Goal: Communication & Community: Answer question/provide support

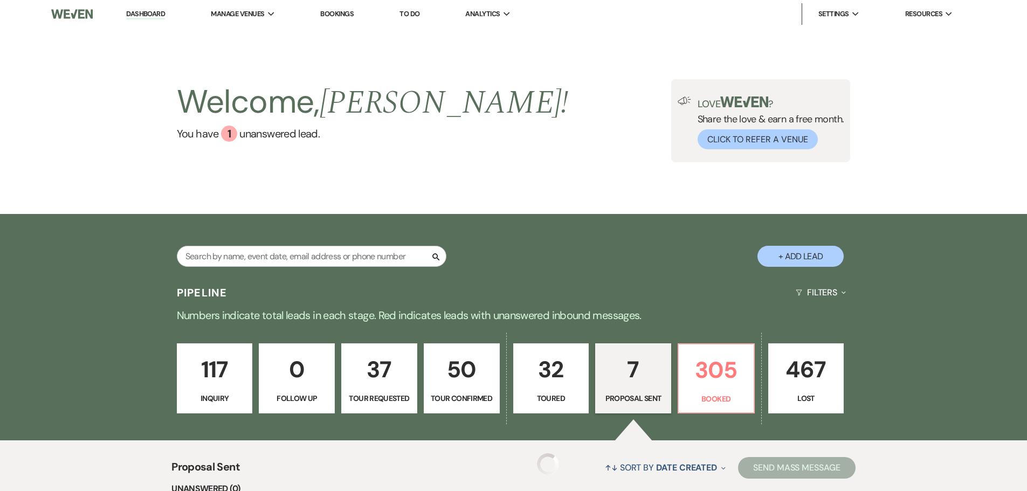
select select "6"
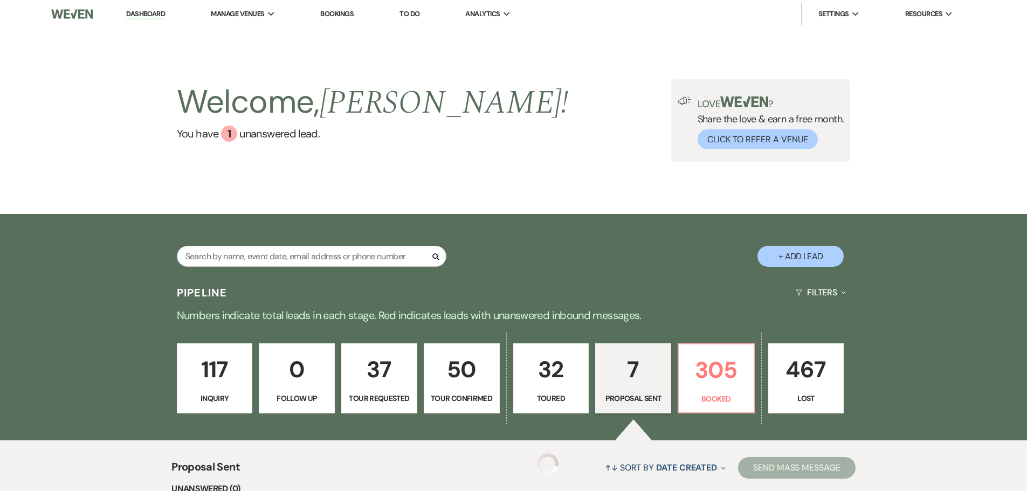
select select "6"
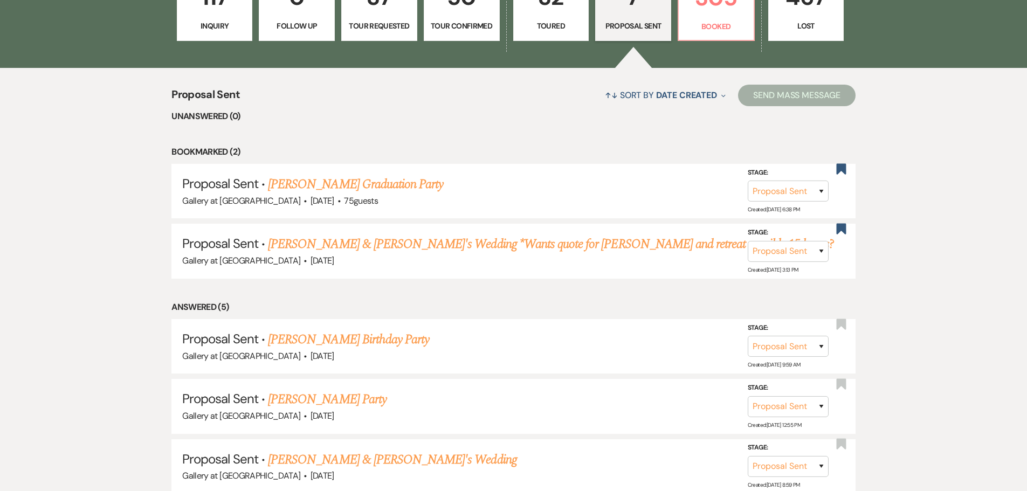
scroll to position [377, 0]
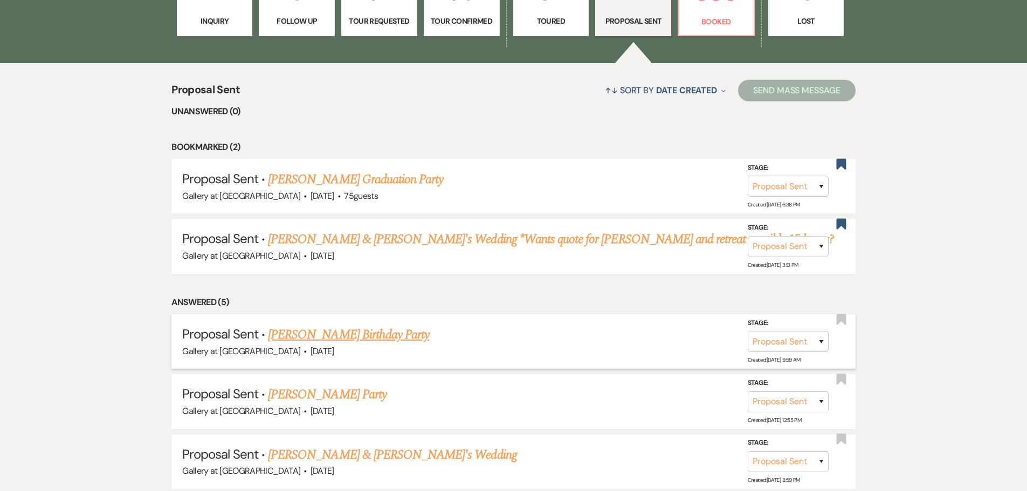
click at [323, 337] on link "[PERSON_NAME] Birthday Party" at bounding box center [348, 334] width 161 height 19
select select "6"
select select "22"
select select "4"
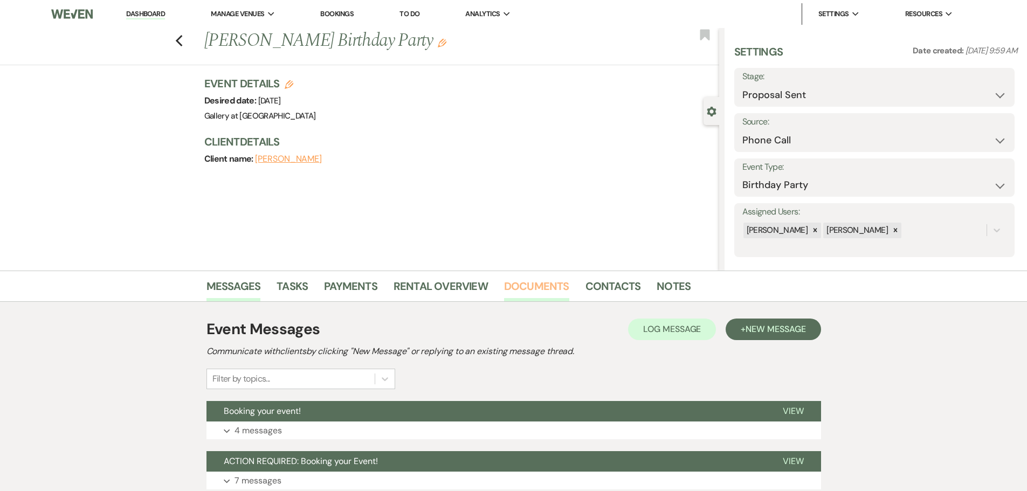
click at [532, 289] on link "Documents" at bounding box center [536, 290] width 65 height 24
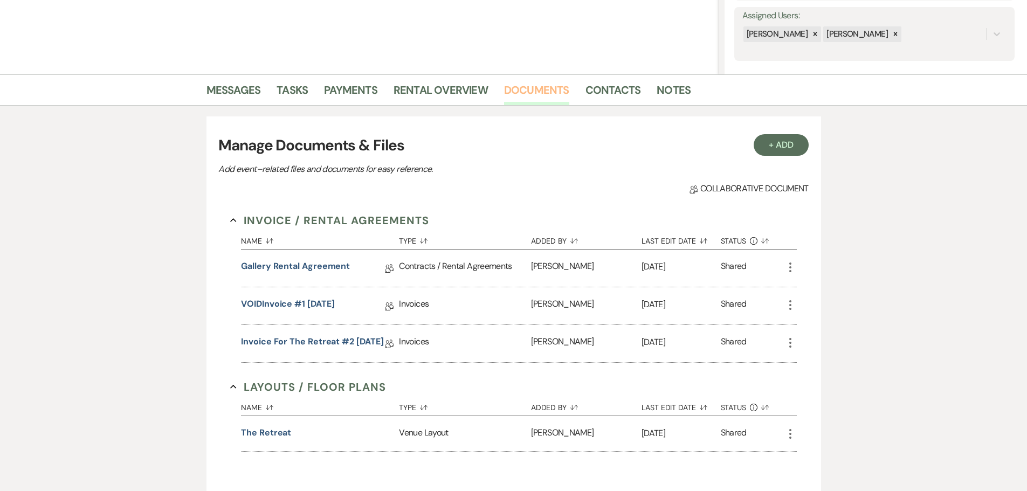
scroll to position [216, 0]
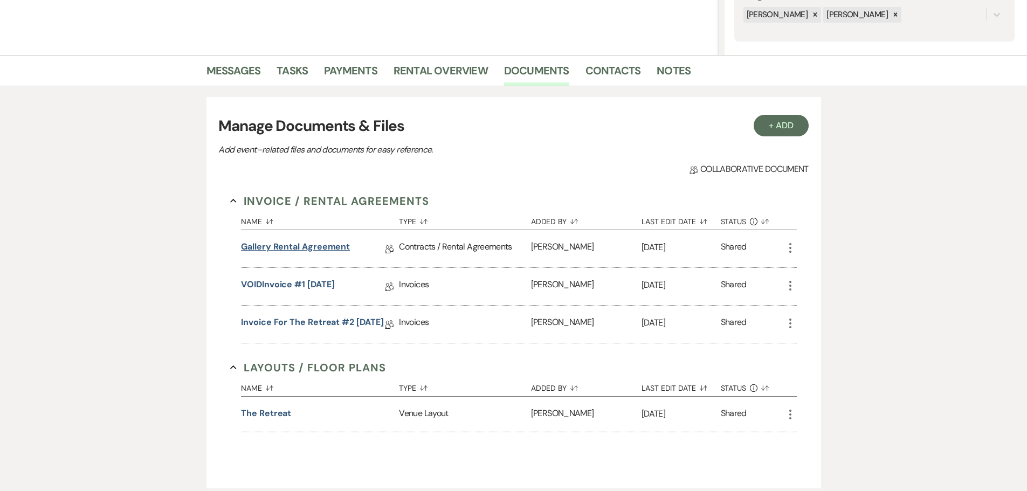
click at [321, 248] on link "Gallery Rental Agreement" at bounding box center [295, 248] width 109 height 17
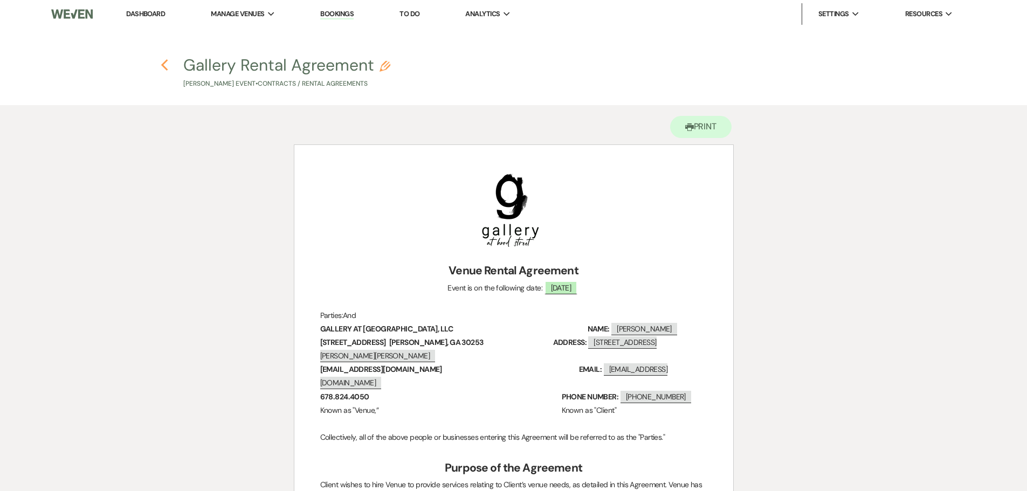
click at [161, 60] on icon "Previous" at bounding box center [165, 65] width 8 height 13
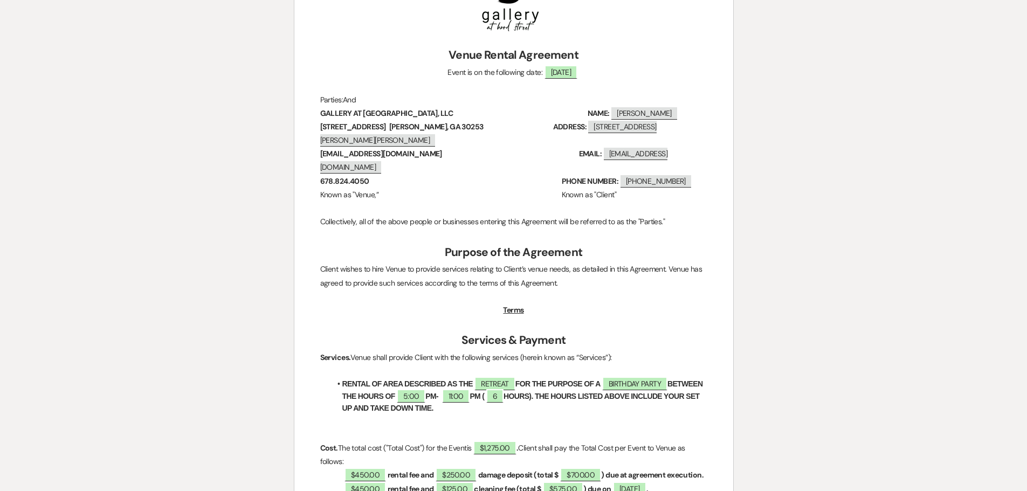
select select "6"
select select "22"
select select "4"
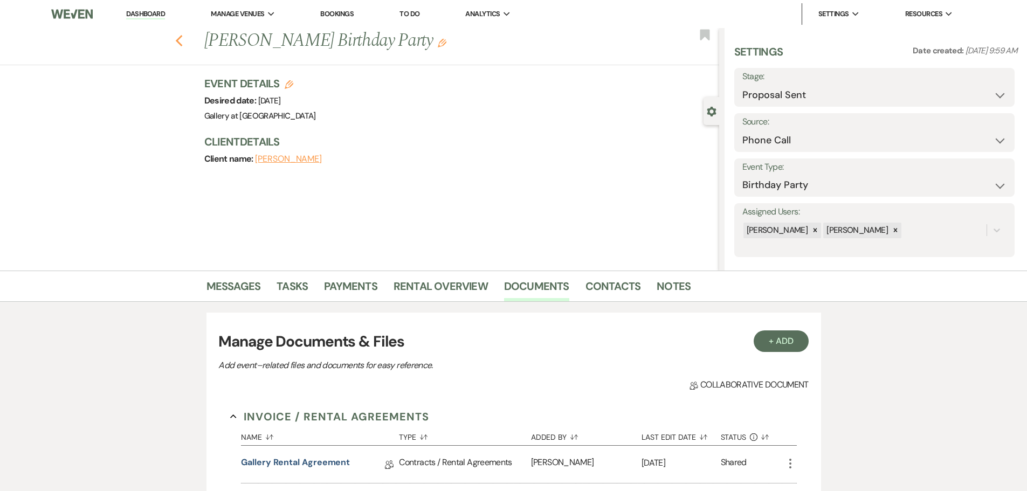
click at [181, 44] on icon "Previous" at bounding box center [179, 40] width 8 height 13
select select "6"
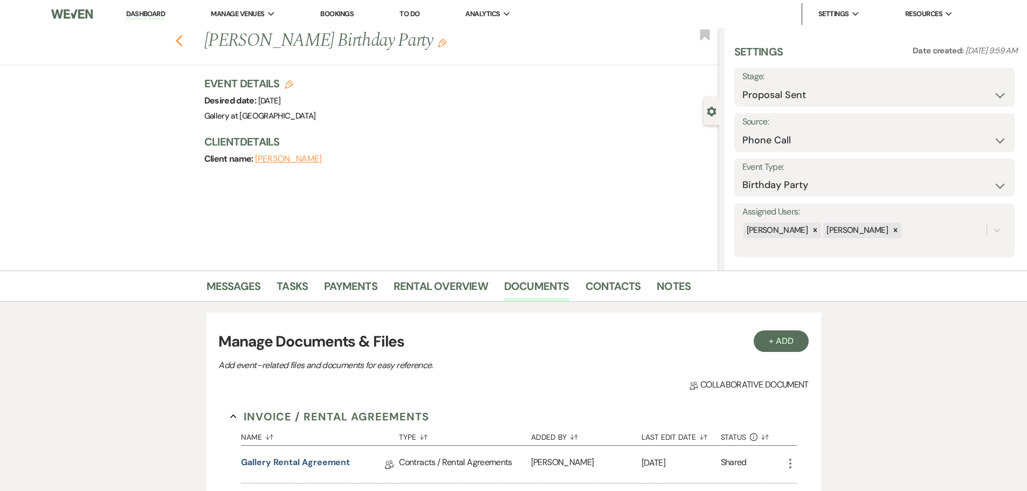
select select "6"
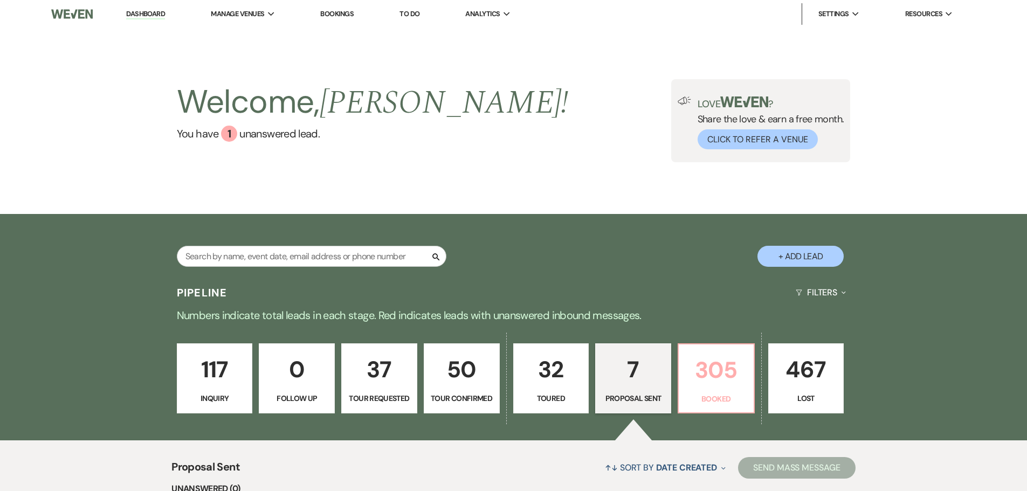
click at [708, 375] on p "305" at bounding box center [716, 370] width 62 height 36
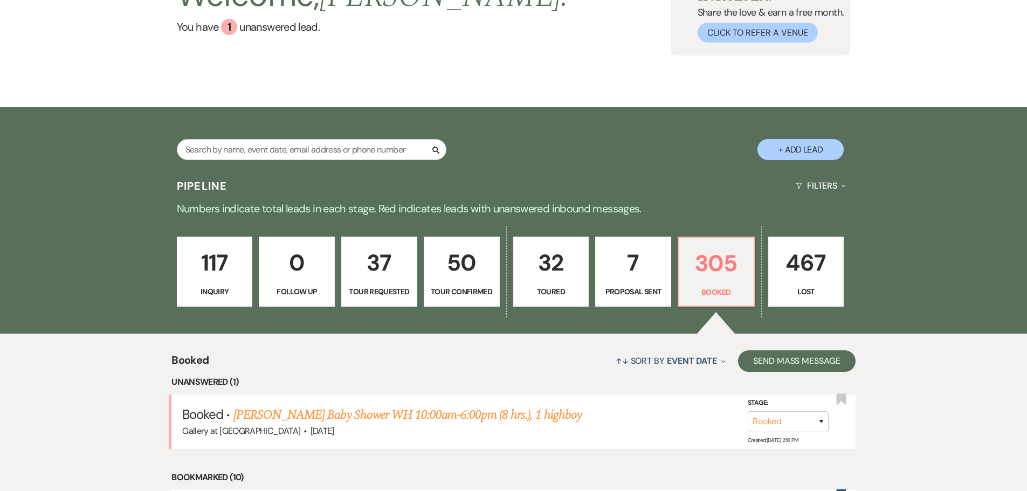
scroll to position [108, 0]
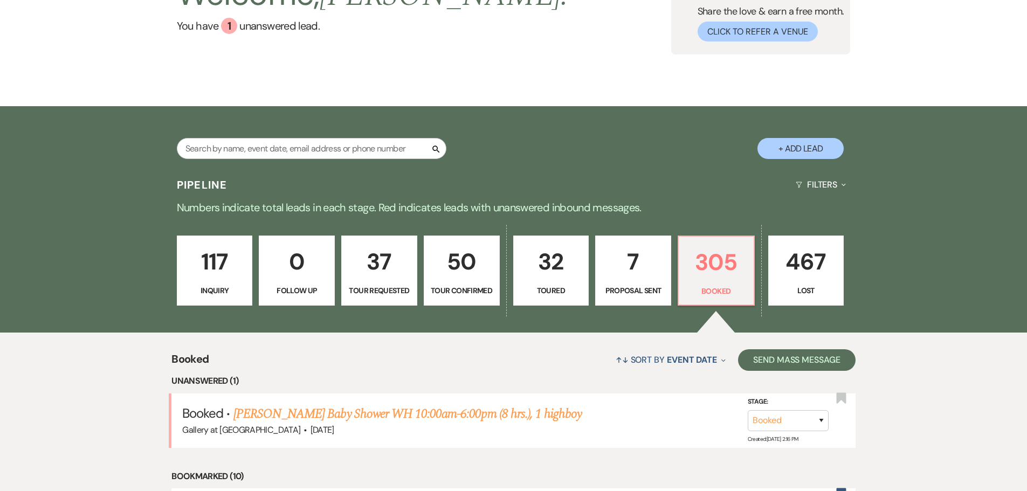
click at [622, 246] on p "7" at bounding box center [633, 262] width 62 height 36
select select "6"
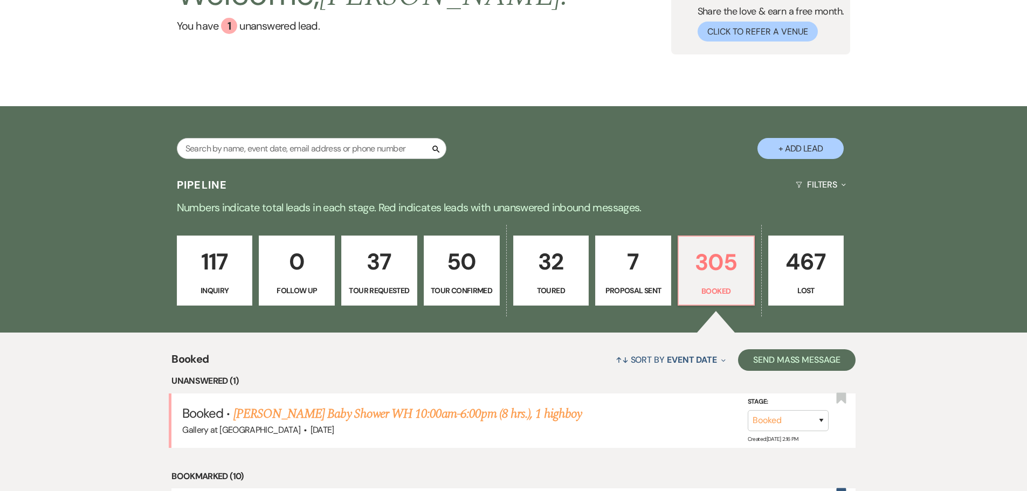
select select "6"
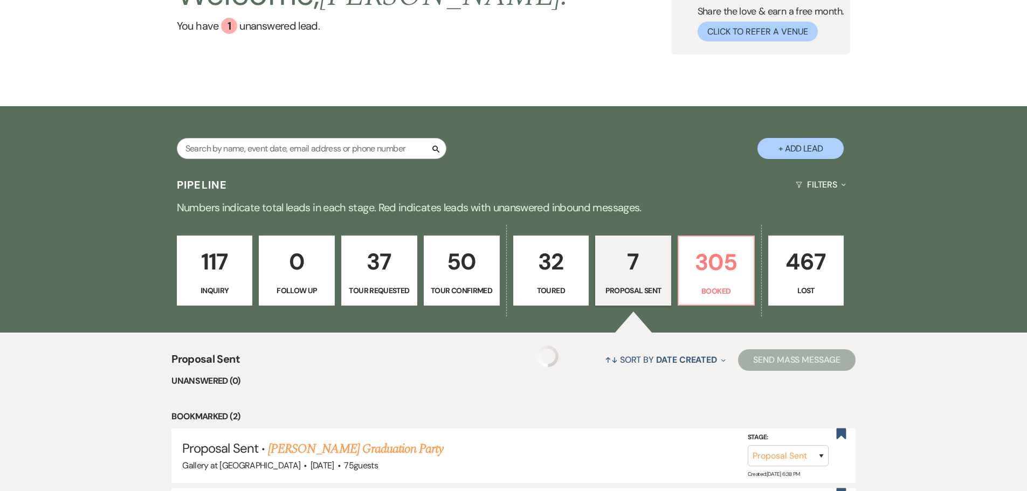
scroll to position [431, 0]
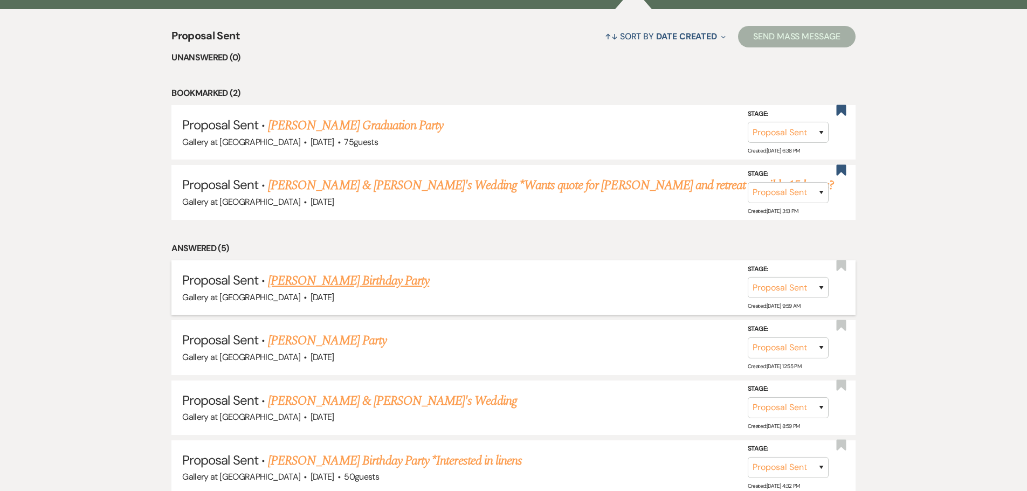
click at [304, 279] on link "[PERSON_NAME] Birthday Party" at bounding box center [348, 280] width 161 height 19
select select "6"
select select "22"
select select "4"
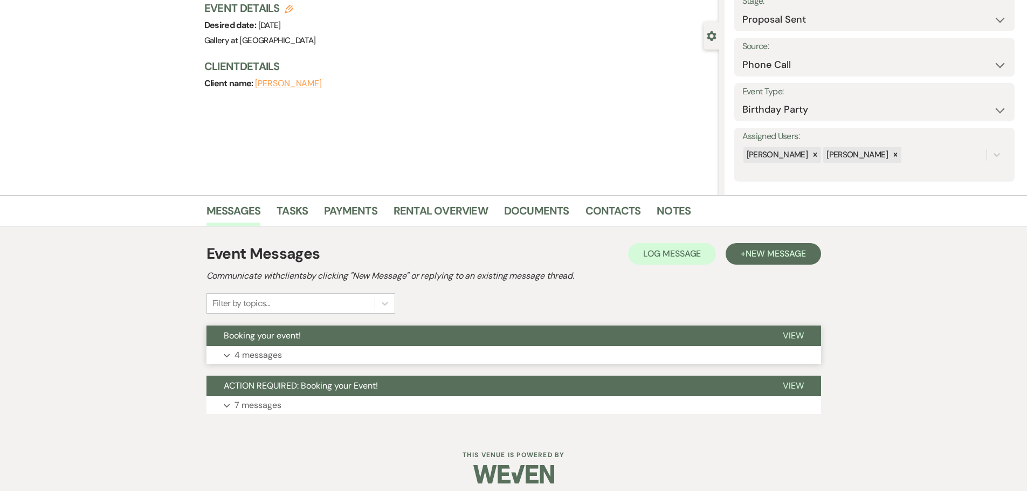
scroll to position [84, 0]
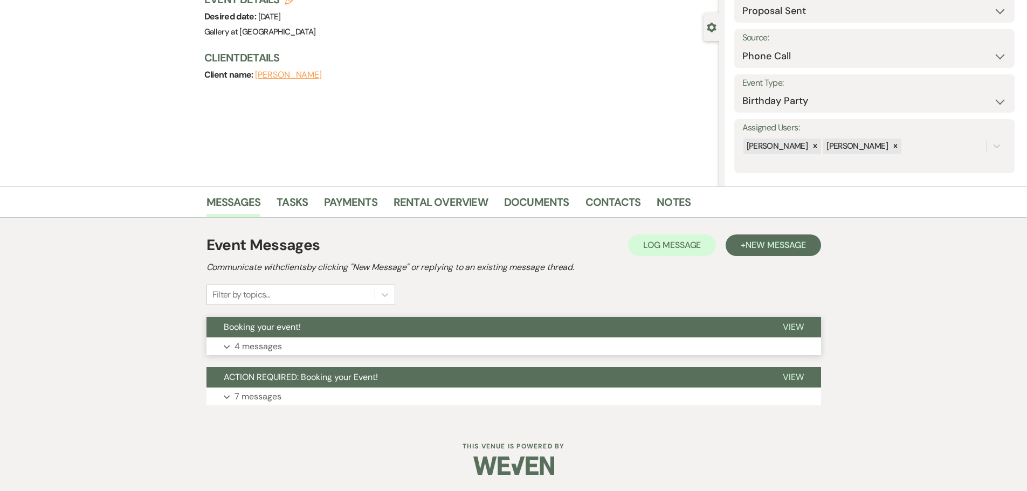
click at [308, 332] on button "Booking your event!" at bounding box center [485, 327] width 559 height 20
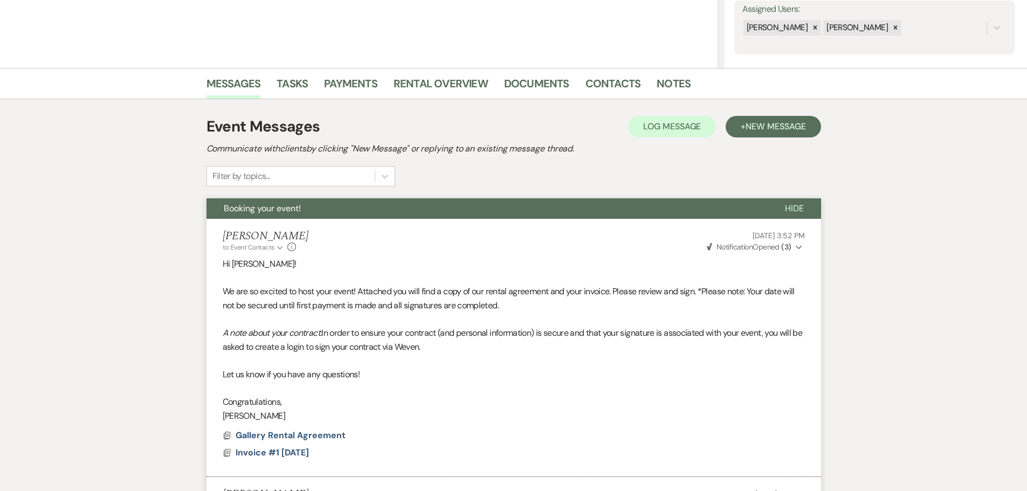
scroll to position [0, 0]
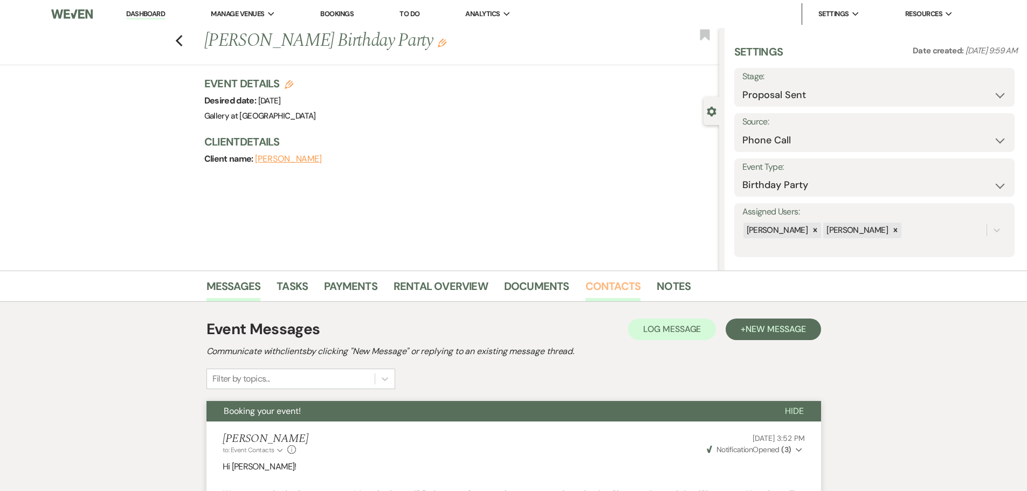
click at [602, 289] on link "Contacts" at bounding box center [613, 290] width 56 height 24
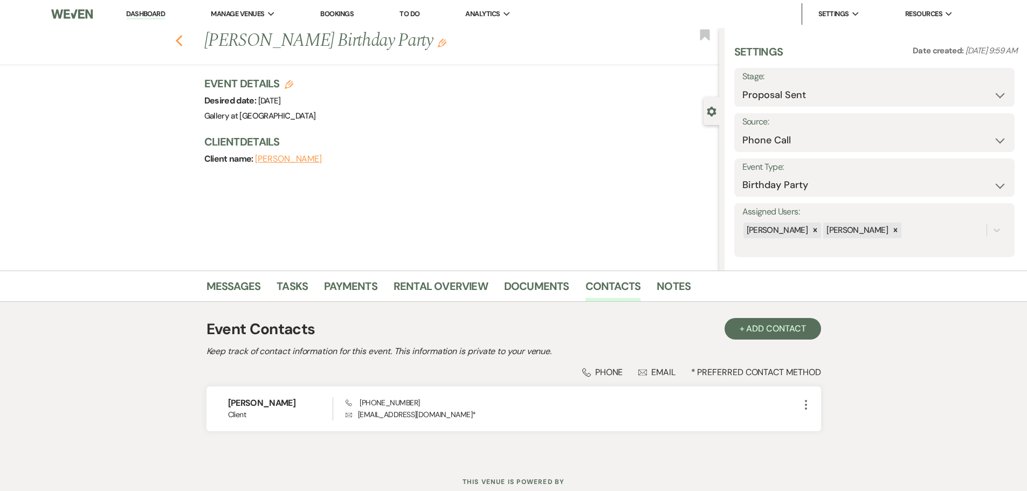
click at [182, 42] on use "button" at bounding box center [178, 41] width 7 height 12
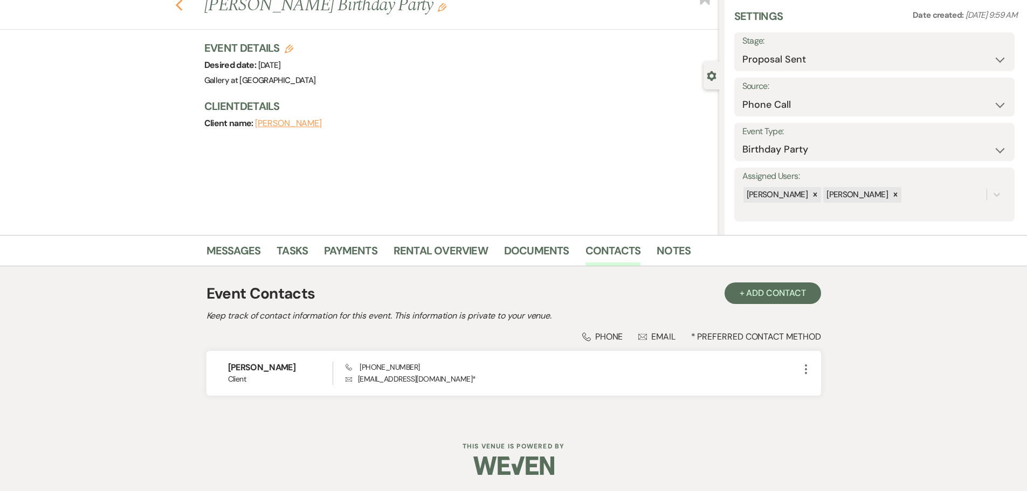
select select "6"
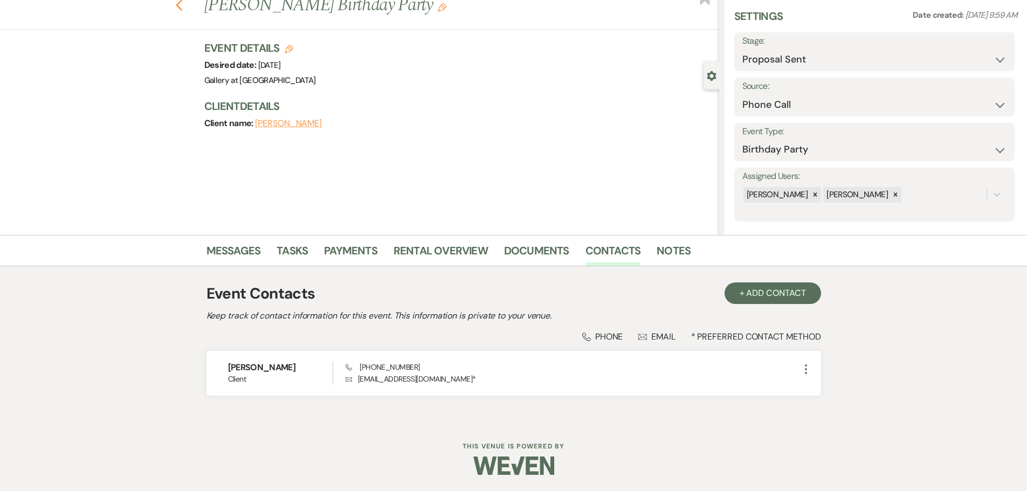
select select "6"
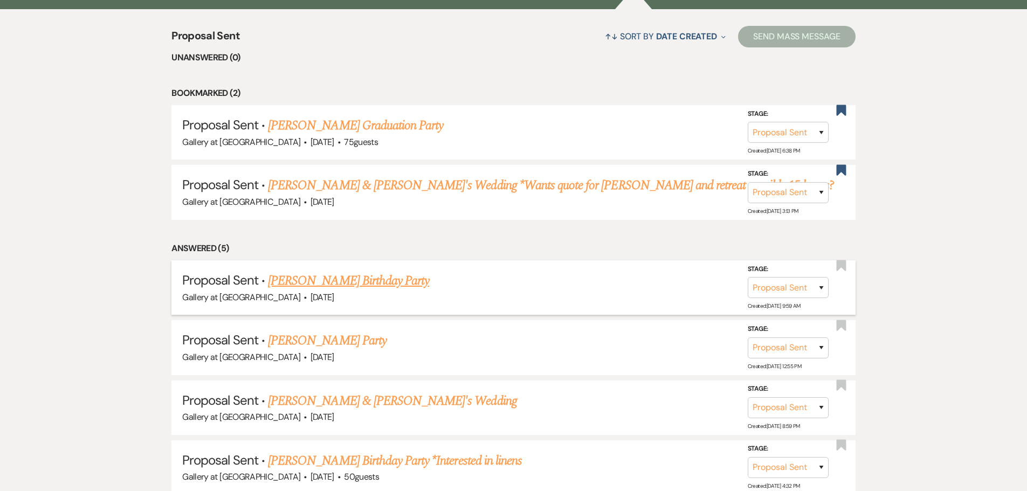
click at [356, 278] on link "[PERSON_NAME] Birthday Party" at bounding box center [348, 280] width 161 height 19
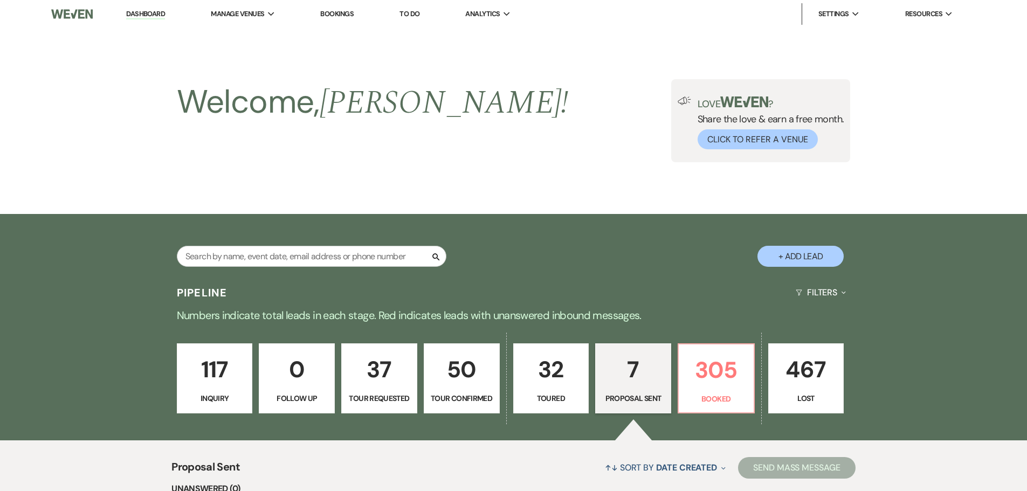
select select "6"
select select "22"
select select "4"
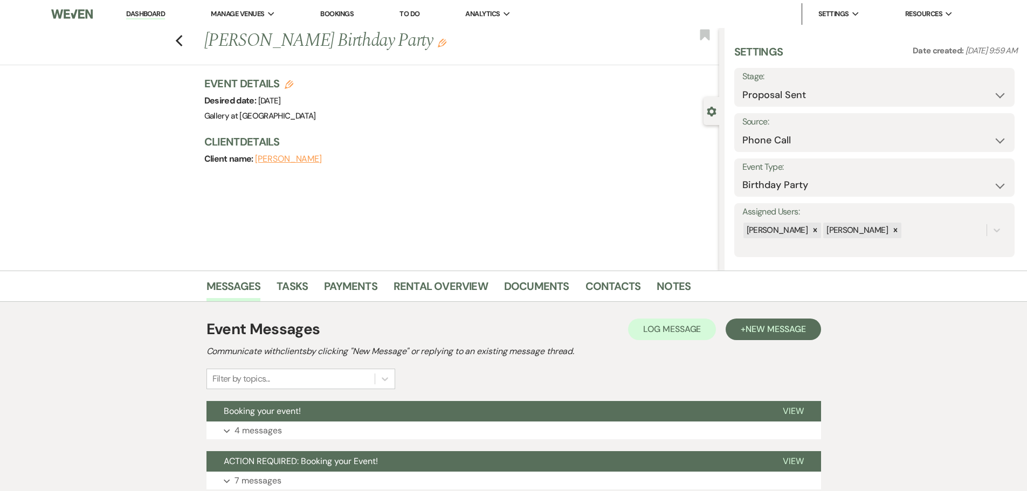
scroll to position [84, 0]
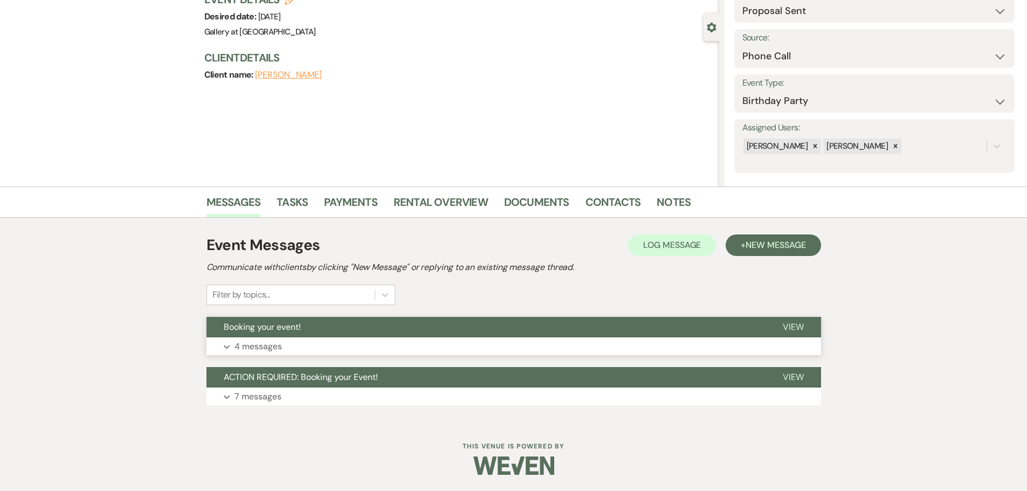
click at [290, 336] on button "Booking your event!" at bounding box center [485, 327] width 559 height 20
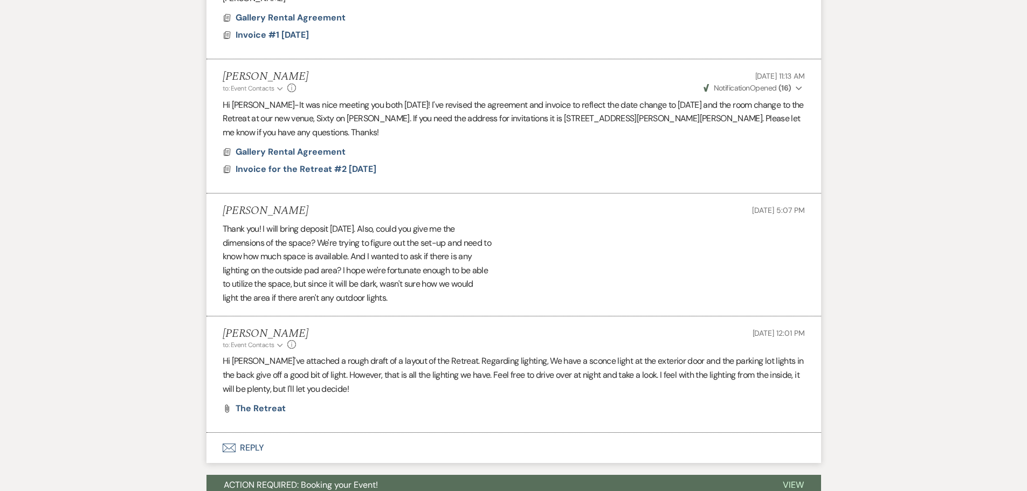
scroll to position [728, 0]
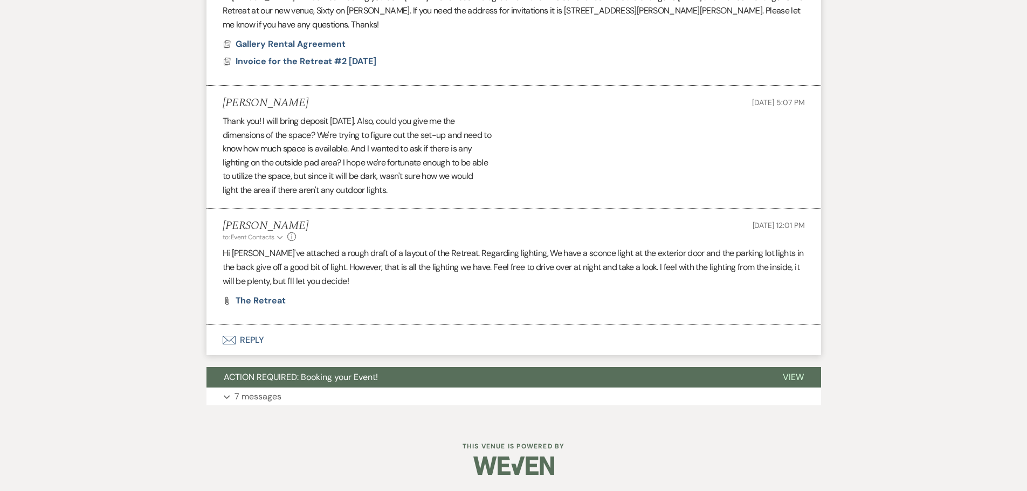
click at [248, 335] on button "Envelope Reply" at bounding box center [513, 340] width 614 height 30
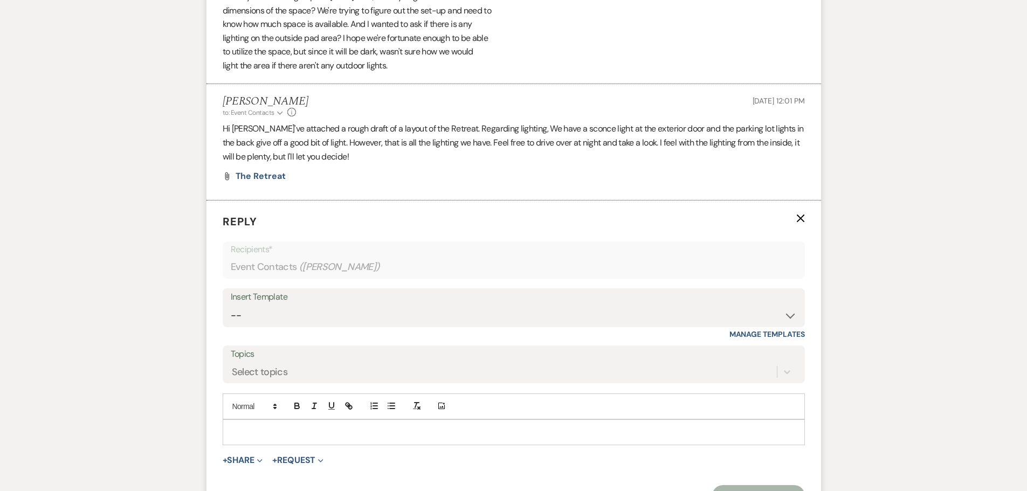
scroll to position [944, 0]
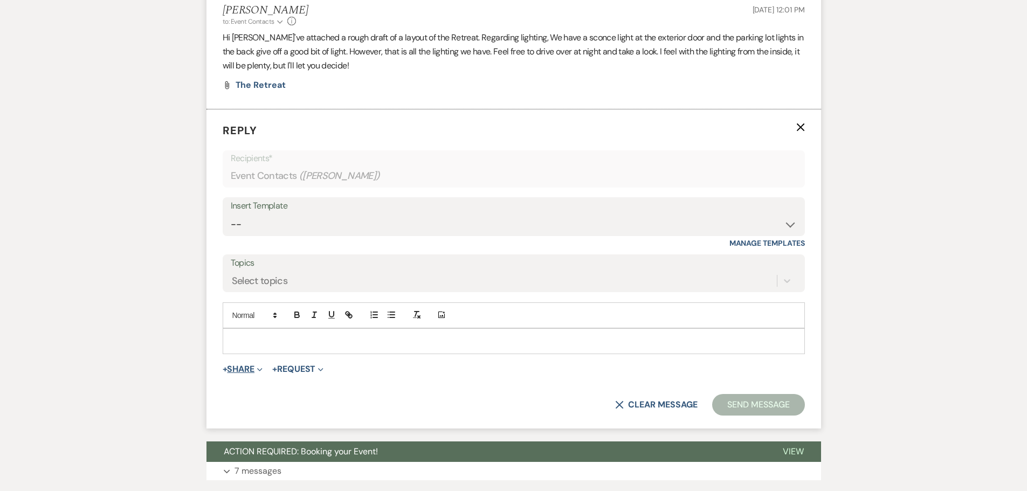
click at [247, 366] on button "+ Share Expand" at bounding box center [243, 369] width 40 height 9
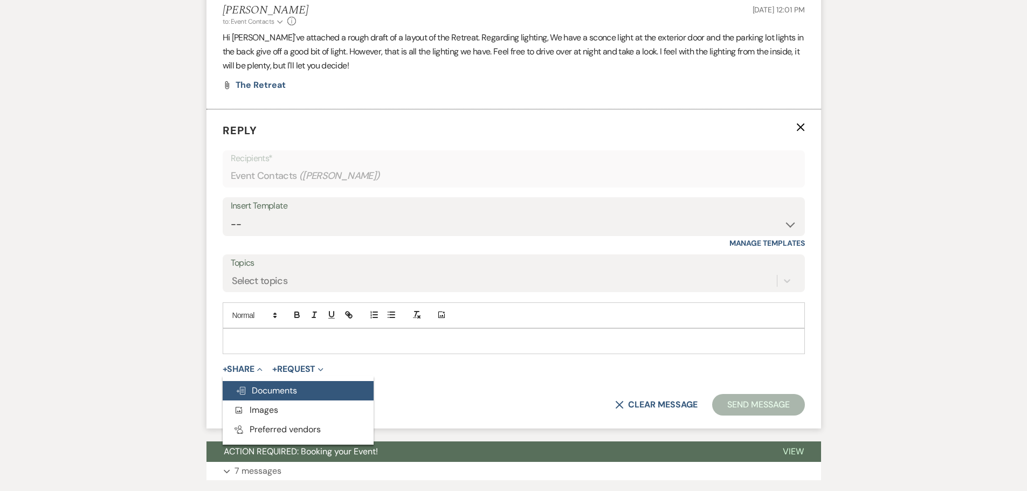
click at [264, 386] on span "Doc Upload Documents" at bounding box center [265, 390] width 61 height 11
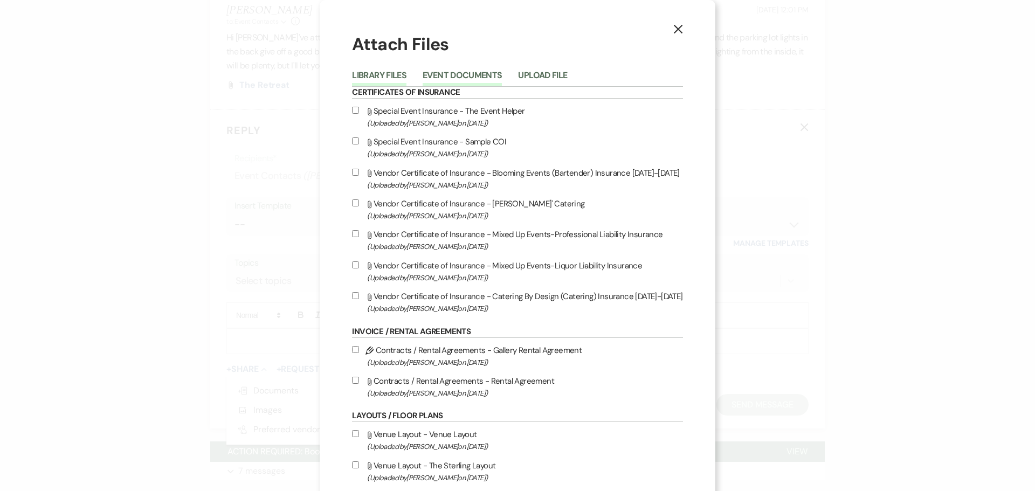
click at [447, 73] on button "Event Documents" at bounding box center [461, 78] width 79 height 15
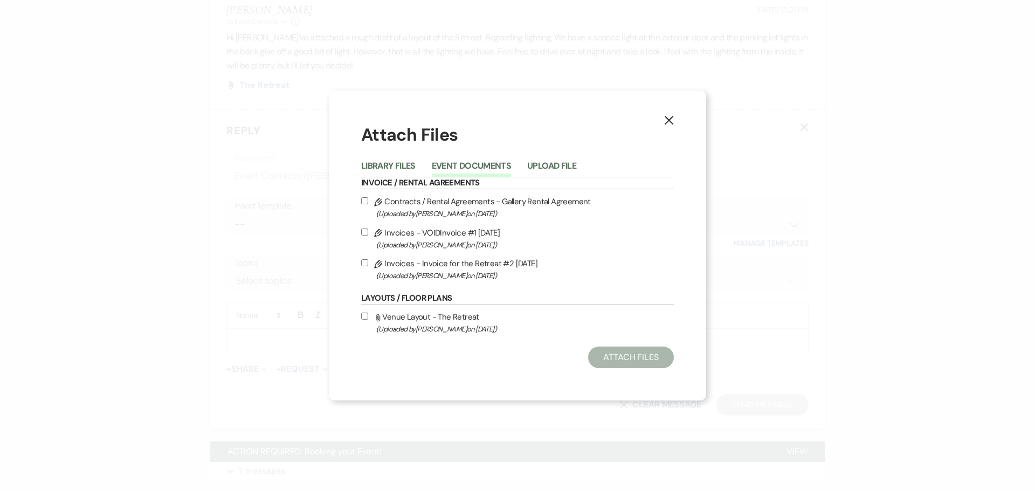
click at [417, 204] on label "Pencil Contracts / Rental Agreements - Gallery Rental Agreement (Uploaded by Sh…" at bounding box center [517, 207] width 313 height 25
click at [368, 204] on input "Pencil Contracts / Rental Agreements - Gallery Rental Agreement (Uploaded by Sh…" at bounding box center [364, 200] width 7 height 7
checkbox input "true"
click at [636, 362] on button "Attach Files" at bounding box center [631, 358] width 86 height 22
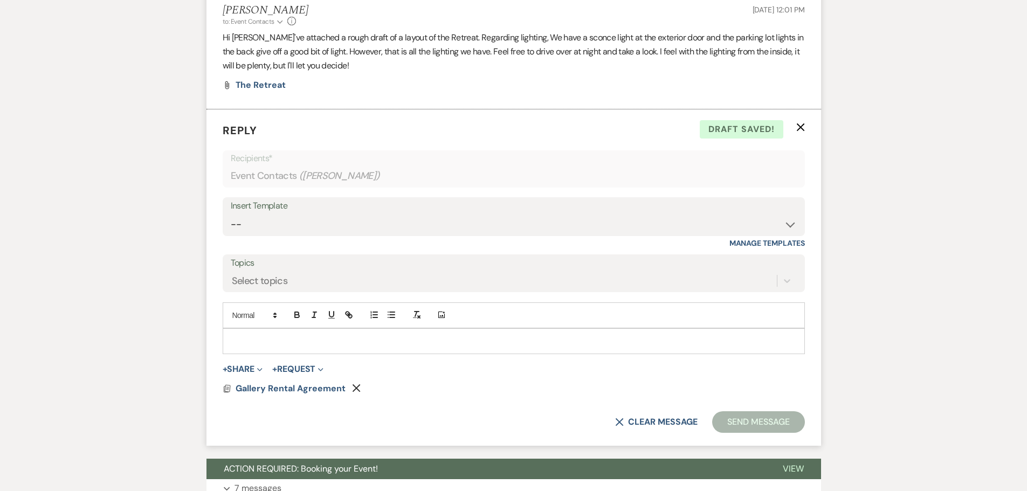
click at [301, 341] on p at bounding box center [513, 341] width 565 height 12
click at [300, 225] on select "-- Initial Inquiry Response-DATE IS AVAILABLE Initial Inquiry Response-DATE NOT…" at bounding box center [514, 224] width 566 height 21
click at [292, 286] on div "Select topics" at bounding box center [504, 281] width 546 height 19
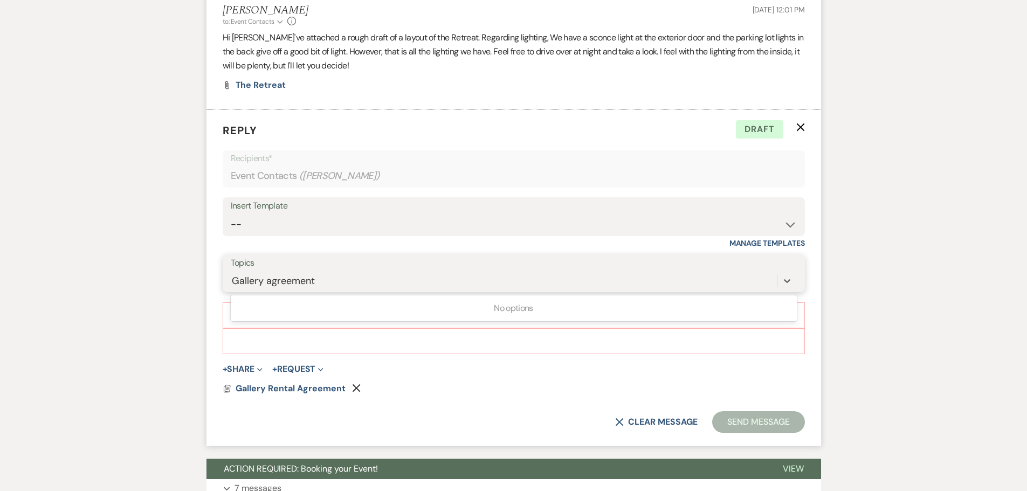
type input "Gallery agreement"
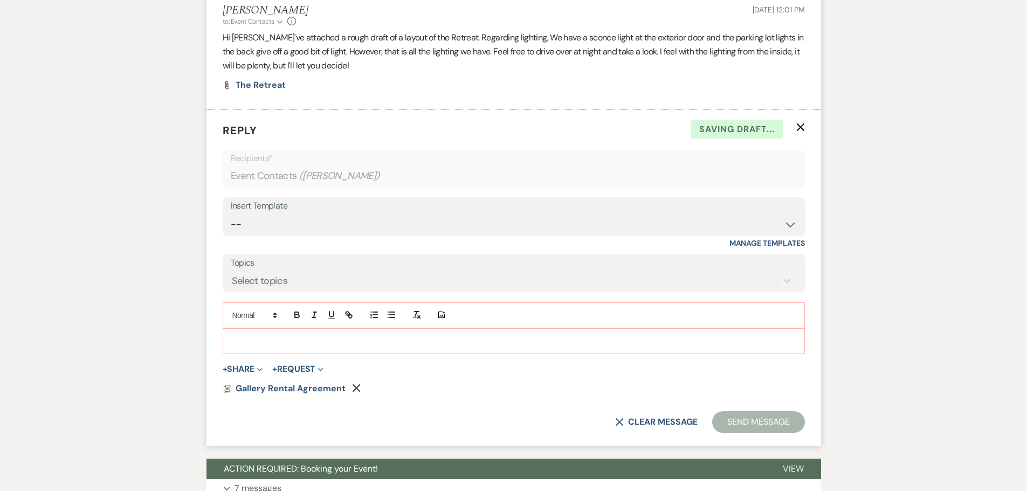
click at [317, 345] on p at bounding box center [513, 341] width 565 height 12
click at [784, 424] on button "Send Message" at bounding box center [758, 422] width 92 height 22
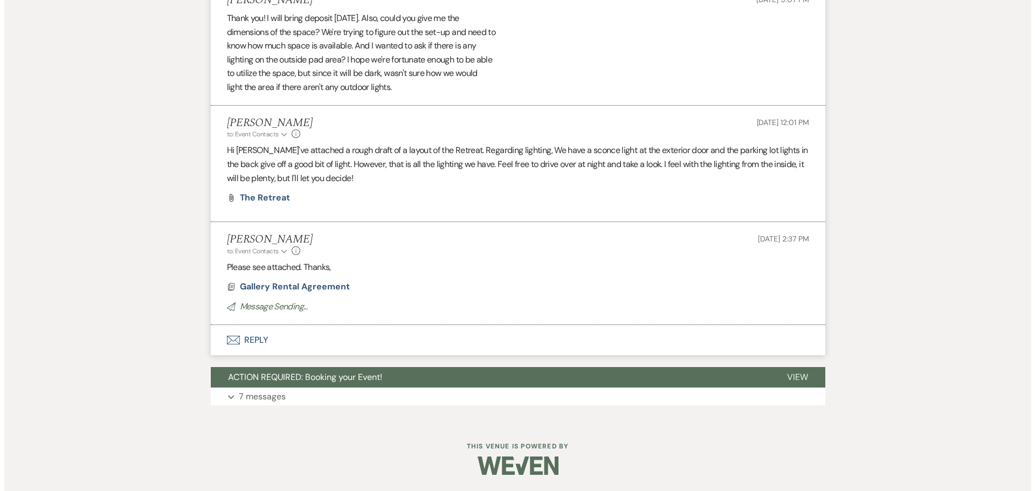
scroll to position [817, 0]
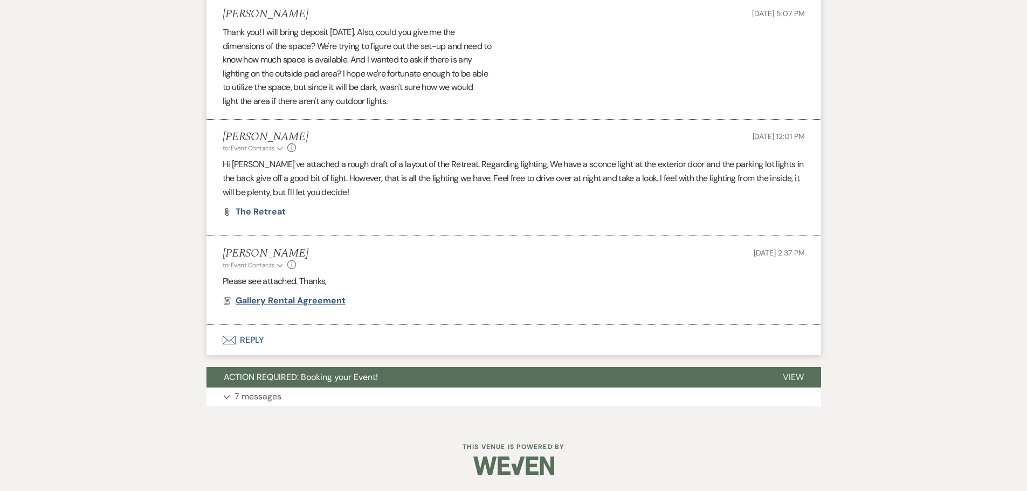
click at [314, 302] on span "Gallery Rental Agreement" at bounding box center [290, 300] width 110 height 11
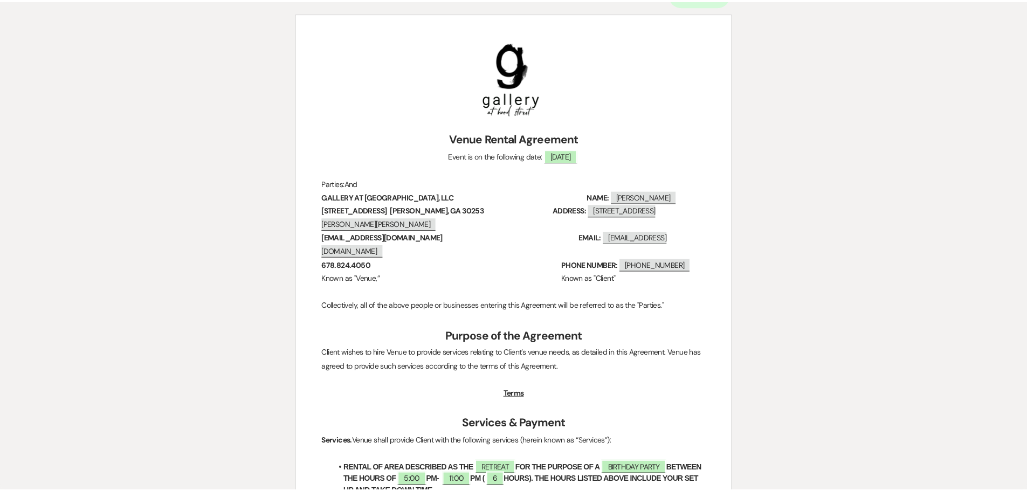
scroll to position [0, 0]
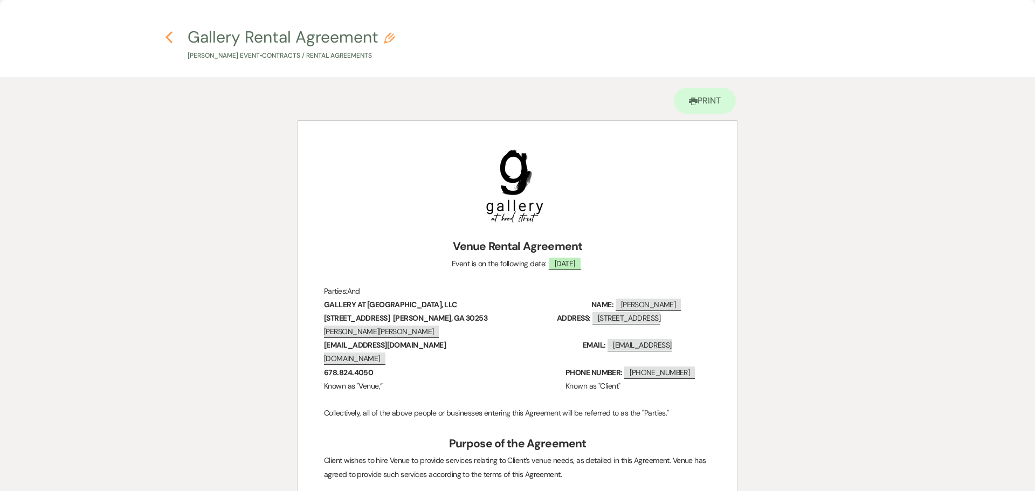
click at [168, 41] on icon "Previous" at bounding box center [169, 37] width 8 height 13
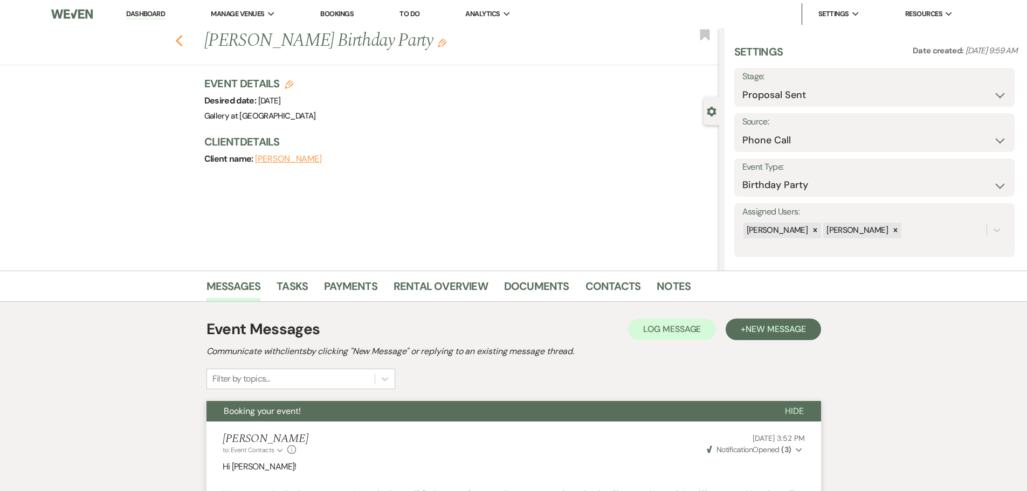
click at [183, 41] on icon "Previous" at bounding box center [179, 40] width 8 height 13
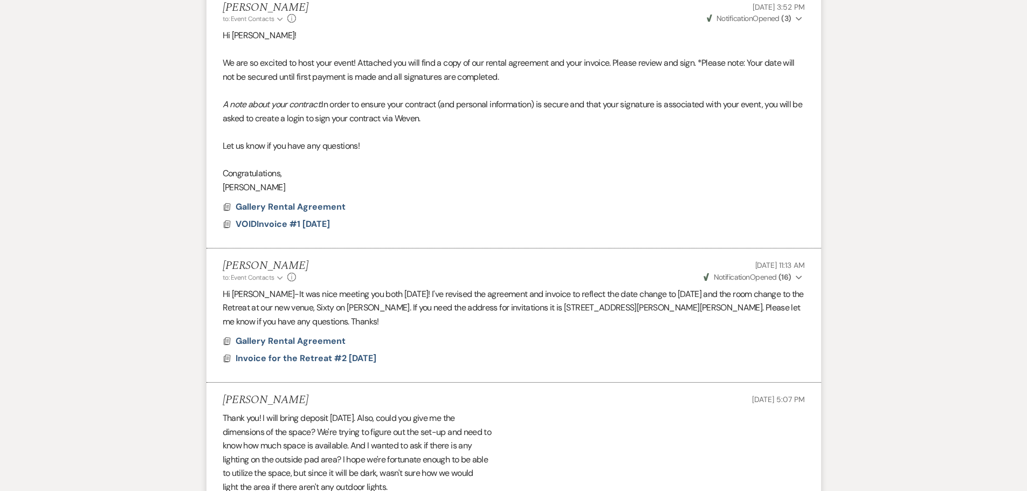
select select "6"
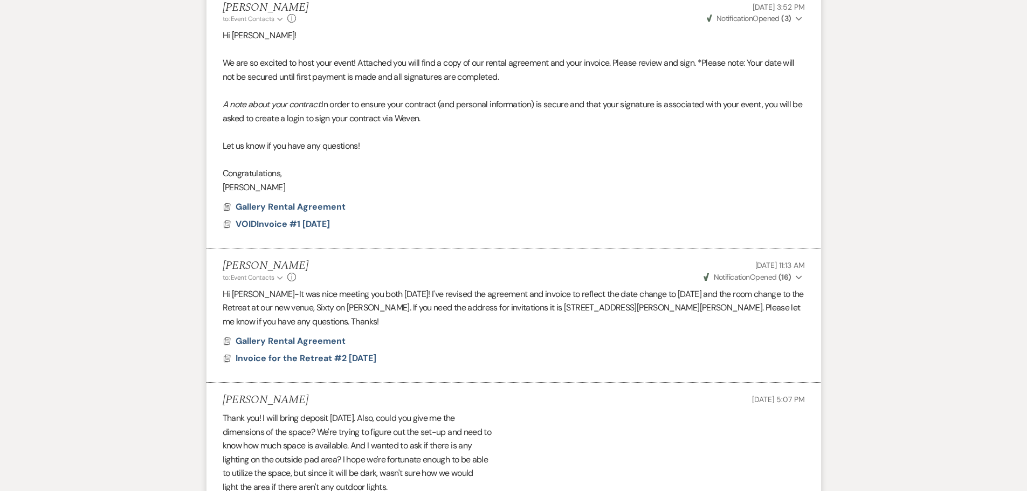
select select "6"
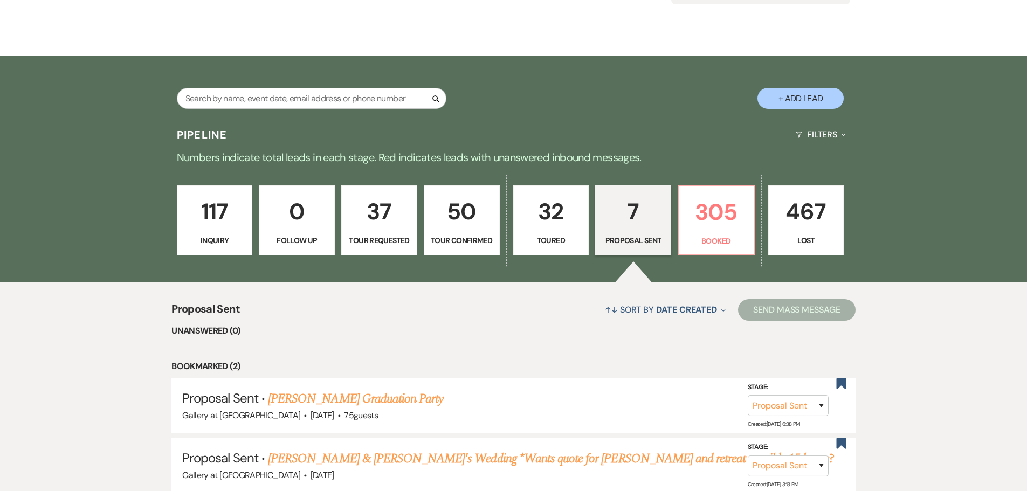
scroll to position [269, 0]
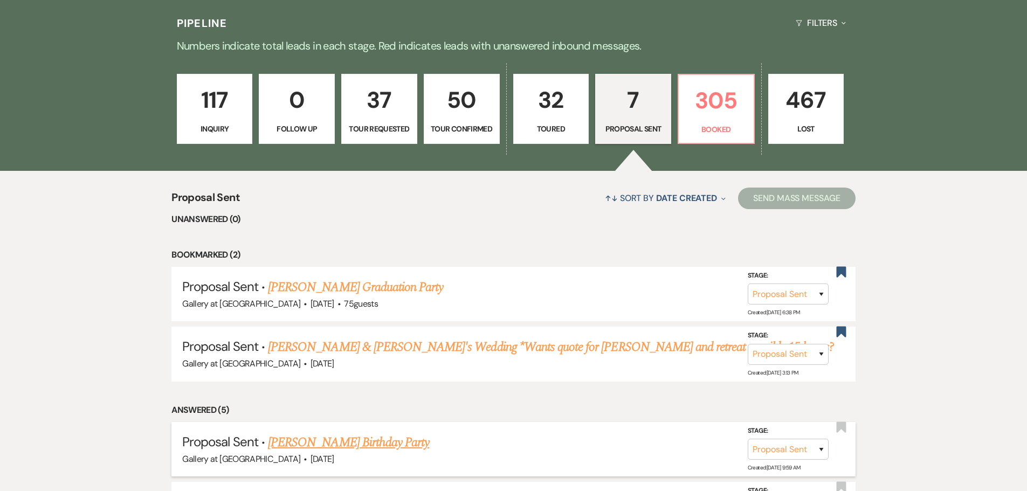
click at [367, 442] on link "[PERSON_NAME] Birthday Party" at bounding box center [348, 442] width 161 height 19
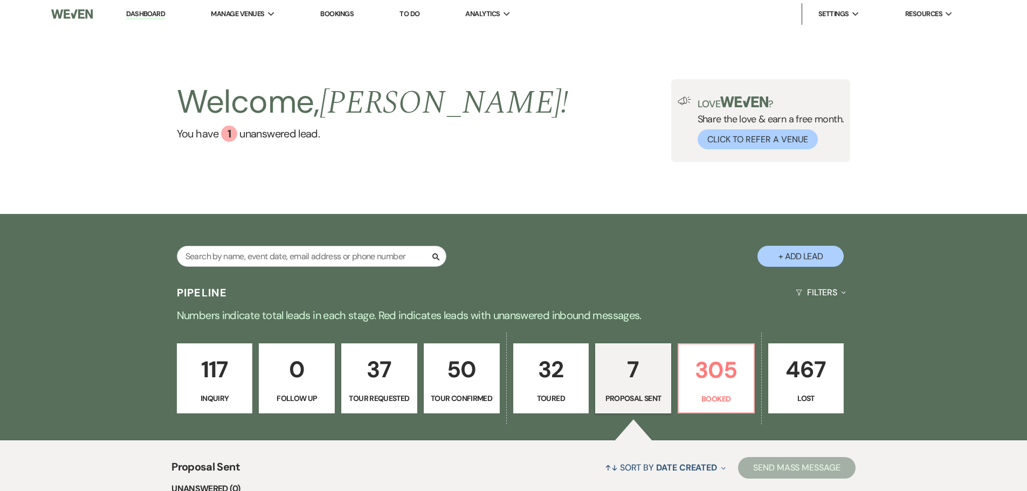
select select "6"
select select "22"
select select "4"
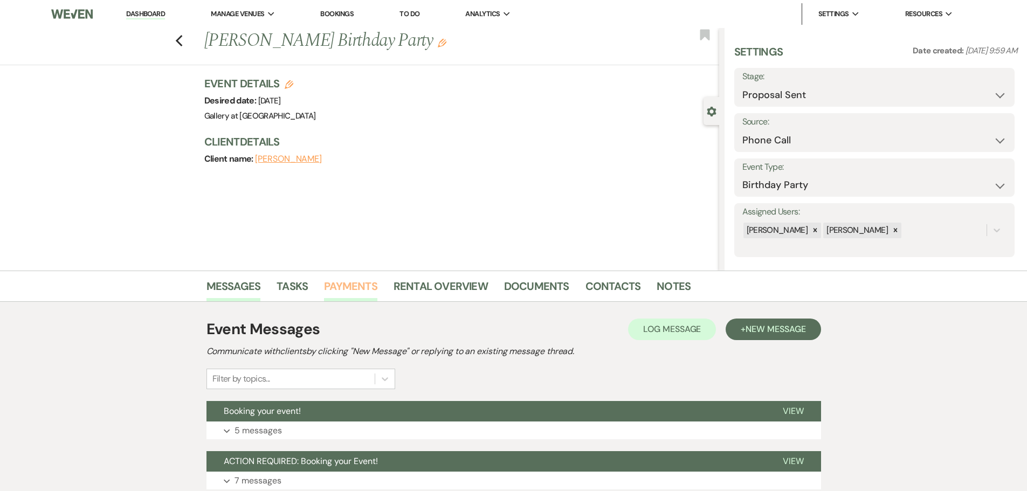
click at [355, 286] on link "Payments" at bounding box center [350, 290] width 53 height 24
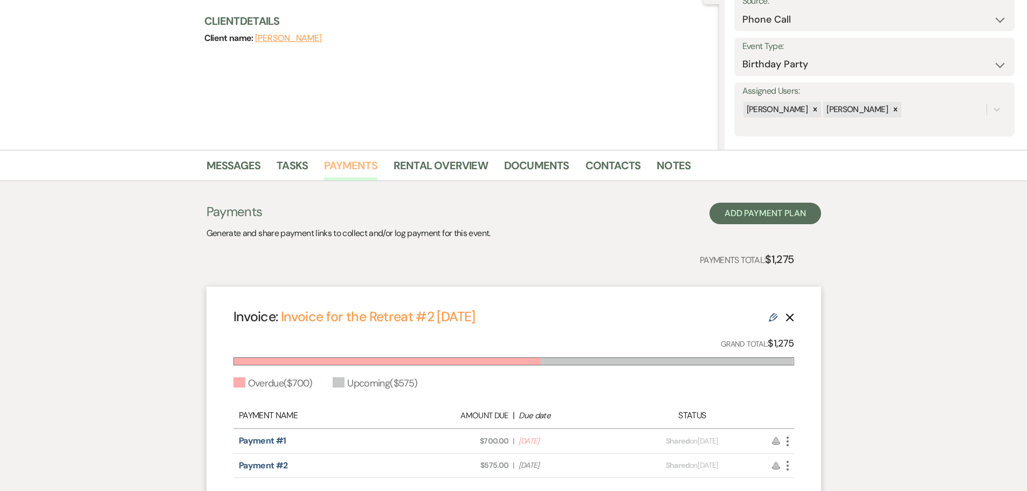
scroll to position [216, 0]
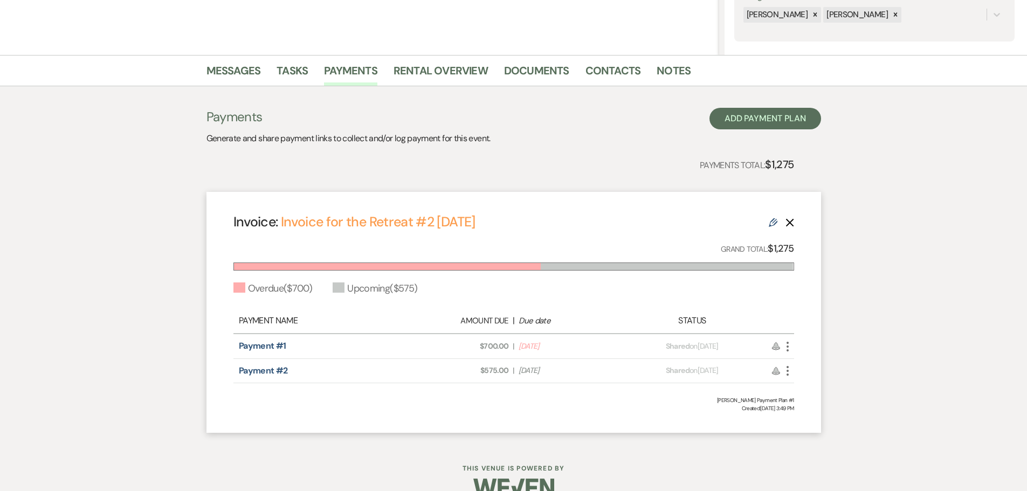
click at [786, 345] on icon "More" at bounding box center [787, 346] width 13 height 13
click at [800, 407] on icon "Check Mark" at bounding box center [798, 404] width 9 height 9
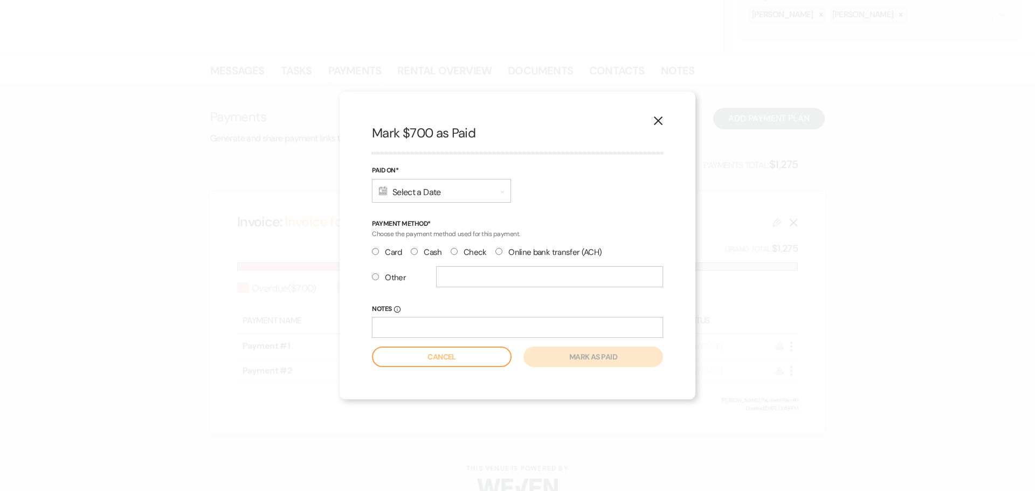
click at [383, 192] on icon "Calendar" at bounding box center [383, 190] width 8 height 9
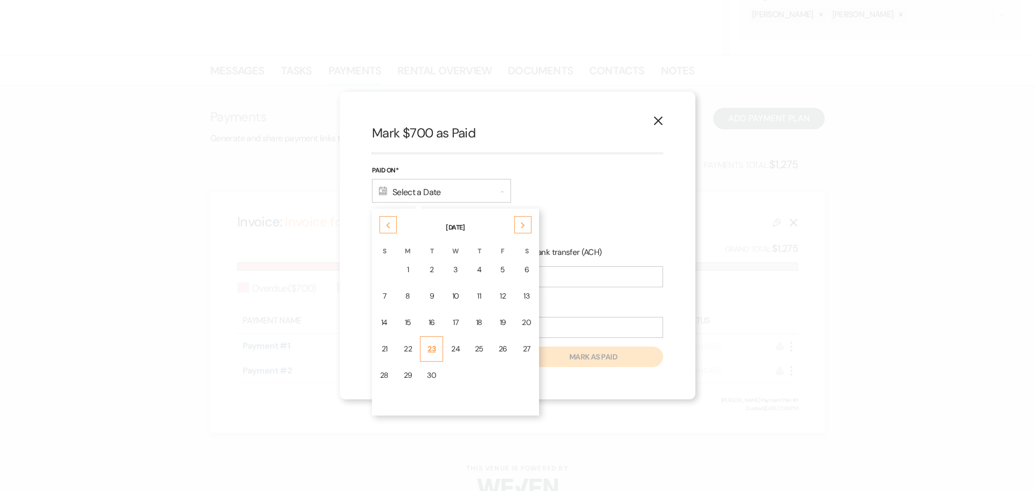
click at [427, 344] on div "23" at bounding box center [431, 348] width 9 height 11
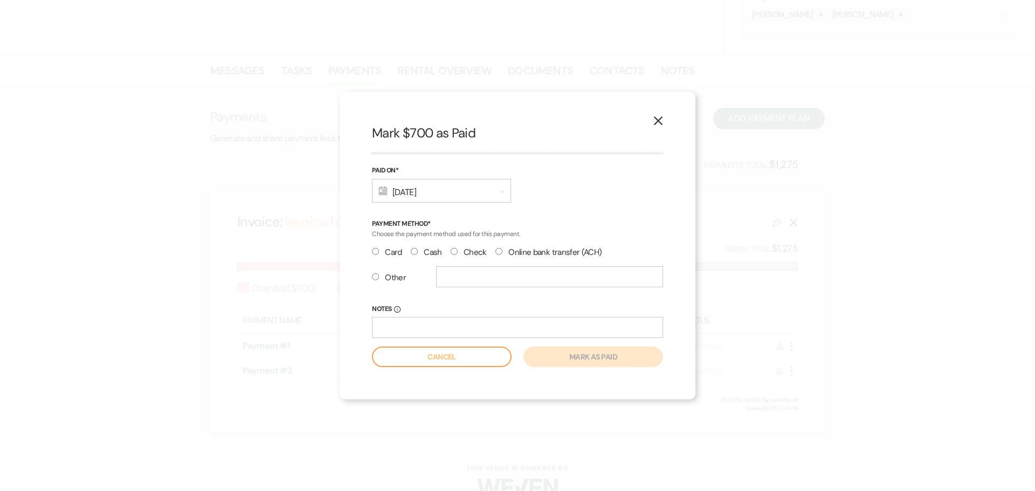
click at [462, 252] on label "Check" at bounding box center [469, 252] width 36 height 15
click at [458, 252] on input "Check" at bounding box center [454, 251] width 7 height 7
radio input "true"
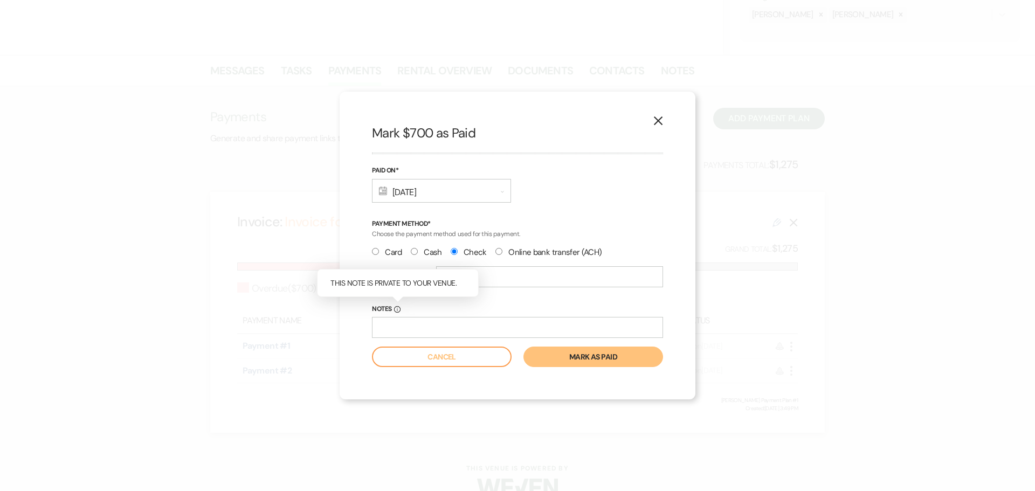
click at [399, 314] on span "Info" at bounding box center [397, 309] width 6 height 12
click at [399, 317] on input "Notes Info This note is private to your venue." at bounding box center [517, 327] width 291 height 21
type input "5"
type input "ck#6150"
click at [563, 361] on button "Mark as paid" at bounding box center [593, 357] width 140 height 20
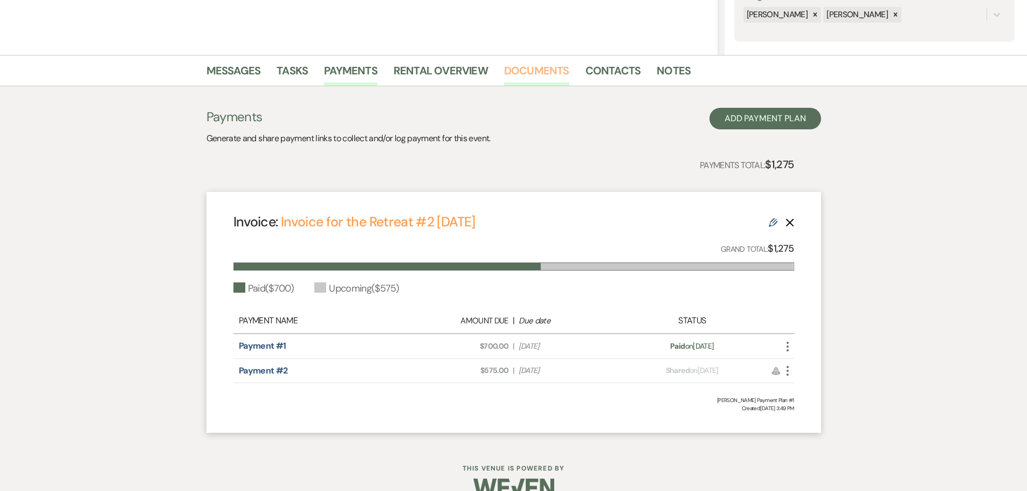
click at [542, 68] on link "Documents" at bounding box center [536, 74] width 65 height 24
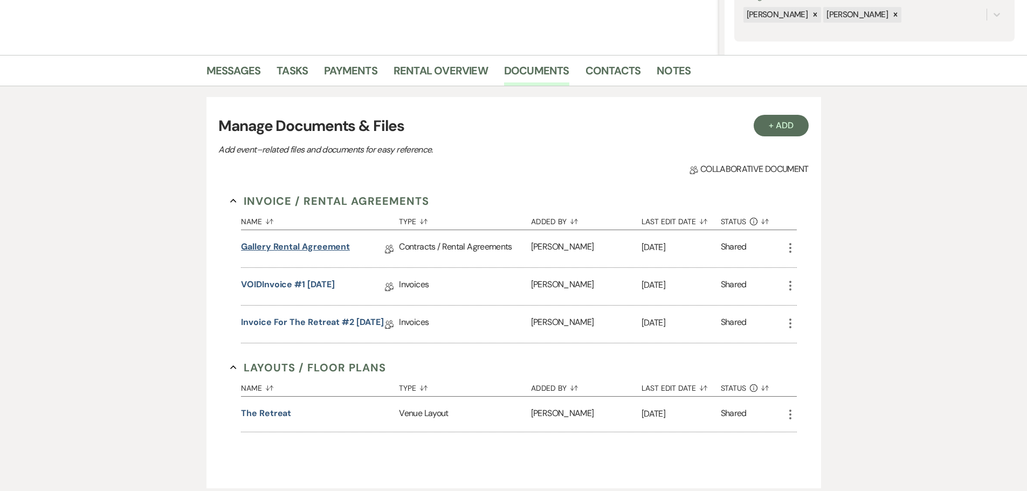
click at [317, 249] on link "Gallery Rental Agreement" at bounding box center [295, 248] width 109 height 17
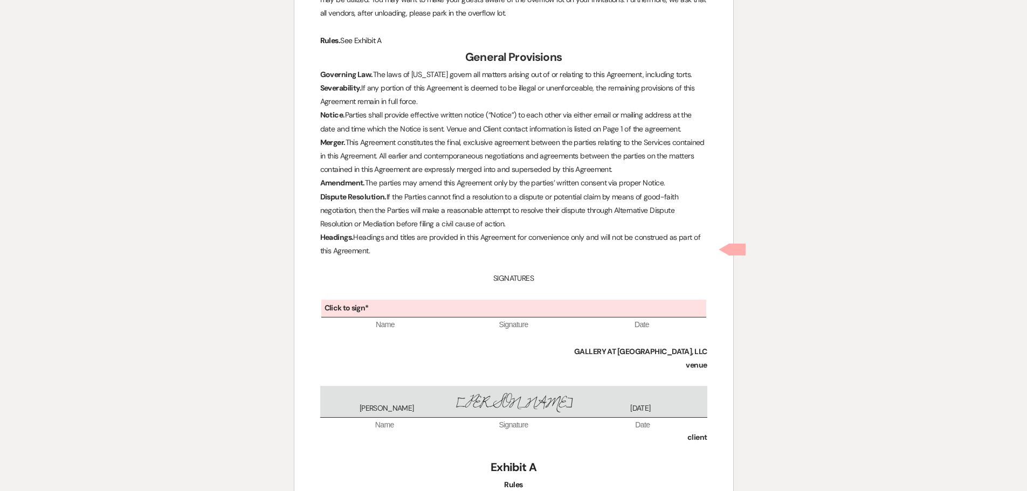
scroll to position [2943, 0]
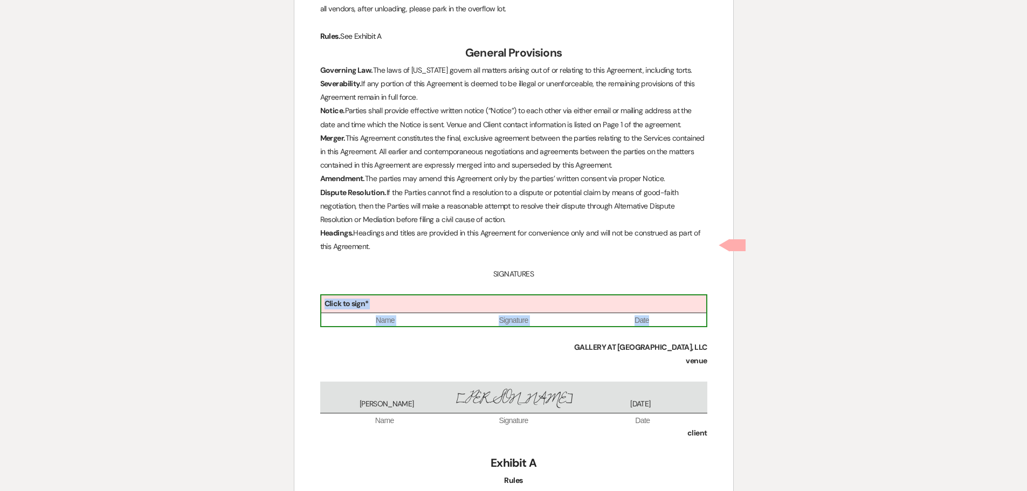
click at [384, 295] on div "Click to sign*" at bounding box center [513, 304] width 385 height 18
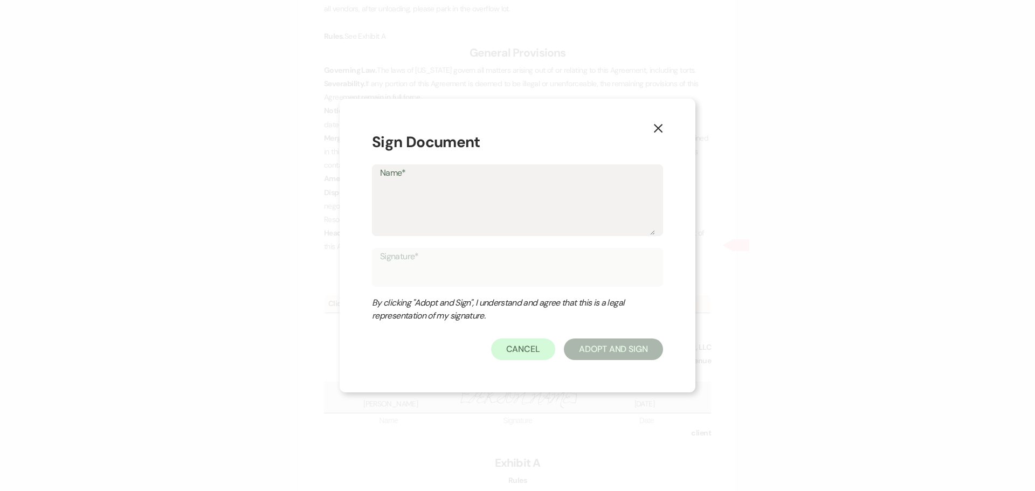
type textarea "J"
type input "J"
type textarea "Ju"
type input "Ju"
type textarea "Jul"
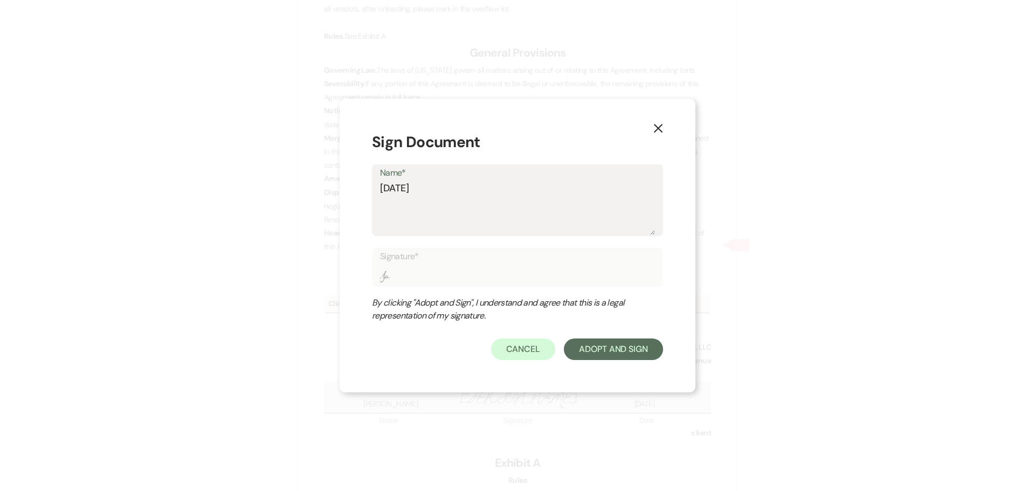
type input "Jul"
type textarea "Juli"
type input "Juli"
type textarea "[PERSON_NAME]"
type input "[PERSON_NAME]"
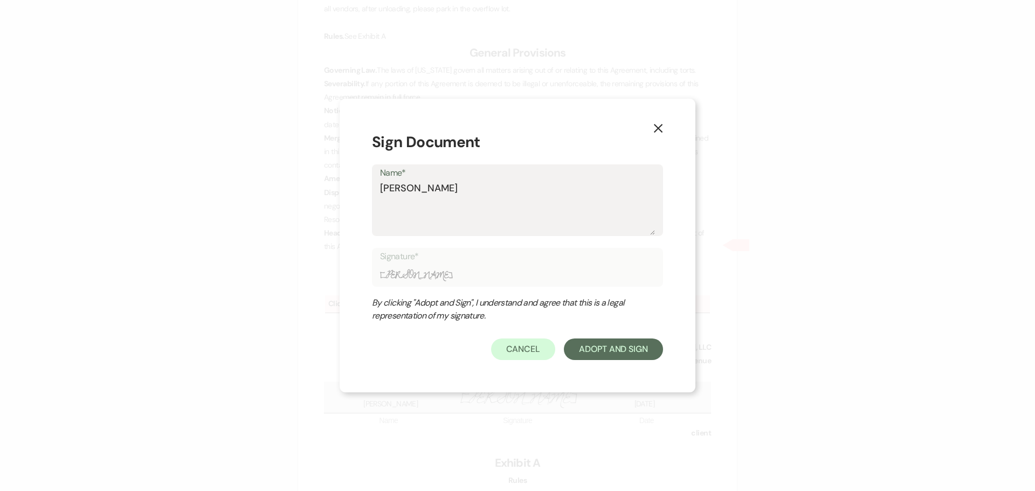
type textarea "[PERSON_NAME]"
type input "[PERSON_NAME]"
type textarea "Julie K"
type input "Julie K"
type textarea "Julie Ke"
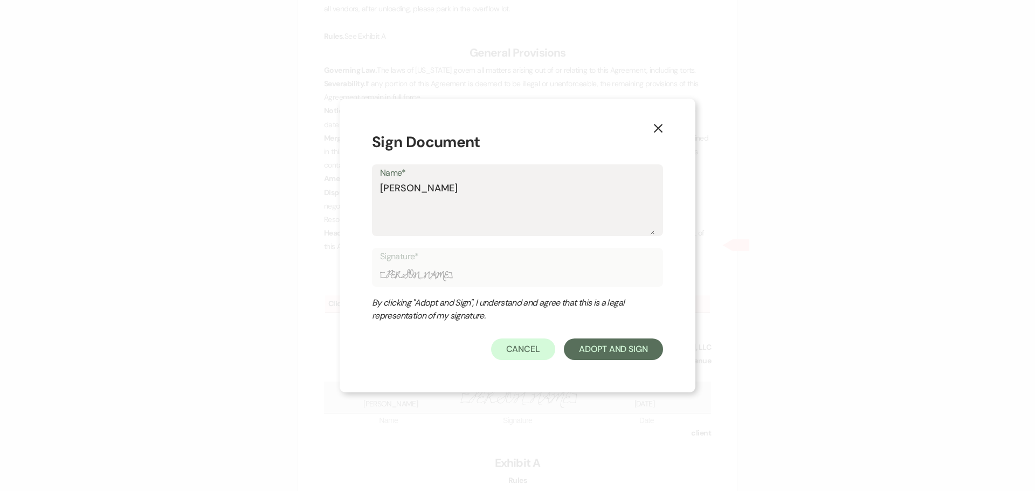
type input "Julie Ke"
type textarea "Julie Kel"
type input "Julie Kel"
type textarea "Julie Kell"
type input "Julie Kell"
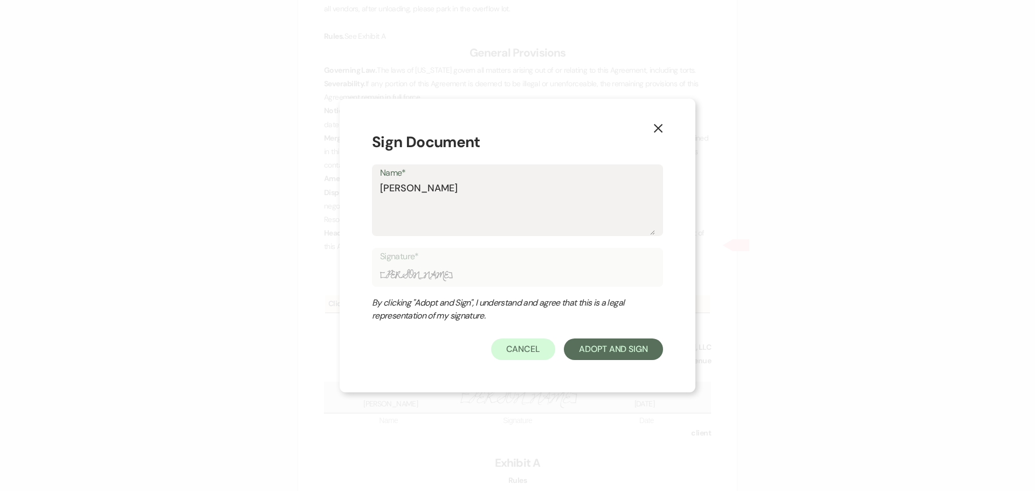
type textarea "Julie Kelle"
type input "Julie Kelle"
type textarea "[PERSON_NAME]"
type input "[PERSON_NAME]"
type textarea "[PERSON_NAME]"
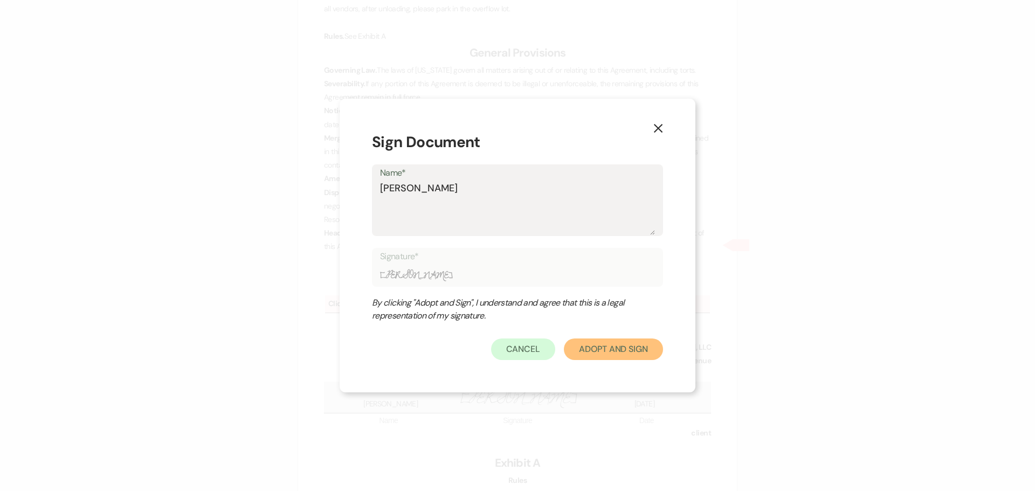
click at [635, 347] on button "Adopt And Sign" at bounding box center [613, 349] width 99 height 22
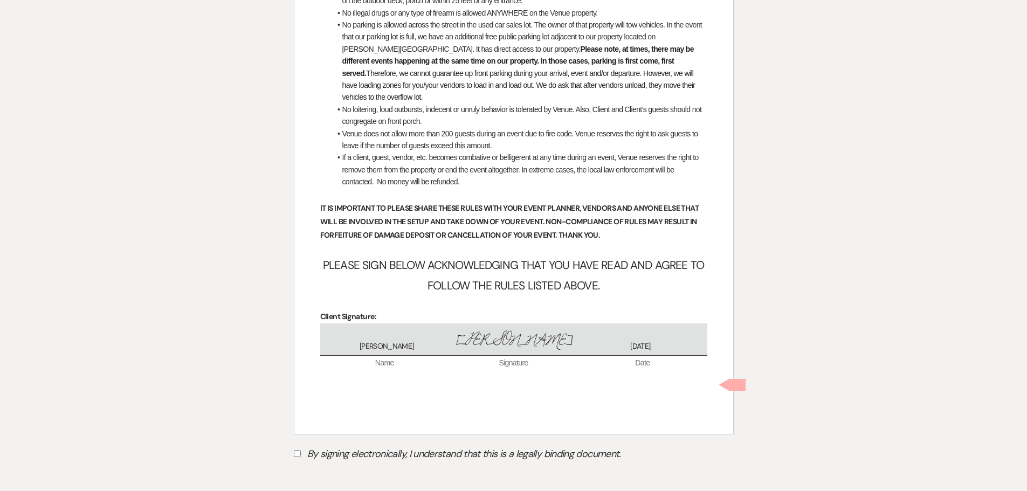
scroll to position [4246, 0]
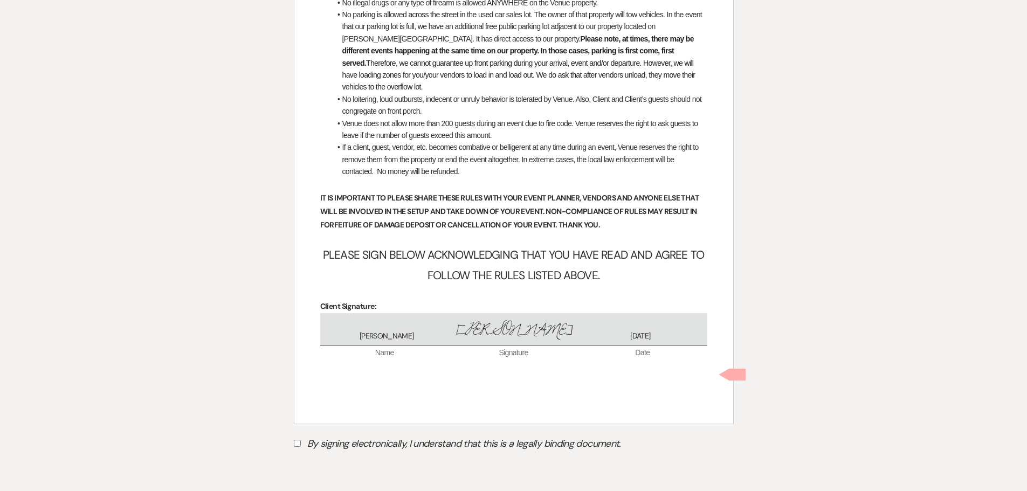
click at [299, 440] on input "By signing electronically, I understand that this is a legally binding document." at bounding box center [297, 443] width 7 height 7
checkbox input "true"
click at [335, 461] on button "Submit" at bounding box center [331, 470] width 75 height 19
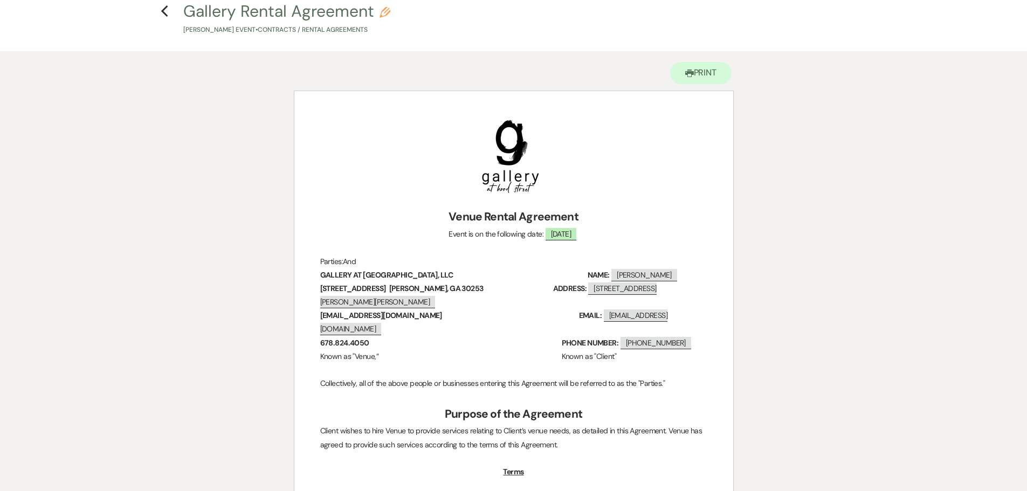
scroll to position [0, 0]
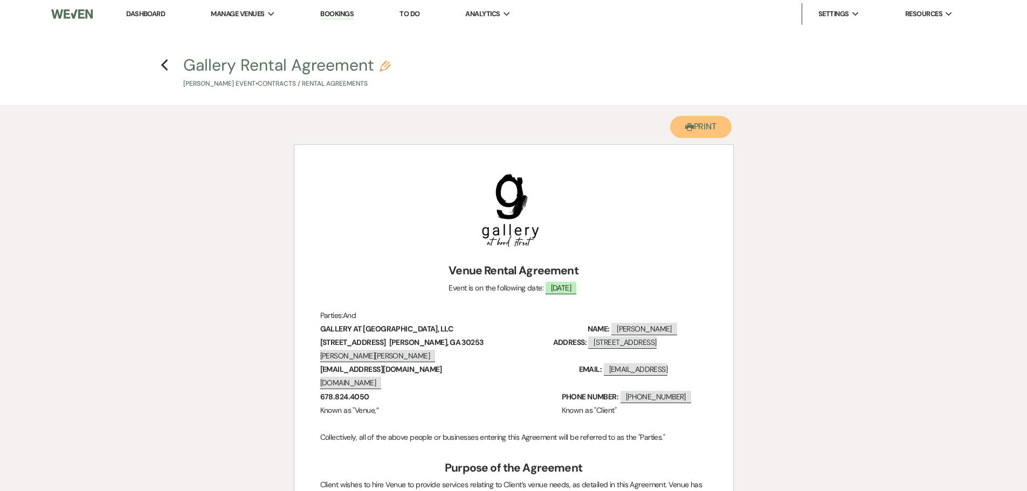
click at [708, 129] on button "Printer Print" at bounding box center [701, 127] width 62 height 22
click at [164, 65] on icon "Previous" at bounding box center [165, 65] width 8 height 13
select select "6"
select select "22"
select select "4"
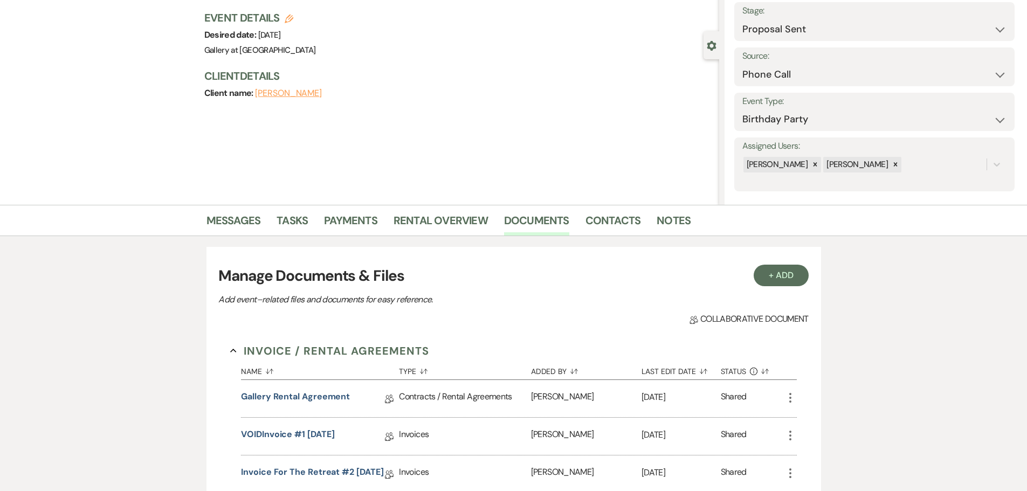
scroll to position [162, 0]
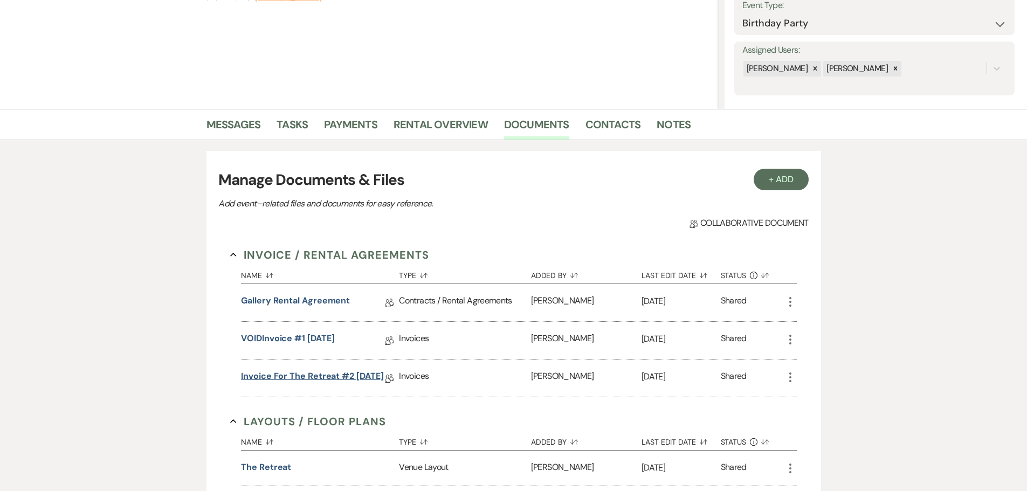
click at [318, 376] on link "Invoice for the Retreat #2 [DATE]" at bounding box center [312, 378] width 142 height 17
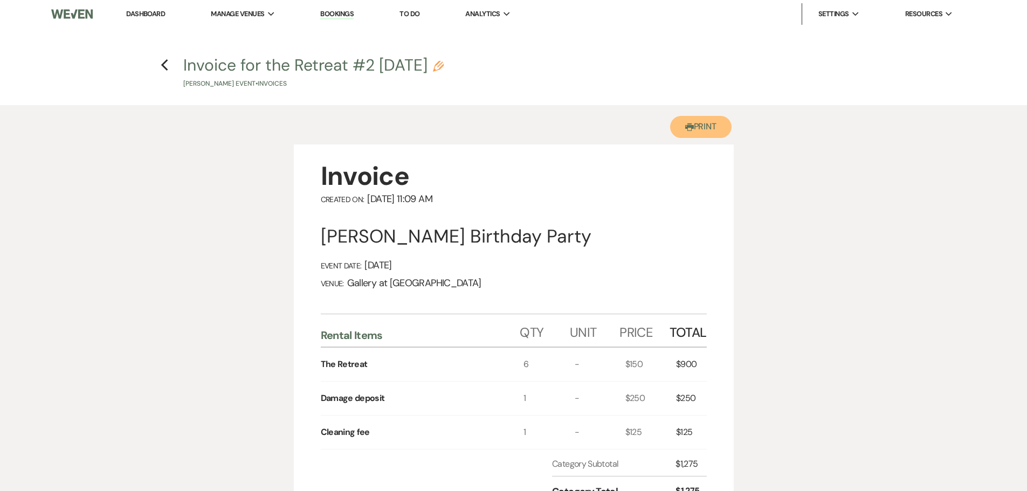
click at [699, 120] on button "Printer Print" at bounding box center [701, 127] width 62 height 22
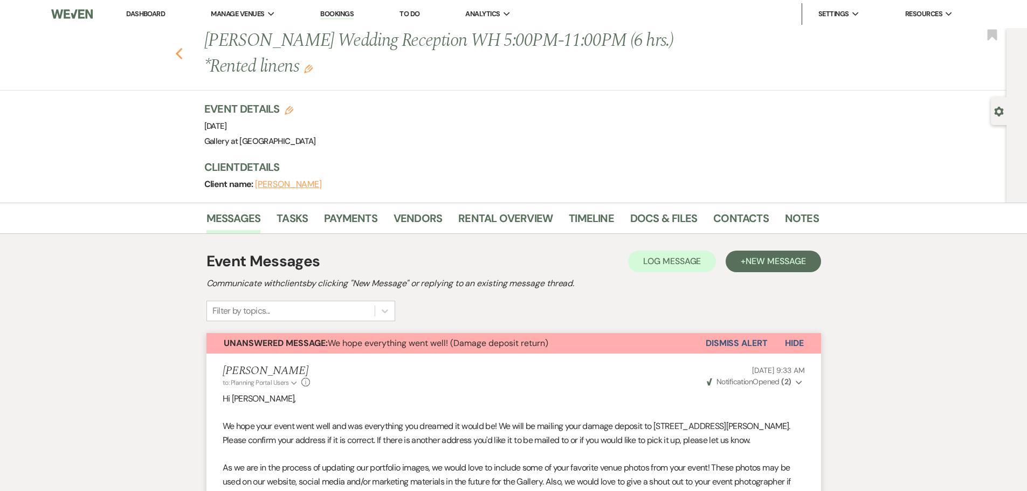
click at [182, 56] on use "button" at bounding box center [178, 54] width 7 height 12
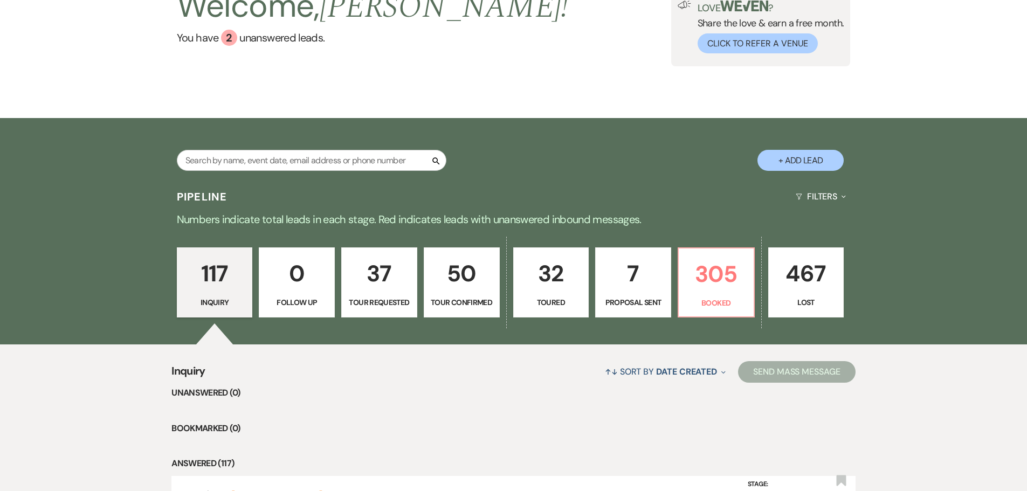
scroll to position [216, 0]
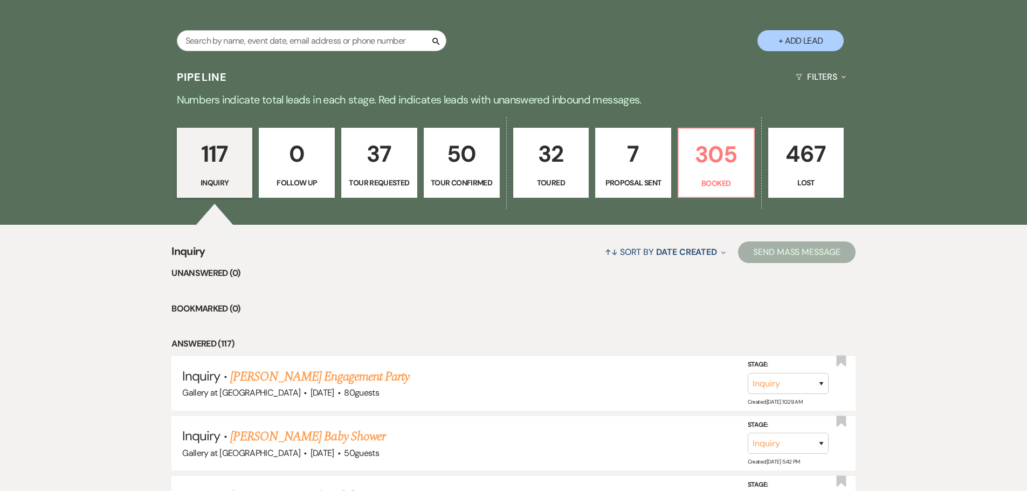
click at [647, 181] on p "Proposal Sent" at bounding box center [633, 183] width 62 height 12
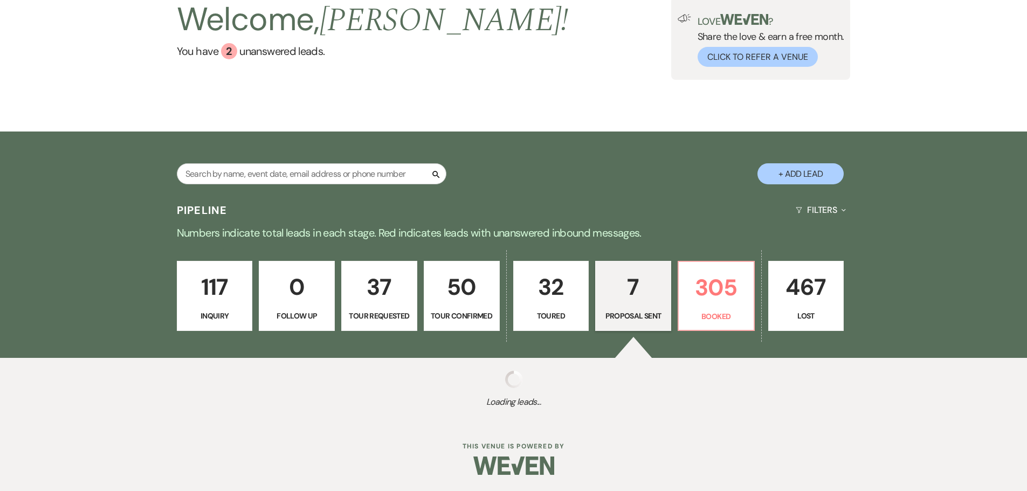
select select "6"
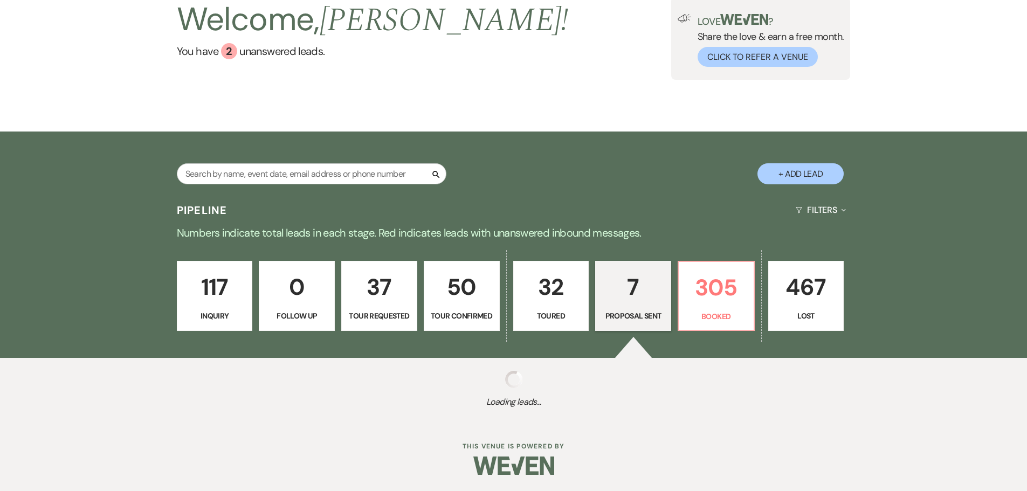
select select "6"
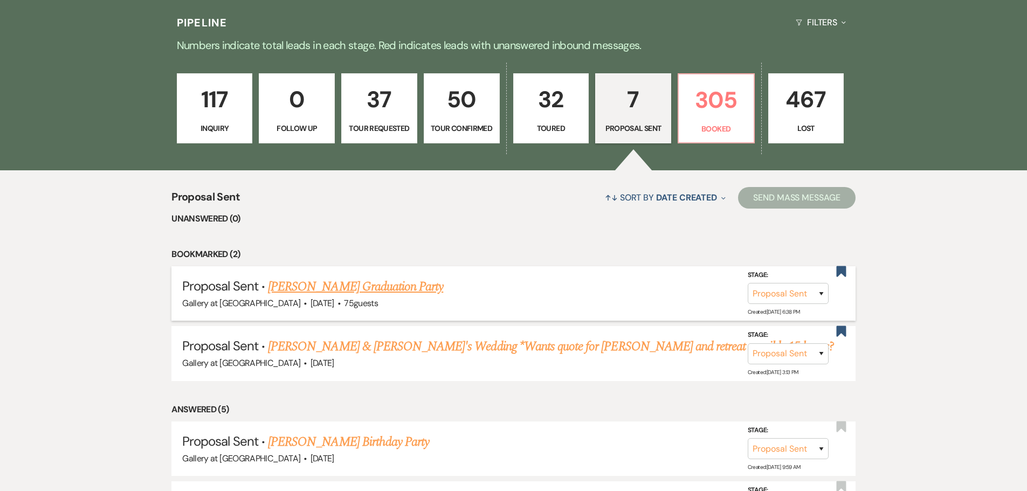
scroll to position [377, 0]
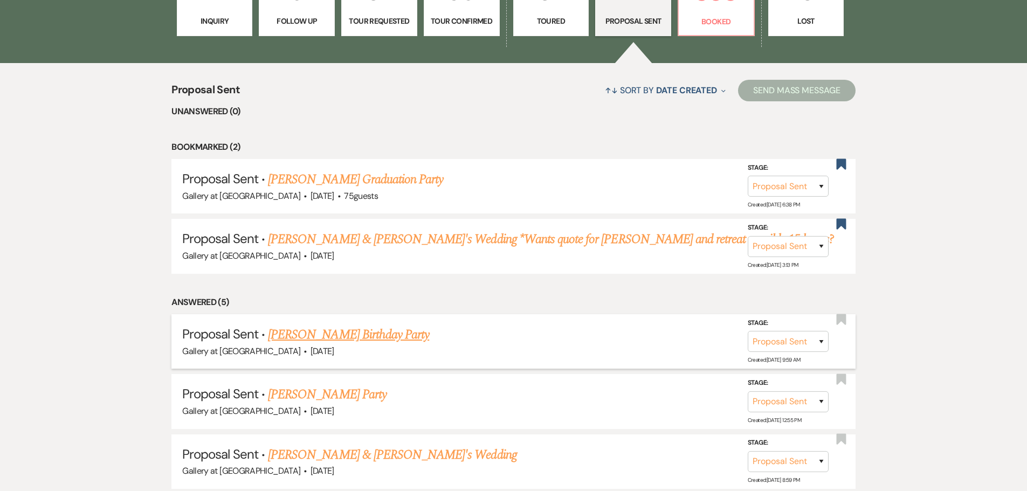
click at [338, 332] on link "[PERSON_NAME] Birthday Party" at bounding box center [348, 334] width 161 height 19
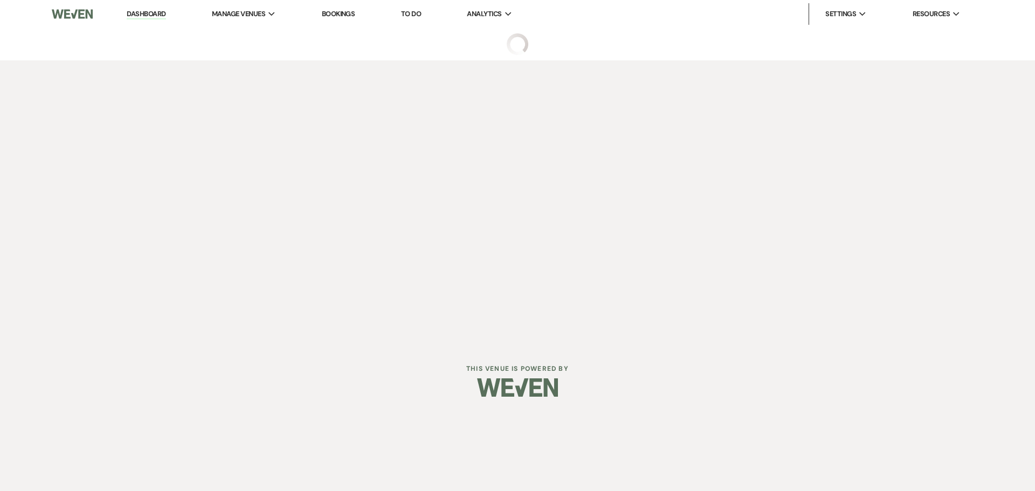
select select "6"
select select "22"
select select "4"
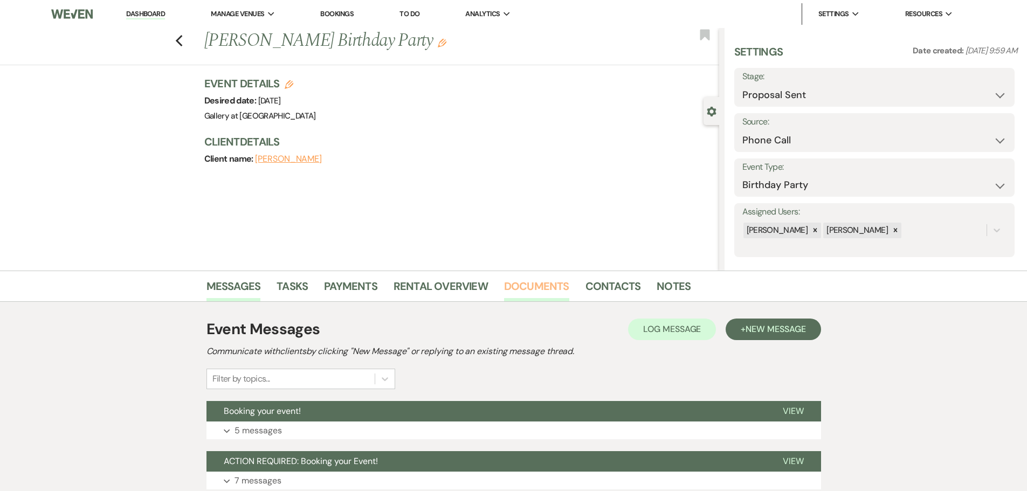
click at [547, 283] on link "Documents" at bounding box center [536, 290] width 65 height 24
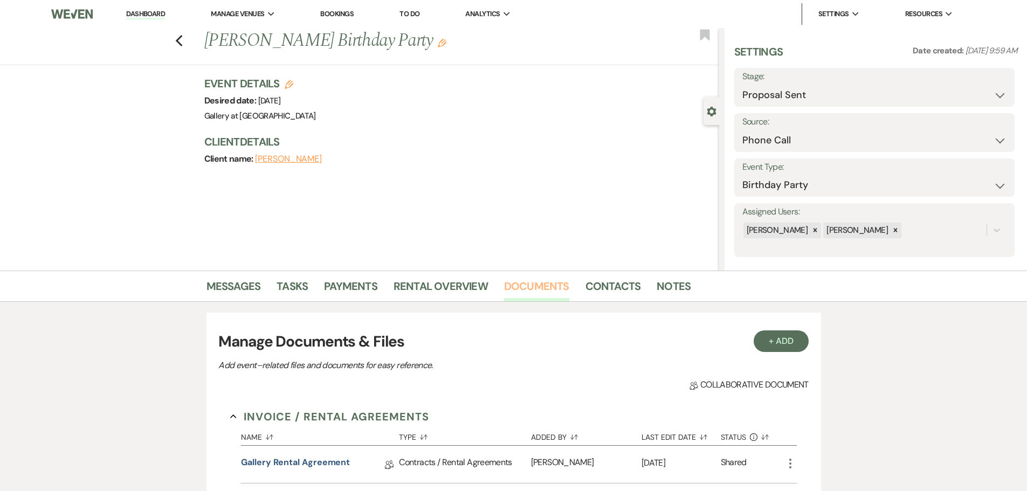
scroll to position [162, 0]
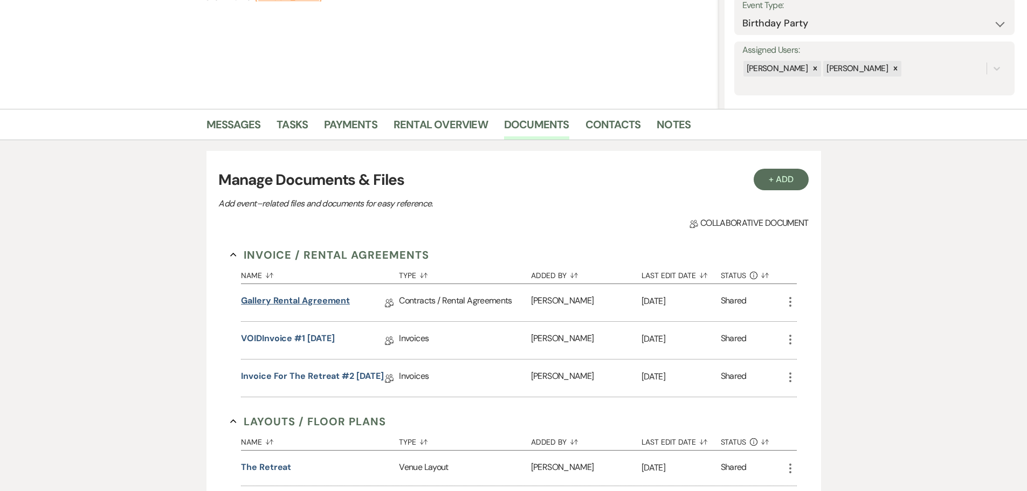
click at [314, 299] on link "Gallery Rental Agreement" at bounding box center [295, 302] width 109 height 17
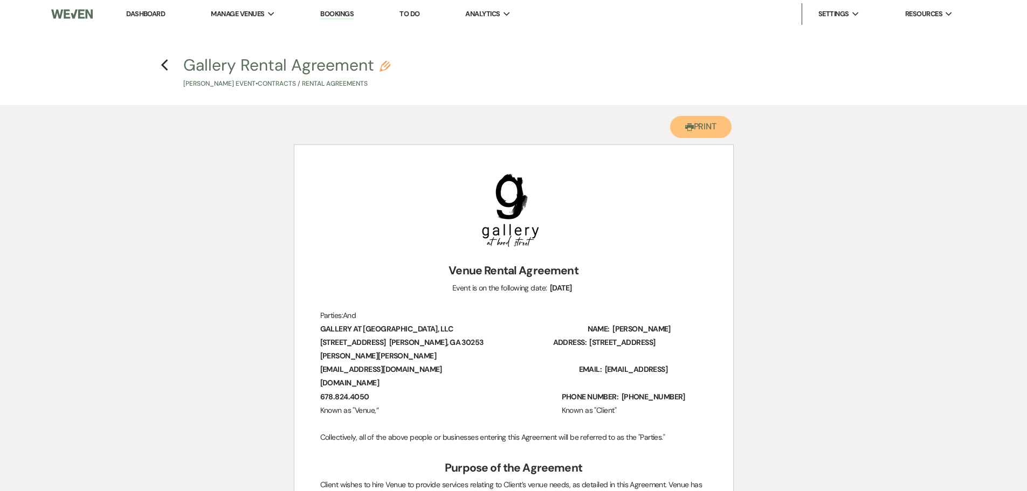
drag, startPoint x: 697, startPoint y: 129, endPoint x: 791, endPoint y: 420, distance: 305.2
click at [697, 129] on button "Printer Print" at bounding box center [701, 127] width 62 height 22
click at [163, 65] on use "button" at bounding box center [164, 65] width 7 height 12
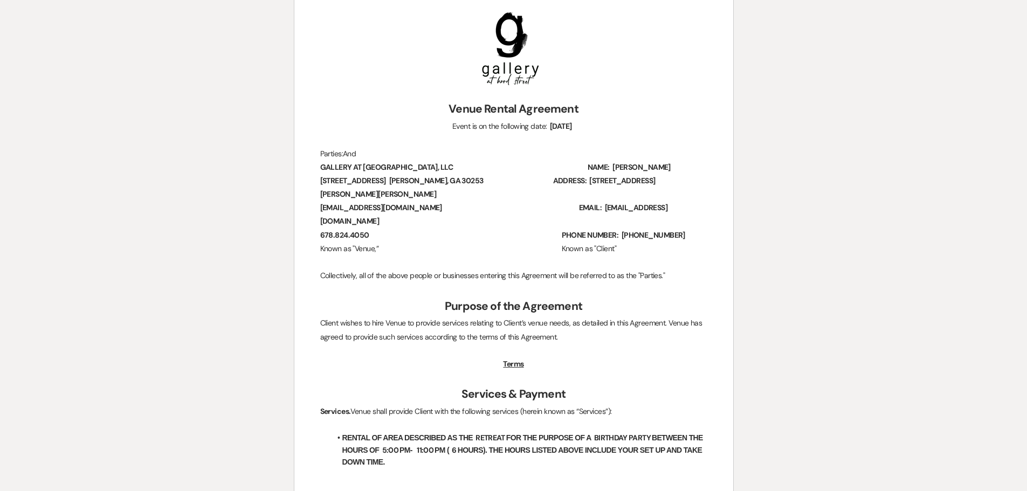
select select "6"
select select "22"
select select "4"
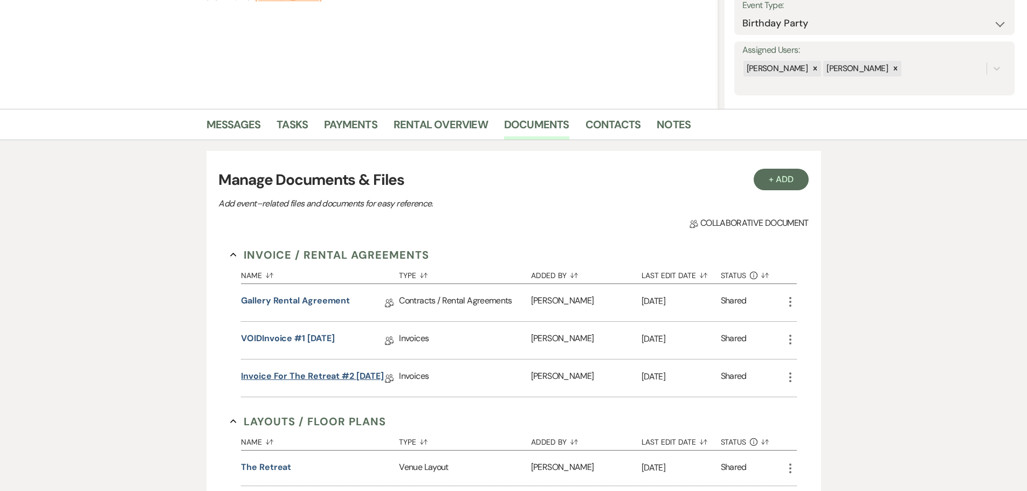
click at [325, 379] on link "Invoice for the Retreat #2 [DATE]" at bounding box center [312, 378] width 142 height 17
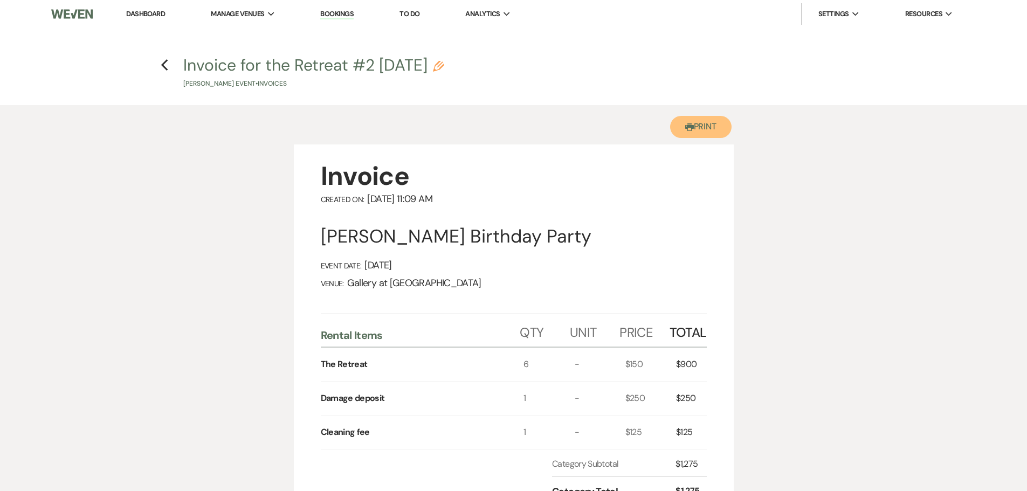
click at [699, 123] on button "Printer Print" at bounding box center [701, 127] width 62 height 22
click at [164, 67] on use "button" at bounding box center [164, 65] width 7 height 12
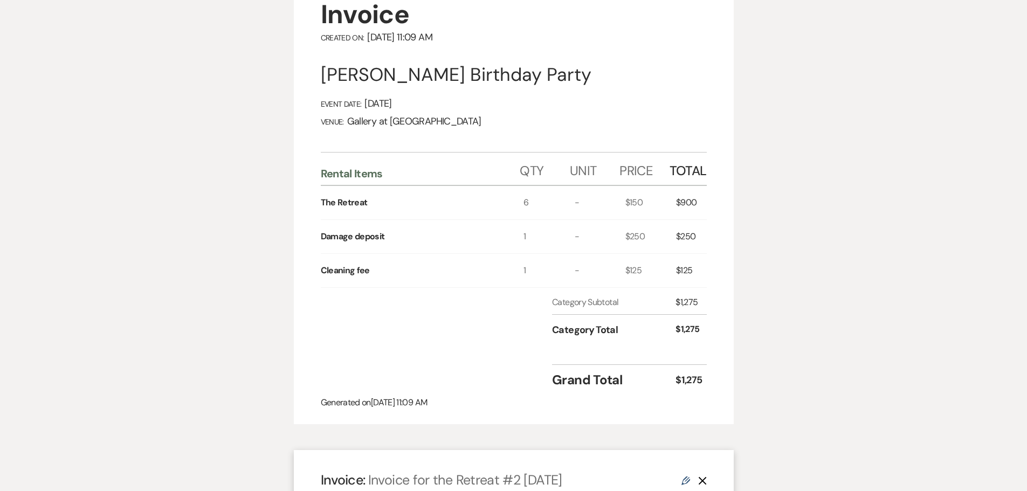
select select "6"
select select "22"
select select "4"
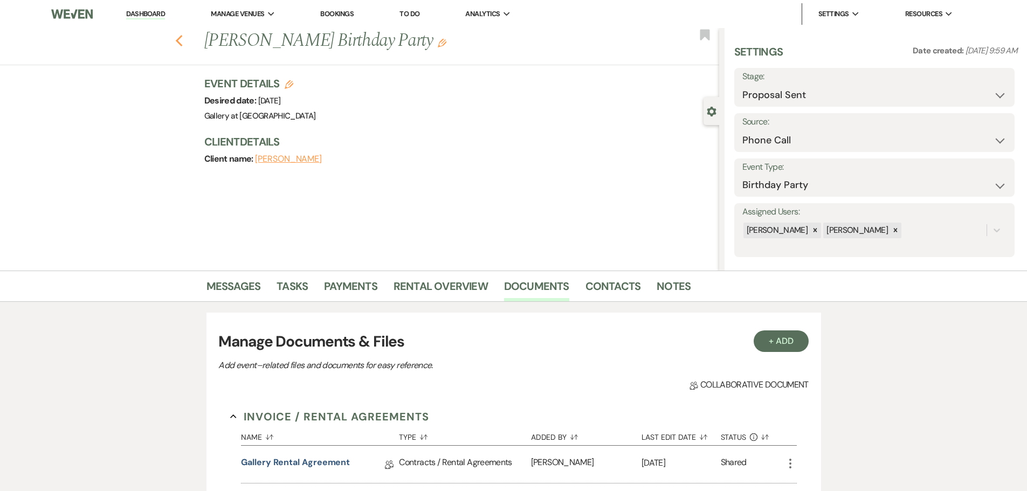
click at [181, 46] on icon "Previous" at bounding box center [179, 40] width 8 height 13
select select "6"
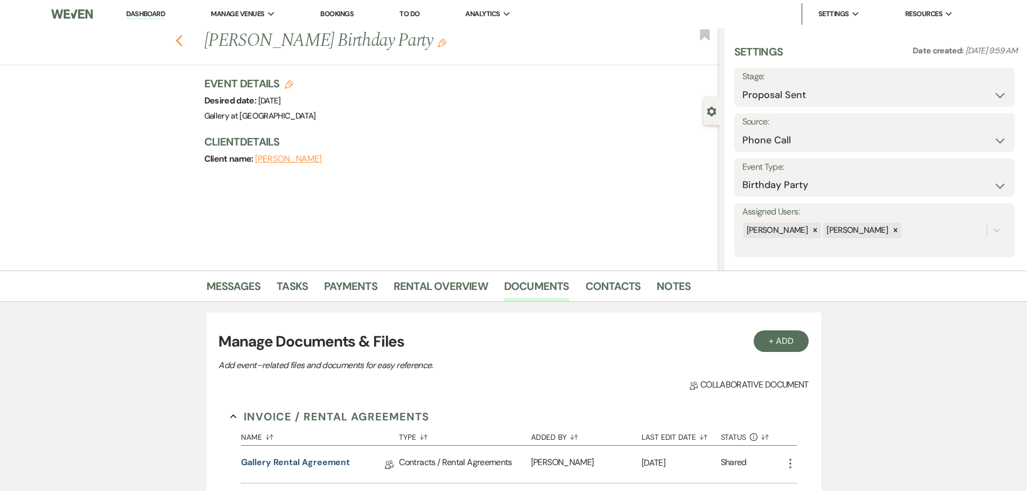
select select "6"
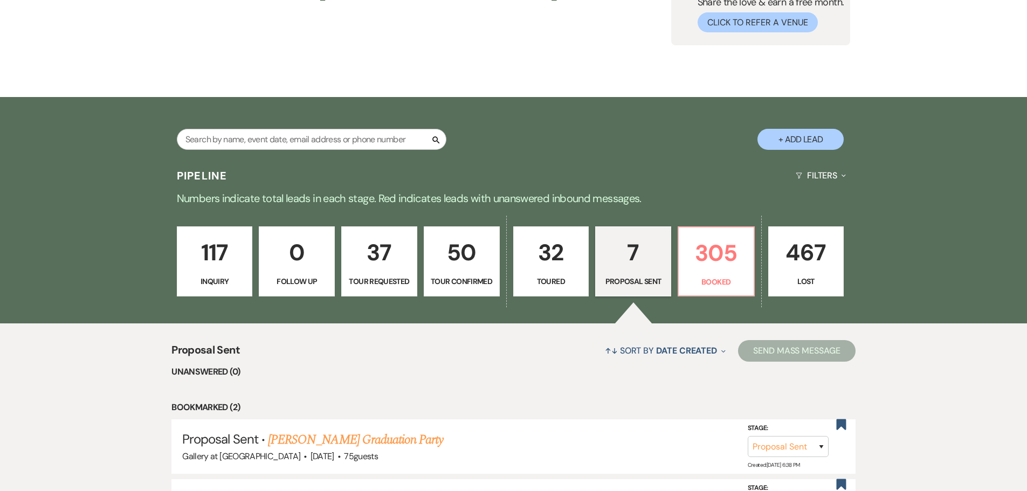
scroll to position [108, 0]
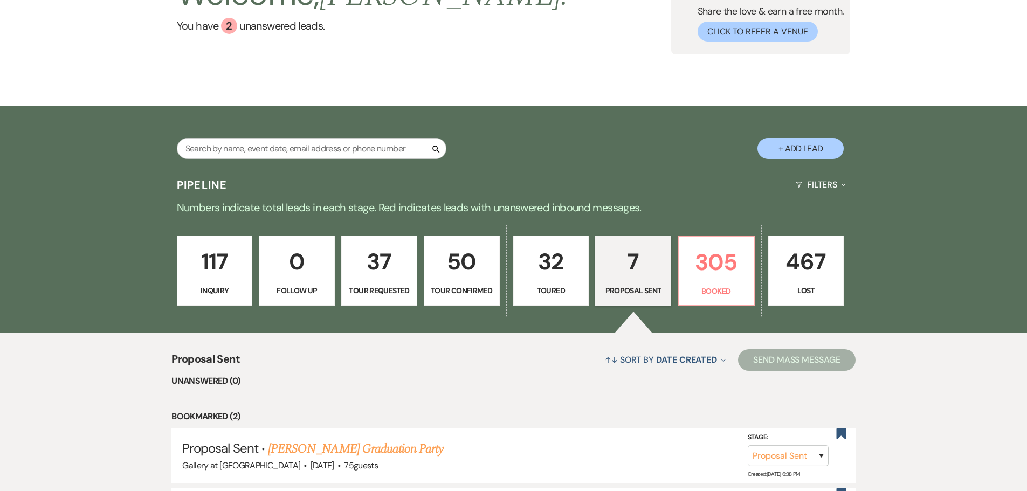
click at [813, 138] on button "+ Add Lead" at bounding box center [800, 148] width 86 height 21
select select "733"
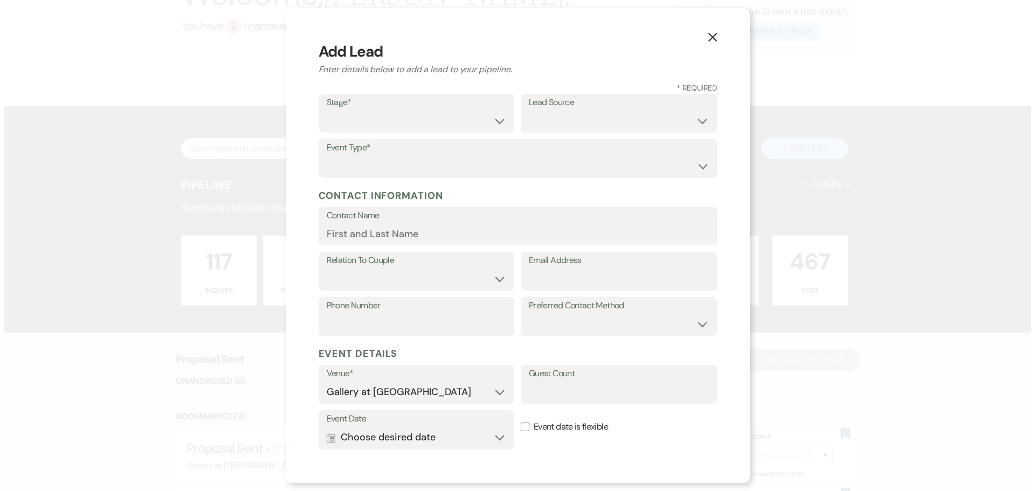
scroll to position [108, 0]
click at [386, 117] on select "Inquiry Follow Up Tour Requested Tour Confirmed Toured Proposal Sent Booked Lost" at bounding box center [416, 120] width 180 height 21
select select "5"
click at [326, 110] on select "Inquiry Follow Up Tour Requested Tour Confirmed Toured Proposal Sent Booked Lost" at bounding box center [416, 120] width 180 height 21
click at [591, 274] on input "Email Address" at bounding box center [619, 278] width 180 height 21
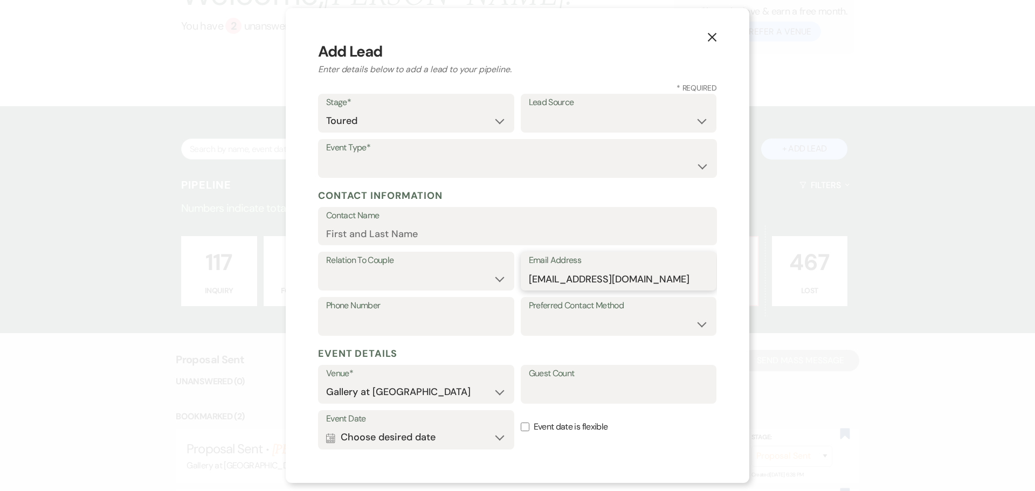
type input "vingenny@yahoo.com"
click at [349, 163] on select "Wedding Anniversary Party Baby Shower Bachelorette / Bachelor Party Birthday Pa…" at bounding box center [517, 166] width 383 height 21
select select "13"
click at [574, 163] on input "Other Type*" at bounding box center [619, 166] width 180 height 21
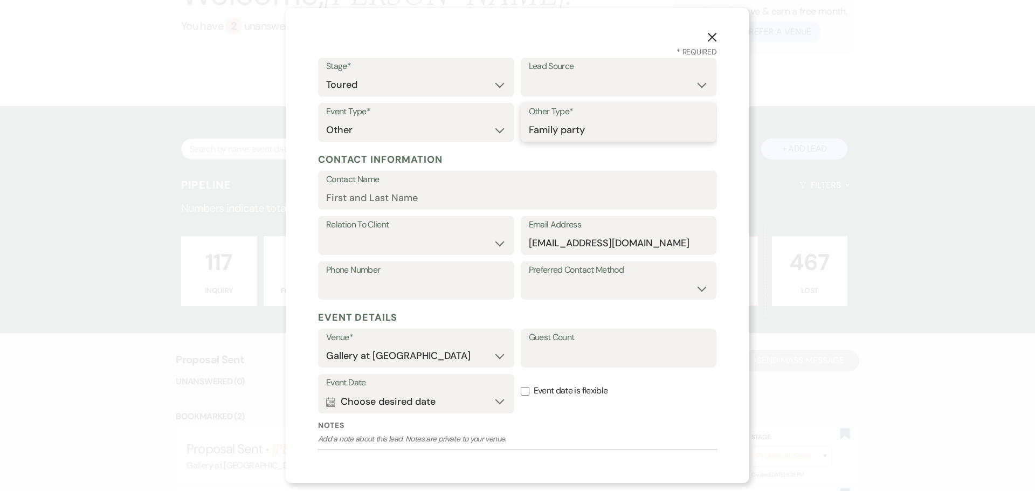
scroll to position [54, 0]
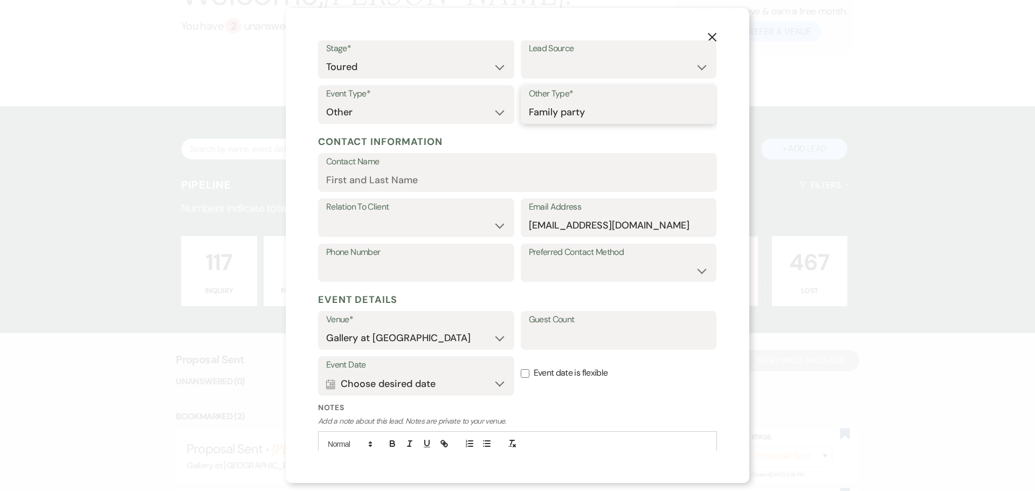
type input "Family party"
click at [338, 380] on button "Calendar Choose desired date Expand" at bounding box center [416, 384] width 180 height 22
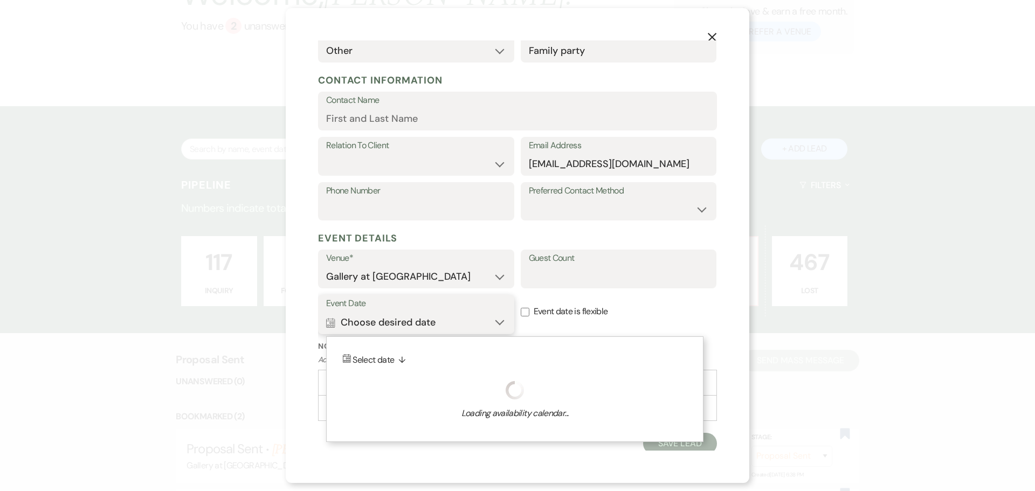
scroll to position [119, 0]
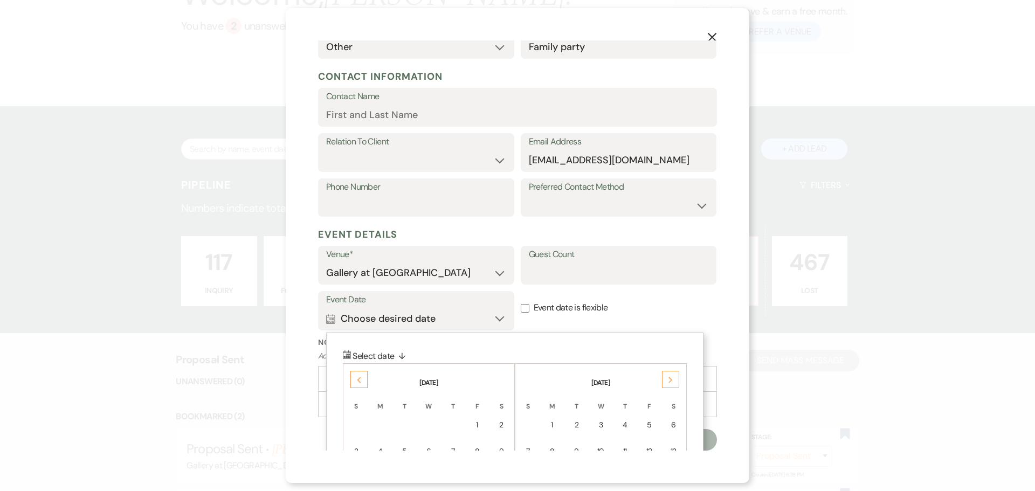
click at [666, 379] on div "Next" at bounding box center [670, 379] width 17 height 17
click at [673, 379] on icon "Next" at bounding box center [670, 380] width 5 height 6
click at [356, 377] on icon "Previous" at bounding box center [358, 380] width 5 height 6
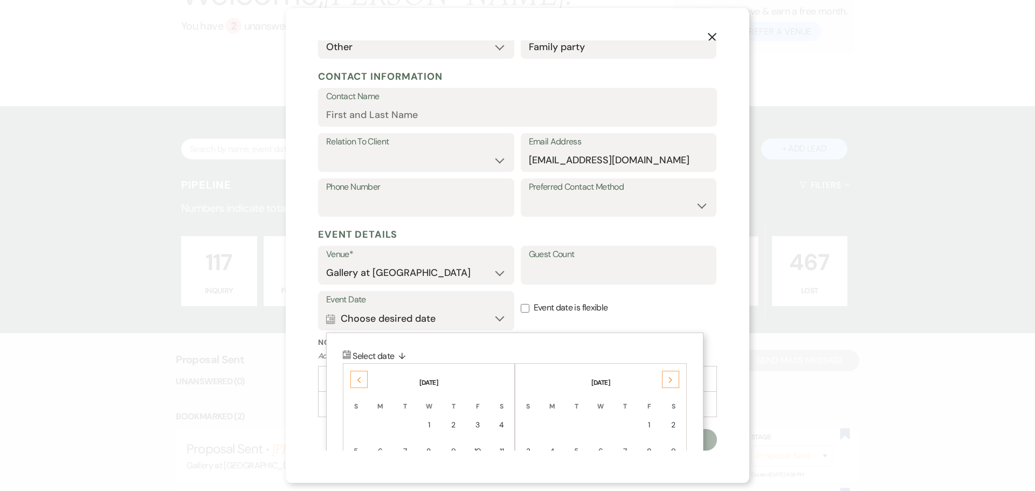
click at [356, 377] on icon "Previous" at bounding box center [358, 380] width 5 height 6
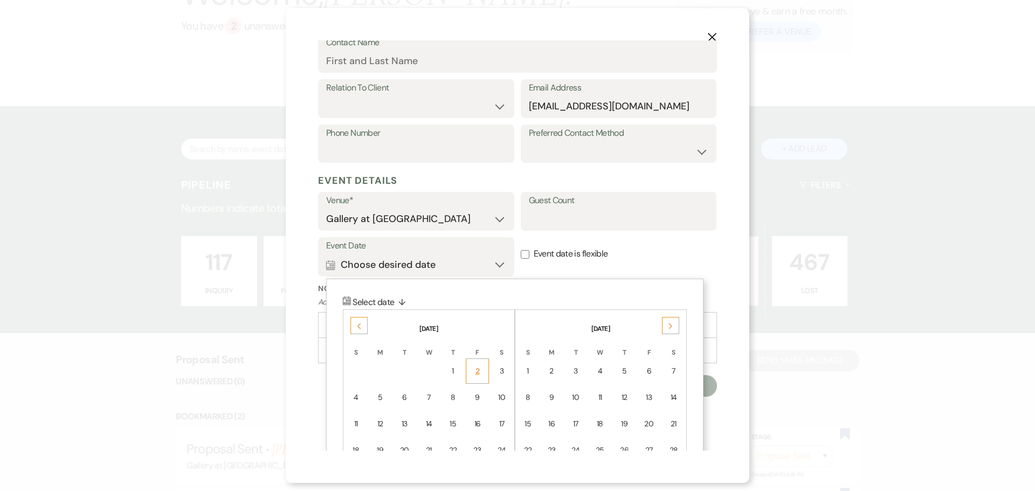
click at [474, 378] on td "2" at bounding box center [478, 370] width 24 height 25
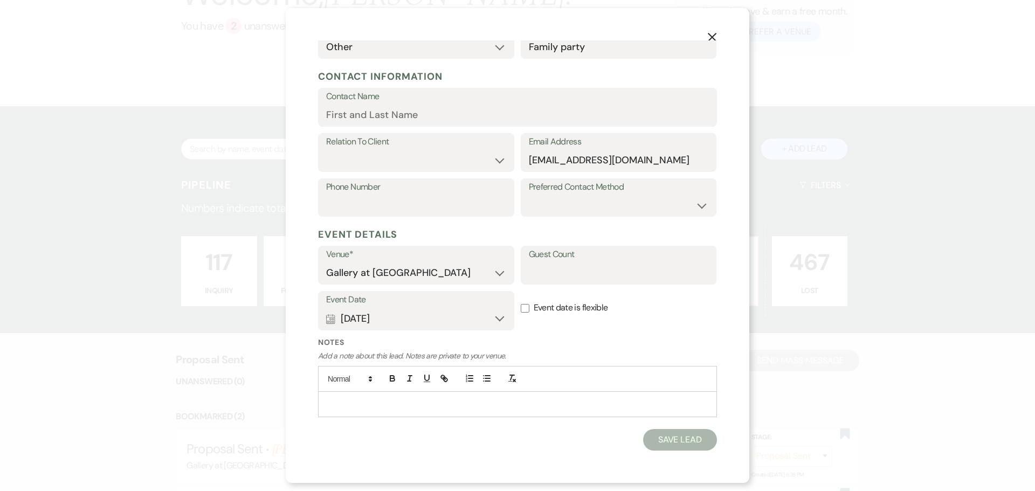
click at [671, 445] on button "Save Lead" at bounding box center [680, 440] width 74 height 22
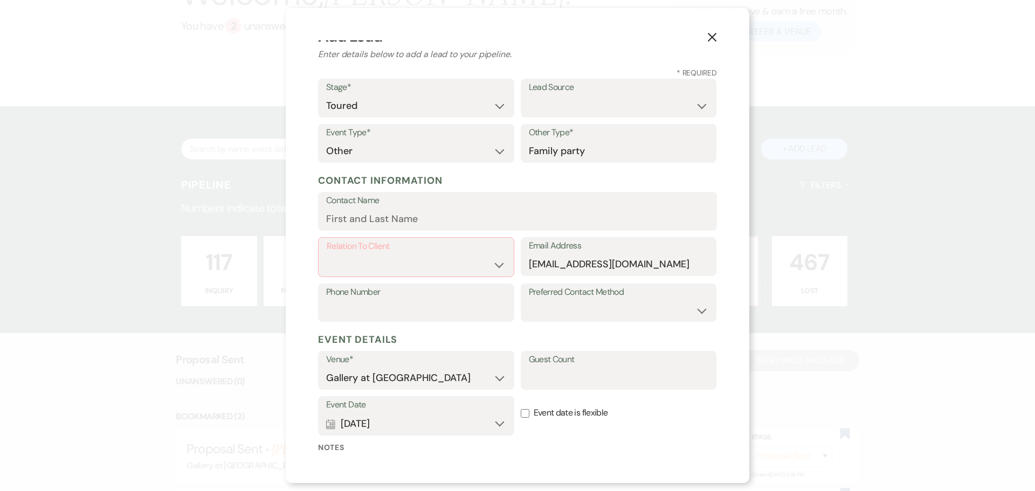
scroll to position [11, 0]
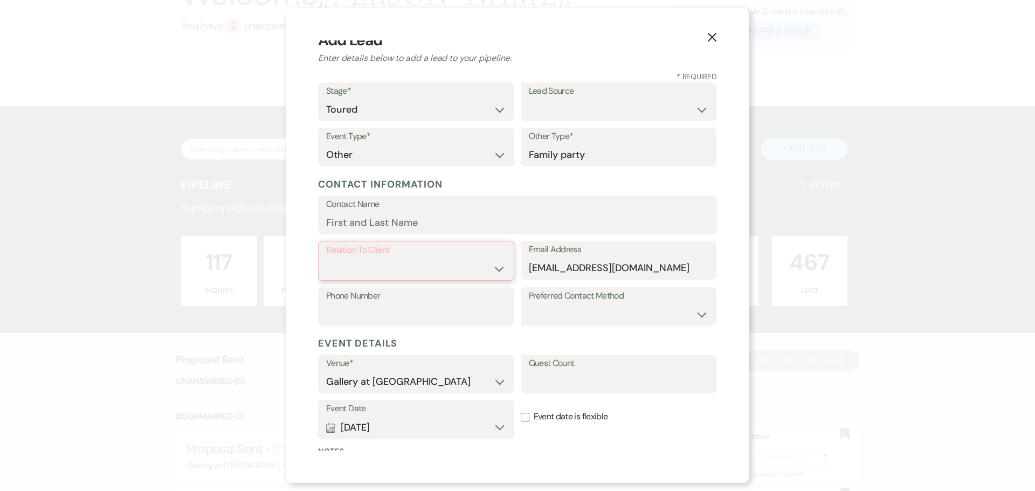
click at [438, 261] on select "Client Event Planner Parent of Client Family Member Friend Other" at bounding box center [416, 268] width 179 height 21
select select "1"
click at [327, 258] on select "Client Event Planner Parent of Client Family Member Friend Other" at bounding box center [416, 268] width 179 height 21
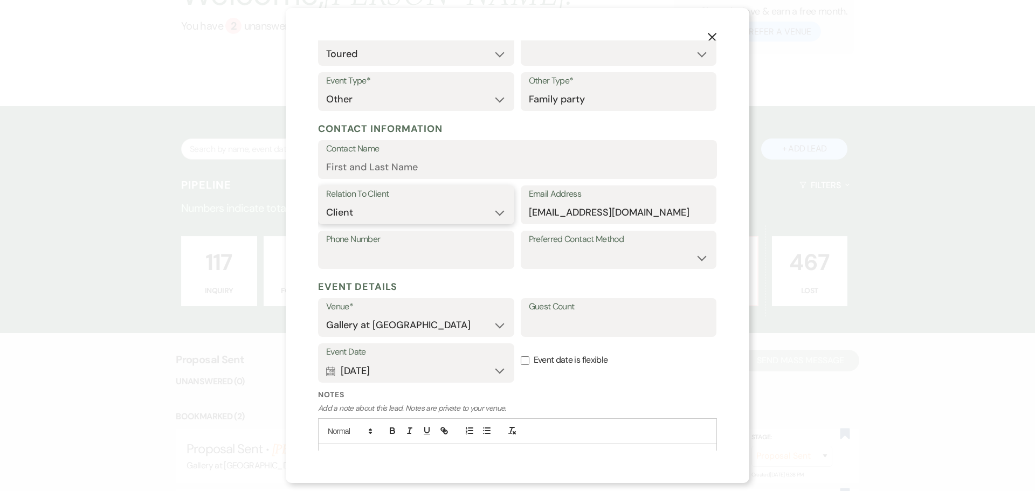
scroll to position [119, 0]
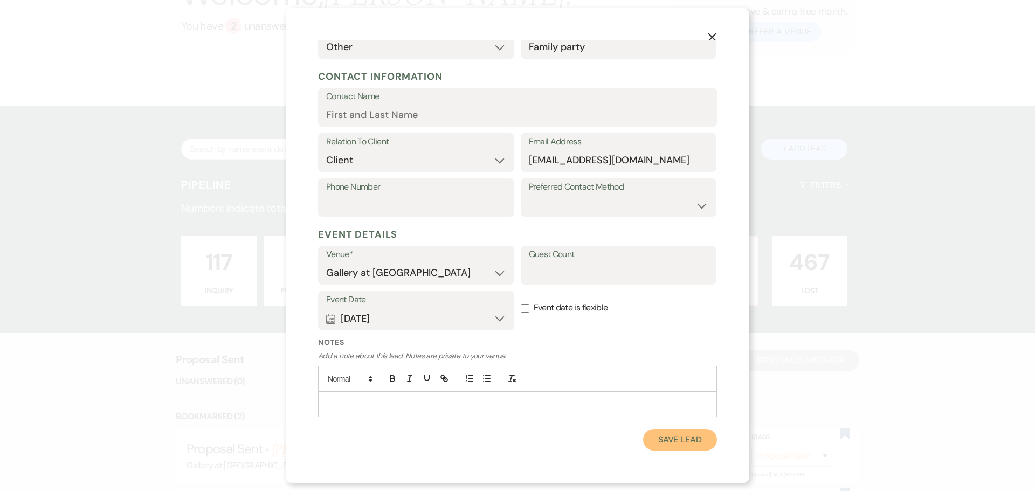
click at [666, 444] on button "Save Lead" at bounding box center [680, 440] width 74 height 22
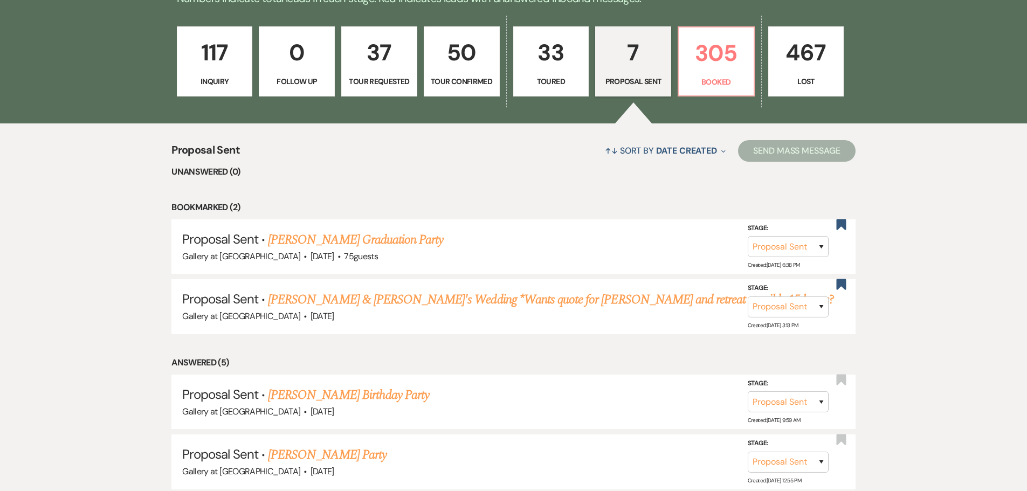
scroll to position [162, 0]
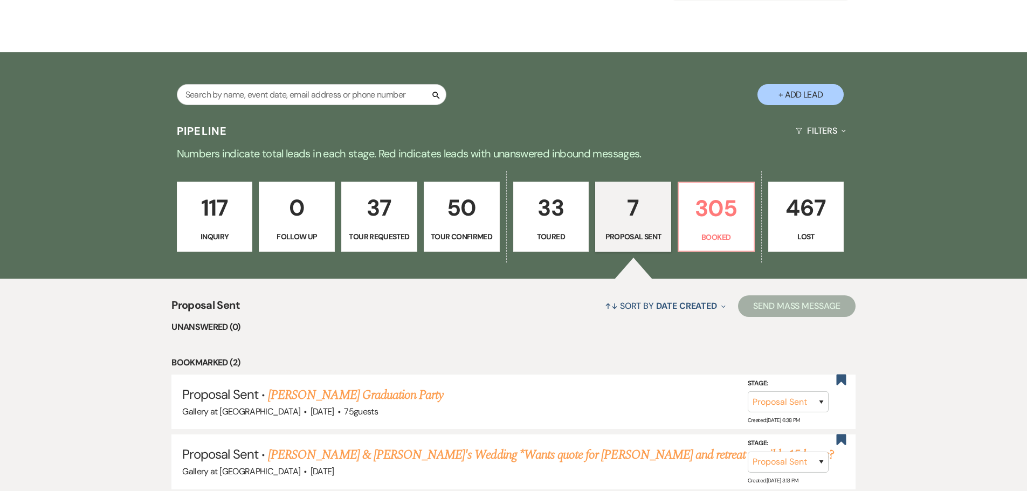
click at [543, 216] on p "33" at bounding box center [551, 208] width 62 height 36
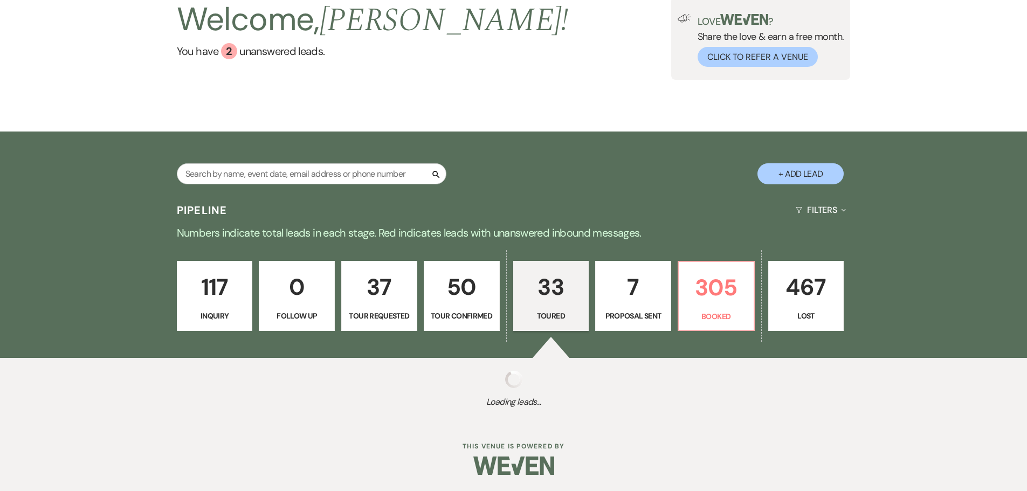
select select "5"
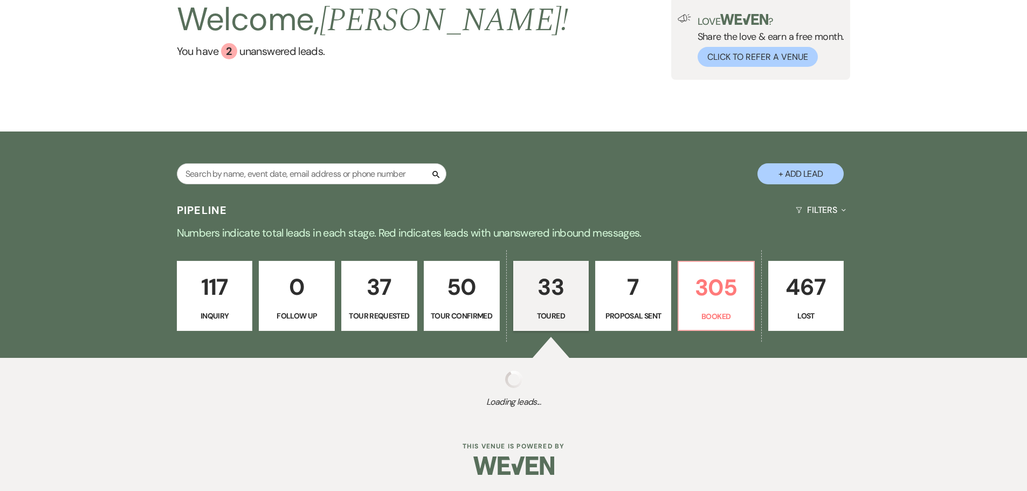
select select "5"
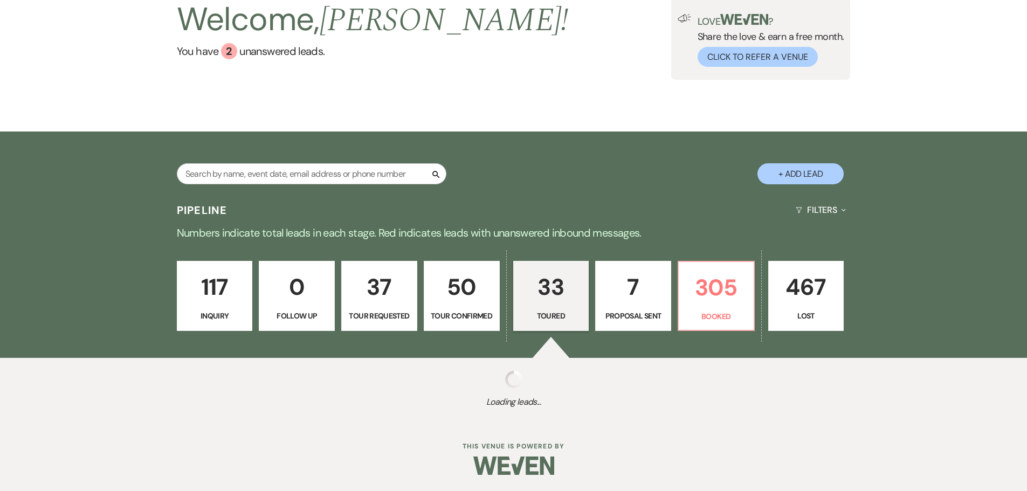
select select "5"
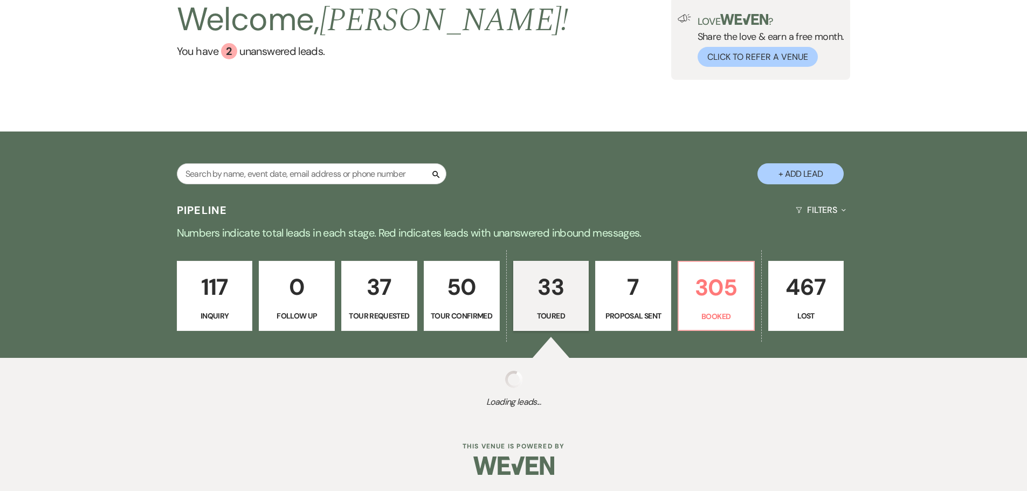
select select "5"
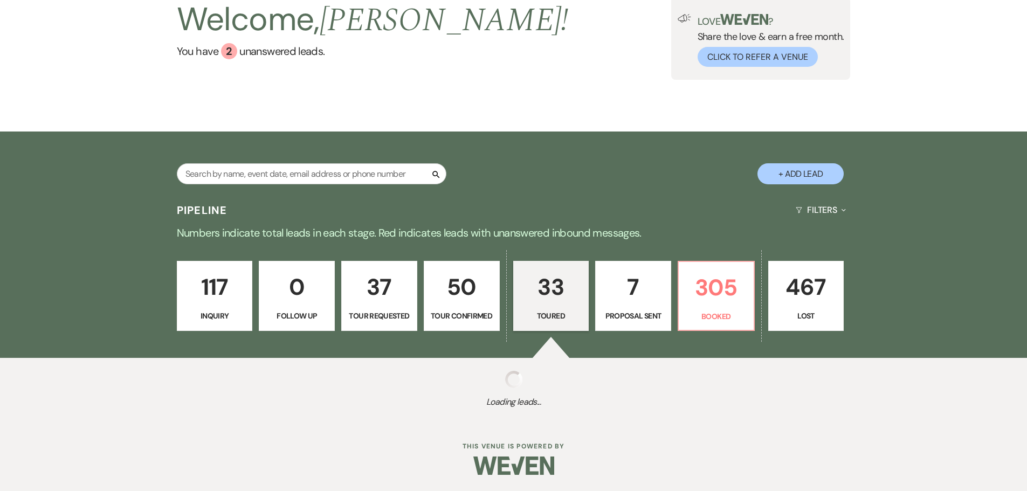
select select "5"
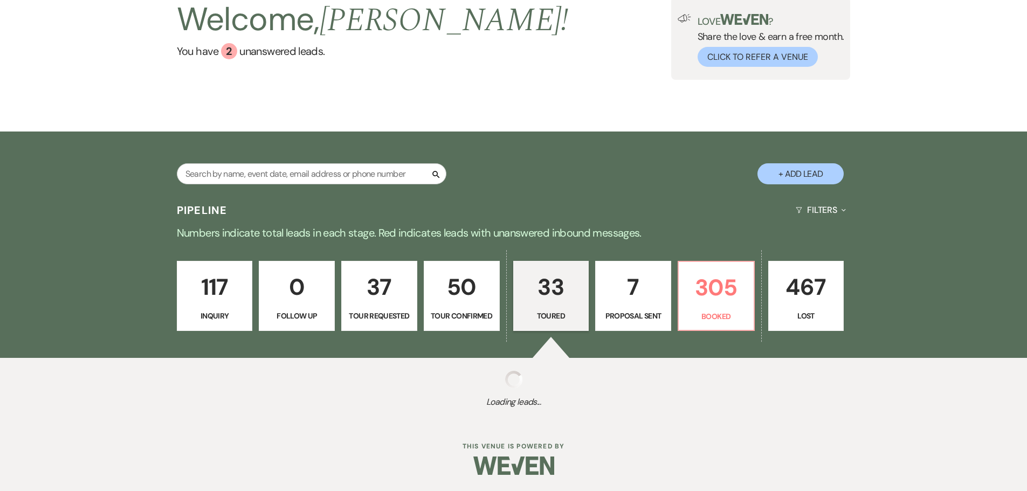
select select "5"
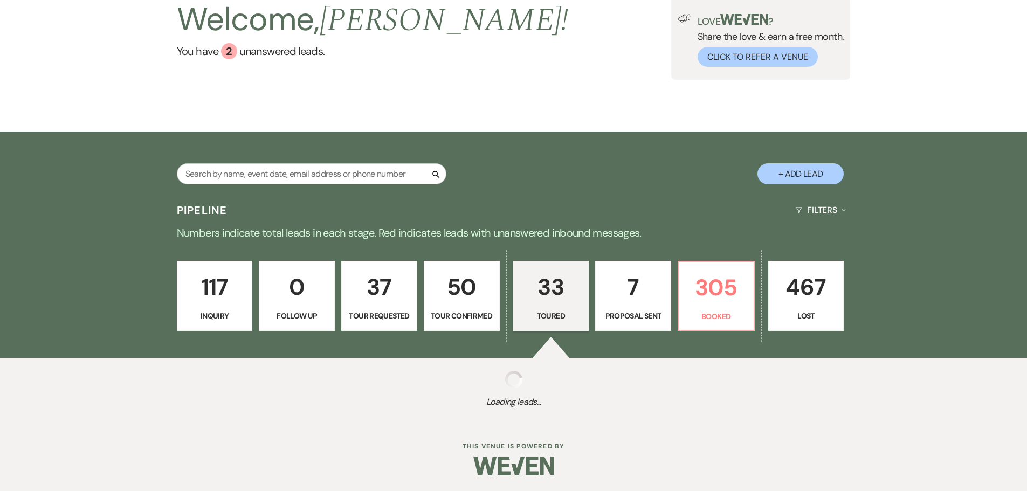
select select "5"
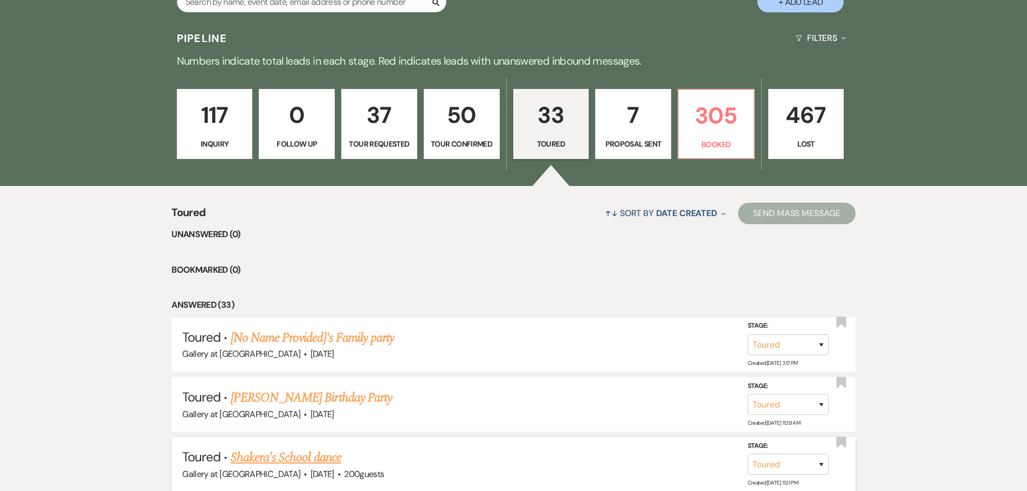
scroll to position [323, 0]
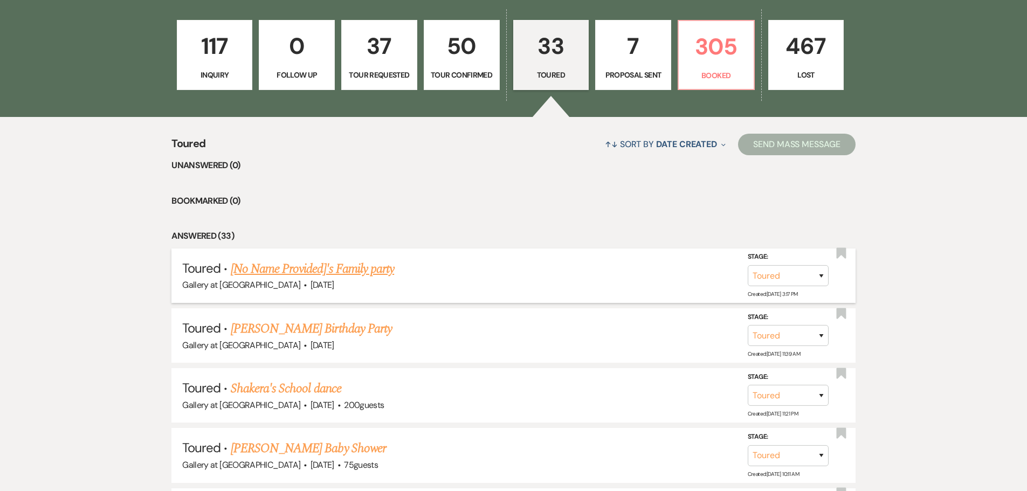
click at [331, 267] on link "[No Name Provided]'s Family party" at bounding box center [312, 268] width 163 height 19
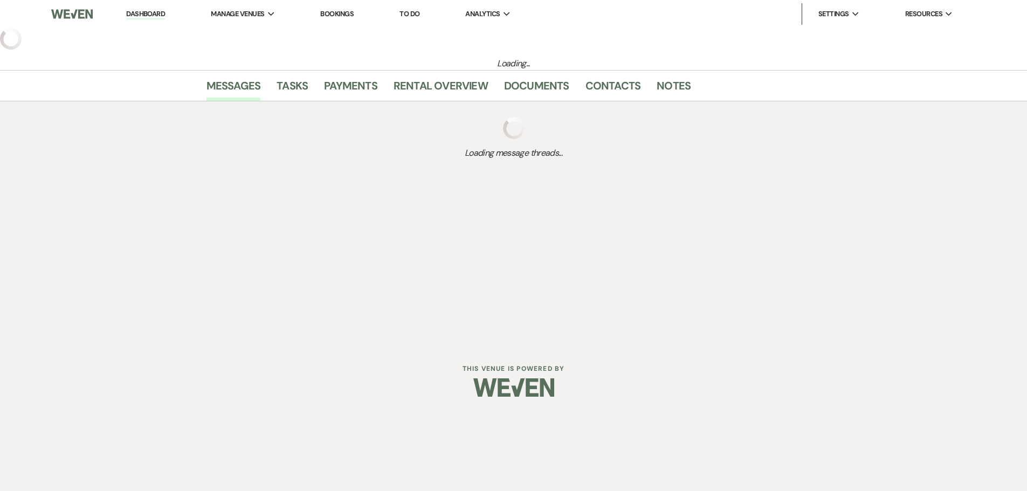
select select "5"
select select "13"
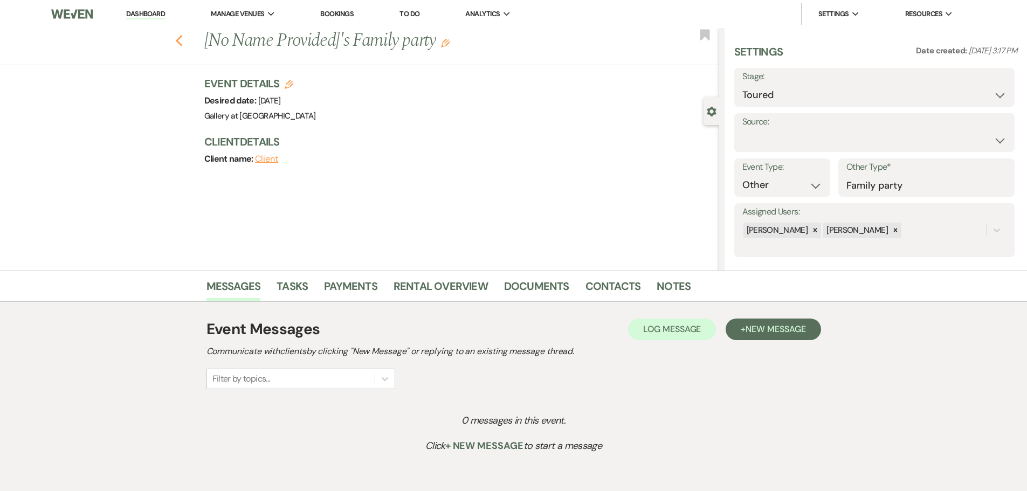
click at [183, 43] on icon "Previous" at bounding box center [179, 40] width 8 height 13
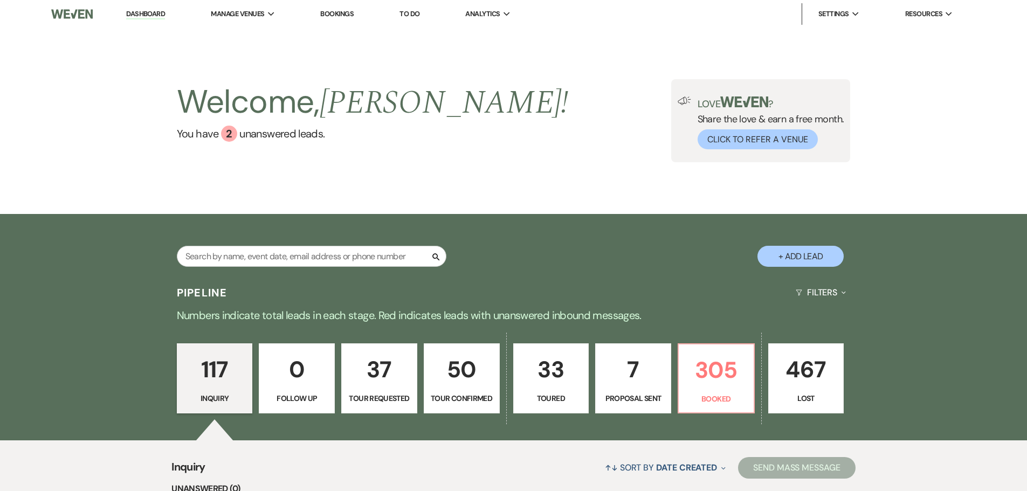
click at [252, 383] on link "117 Inquiry" at bounding box center [215, 378] width 76 height 70
click at [250, 393] on link "117 Inquiry" at bounding box center [215, 378] width 76 height 70
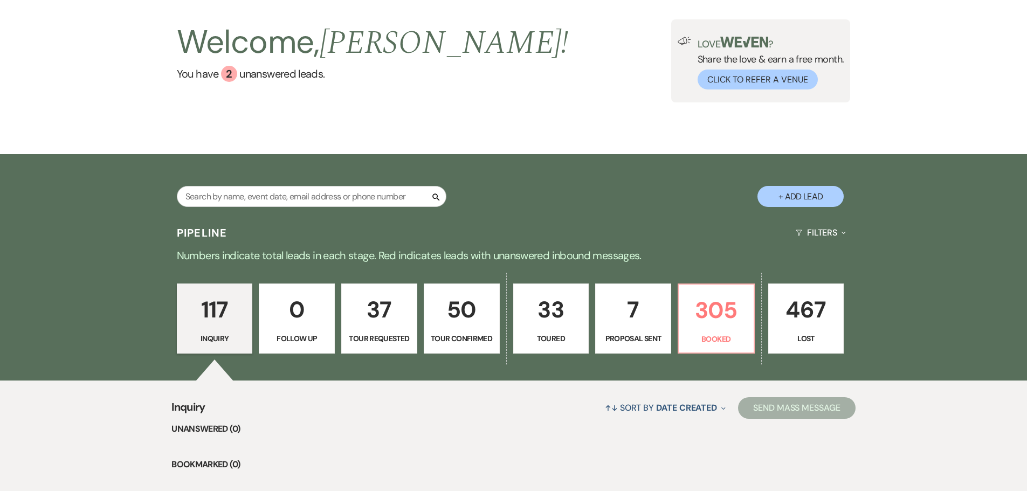
scroll to position [216, 0]
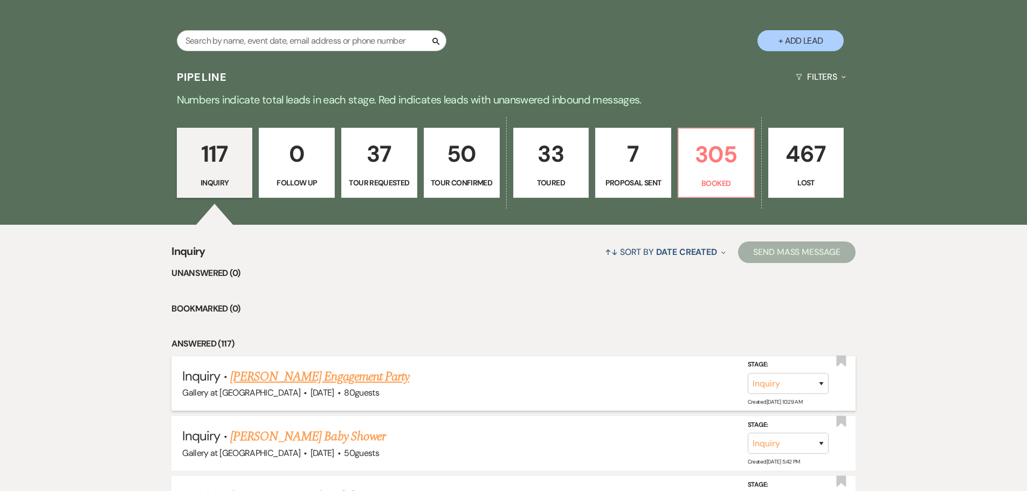
click at [303, 377] on link "Shauna Spear's Engagement Party" at bounding box center [319, 376] width 179 height 19
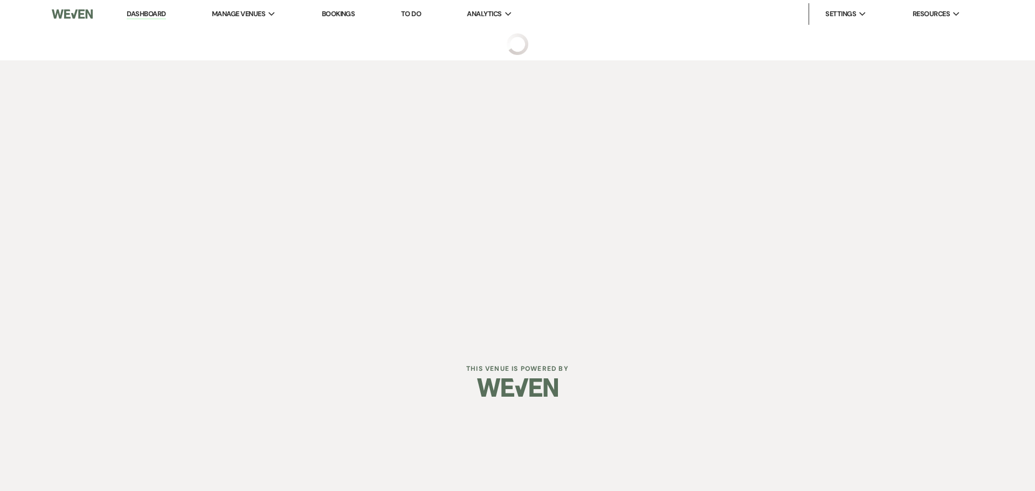
select select "5"
select select "10"
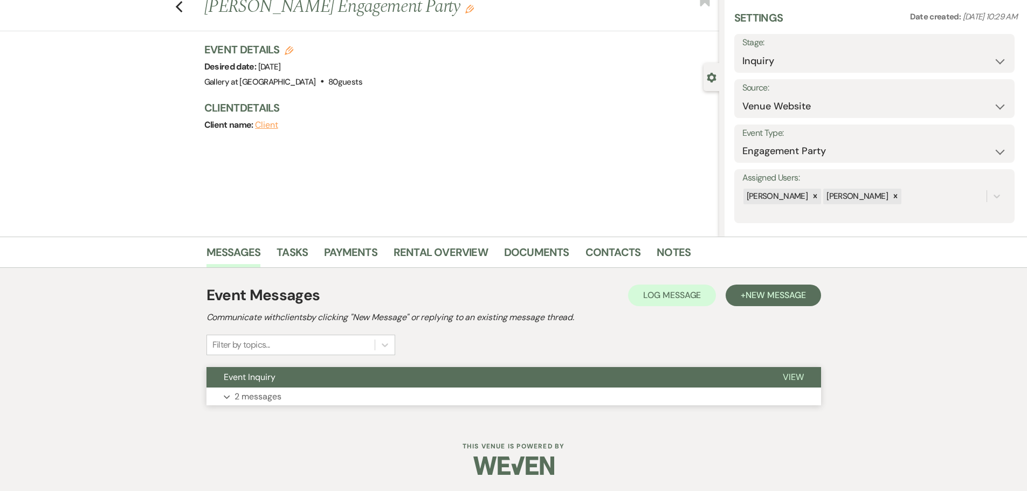
click at [358, 405] on button "Expand 2 messages" at bounding box center [513, 396] width 614 height 18
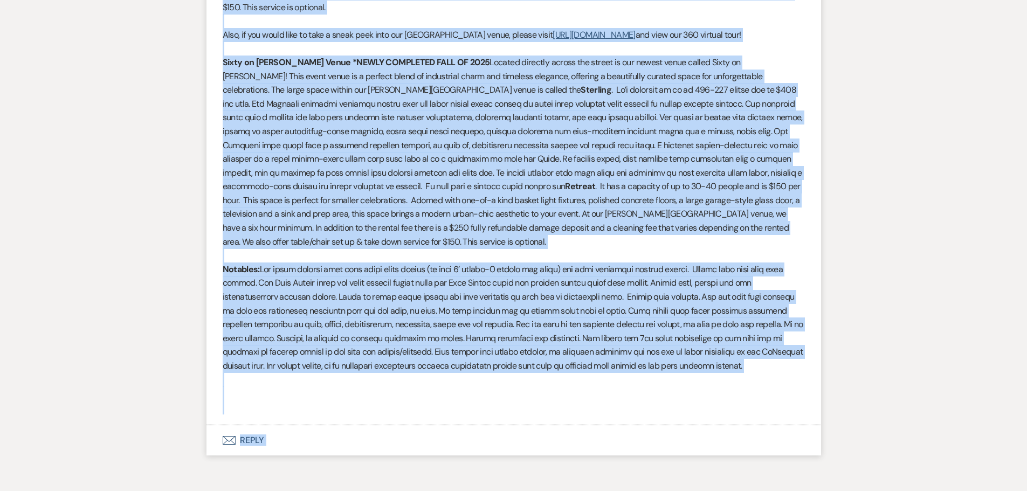
scroll to position [894, 0]
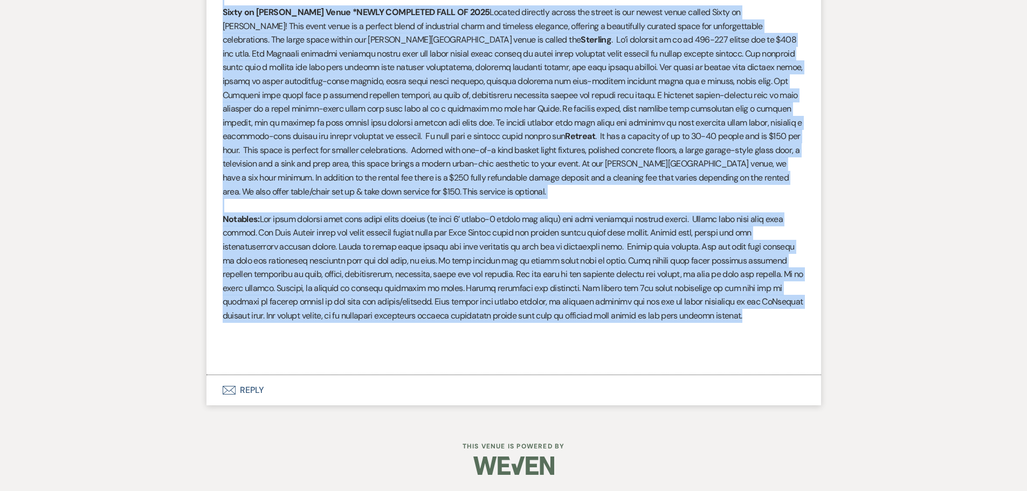
drag, startPoint x: 223, startPoint y: 245, endPoint x: 729, endPoint y: 317, distance: 511.6
click at [729, 317] on div "Hi Shauna-Thank you for your interest in our venue! Sunday, October 26, 2025 is…" at bounding box center [514, 67] width 582 height 593
copy div "Gallery at Hood Street Venue Within our Hood Street venue, we have two indoor s…"
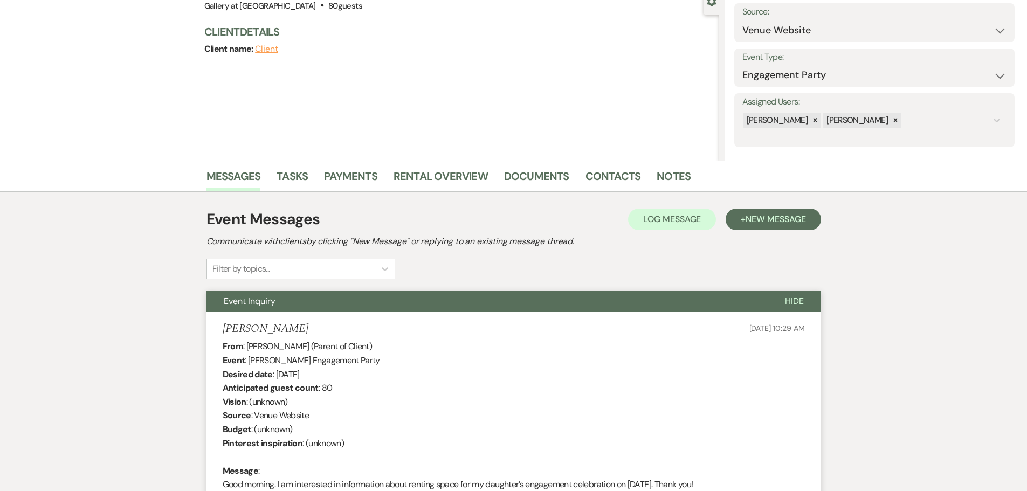
scroll to position [0, 0]
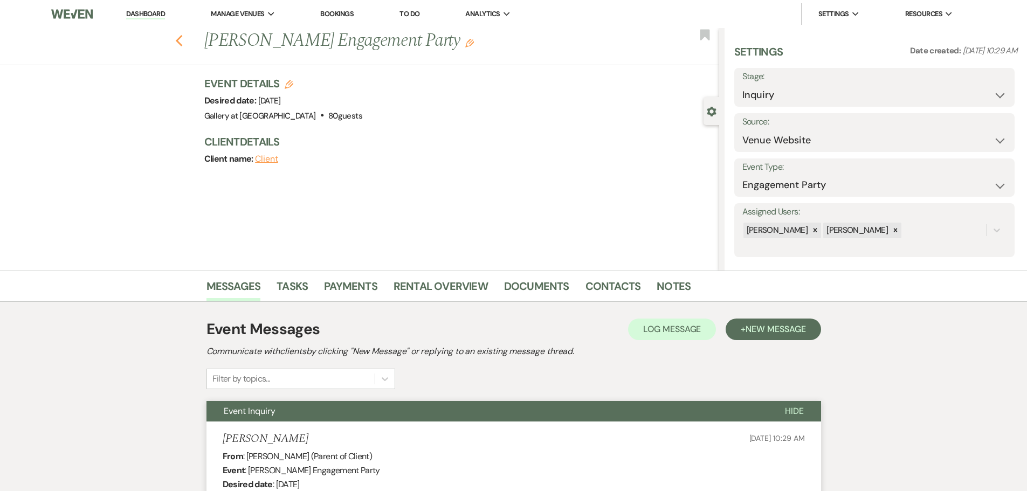
click at [182, 44] on use "button" at bounding box center [178, 41] width 7 height 12
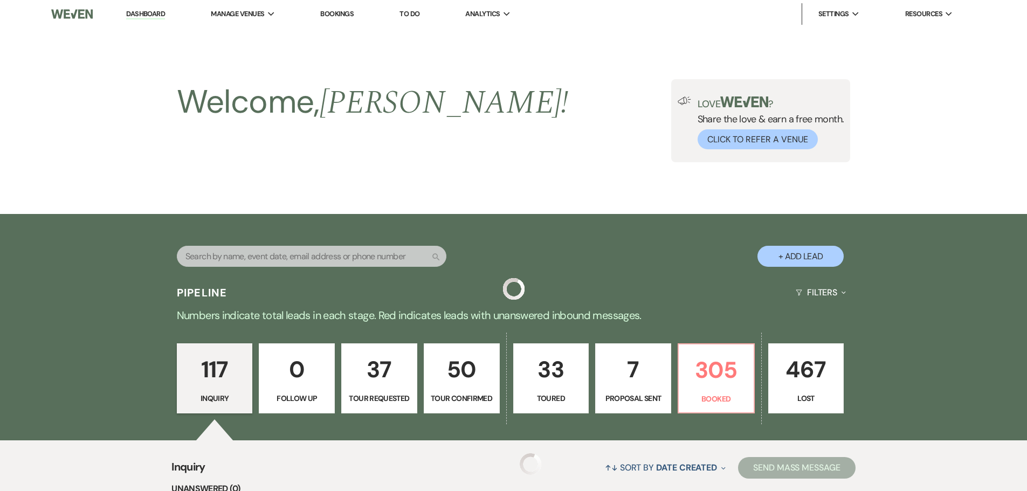
scroll to position [216, 0]
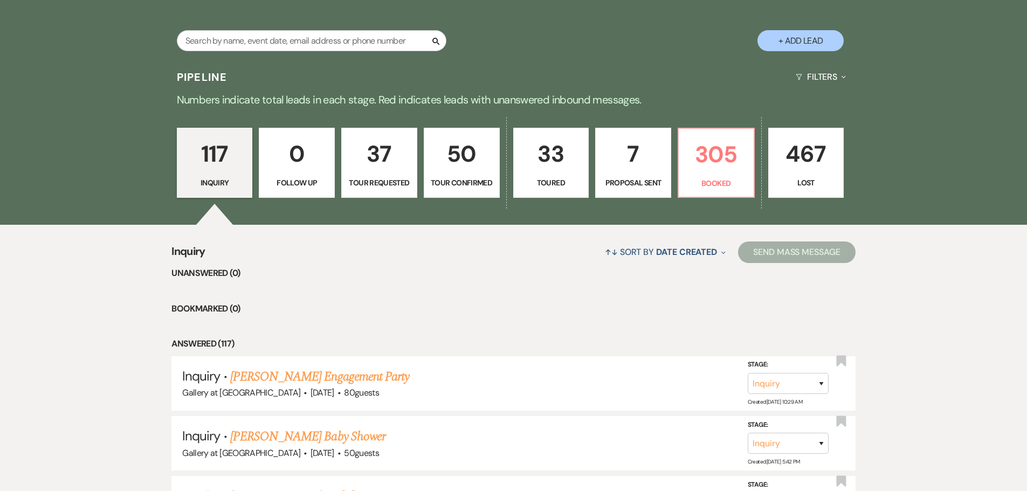
click at [542, 160] on p "33" at bounding box center [551, 154] width 62 height 36
select select "5"
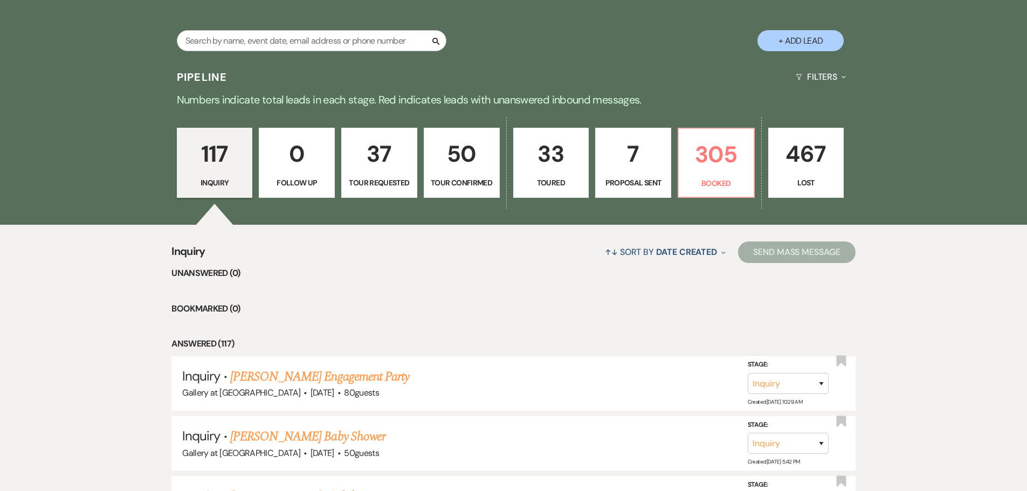
select select "5"
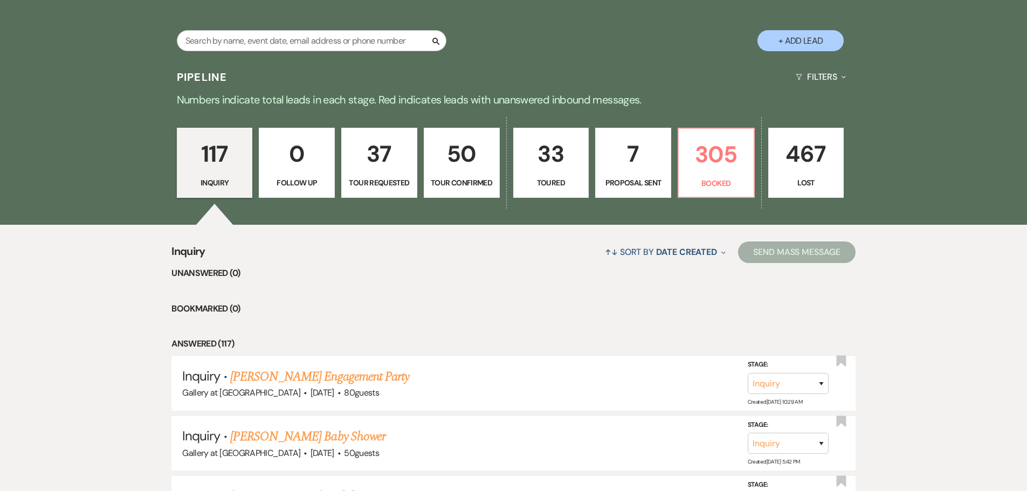
select select "5"
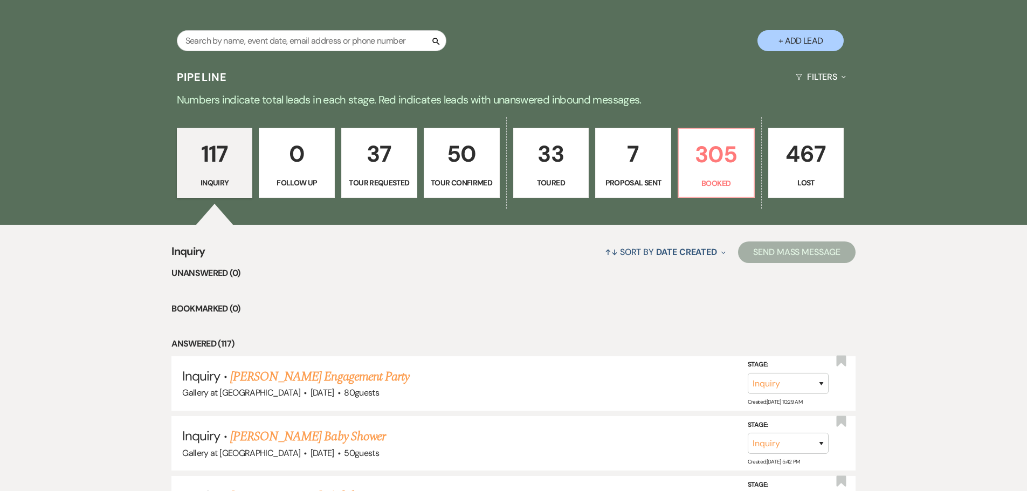
select select "5"
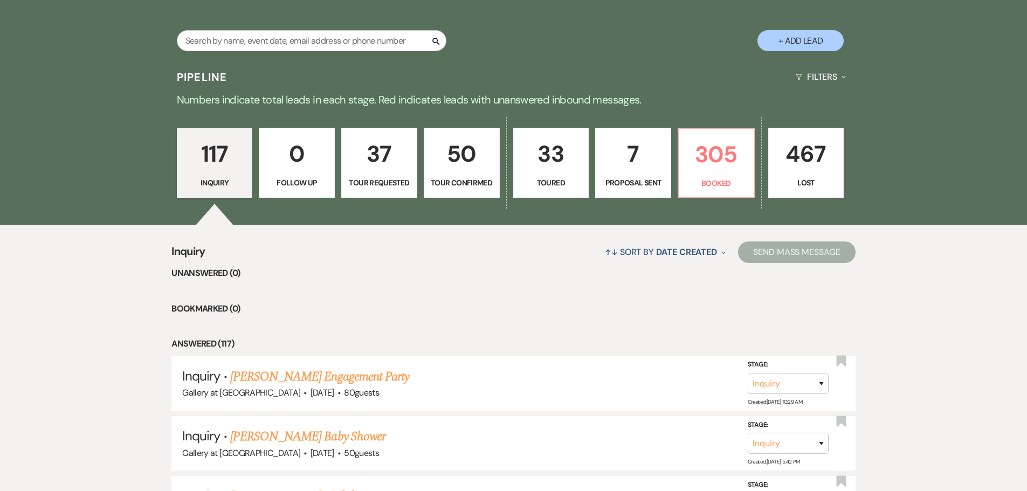
select select "5"
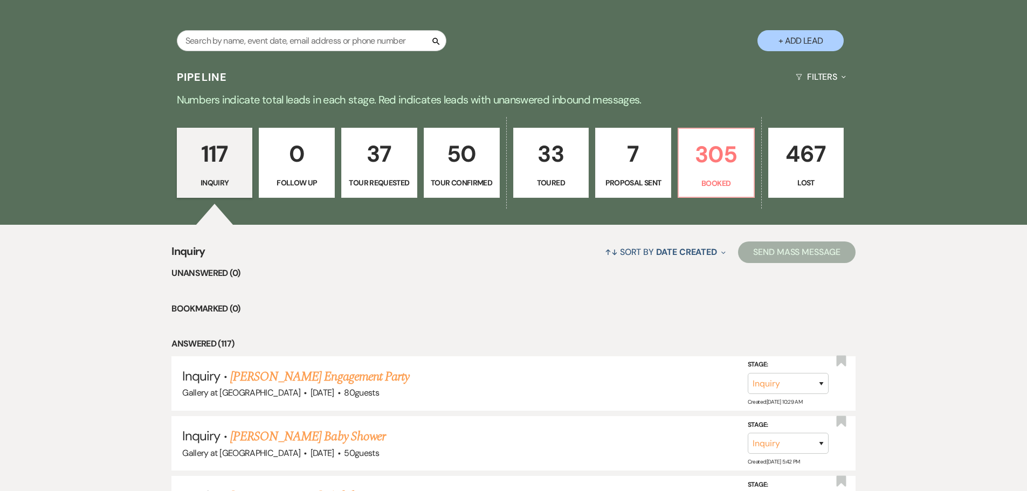
select select "5"
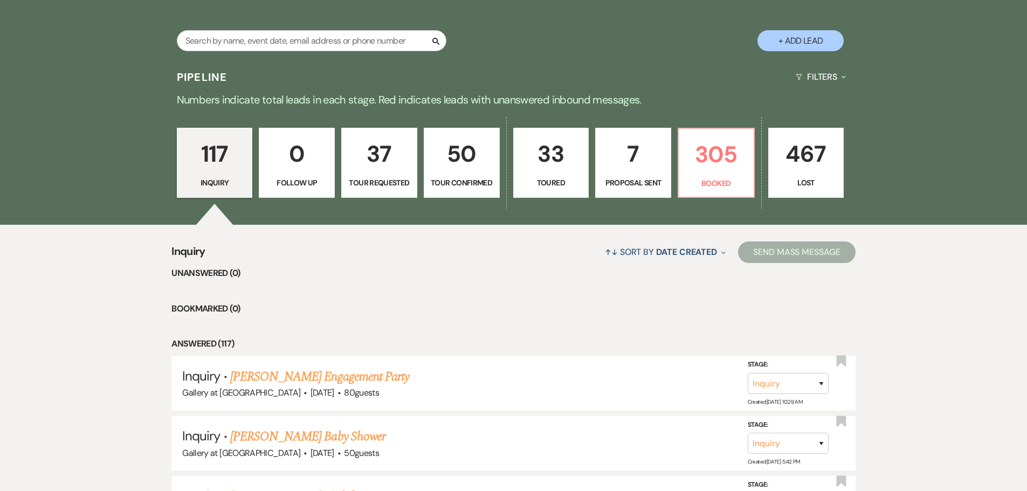
select select "5"
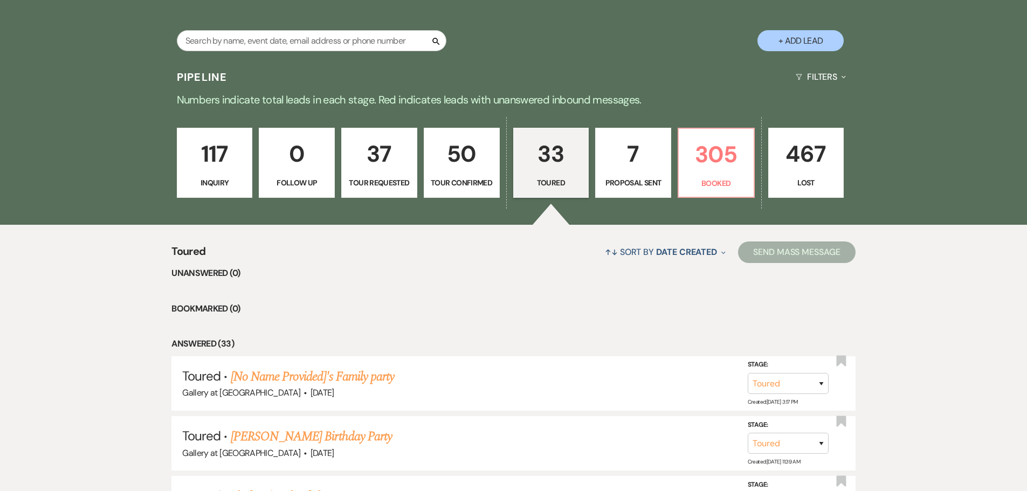
click at [555, 170] on p "33" at bounding box center [551, 154] width 62 height 36
click at [340, 376] on link "[No Name Provided]'s Family party" at bounding box center [312, 376] width 163 height 19
select select "5"
select select "13"
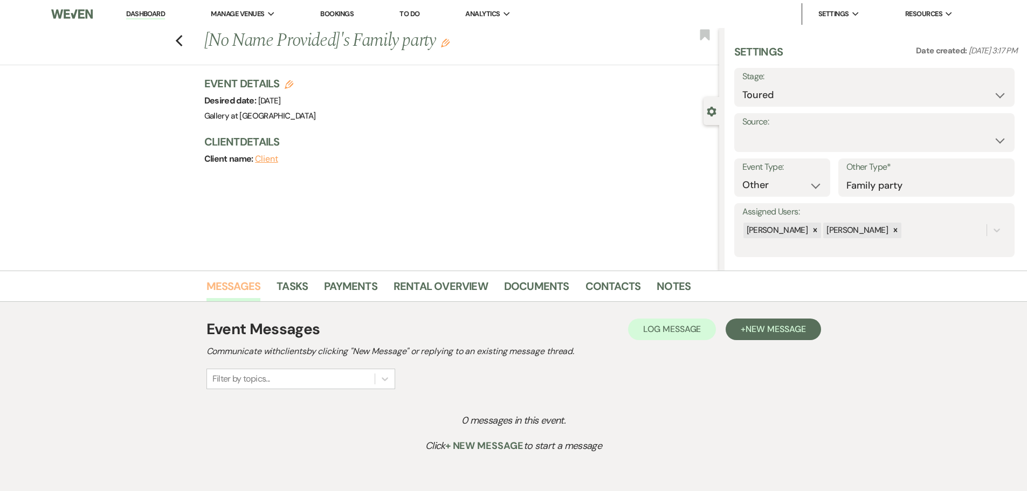
click at [246, 294] on link "Messages" at bounding box center [233, 290] width 54 height 24
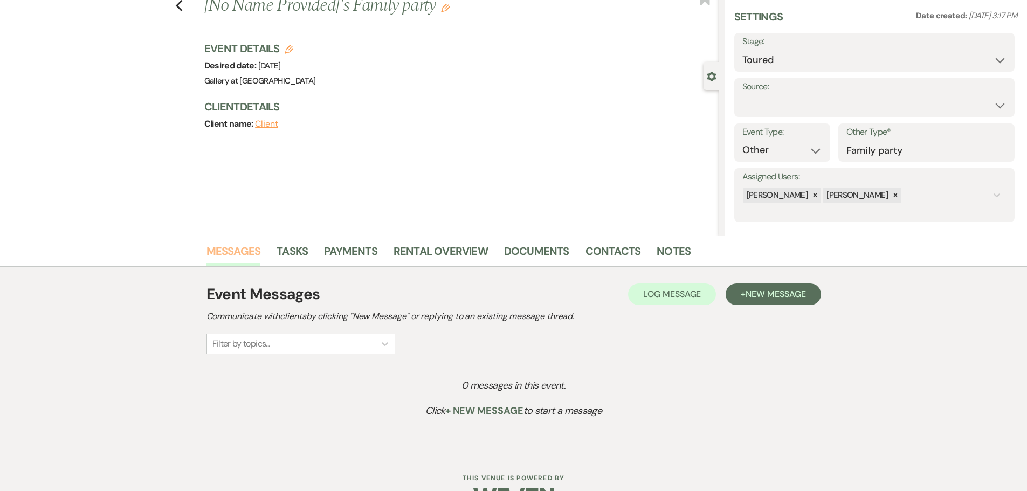
scroll to position [67, 0]
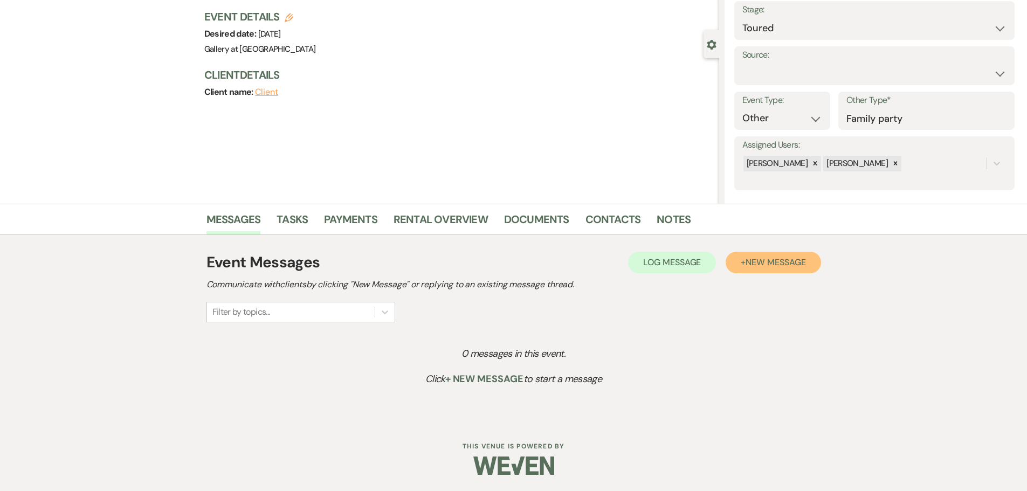
click at [756, 254] on button "+ New Message" at bounding box center [772, 263] width 95 height 22
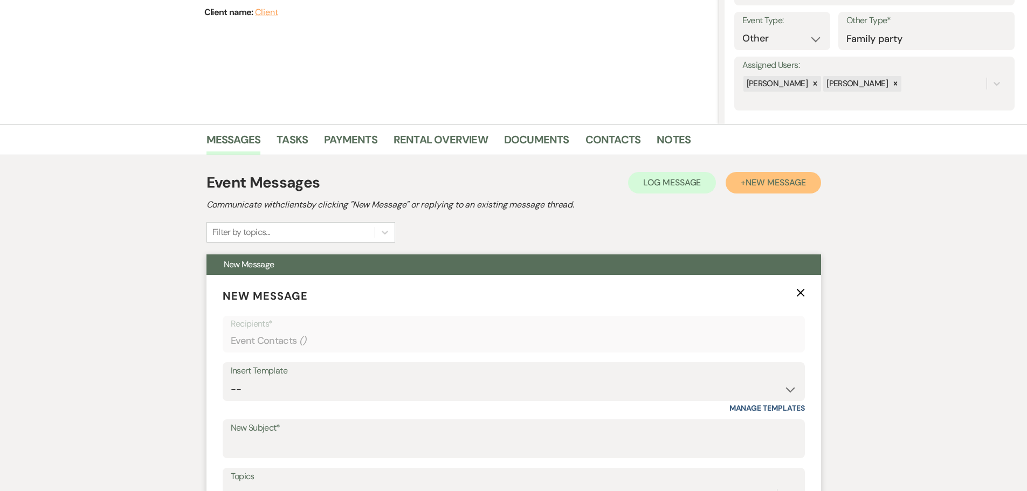
scroll to position [282, 0]
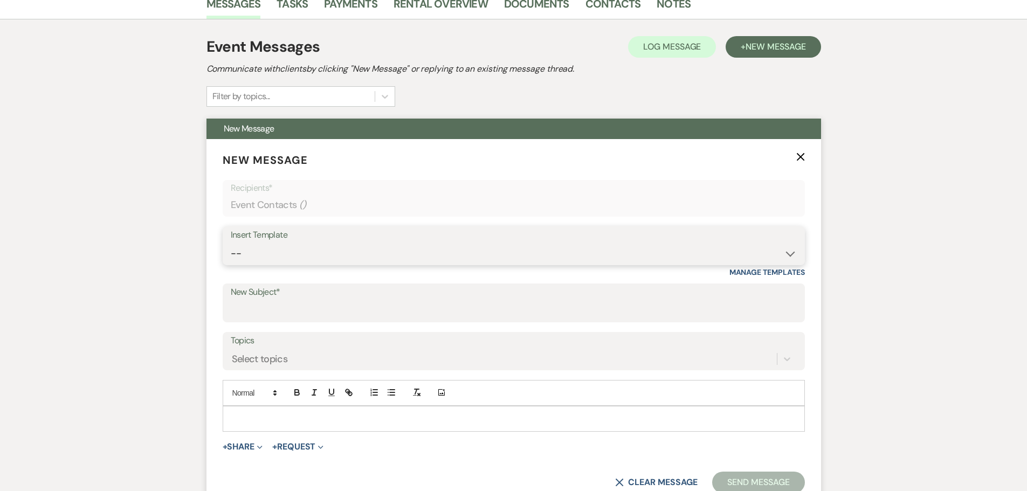
click at [253, 254] on select "-- Initial Inquiry Response-DATE IS AVAILABLE Initial Inquiry Response-DATE NOT…" at bounding box center [514, 253] width 566 height 21
select select "2560"
click at [231, 243] on select "-- Initial Inquiry Response-DATE IS AVAILABLE Initial Inquiry Response-DATE NOT…" at bounding box center [514, 253] width 566 height 21
type input "Gallery at Hood Street-Venue information"
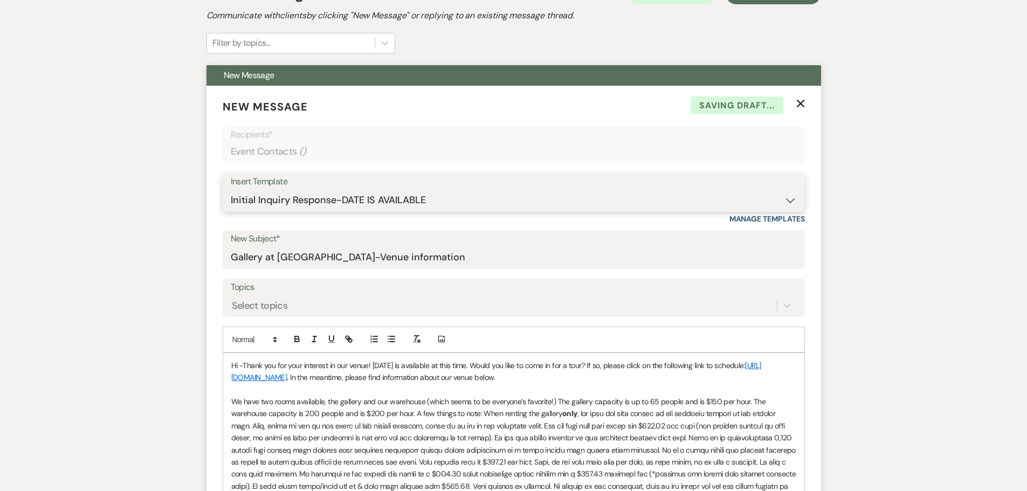
scroll to position [444, 0]
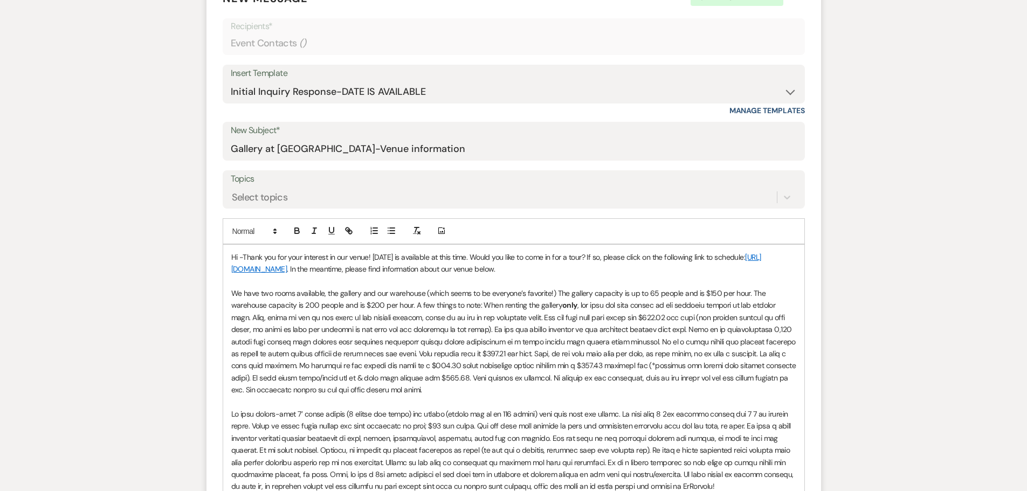
click at [240, 258] on p "Hi -Thank you for your interest in our venue! 01/02/2026 is available at this t…" at bounding box center [513, 263] width 565 height 24
click at [364, 262] on p "Thank you for your interest in our venue! 01/02/2026 is available at this time.…" at bounding box center [513, 263] width 565 height 24
click at [418, 269] on p "Thank you for your interest in our venue! January 2, 2026 is available at this …" at bounding box center [513, 263] width 565 height 24
click at [356, 258] on p "Thank you for your interest in our venue! January 2, 2026 is available at this …" at bounding box center [513, 263] width 565 height 24
drag, startPoint x: 279, startPoint y: 258, endPoint x: 355, endPoint y: 259, distance: 76.0
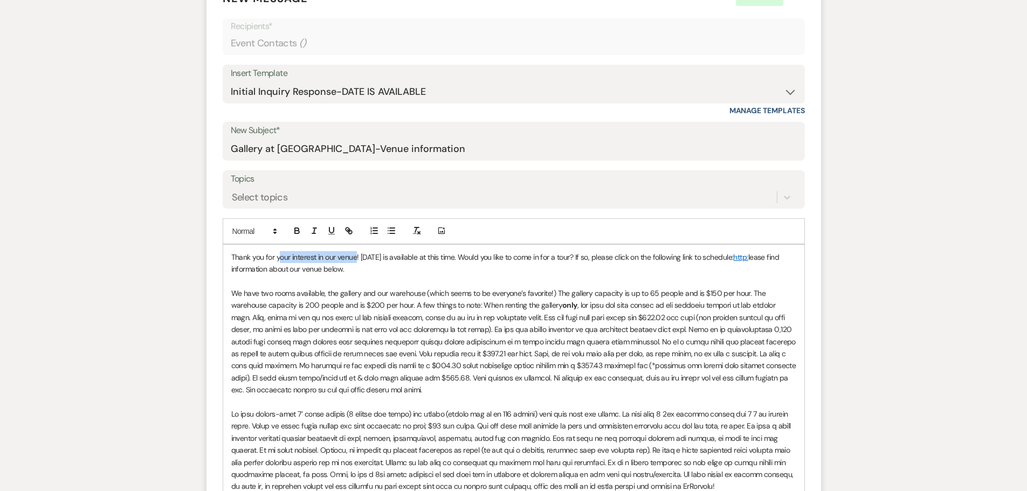
click at [355, 259] on p "Thank you for your interest in our venue! January 2, 2026 is available at this …" at bounding box center [513, 263] width 565 height 24
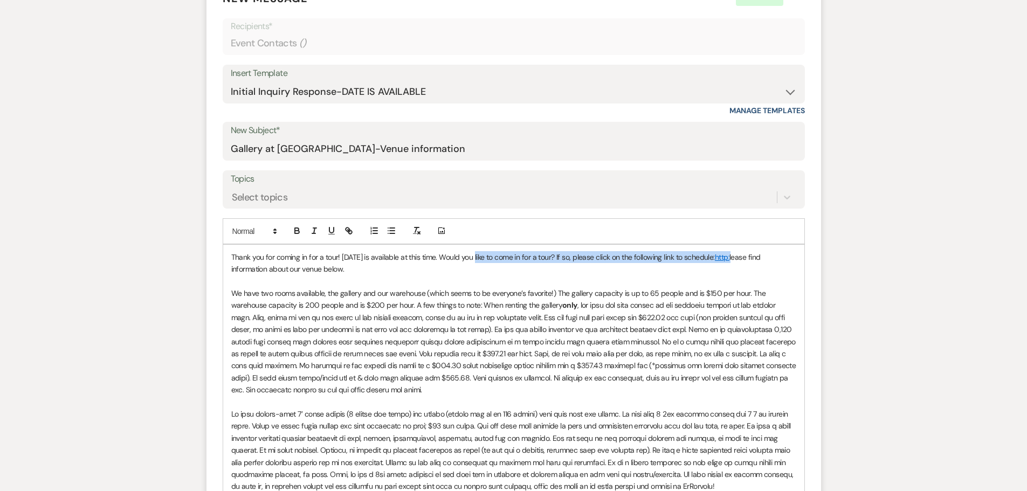
drag, startPoint x: 473, startPoint y: 257, endPoint x: 765, endPoint y: 255, distance: 292.1
click at [765, 255] on p "Thank you for coming in for a tour! January 2, 2026 is available at this time. …" at bounding box center [513, 263] width 565 height 24
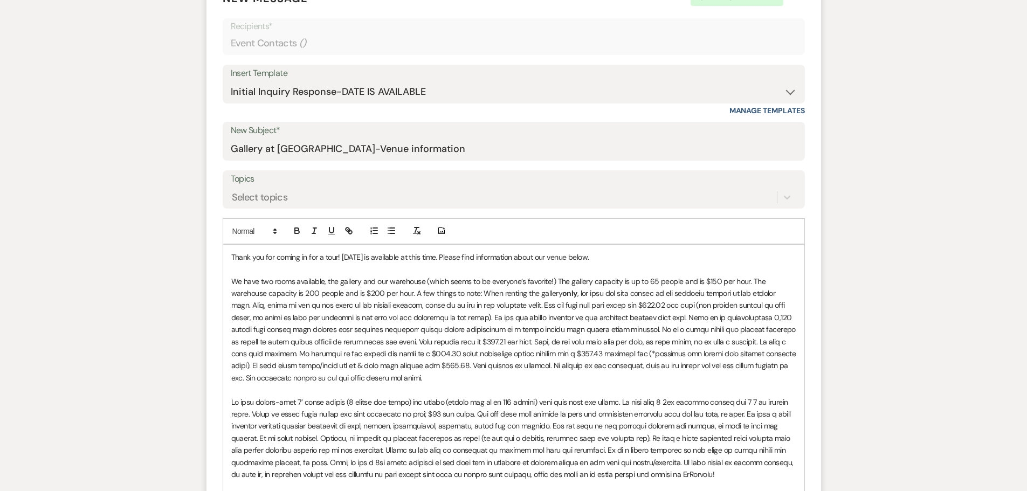
click at [632, 259] on p "Thank you for coming in for a tour! January 2, 2026 is available at this time. …" at bounding box center [513, 257] width 565 height 12
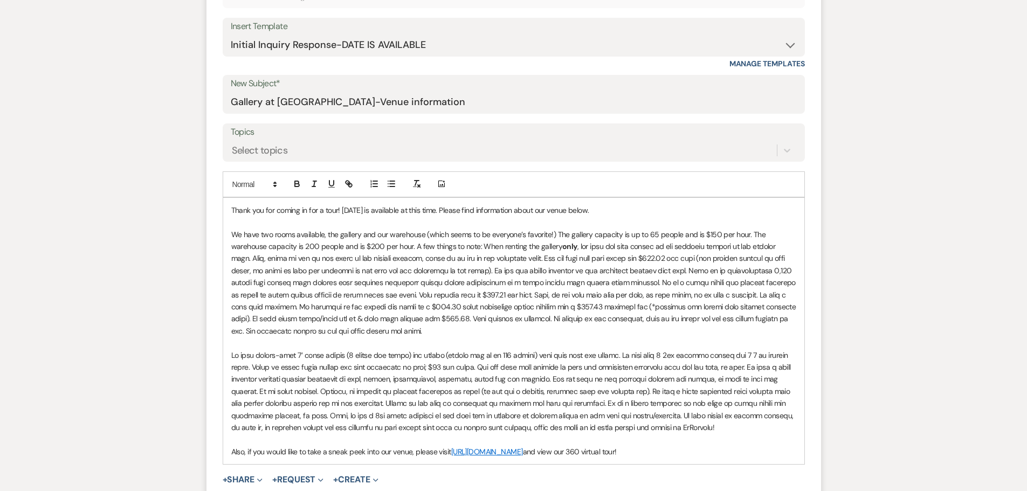
scroll to position [606, 0]
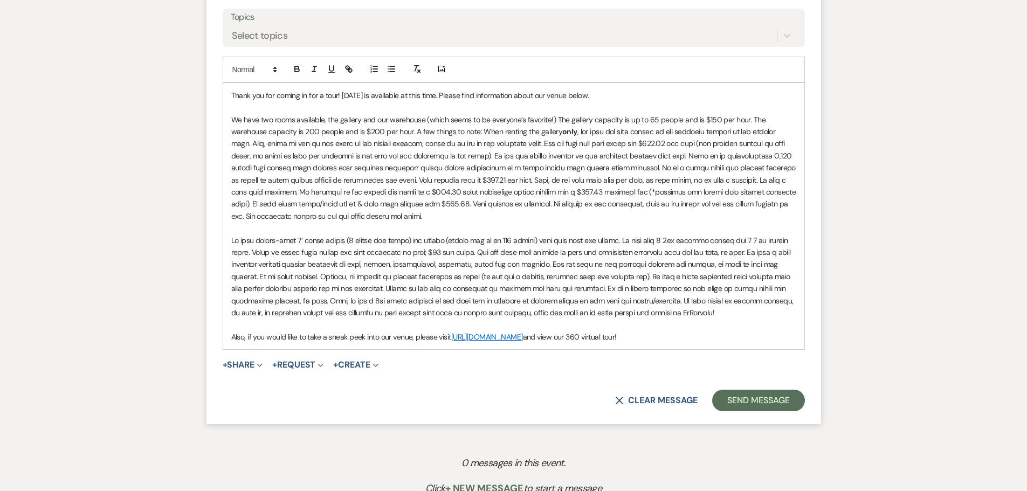
drag, startPoint x: 228, startPoint y: 118, endPoint x: 760, endPoint y: 351, distance: 580.6
click at [760, 351] on form "New Message X Draft saved! Recipients* Event Contacts ( ) Insert Template -- In…" at bounding box center [513, 120] width 614 height 609
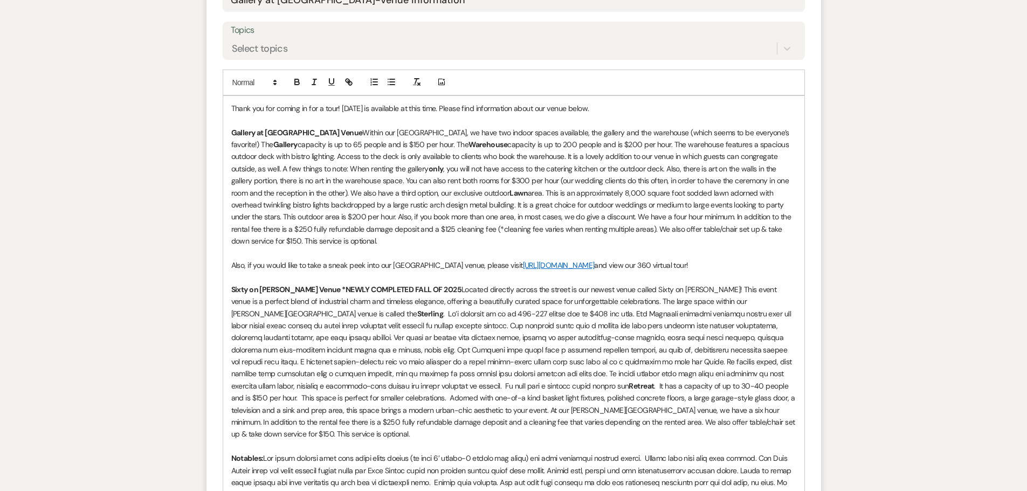
scroll to position [808, 0]
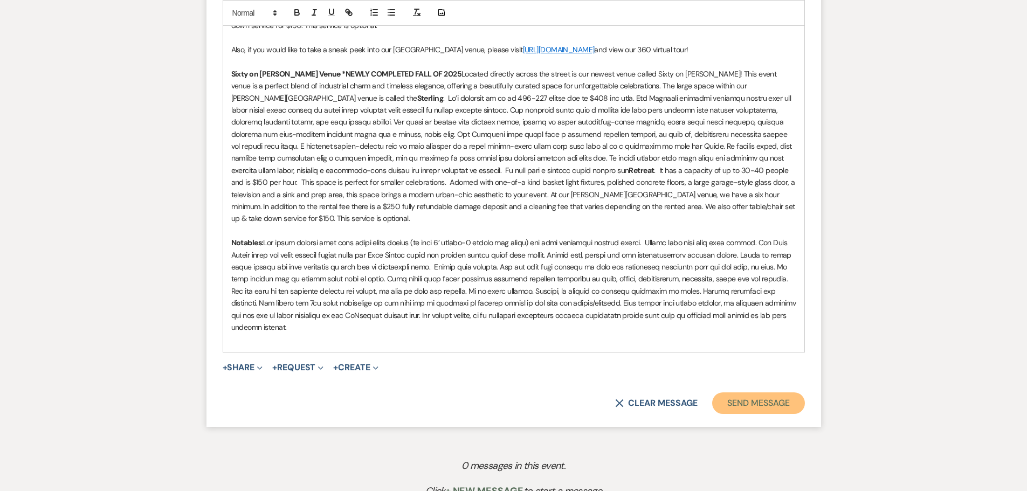
click at [766, 392] on button "Send Message" at bounding box center [758, 403] width 92 height 22
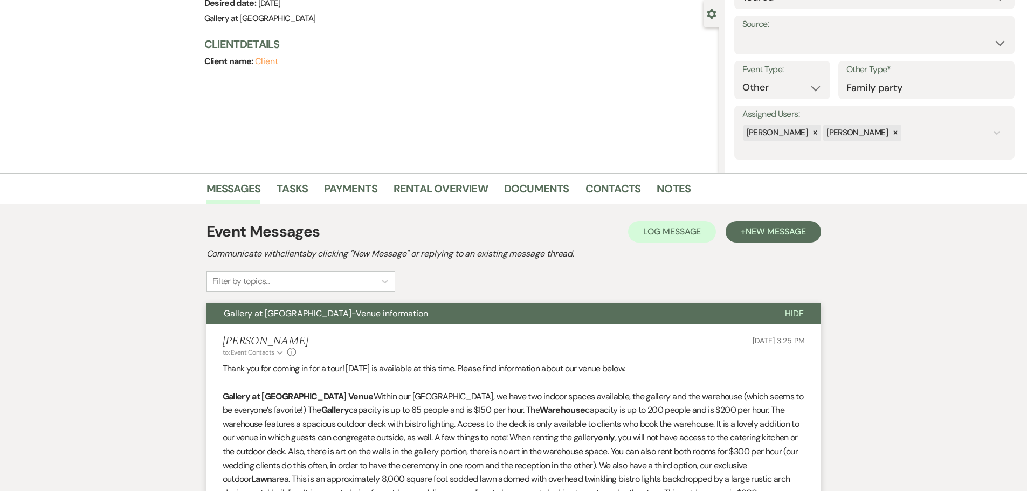
scroll to position [1, 0]
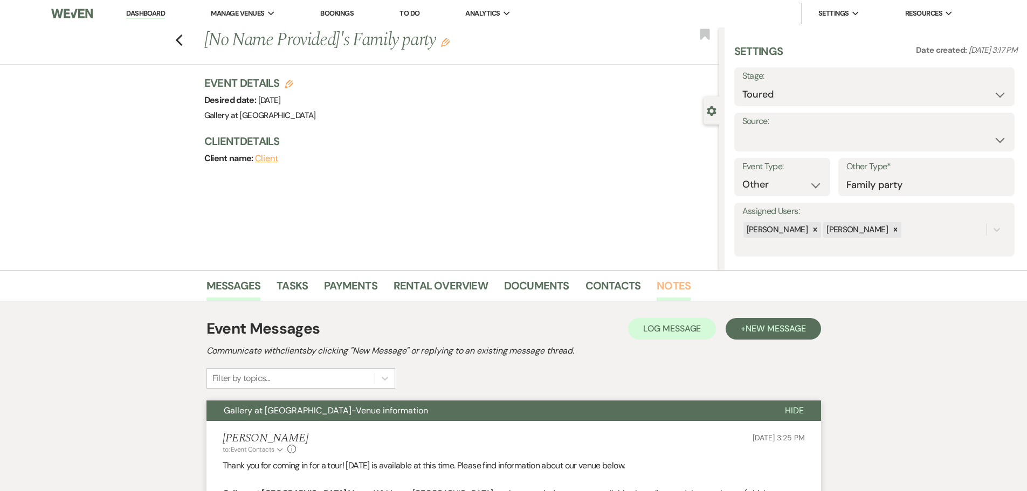
click at [669, 288] on link "Notes" at bounding box center [673, 289] width 34 height 24
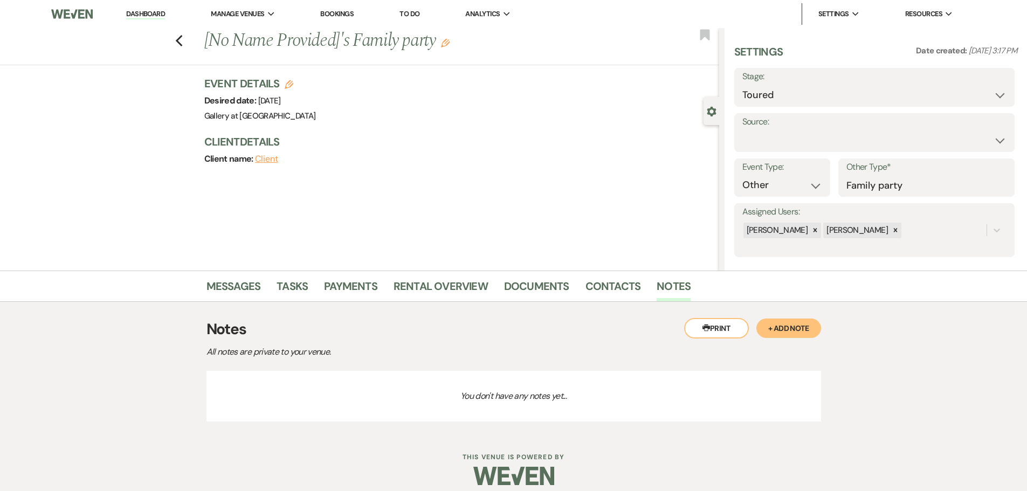
click at [784, 322] on button "+ Add Note" at bounding box center [788, 327] width 65 height 19
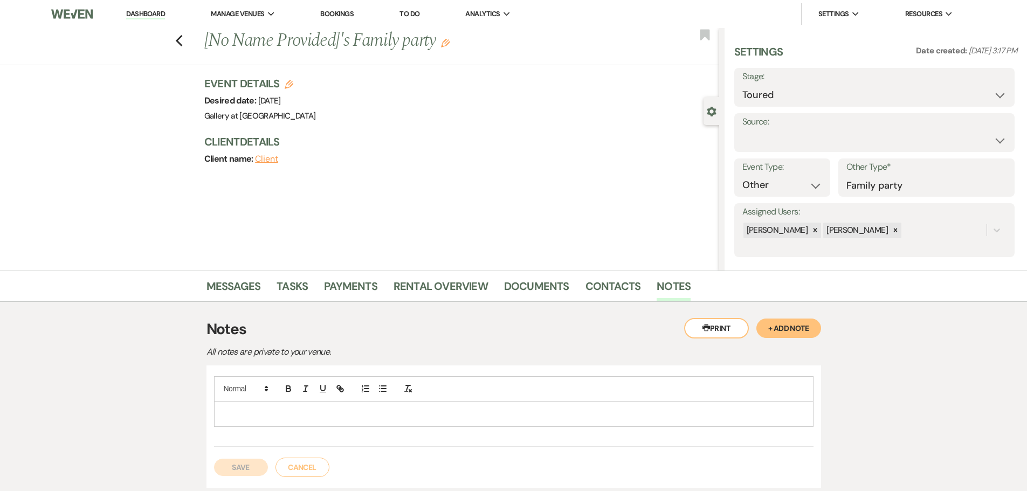
click at [345, 419] on p at bounding box center [514, 414] width 582 height 12
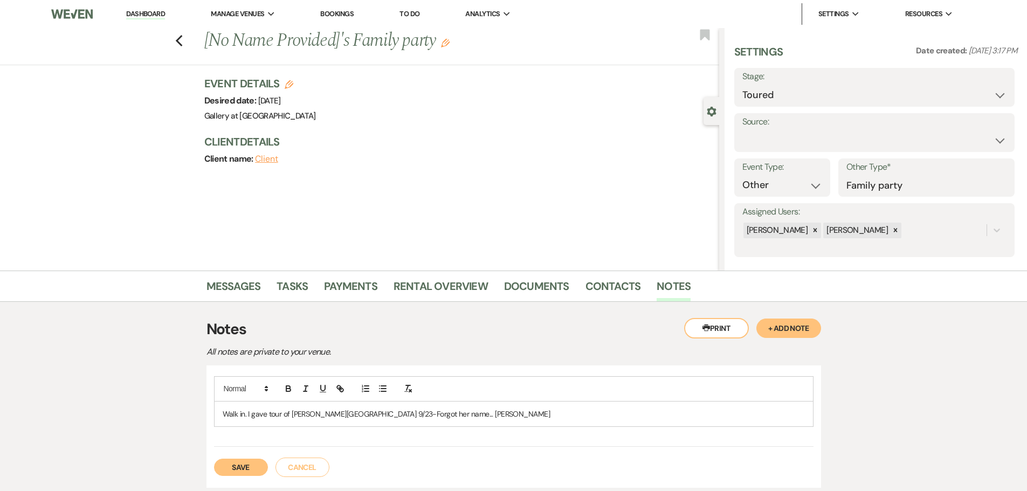
click at [232, 463] on button "Save" at bounding box center [241, 467] width 54 height 17
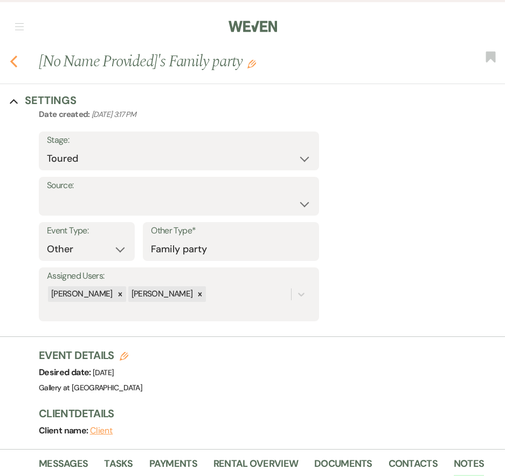
click at [13, 58] on icon "Previous" at bounding box center [14, 61] width 8 height 13
select select "5"
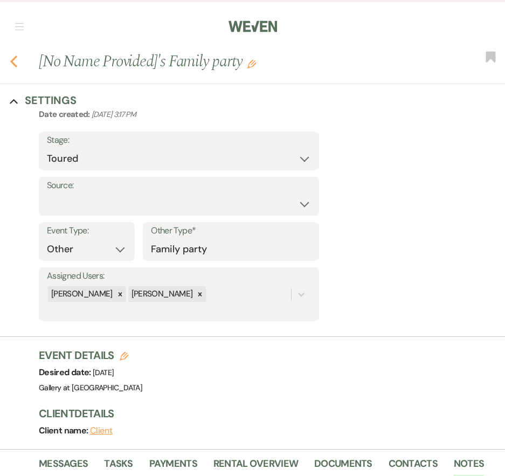
select select "5"
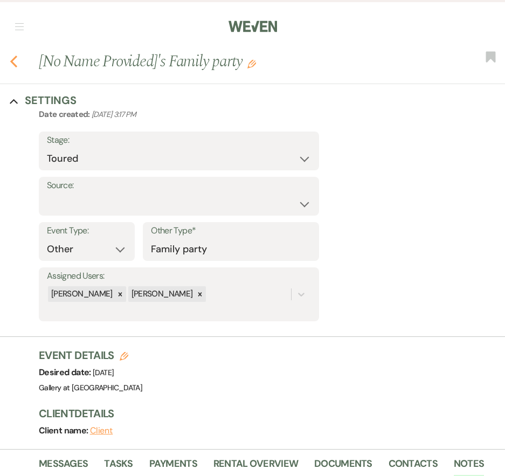
select select "5"
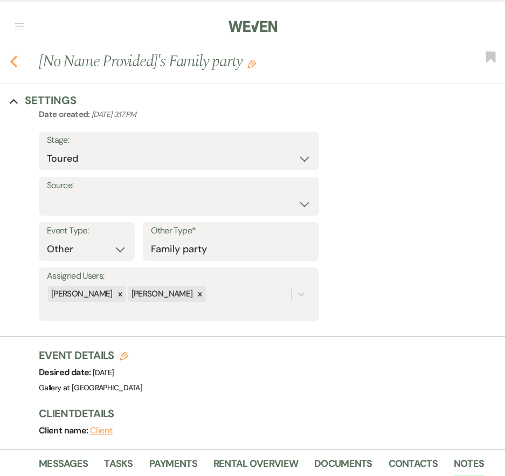
select select "5"
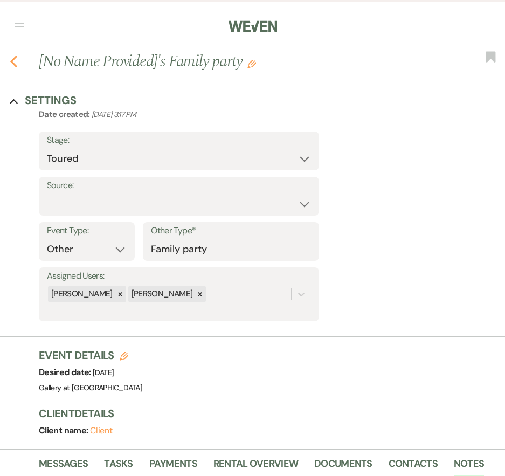
select select "5"
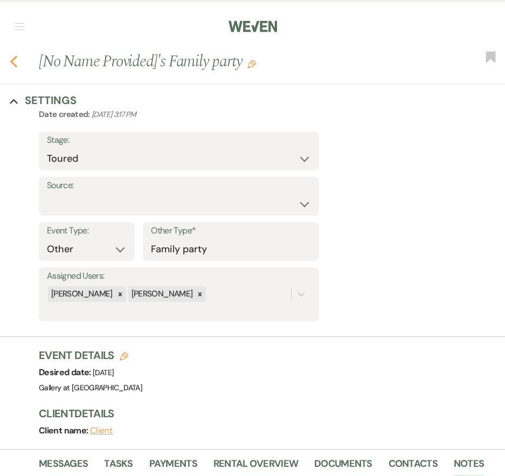
select select "5"
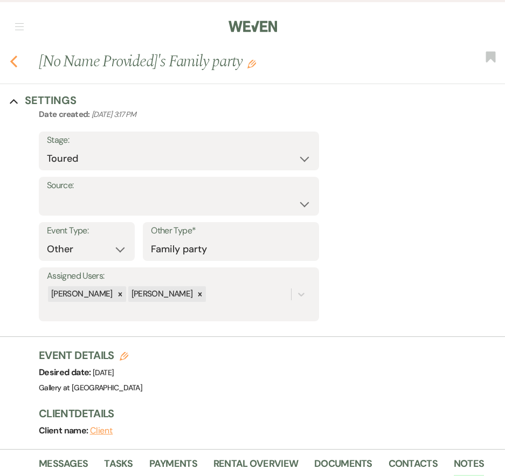
select select "5"
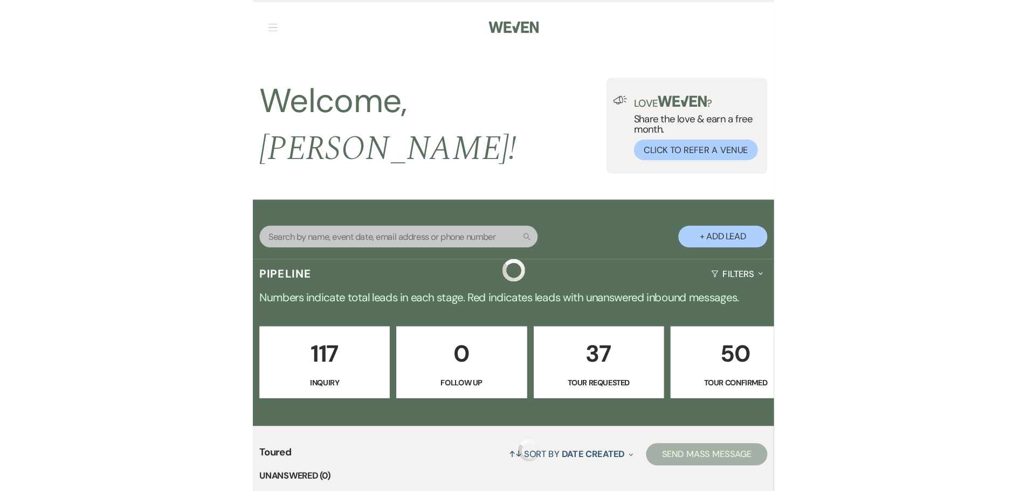
scroll to position [216, 0]
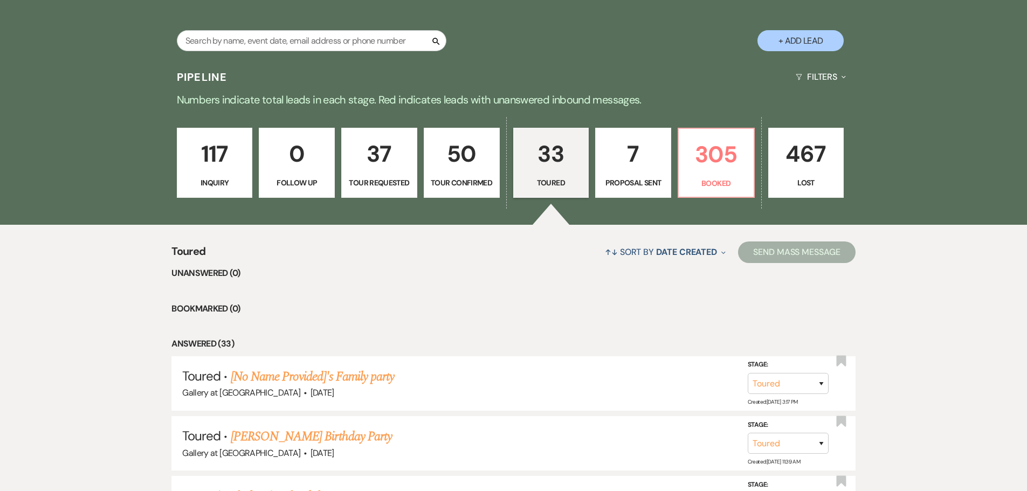
click at [638, 178] on p "Proposal Sent" at bounding box center [633, 183] width 62 height 12
select select "6"
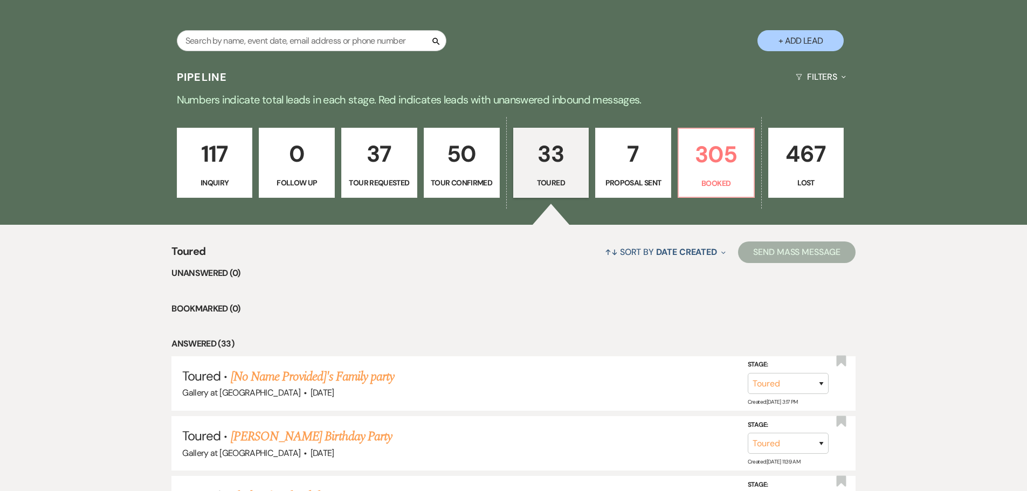
select select "6"
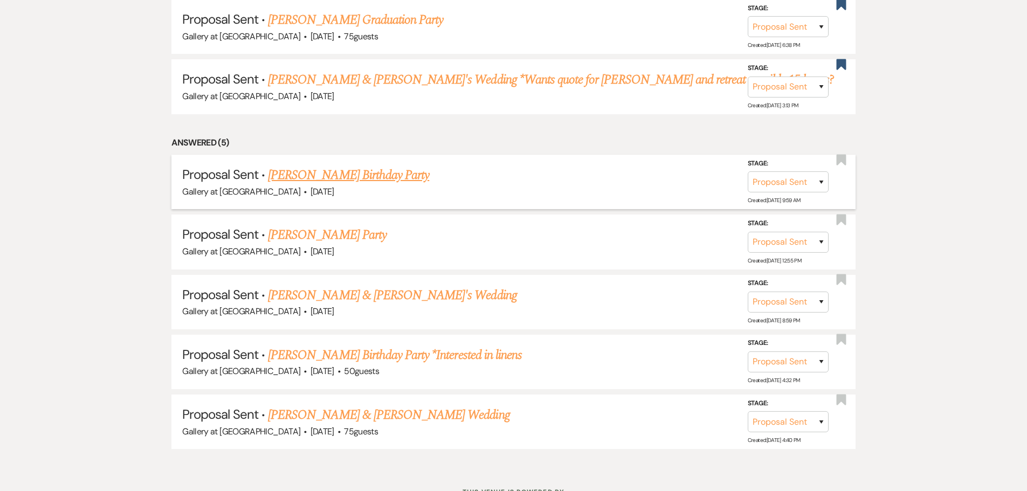
scroll to position [539, 0]
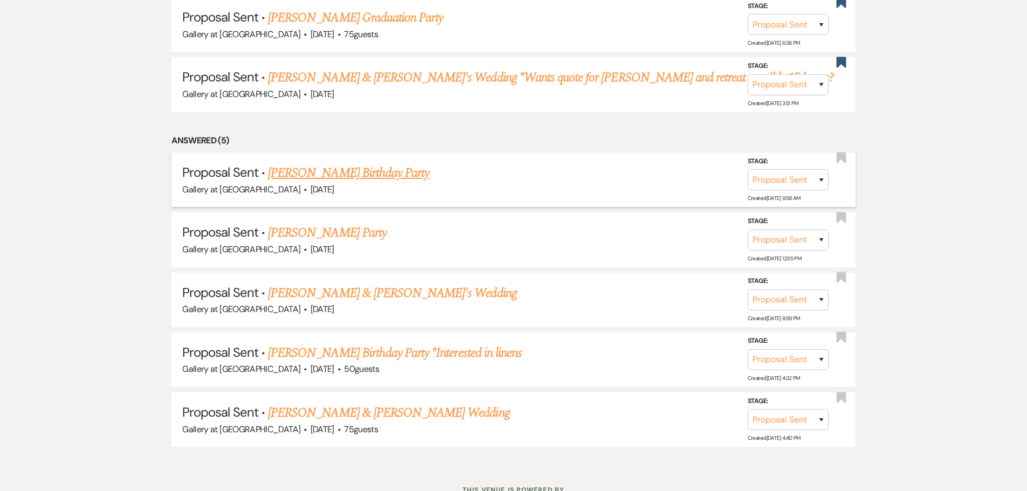
click at [345, 175] on link "[PERSON_NAME] Birthday Party" at bounding box center [348, 172] width 161 height 19
select select "6"
select select "22"
select select "4"
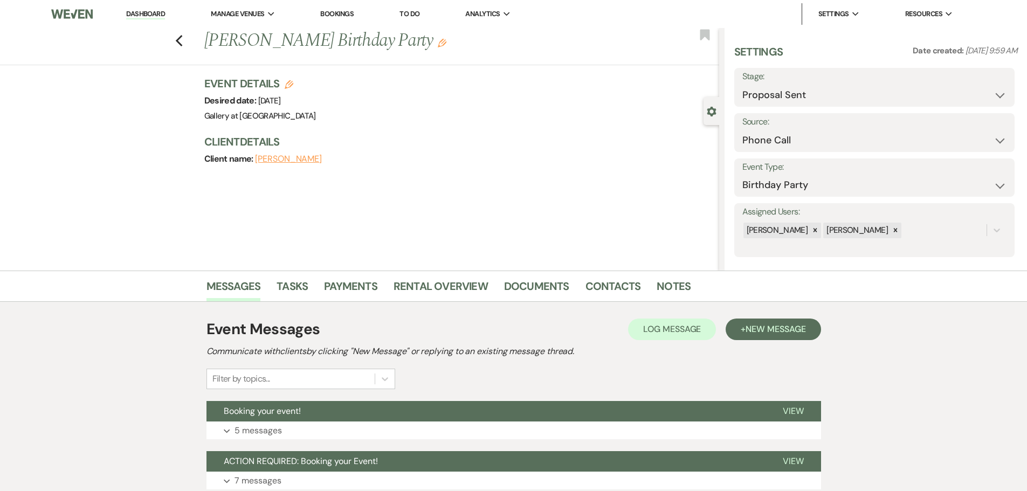
click at [442, 41] on use "button" at bounding box center [442, 43] width 9 height 9
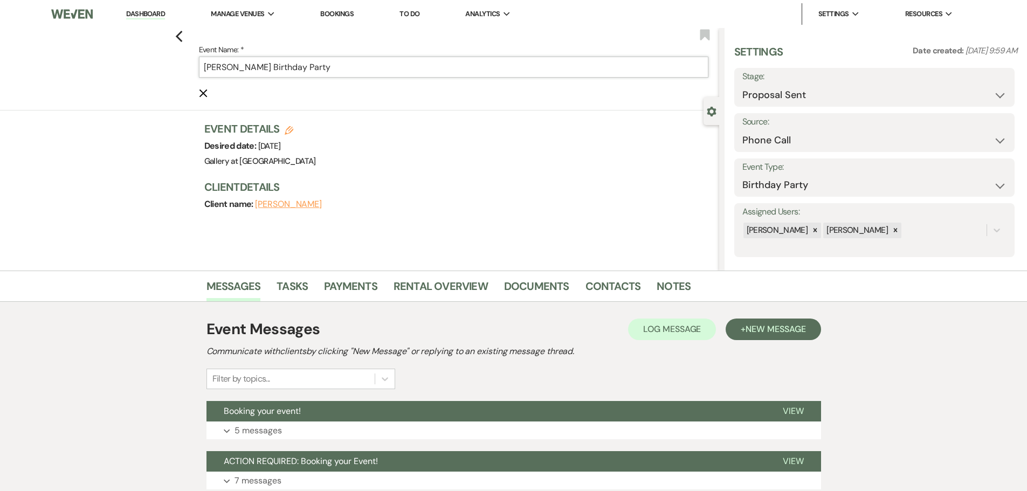
click at [400, 65] on input "[PERSON_NAME] Birthday Party" at bounding box center [453, 67] width 509 height 21
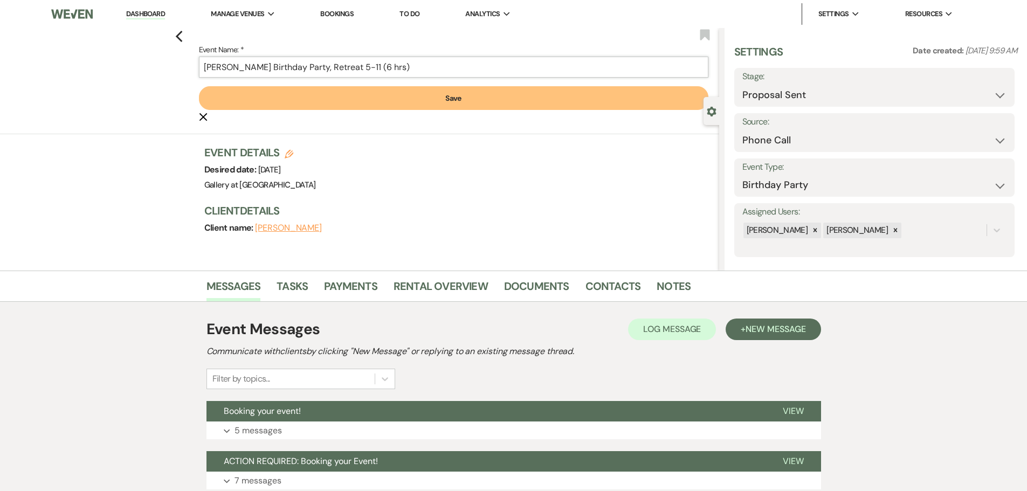
type input "[PERSON_NAME] Birthday Party, Retreat 5-11 (6 hrs)"
click at [425, 98] on button "Save" at bounding box center [453, 98] width 509 height 24
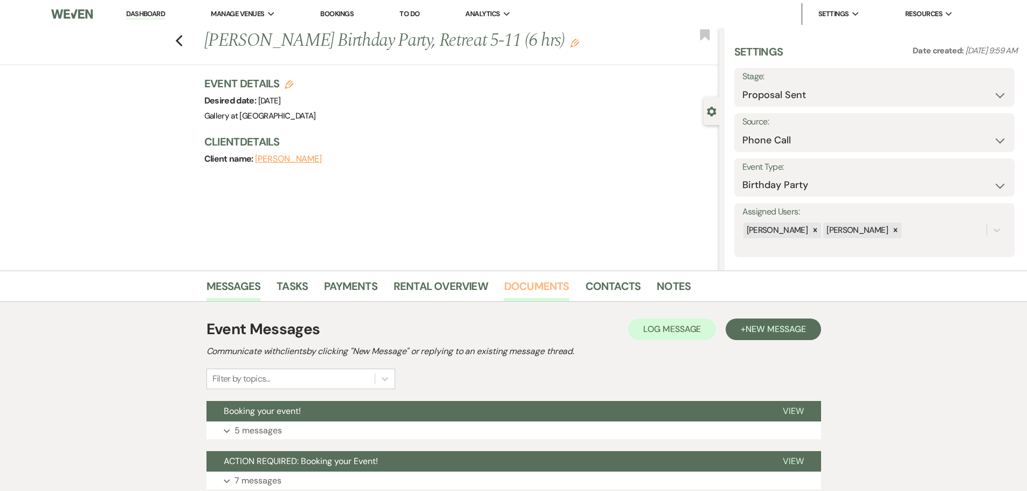
click at [542, 289] on link "Documents" at bounding box center [536, 290] width 65 height 24
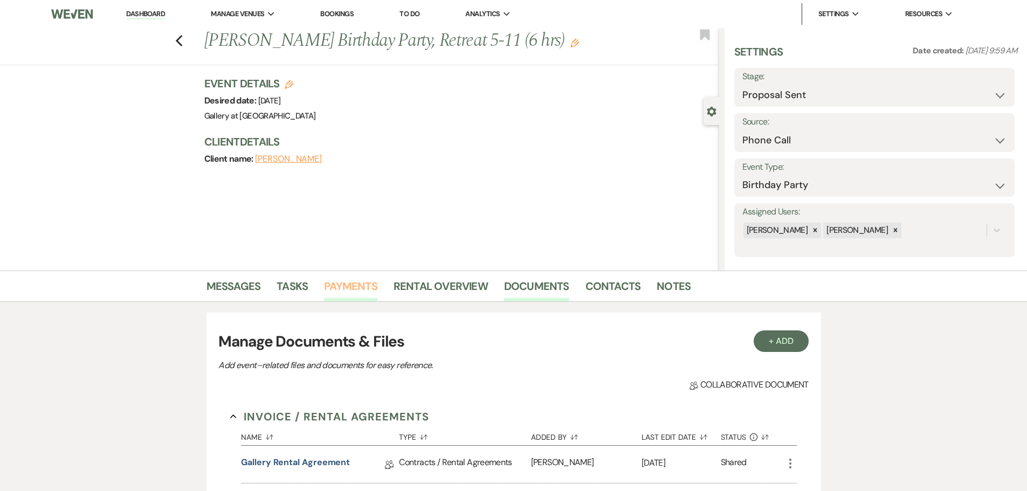
click at [348, 284] on link "Payments" at bounding box center [350, 290] width 53 height 24
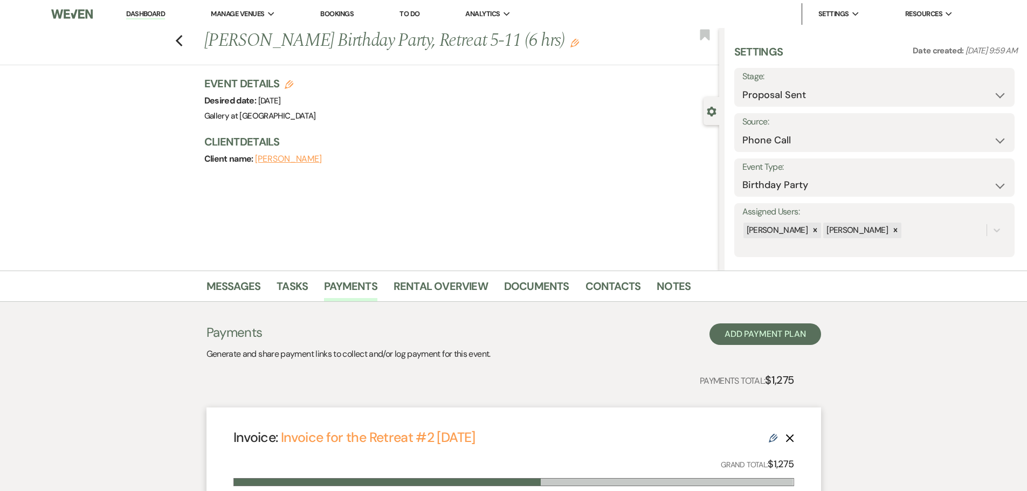
click at [310, 56] on div "Previous [PERSON_NAME] Birthday Party, Retreat 5-11 (6 hrs) Edit Bookmark" at bounding box center [357, 46] width 724 height 37
click at [602, 46] on h1 "Stephanie Adams's Birthday Party, Retreat 5-11 (6 hrs) Edit" at bounding box center [407, 41] width 407 height 26
click at [183, 41] on icon "Previous" at bounding box center [179, 40] width 8 height 13
select select "6"
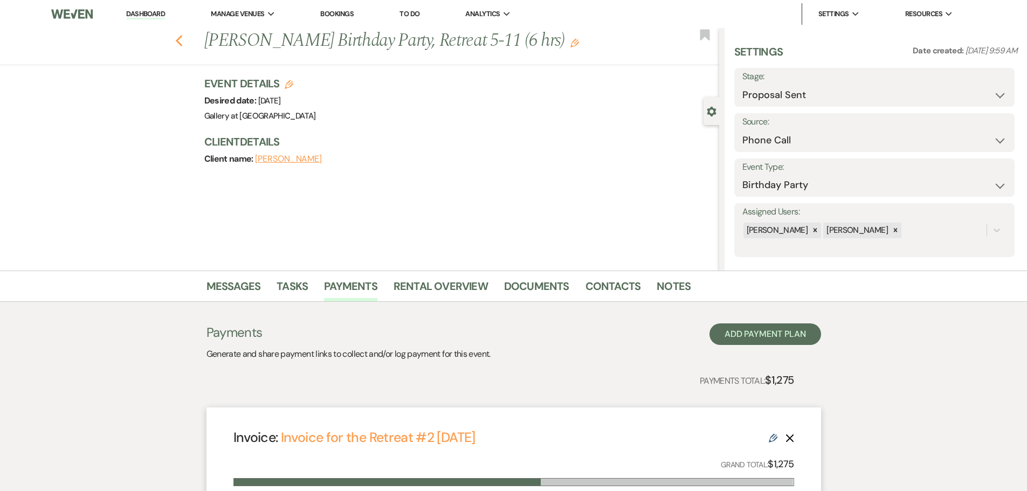
select select "6"
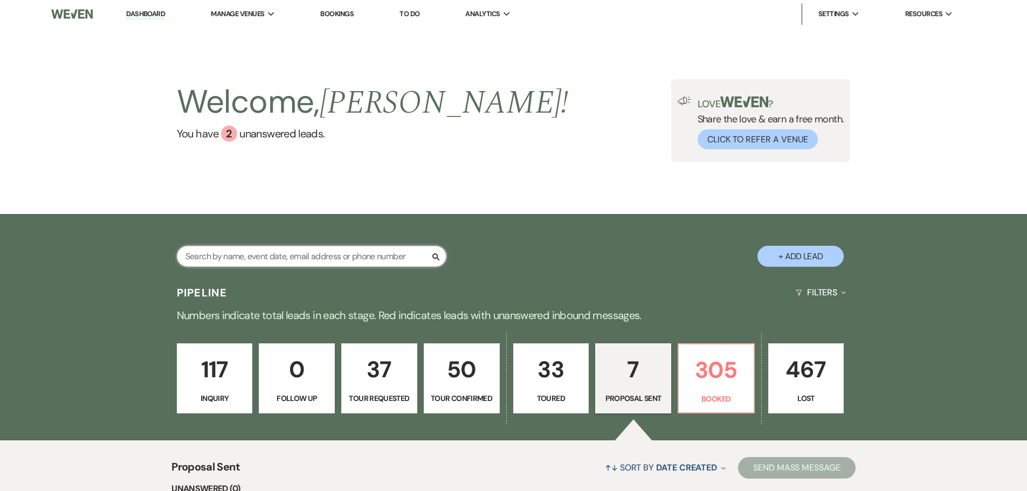
click at [300, 257] on input "text" at bounding box center [311, 256] width 269 height 21
type input "terr"
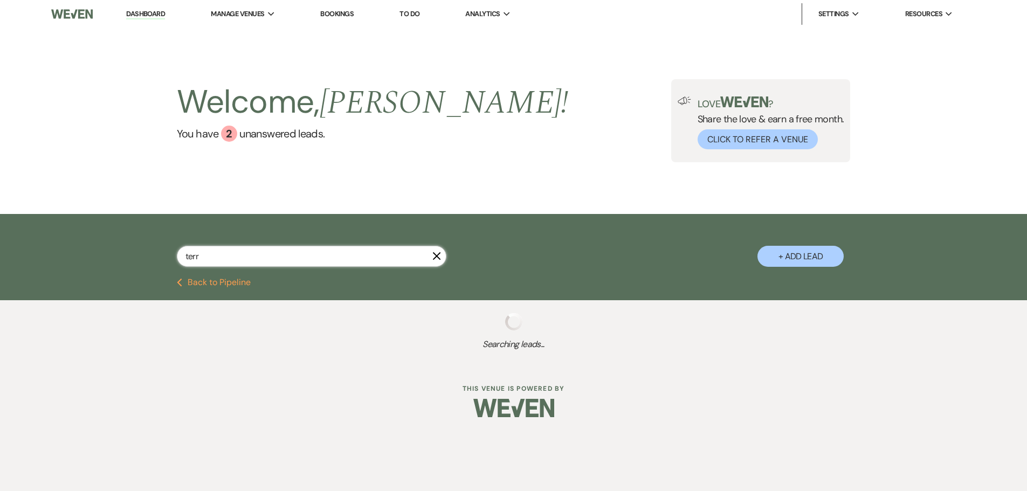
select select "4"
select select "8"
select select "5"
select select "8"
select select "5"
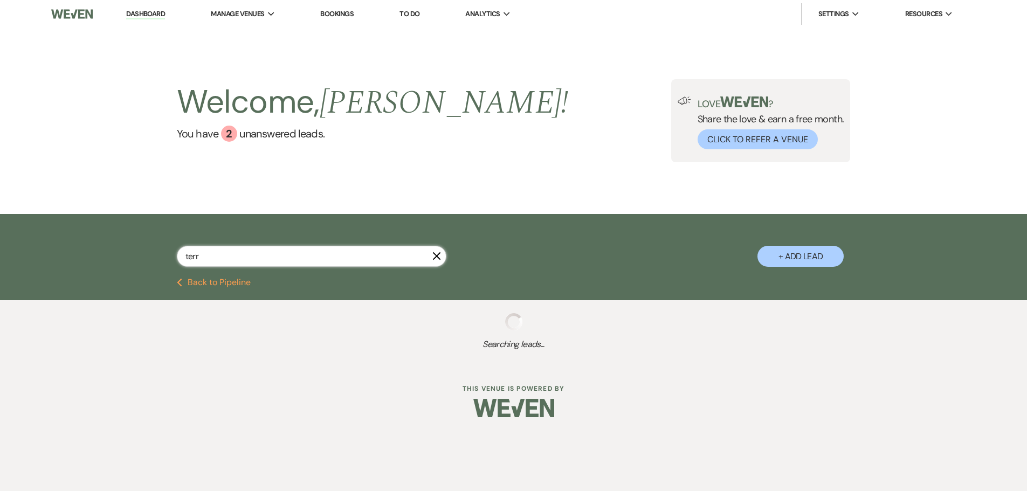
select select "2"
select select "8"
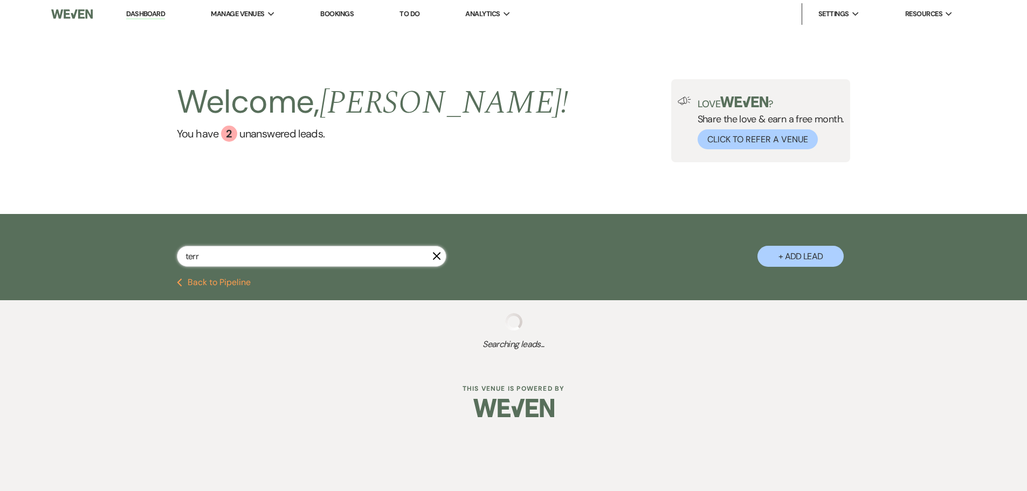
select select "8"
select select "5"
select select "8"
select select "5"
select select "8"
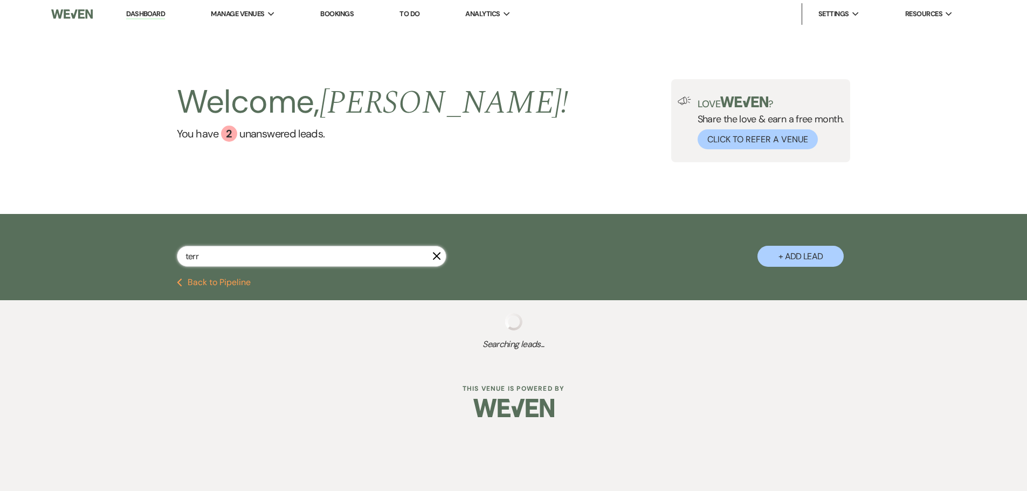
select select "5"
select select "8"
select select "11"
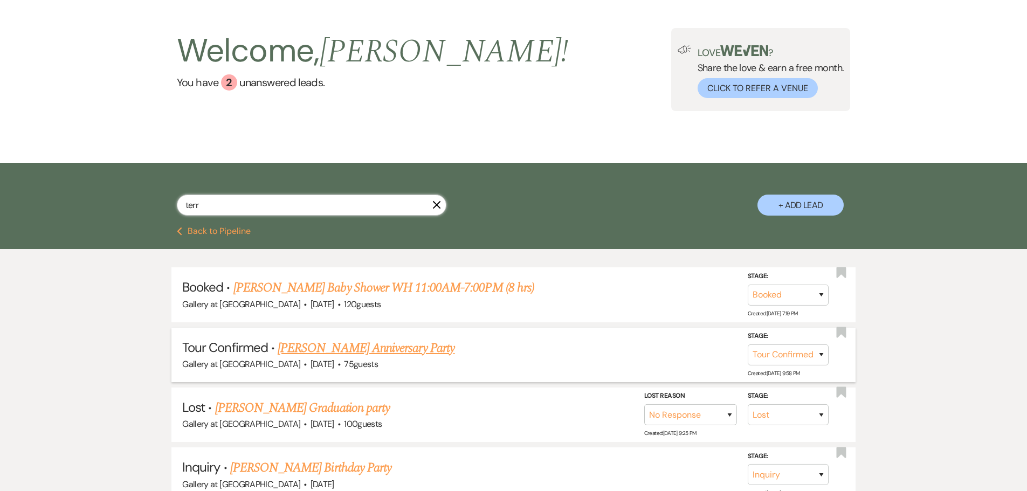
scroll to position [54, 0]
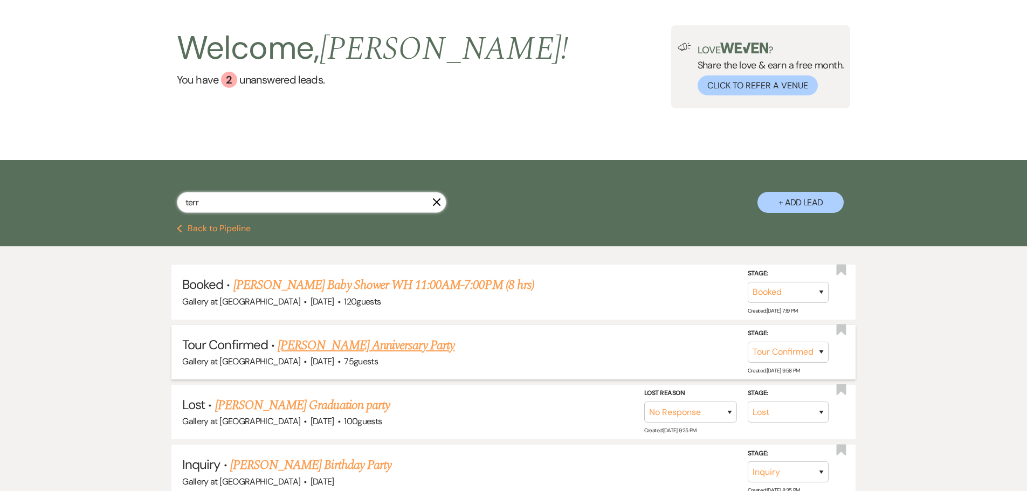
type input "terr"
click at [313, 344] on link "Terry Jones's Anniversary Party" at bounding box center [366, 345] width 177 height 19
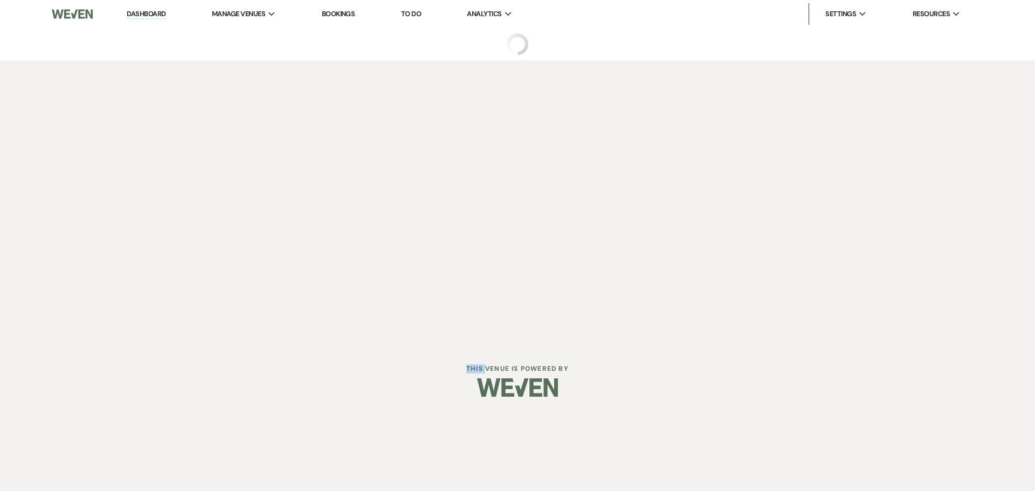
click at [313, 344] on div "Dashboard Manage Venues Expand Gallery at Hood Street Bookings To Do Analytics …" at bounding box center [517, 206] width 1035 height 413
select select "4"
select select "5"
select select "17"
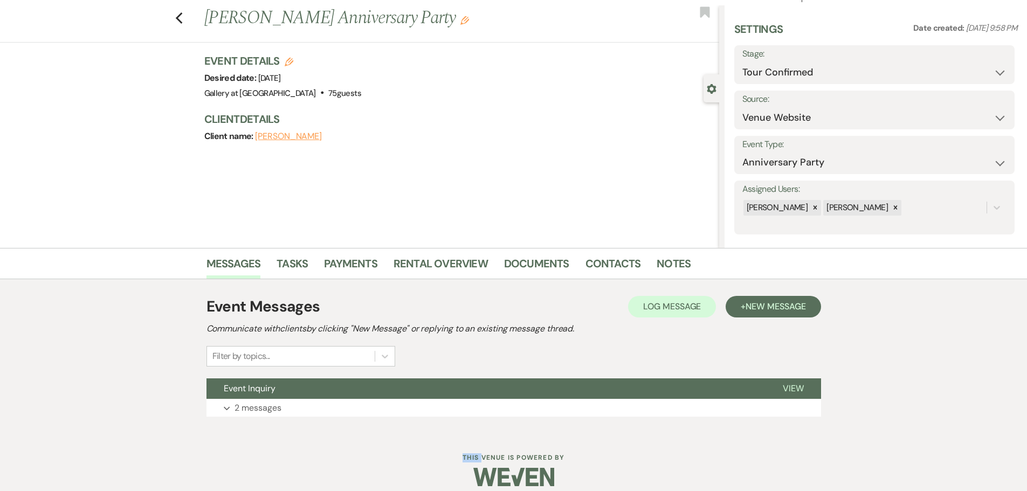
scroll to position [34, 0]
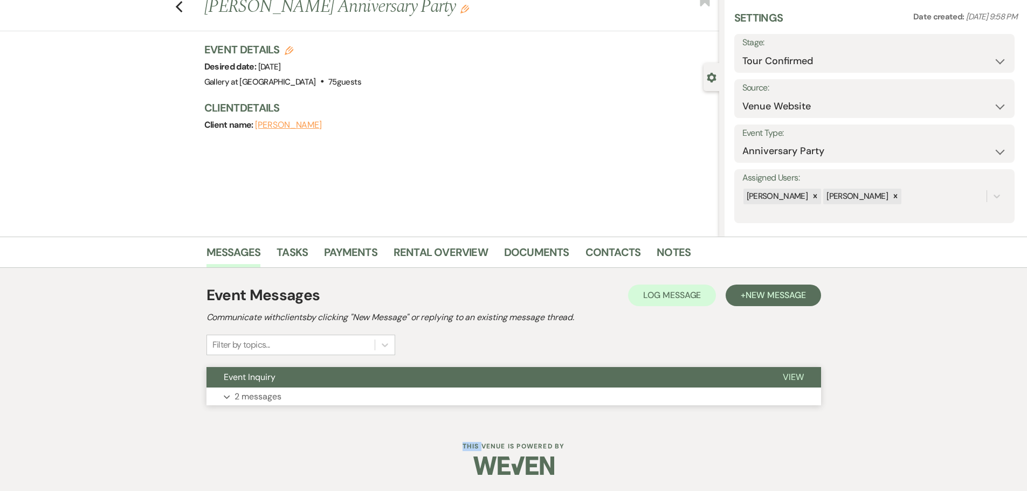
click at [316, 398] on button "Expand 2 messages" at bounding box center [513, 396] width 614 height 18
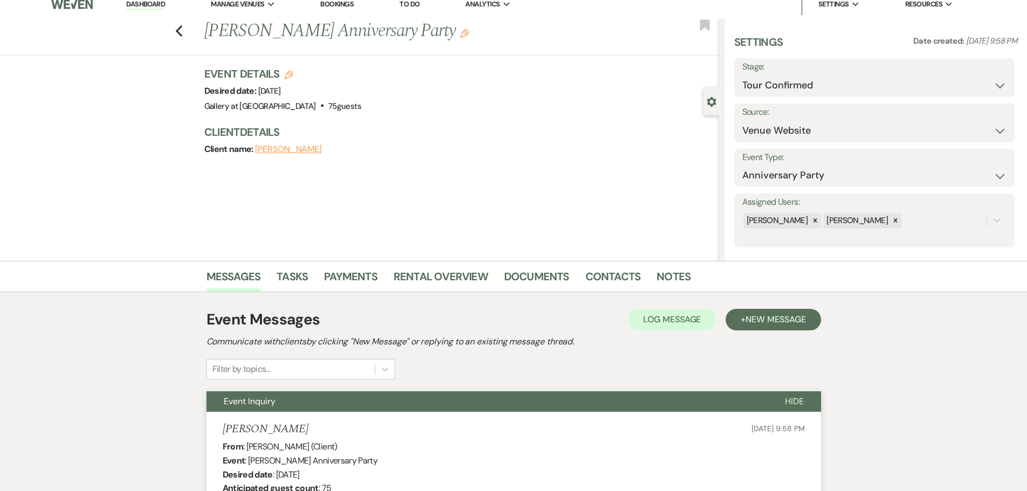
scroll to position [0, 0]
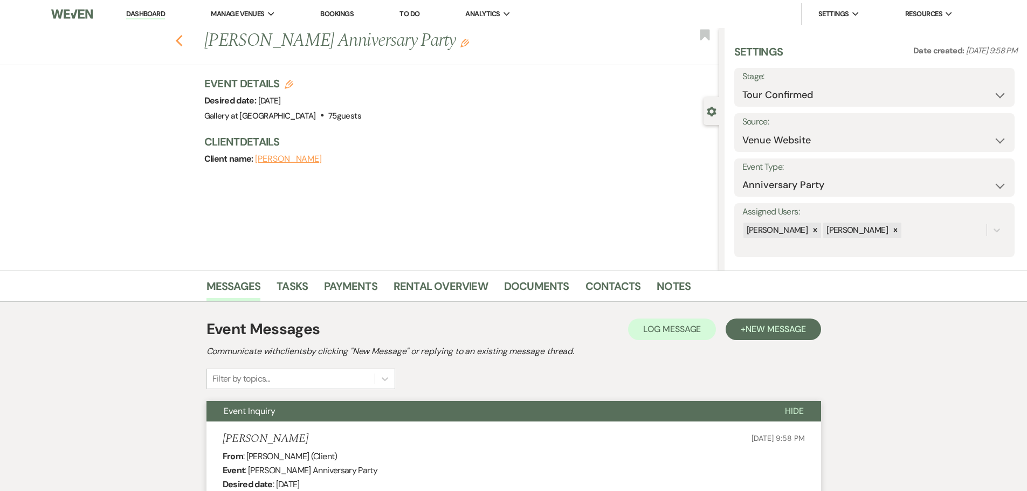
click at [183, 41] on icon "Previous" at bounding box center [179, 40] width 8 height 13
select select "4"
select select "8"
select select "5"
select select "8"
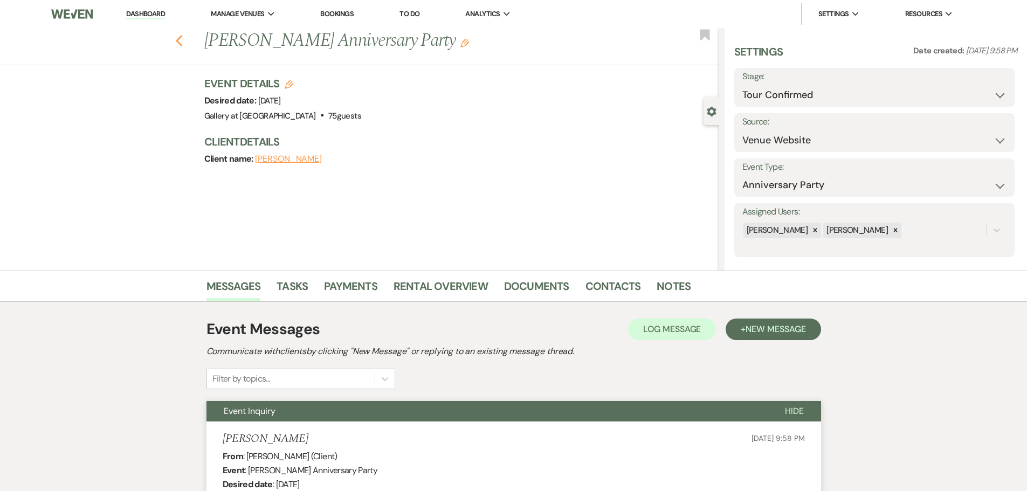
select select "5"
select select "2"
select select "8"
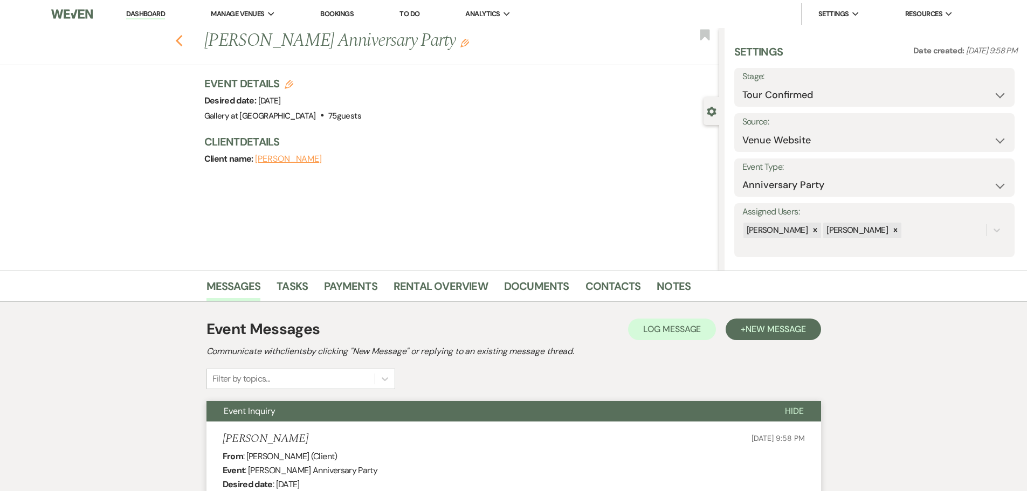
select select "8"
select select "5"
select select "8"
select select "5"
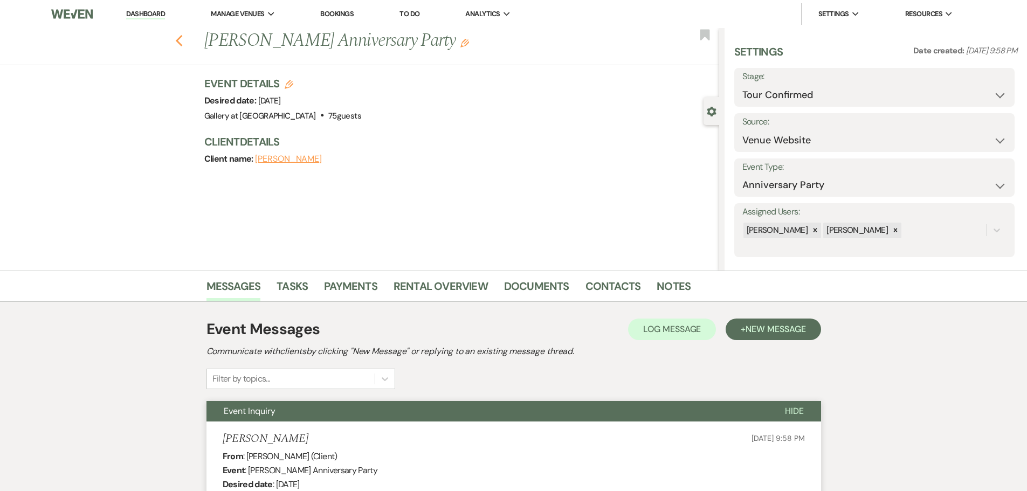
select select "8"
select select "5"
select select "8"
select select "11"
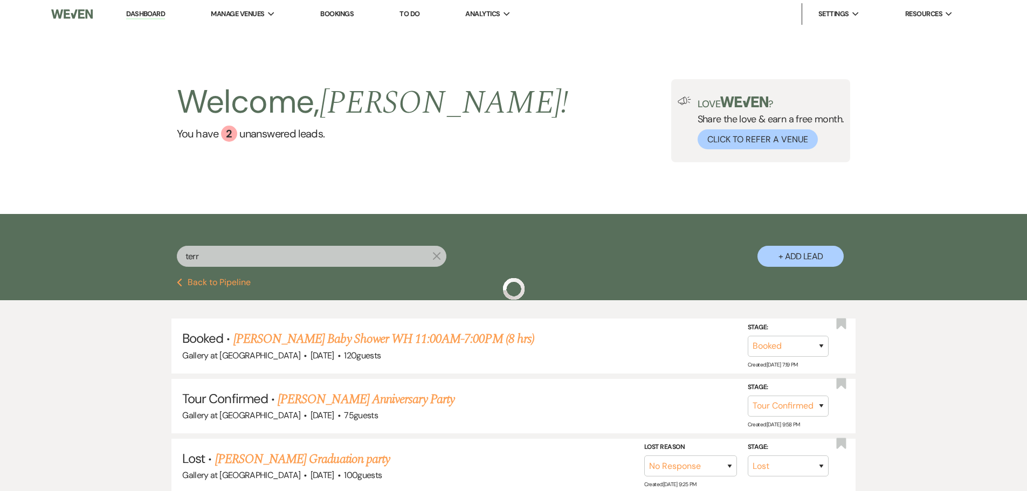
scroll to position [54, 0]
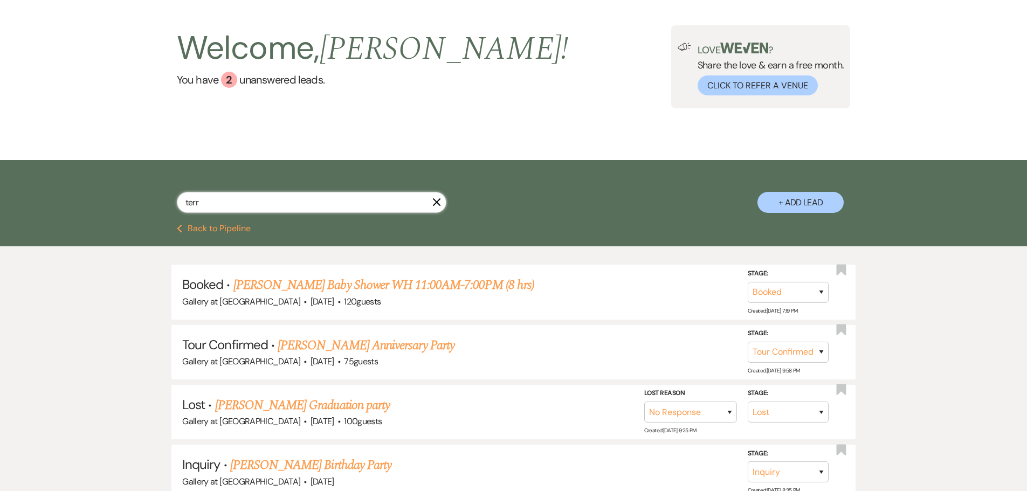
drag, startPoint x: 214, startPoint y: 206, endPoint x: 83, endPoint y: 213, distance: 131.2
click at [83, 213] on div "terr X + Add Lead" at bounding box center [513, 192] width 1027 height 65
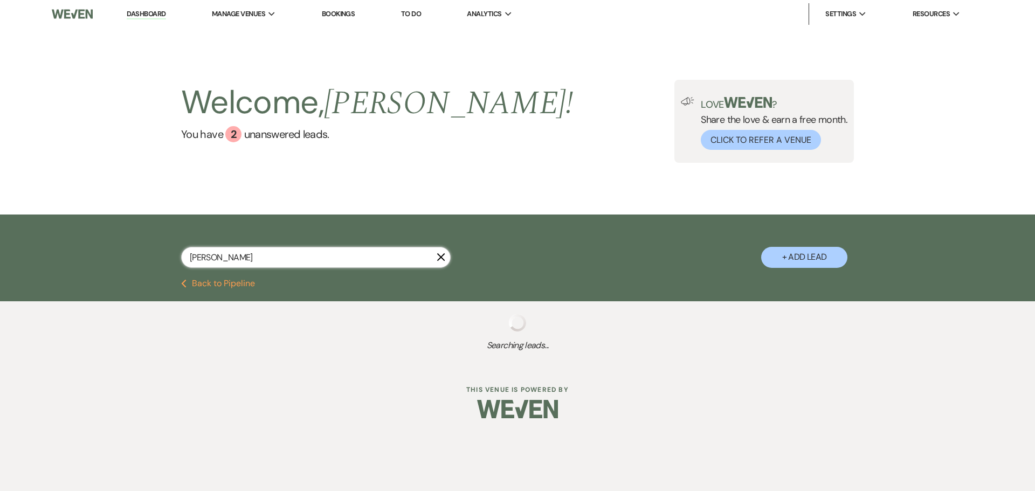
type input "chasi"
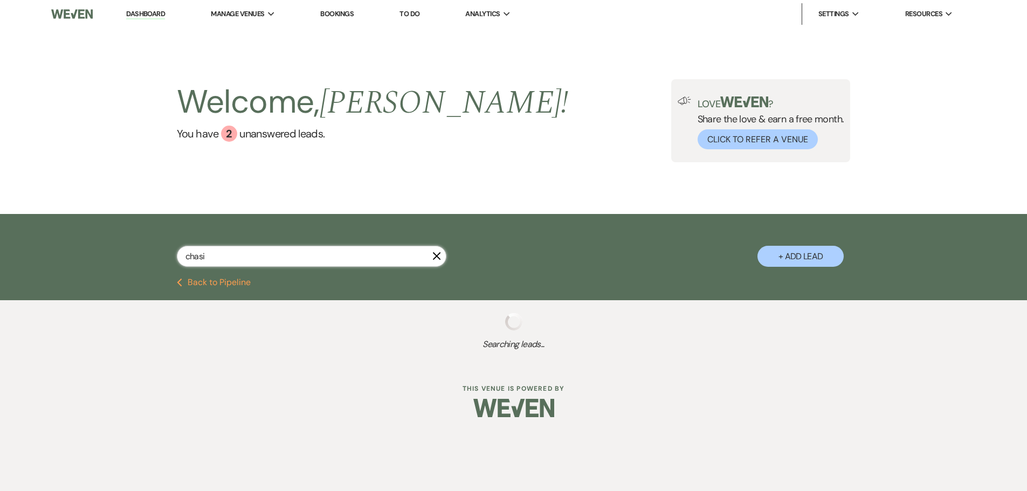
select select "4"
select select "8"
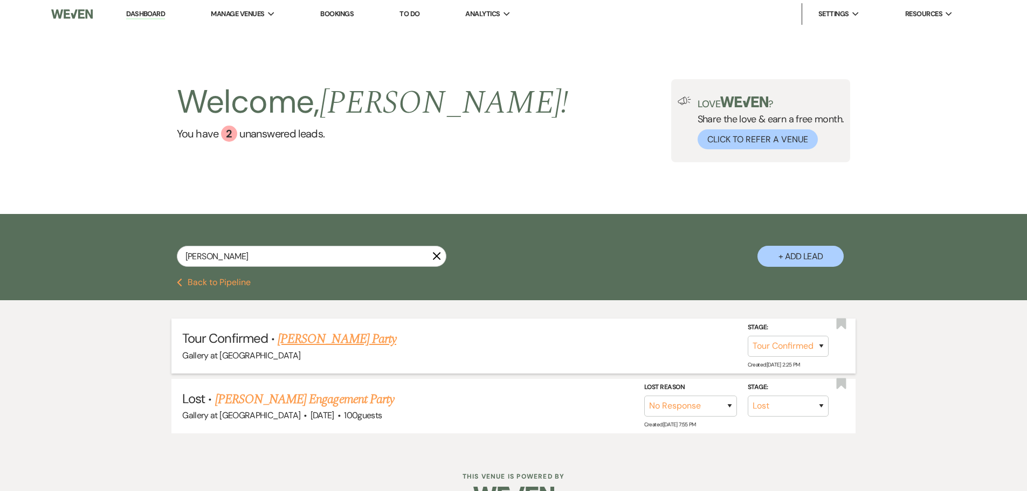
click at [339, 338] on link "Chasity Smith's Party" at bounding box center [337, 338] width 119 height 19
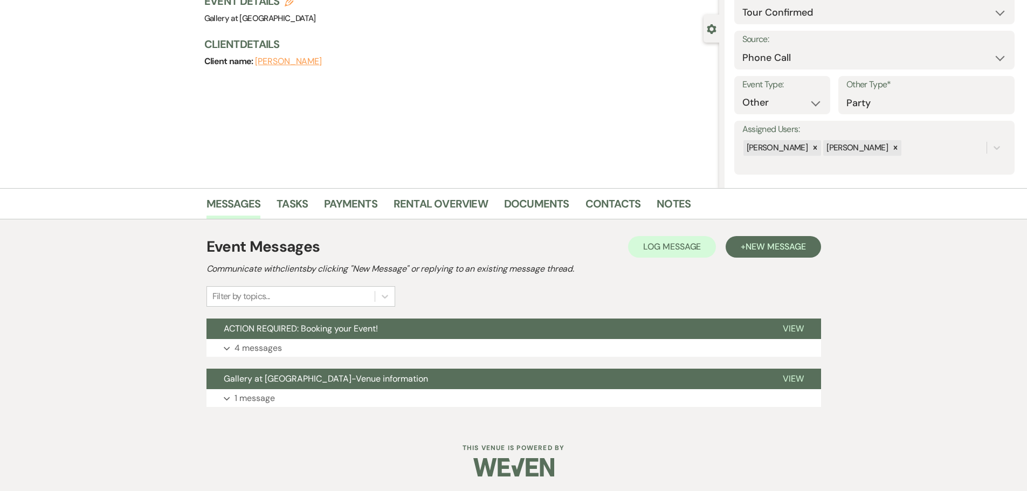
scroll to position [84, 0]
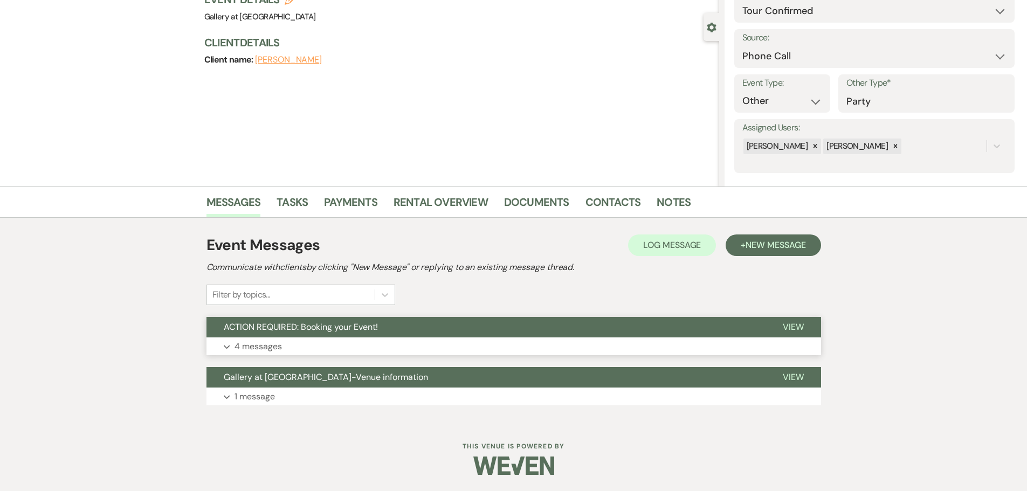
click at [269, 336] on button "ACTION REQUIRED: Booking your Event!" at bounding box center [485, 327] width 559 height 20
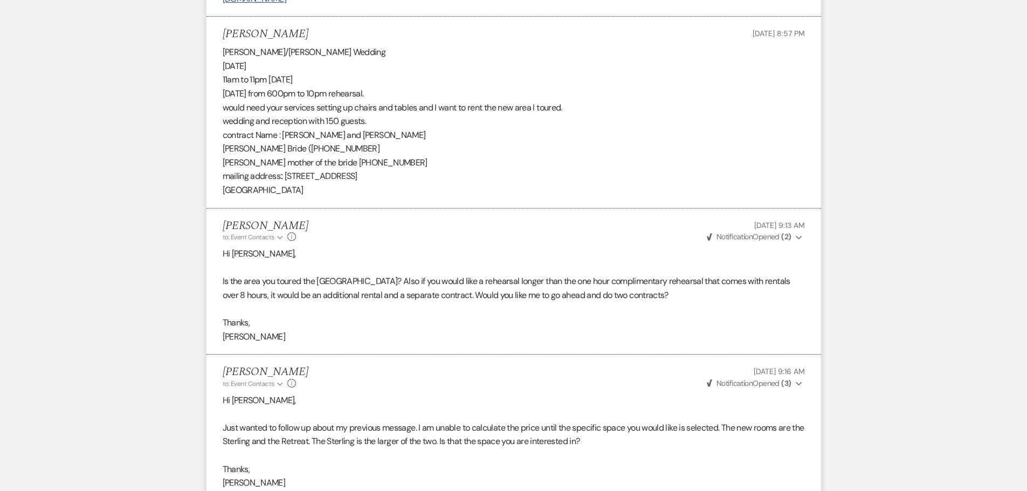
scroll to position [1044, 0]
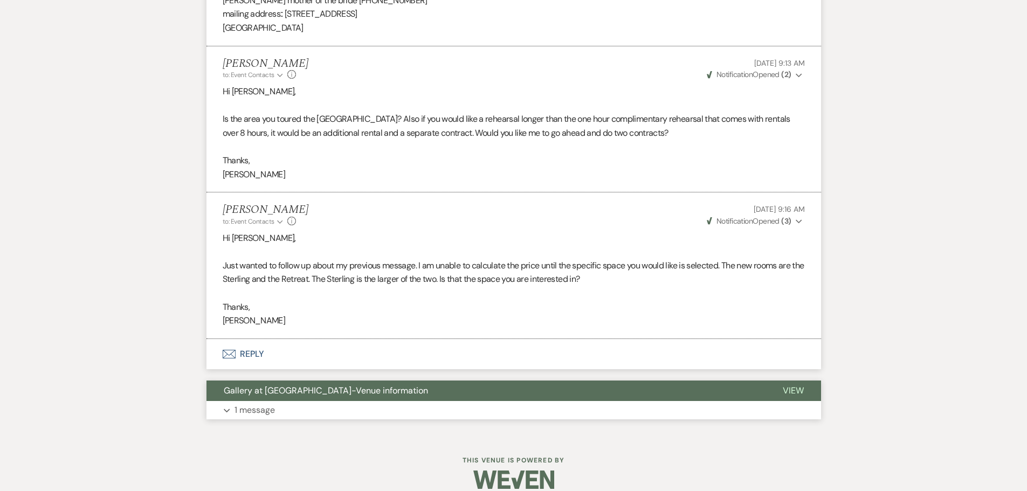
click at [283, 401] on button "Expand 1 message" at bounding box center [513, 410] width 614 height 18
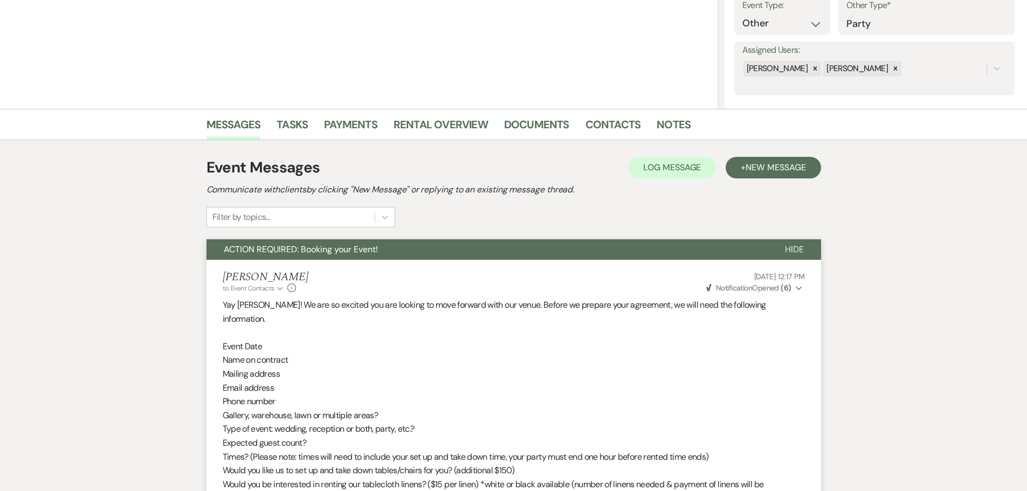
scroll to position [0, 0]
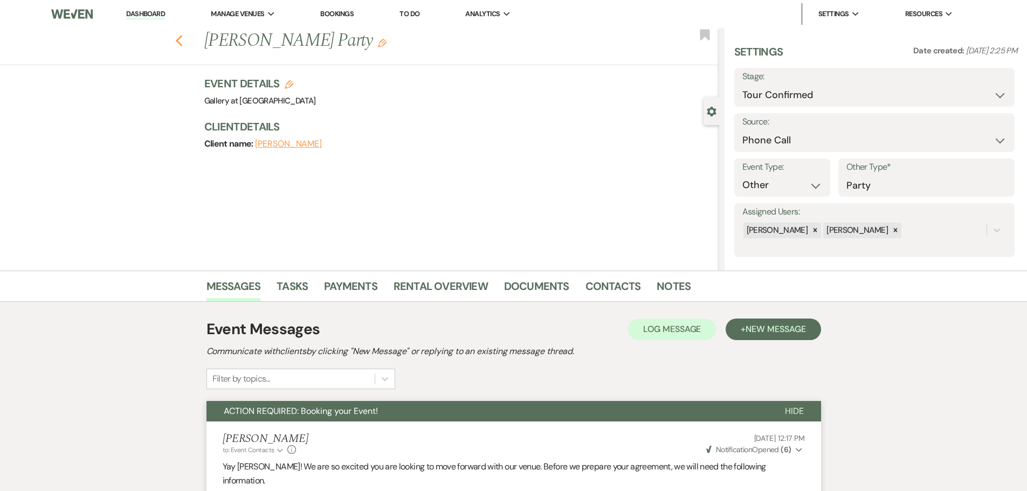
click at [181, 41] on use "button" at bounding box center [178, 41] width 7 height 12
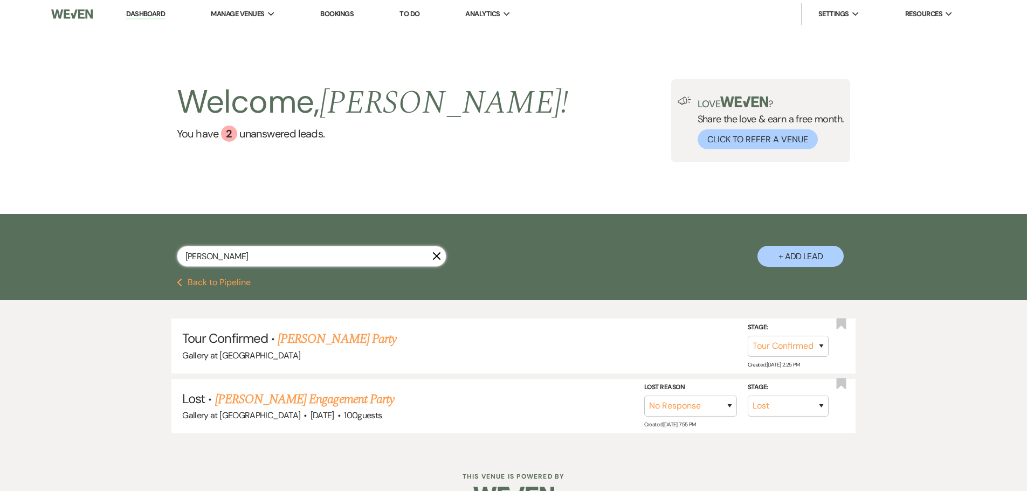
drag, startPoint x: 267, startPoint y: 248, endPoint x: 19, endPoint y: 244, distance: 247.9
click at [19, 244] on div "chasity X + Add Lead" at bounding box center [513, 246] width 1027 height 65
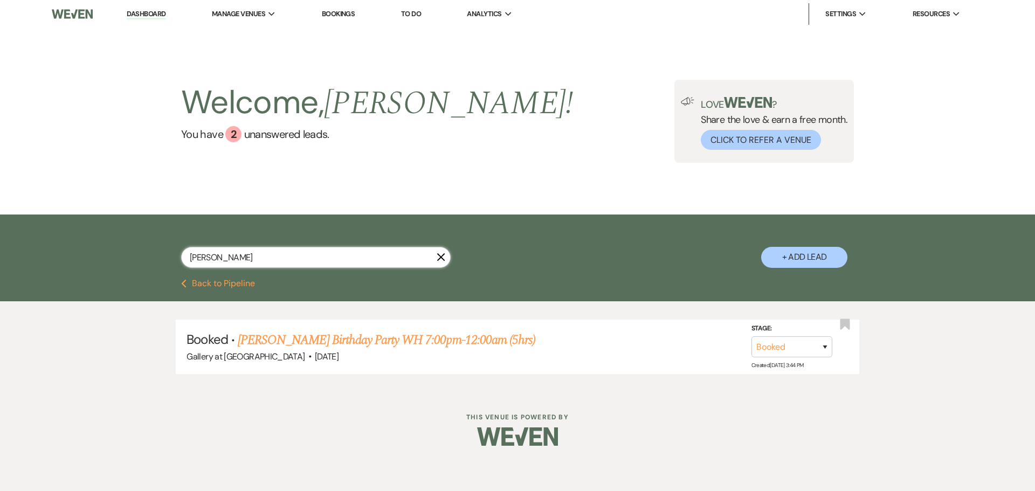
drag, startPoint x: 225, startPoint y: 259, endPoint x: 94, endPoint y: 259, distance: 131.5
click at [94, 259] on div "thornton X + Add Lead" at bounding box center [517, 246] width 1035 height 65
click at [352, 259] on input "text" at bounding box center [315, 257] width 269 height 21
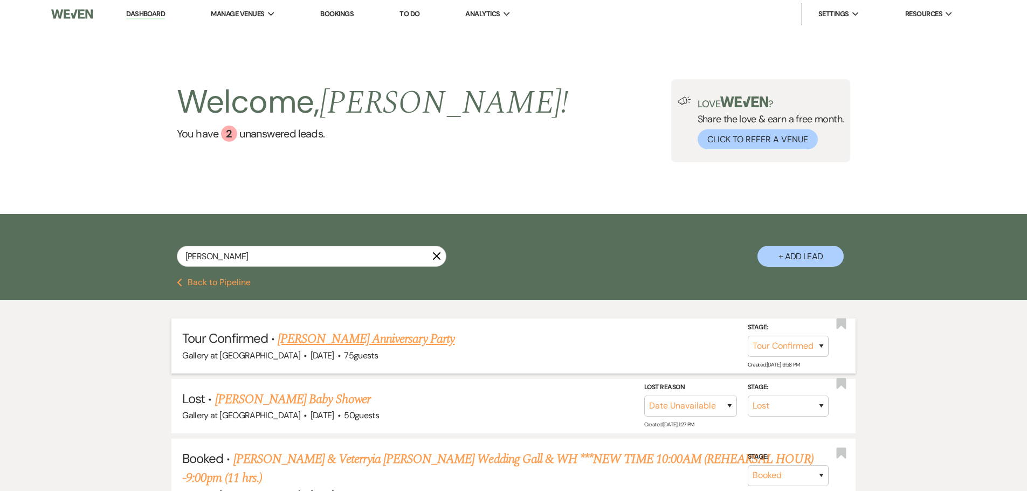
click at [350, 335] on link "Terry Jones's Anniversary Party" at bounding box center [366, 338] width 177 height 19
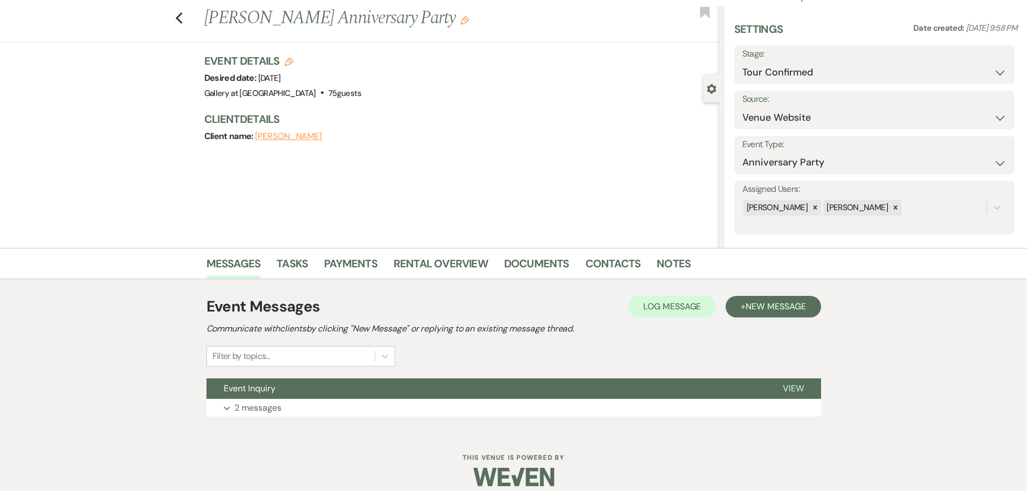
scroll to position [34, 0]
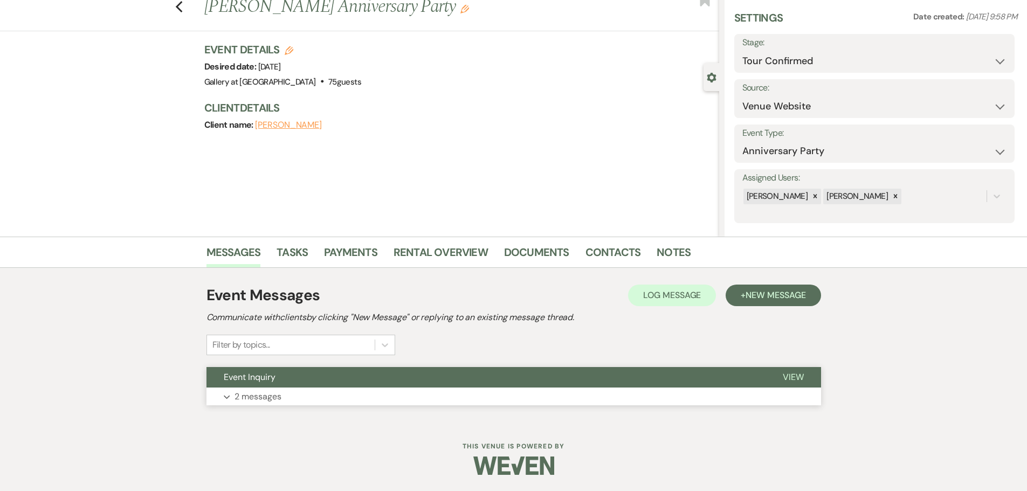
click at [348, 370] on button "Event Inquiry" at bounding box center [485, 377] width 559 height 20
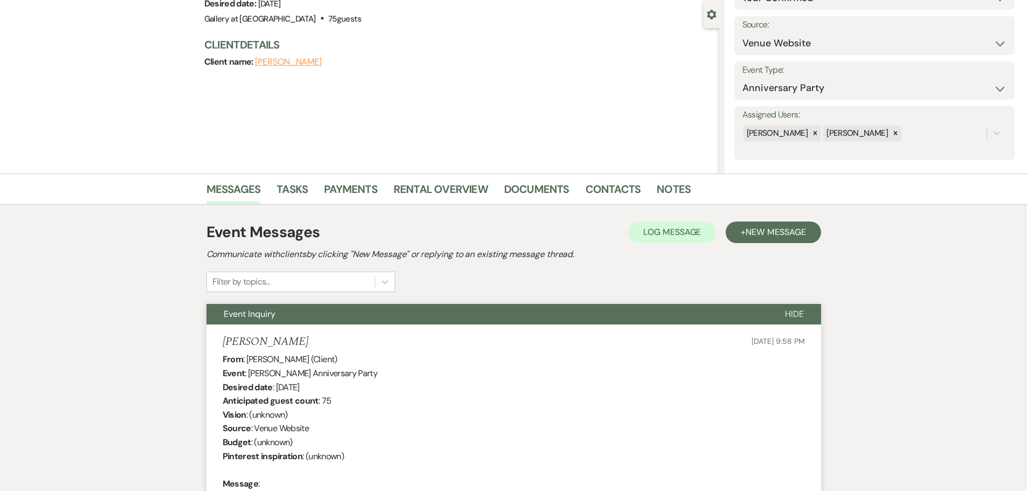
scroll to position [0, 0]
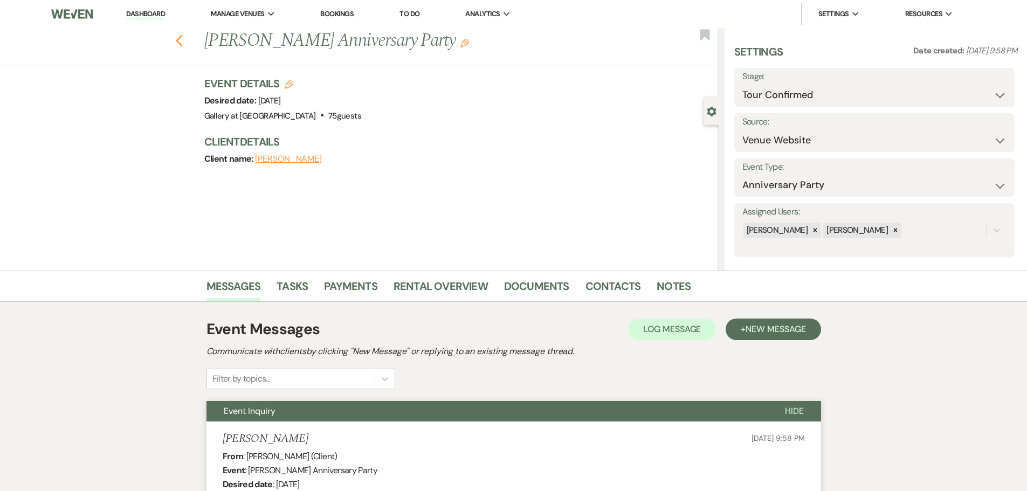
click at [181, 43] on icon "Previous" at bounding box center [179, 40] width 8 height 13
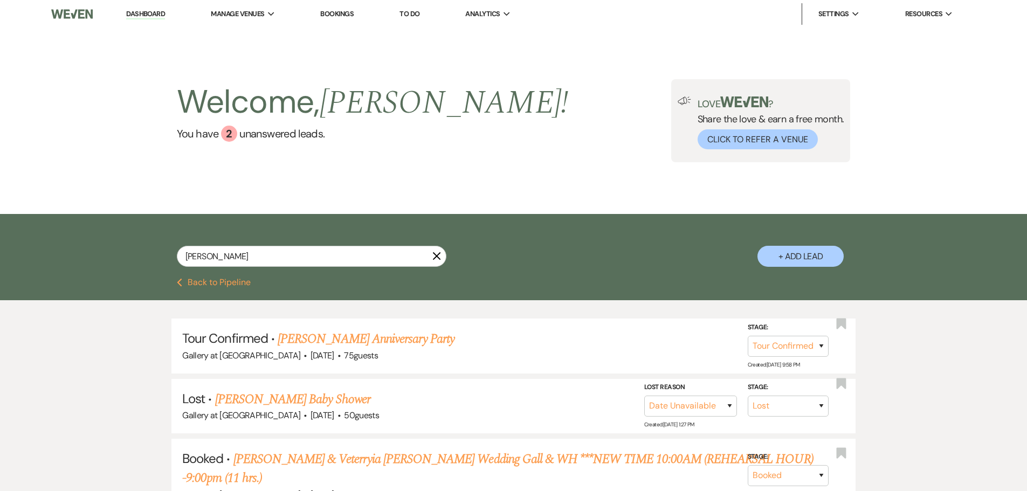
click at [435, 256] on use "button" at bounding box center [437, 256] width 8 height 8
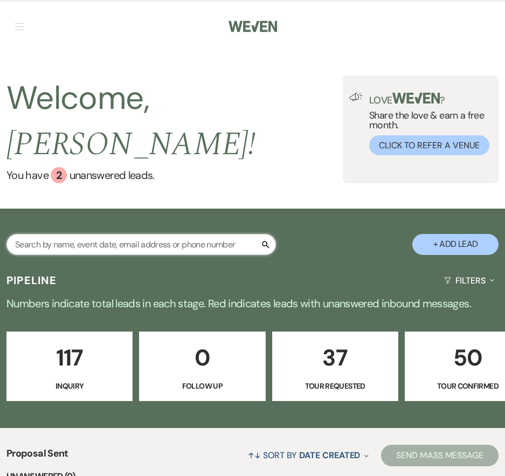
click at [69, 234] on input "text" at bounding box center [140, 244] width 269 height 21
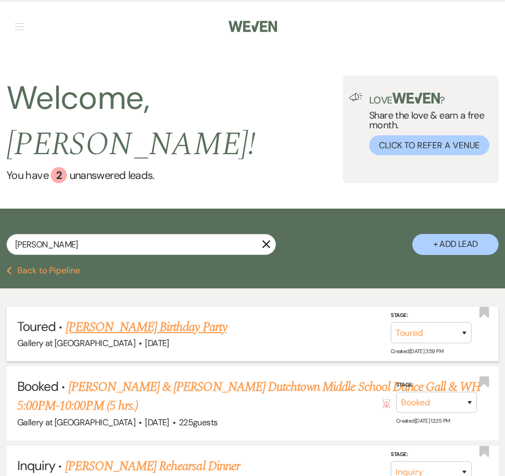
click at [169, 317] on link "Crystal Pitts's Birthday Party" at bounding box center [146, 326] width 161 height 19
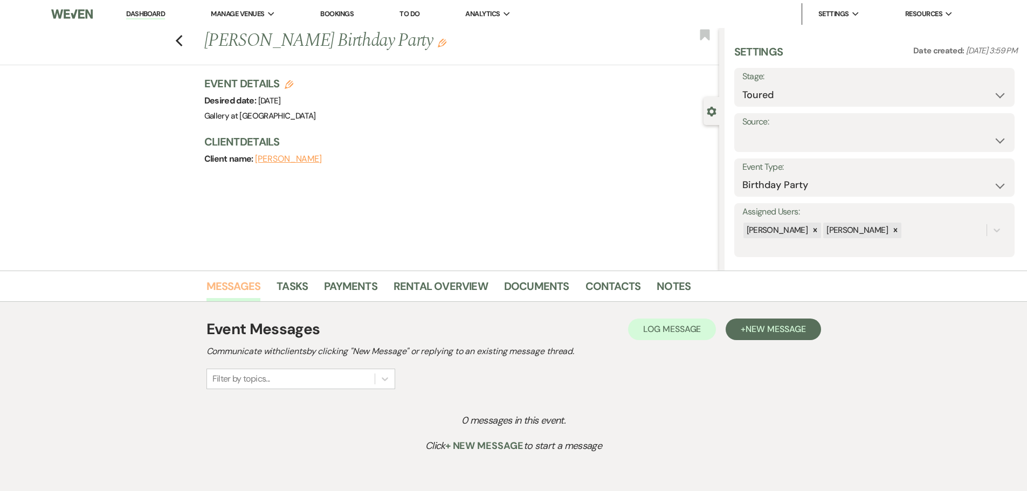
click at [231, 282] on link "Messages" at bounding box center [233, 290] width 54 height 24
drag, startPoint x: 791, startPoint y: 323, endPoint x: 749, endPoint y: 341, distance: 45.6
click at [791, 323] on button "+ New Message" at bounding box center [772, 329] width 95 height 22
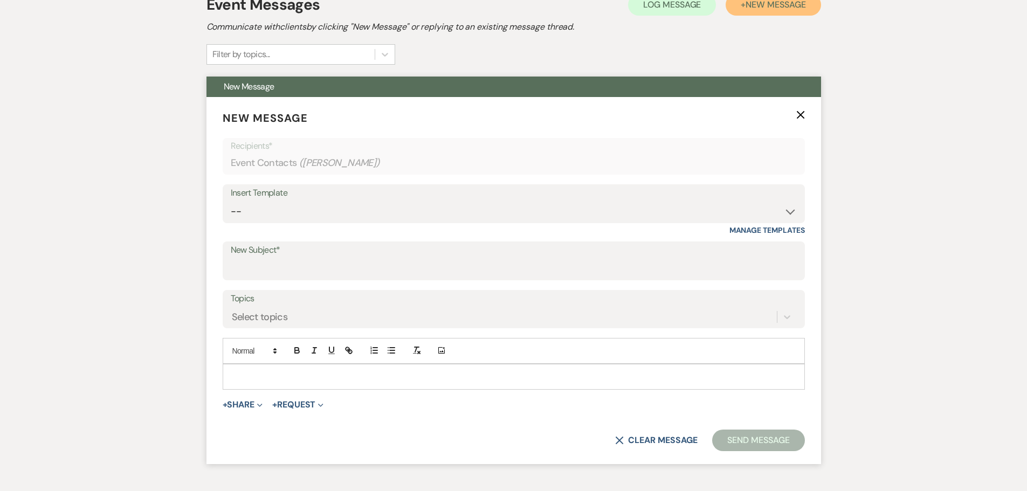
scroll to position [377, 0]
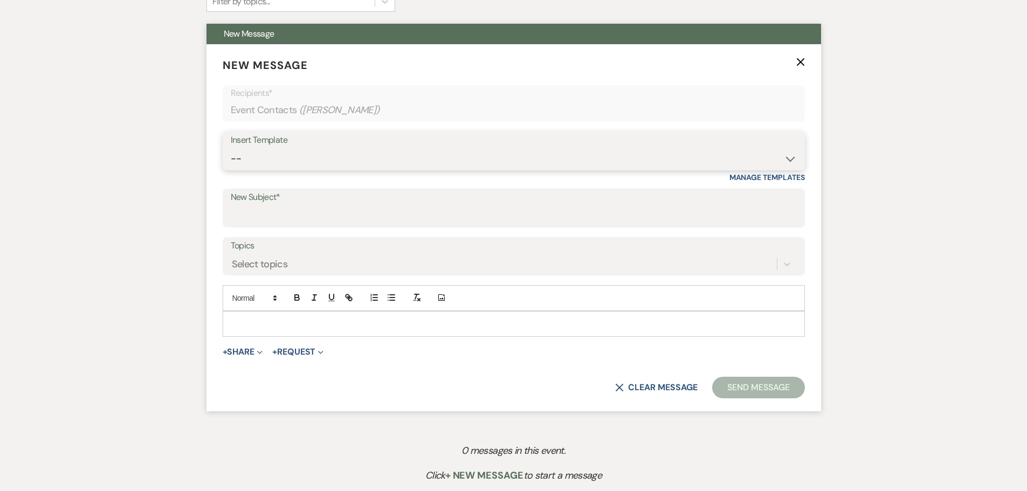
click at [247, 157] on select "-- Initial Inquiry Response-DATE IS AVAILABLE Initial Inquiry Response-DATE NOT…" at bounding box center [514, 158] width 566 height 21
click at [231, 148] on select "-- Initial Inquiry Response-DATE IS AVAILABLE Initial Inquiry Response-DATE NOT…" at bounding box center [514, 158] width 566 height 21
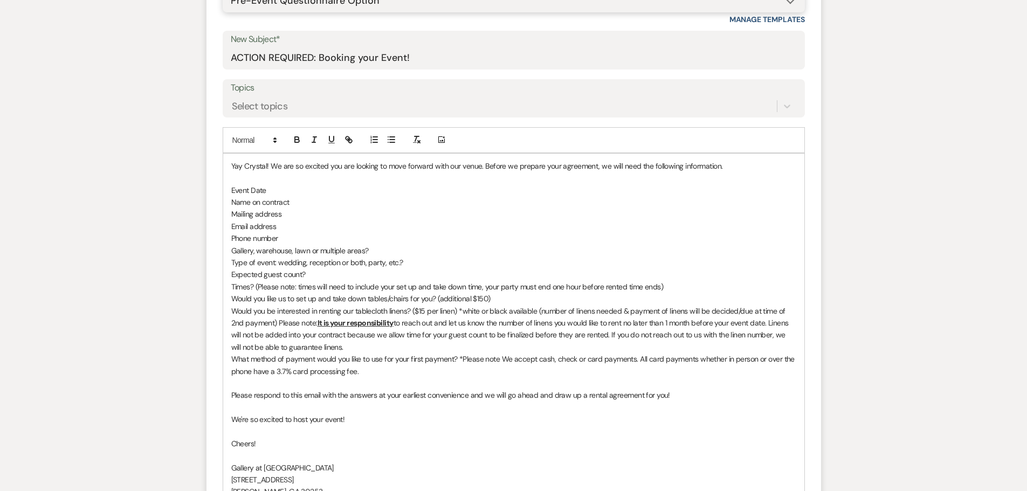
scroll to position [539, 0]
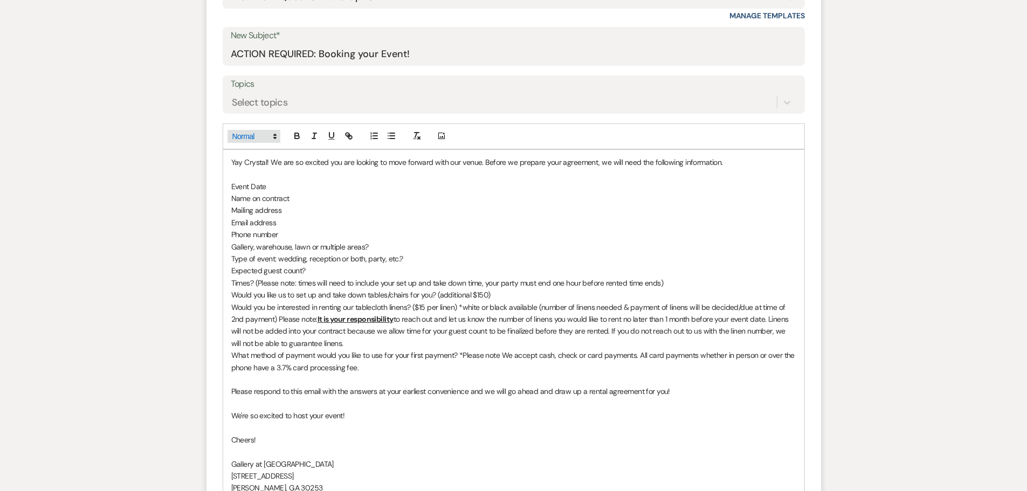
drag, startPoint x: 246, startPoint y: 165, endPoint x: 241, endPoint y: 141, distance: 24.2
click at [242, 164] on p "Yay Crystal! We are so excited you are looking to move forward with our venue. …" at bounding box center [513, 162] width 565 height 12
click at [386, 250] on p "Gallery, warehouse, lawn or multiple areas?" at bounding box center [513, 247] width 565 height 12
drag, startPoint x: 369, startPoint y: 247, endPoint x: 397, endPoint y: 243, distance: 28.3
click at [397, 243] on p "Gallery, warehouse, lawn or multiple areas? STERLING" at bounding box center [513, 247] width 565 height 12
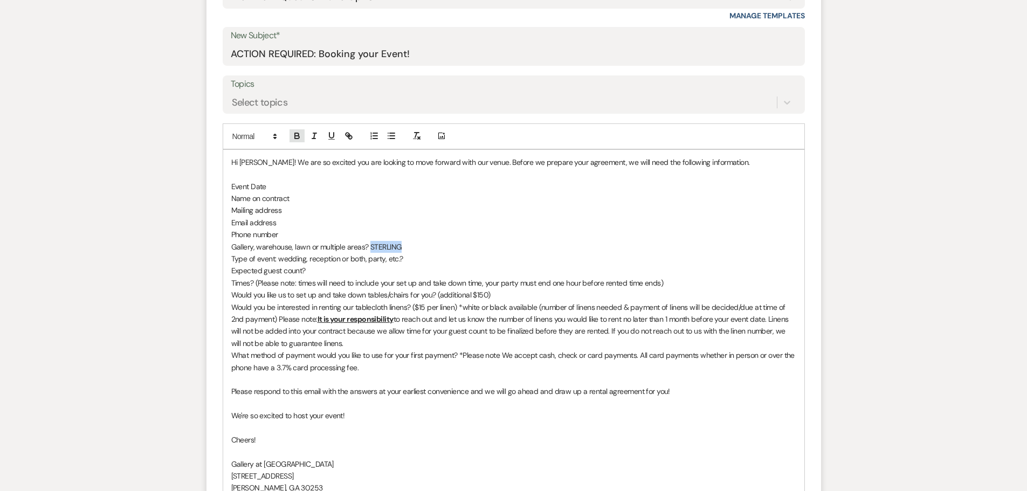
click at [296, 135] on icon "button" at bounding box center [297, 136] width 10 height 10
click at [447, 245] on p "Gallery, warehouse, lawn or multiple areas? STERLING" at bounding box center [513, 247] width 565 height 12
drag, startPoint x: 232, startPoint y: 247, endPoint x: 344, endPoint y: 250, distance: 112.7
click at [344, 250] on p "Gallery, warehouse, lawn or multiple areas? STERLING" at bounding box center [513, 247] width 565 height 12
click at [290, 244] on p "Which area/areas? STERLING" at bounding box center [513, 247] width 565 height 12
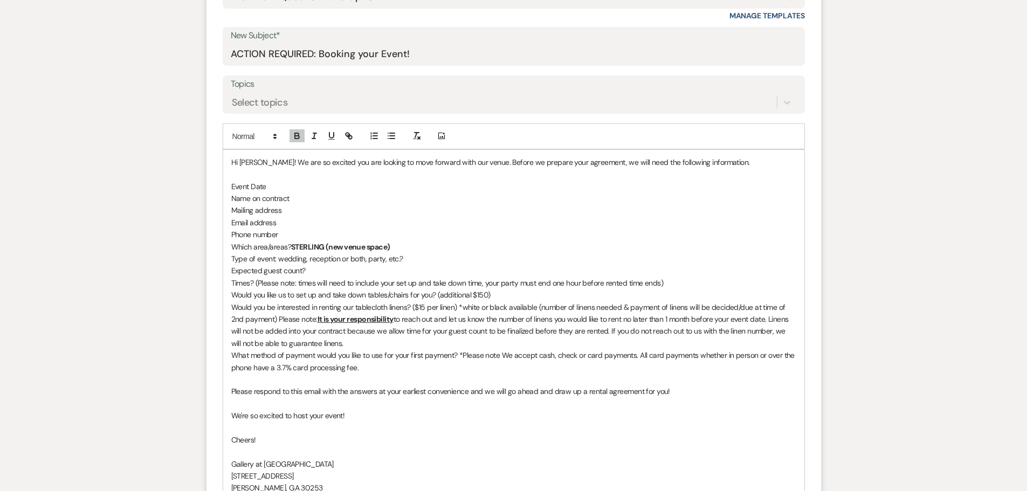
click at [231, 294] on p "Would you like us to set up and take down tables/chairs for you? (additional $1…" at bounding box center [513, 295] width 565 height 12
drag, startPoint x: 496, startPoint y: 292, endPoint x: 233, endPoint y: 294, distance: 263.0
click at [233, 294] on p "Would you like us to set up and take down tables/chairs for you? (additional $1…" at bounding box center [513, 295] width 565 height 12
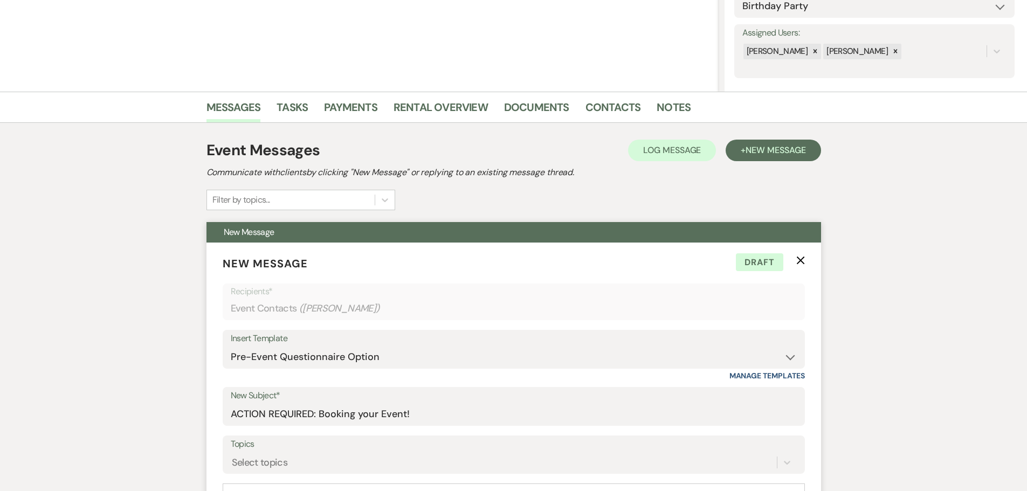
scroll to position [27, 0]
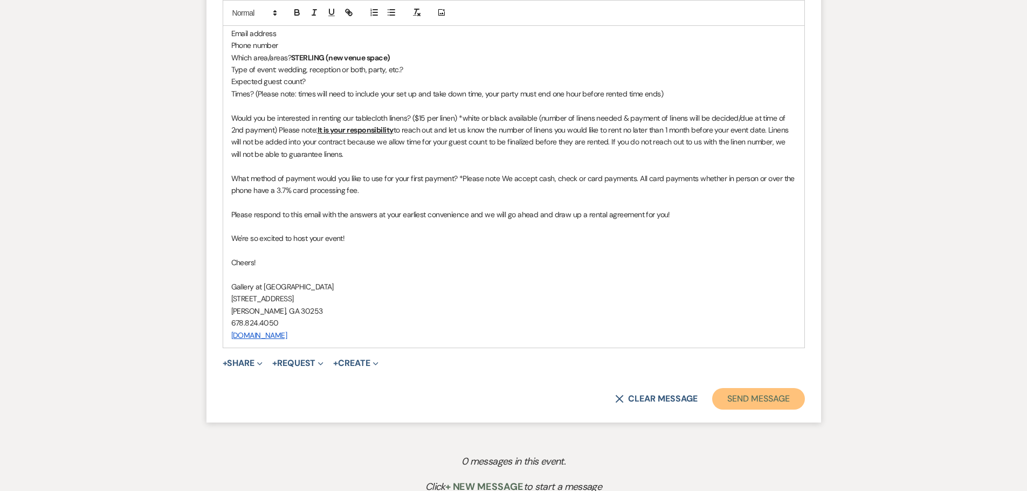
click at [739, 394] on button "Send Message" at bounding box center [758, 399] width 92 height 22
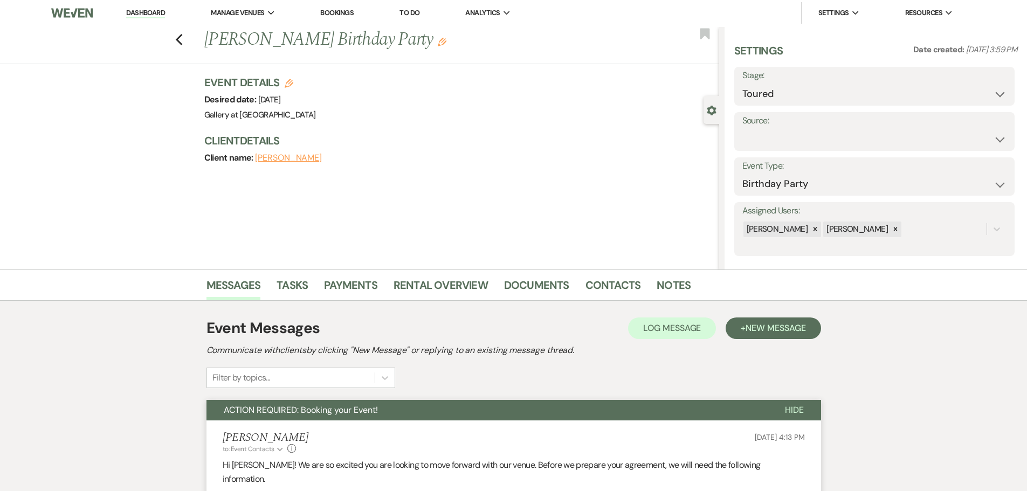
scroll to position [0, 0]
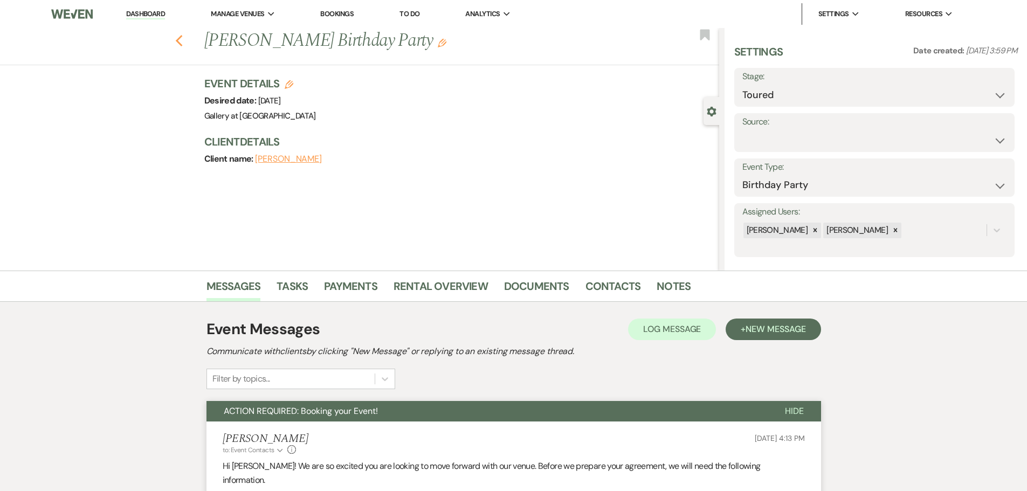
click at [180, 39] on icon "Previous" at bounding box center [179, 40] width 8 height 13
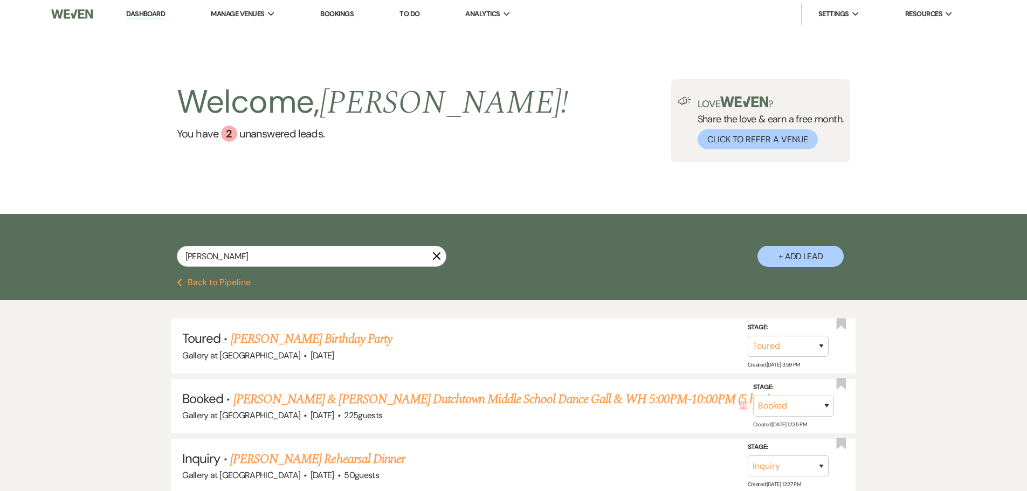
click at [436, 254] on icon "X" at bounding box center [436, 256] width 9 height 9
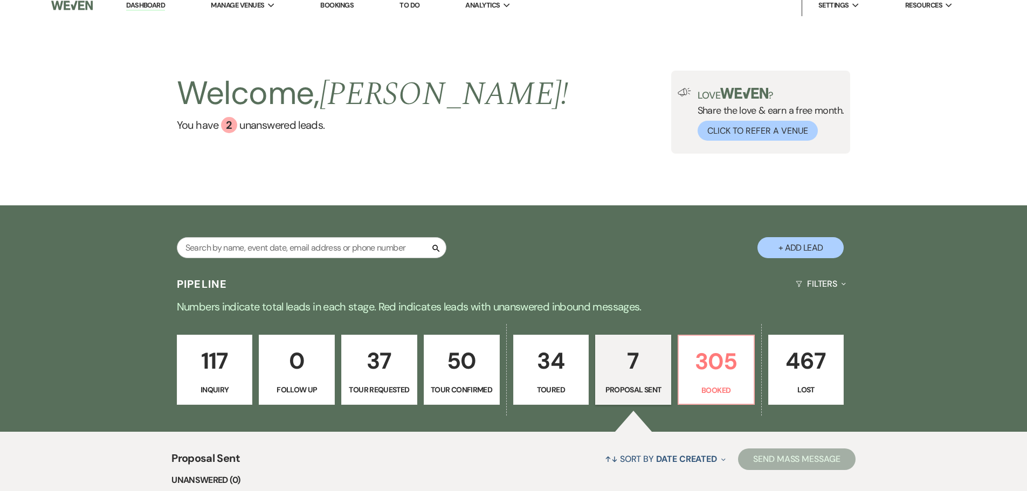
scroll to position [216, 0]
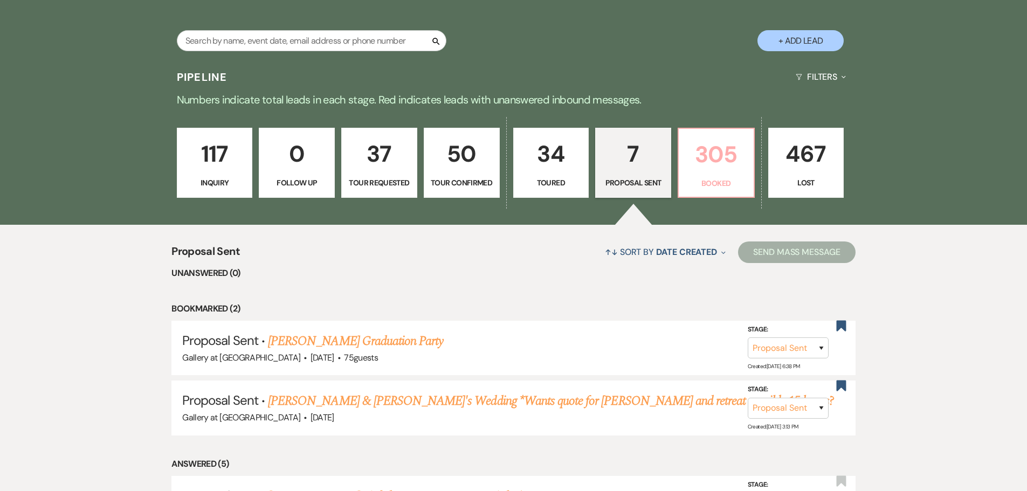
click at [696, 162] on p "305" at bounding box center [716, 154] width 62 height 36
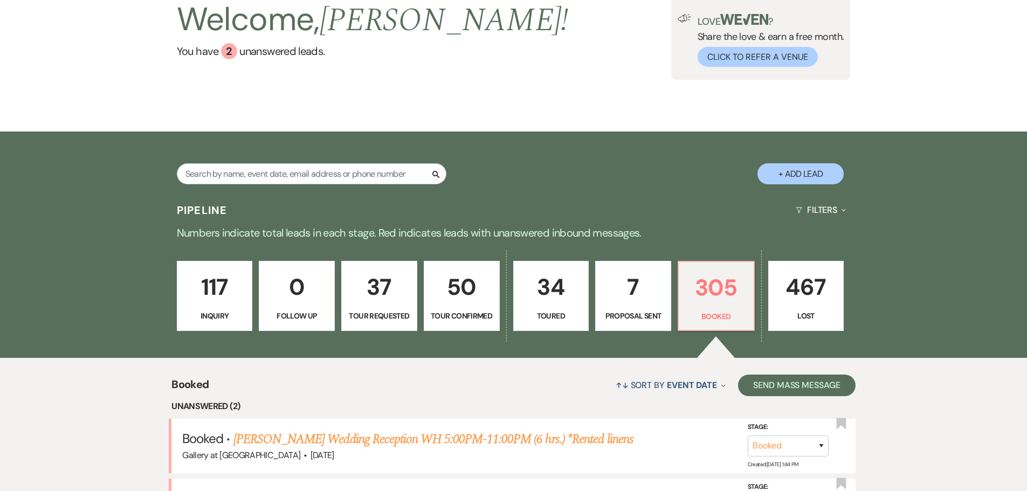
scroll to position [216, 0]
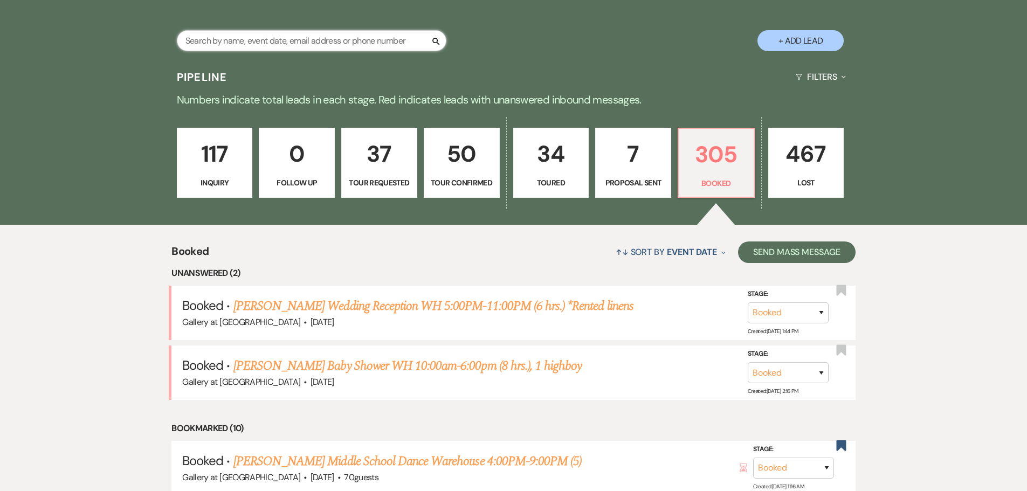
click at [222, 42] on input "text" at bounding box center [311, 40] width 269 height 21
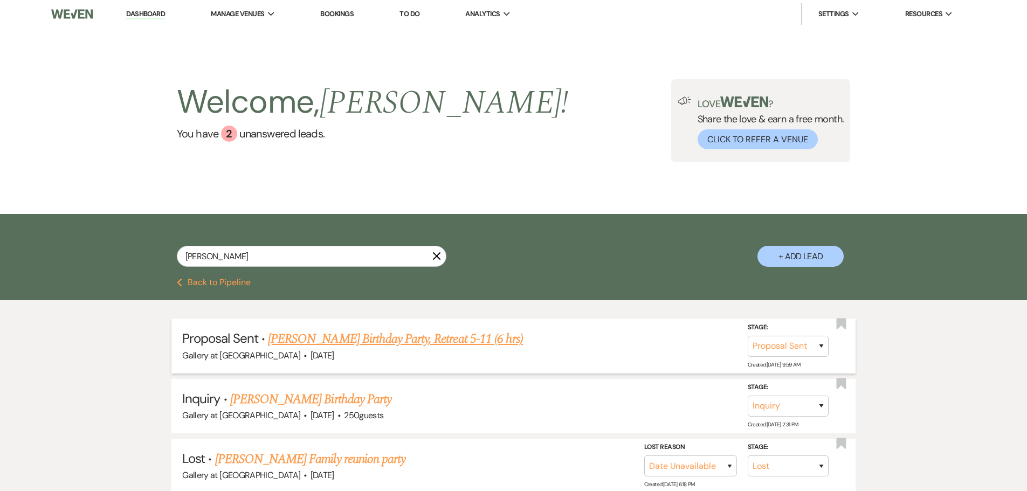
click at [401, 334] on link "[PERSON_NAME] Birthday Party, Retreat 5-11 (6 hrs)" at bounding box center [395, 338] width 255 height 19
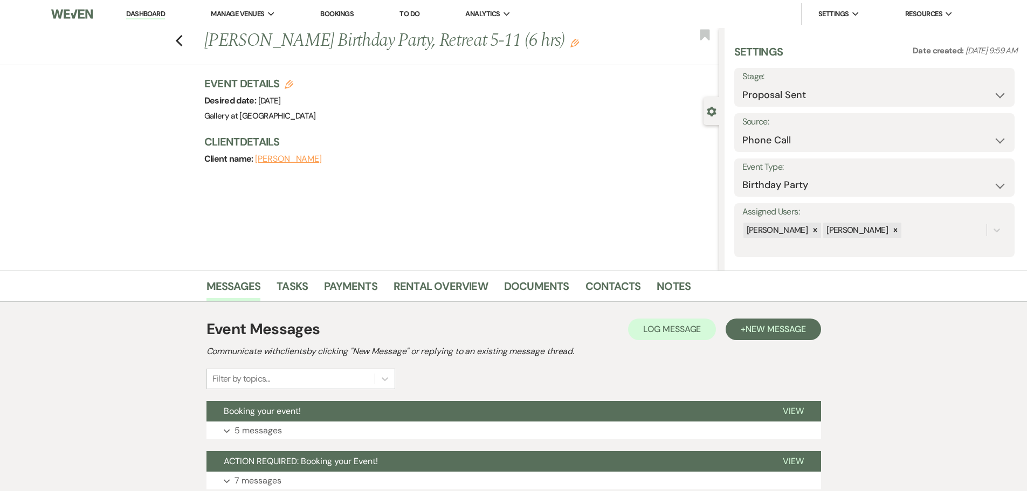
click at [344, 276] on li "Payments" at bounding box center [359, 288] width 70 height 26
click at [344, 285] on link "Payments" at bounding box center [350, 290] width 53 height 24
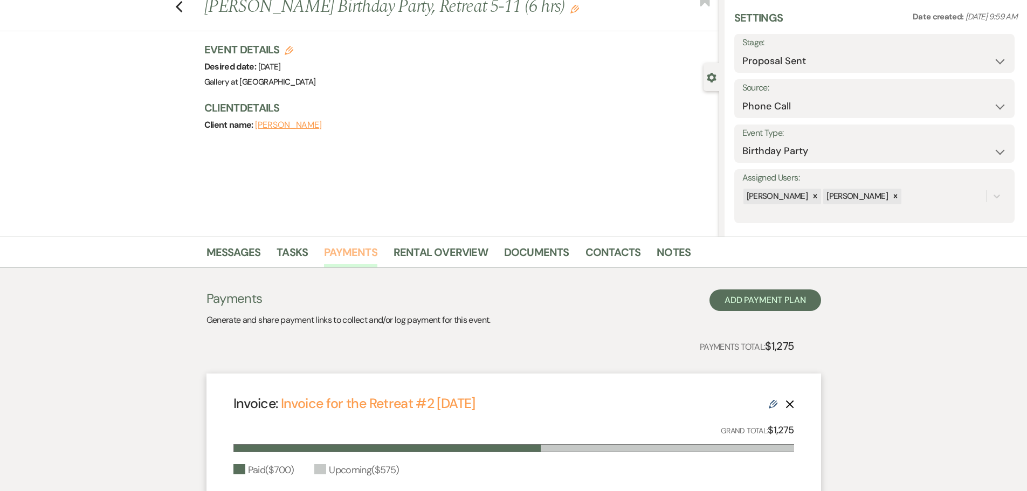
scroll to position [22, 0]
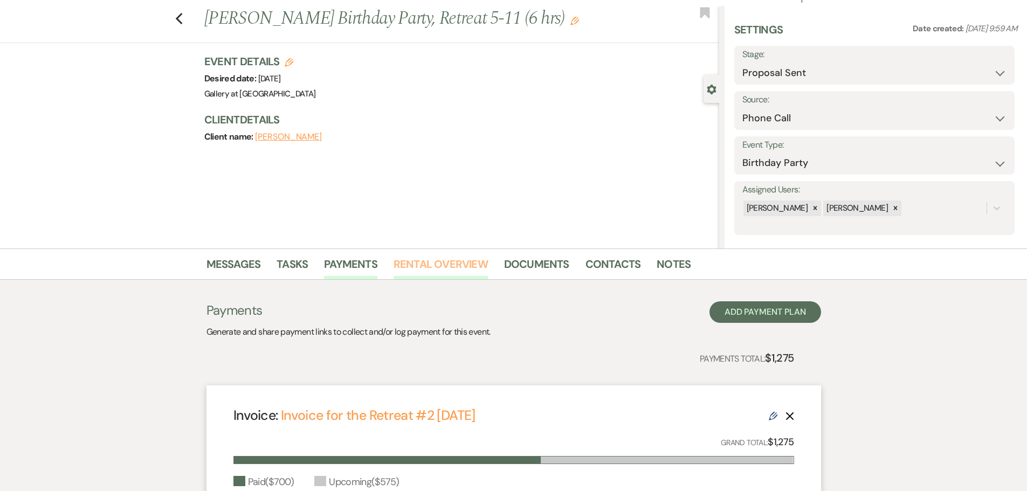
click at [462, 269] on link "Rental Overview" at bounding box center [440, 267] width 94 height 24
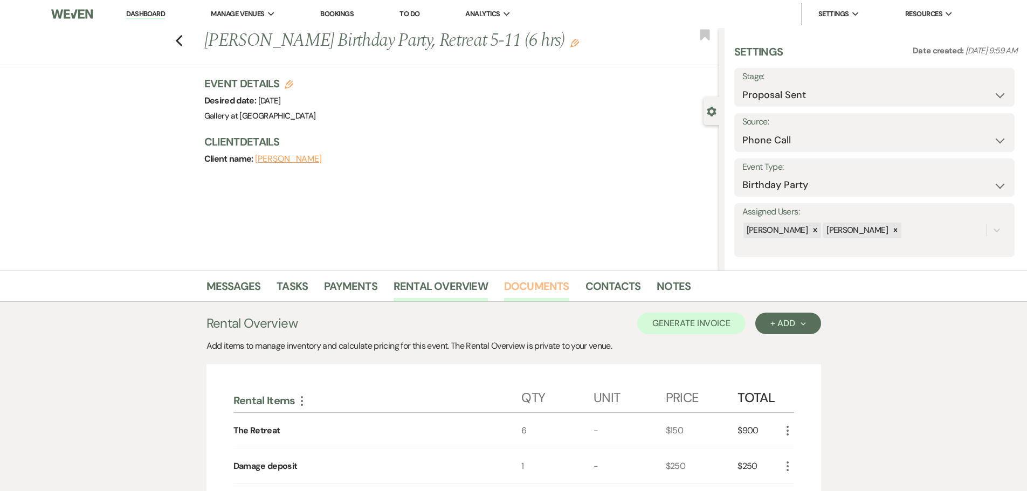
click at [530, 286] on link "Documents" at bounding box center [536, 290] width 65 height 24
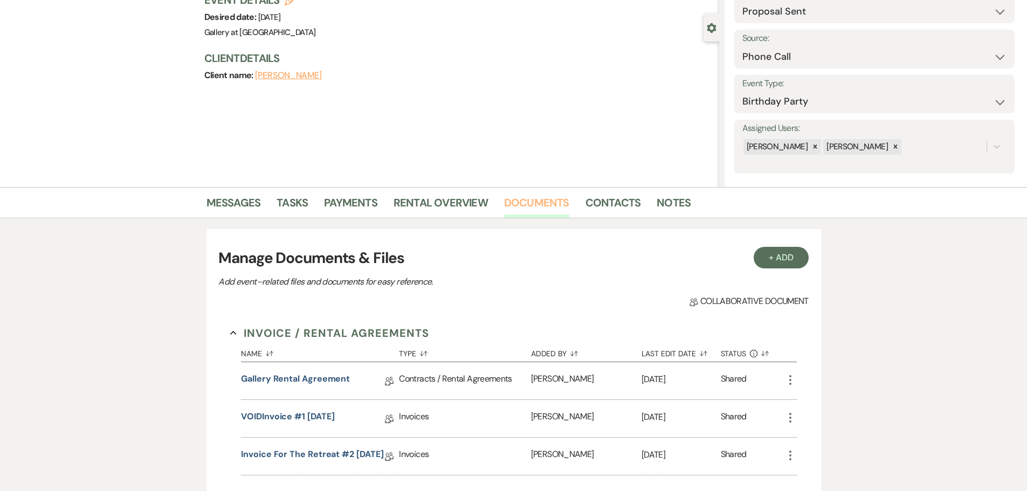
scroll to position [216, 0]
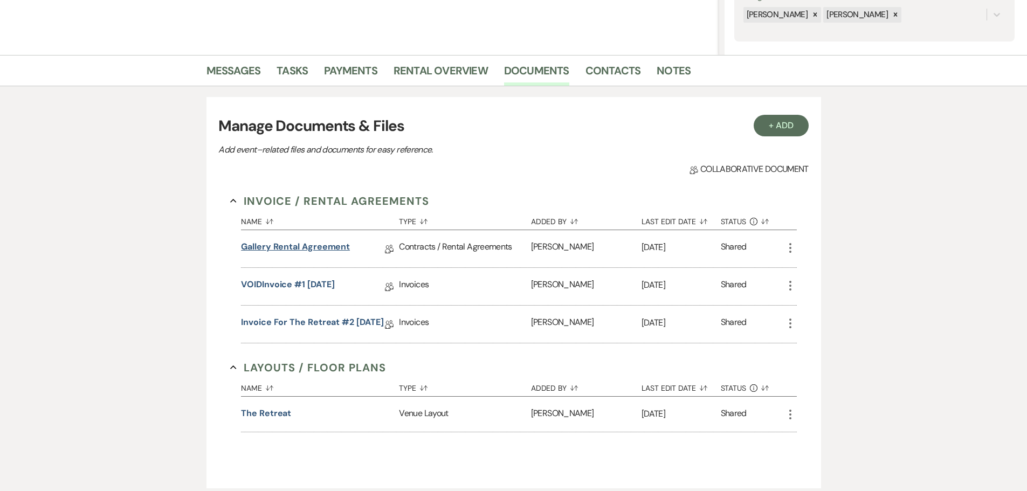
click at [318, 249] on link "Gallery Rental Agreement" at bounding box center [295, 248] width 109 height 17
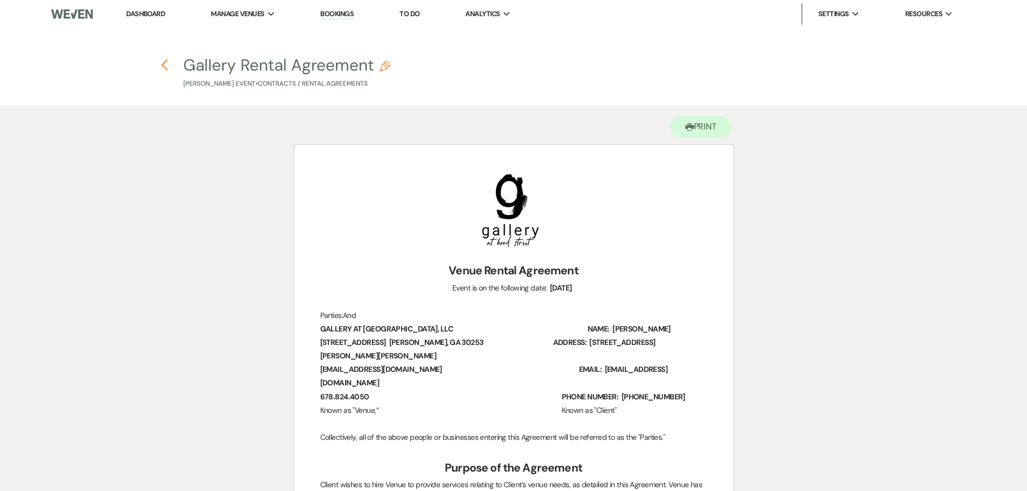
click at [161, 65] on use "button" at bounding box center [164, 65] width 7 height 12
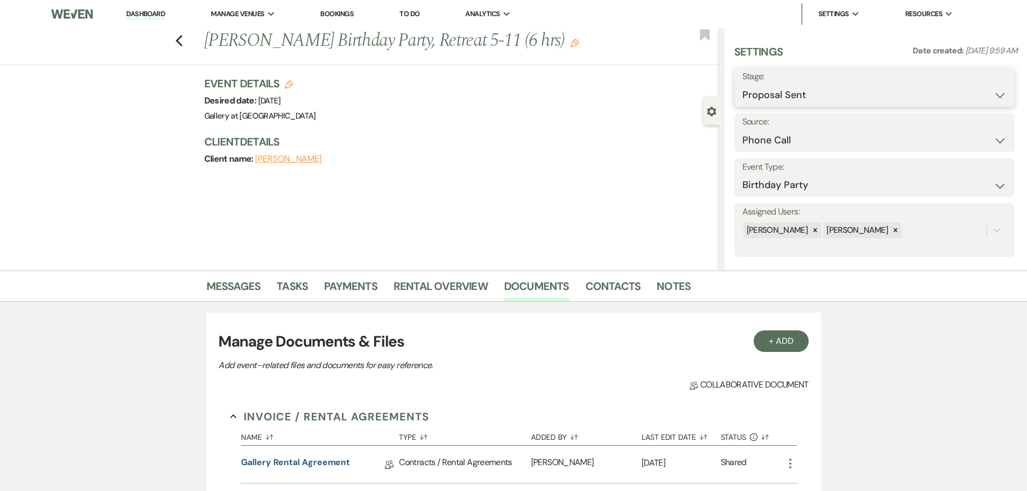
click at [766, 97] on select "Inquiry Follow Up Tour Requested Tour Confirmed Toured Proposal Sent Booked Lost" at bounding box center [874, 95] width 264 height 21
click at [742, 85] on select "Inquiry Follow Up Tour Requested Tour Confirmed Toured Proposal Sent Booked Lost" at bounding box center [874, 95] width 264 height 21
click at [981, 89] on button "Save" at bounding box center [983, 88] width 61 height 22
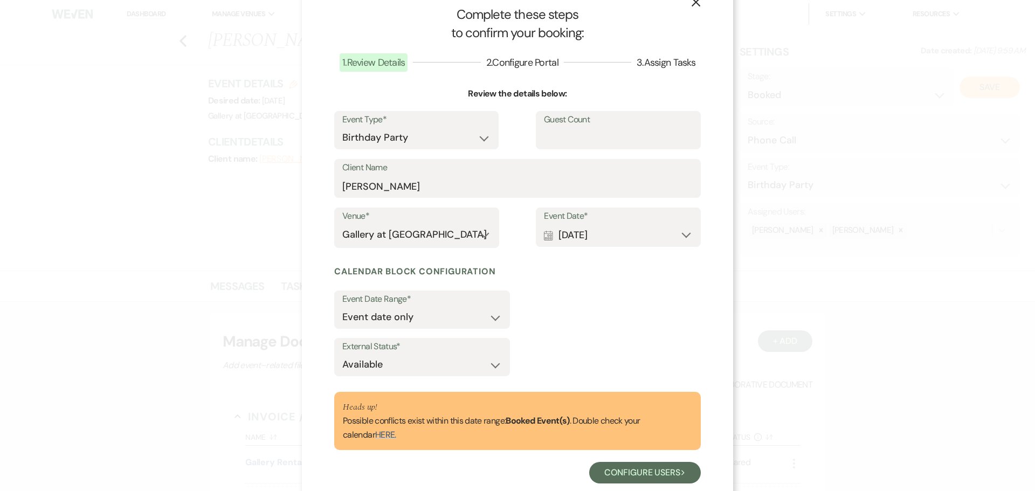
scroll to position [52, 0]
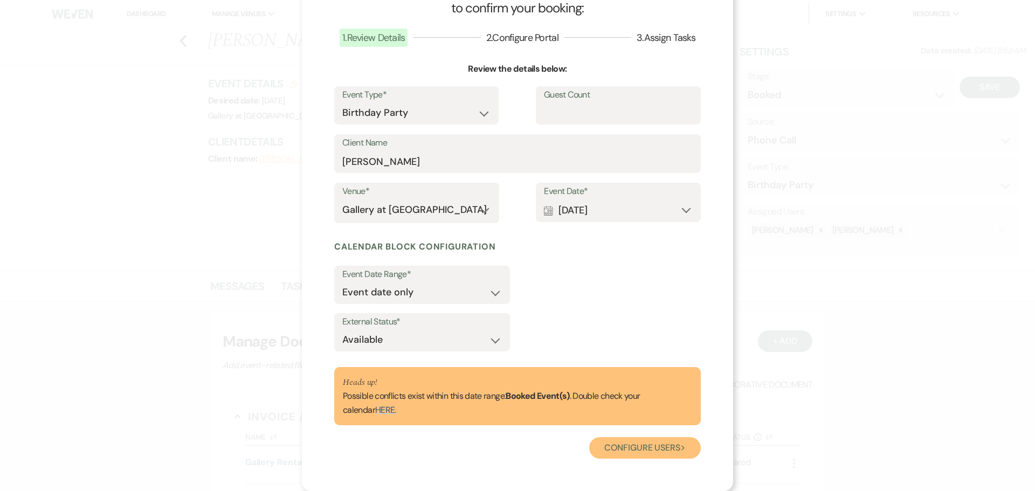
click at [632, 456] on button "Configure users Next" at bounding box center [645, 448] width 112 height 22
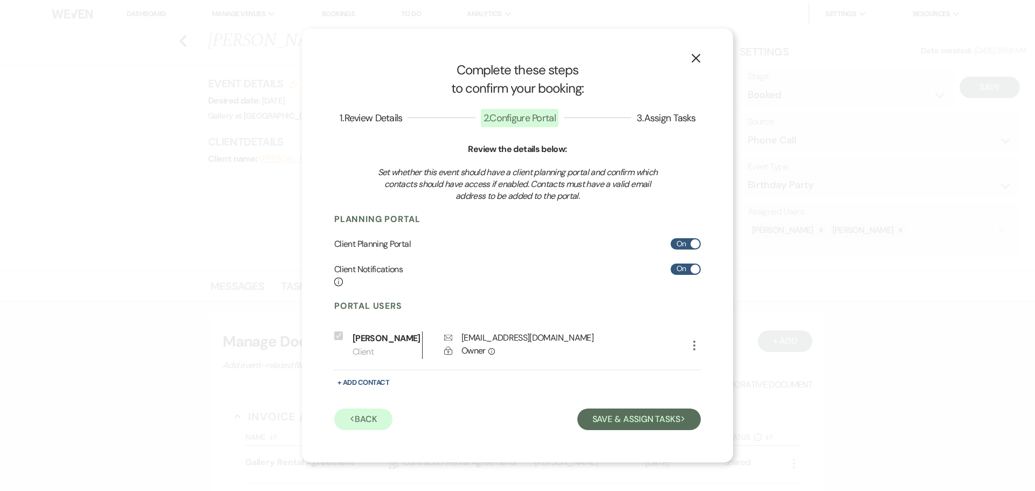
scroll to position [0, 0]
click at [627, 419] on button "Save & Assign Tasks Next" at bounding box center [638, 419] width 123 height 22
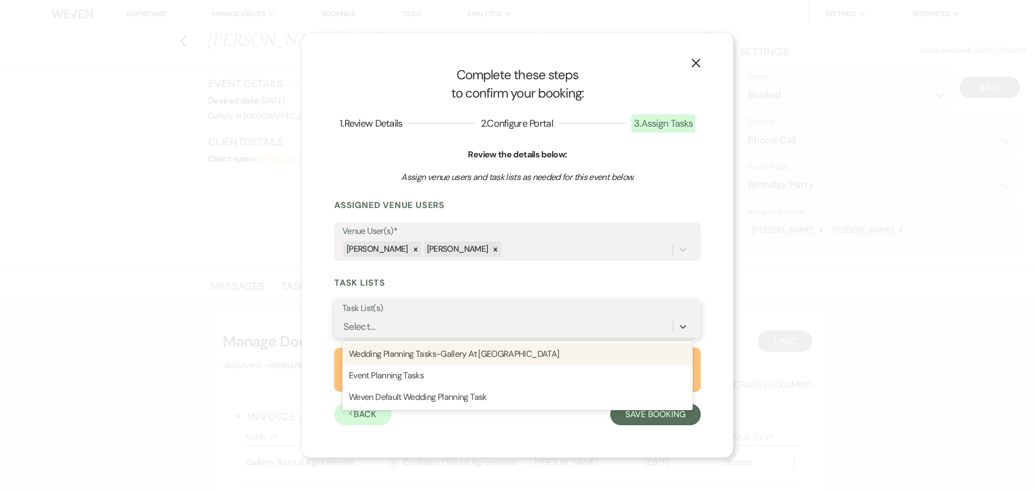
click at [379, 325] on div "Select..." at bounding box center [507, 326] width 330 height 19
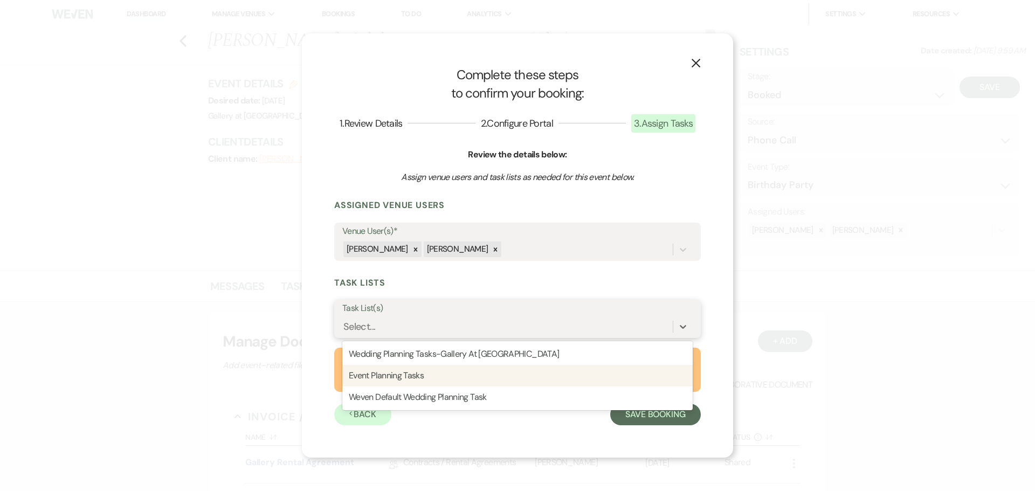
click at [386, 377] on div "Event Planning Tasks" at bounding box center [517, 376] width 350 height 22
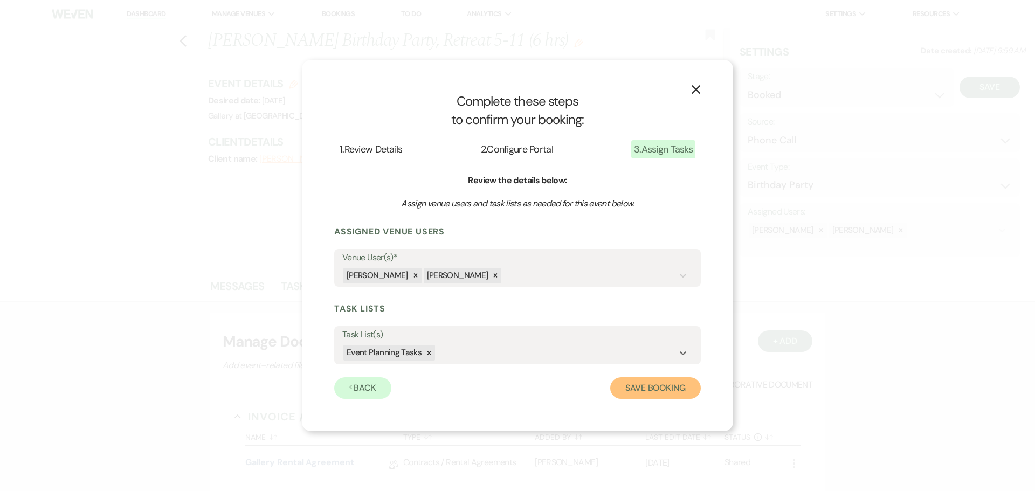
click at [663, 391] on button "Save Booking" at bounding box center [655, 388] width 91 height 22
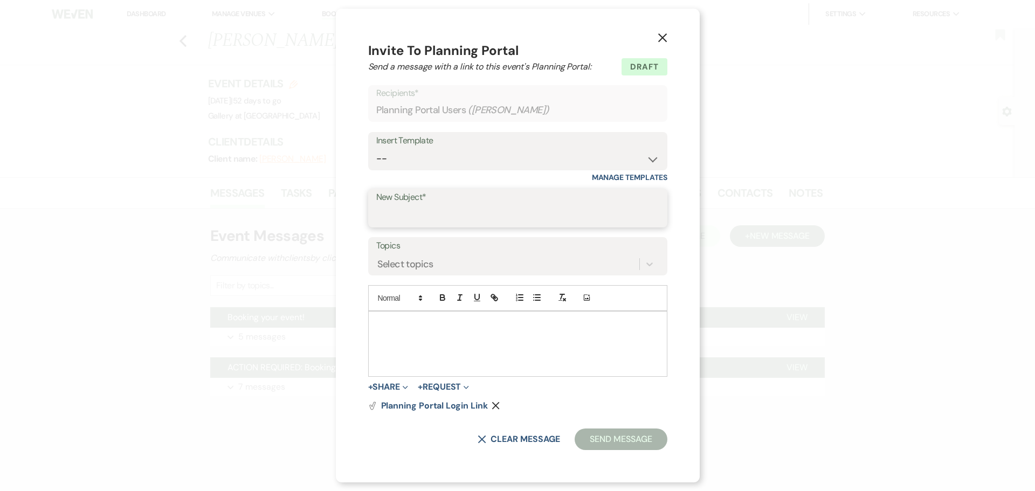
click at [399, 220] on input "New Subject*" at bounding box center [517, 215] width 283 height 21
click at [403, 164] on select "-- Initial Inquiry Response-DATE IS AVAILABLE Initial Inquiry Response-DATE NOT…" at bounding box center [517, 158] width 283 height 21
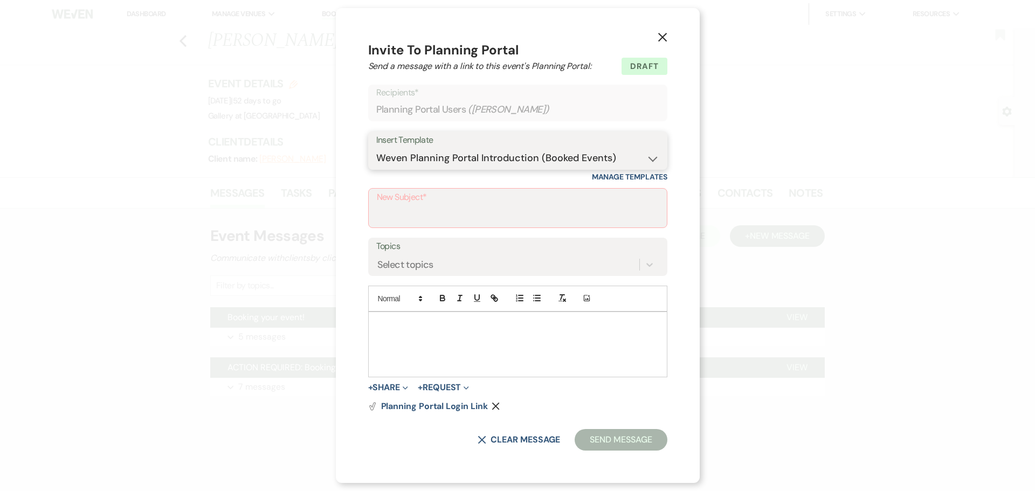
click at [377, 148] on select "-- Initial Inquiry Response-DATE IS AVAILABLE Initial Inquiry Response-DATE NOT…" at bounding box center [517, 158] width 283 height 21
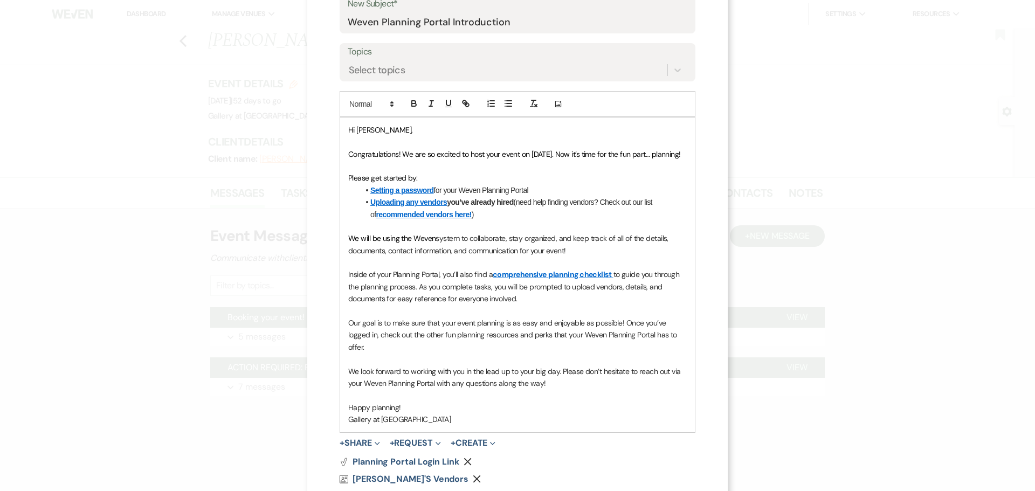
scroll to position [267, 0]
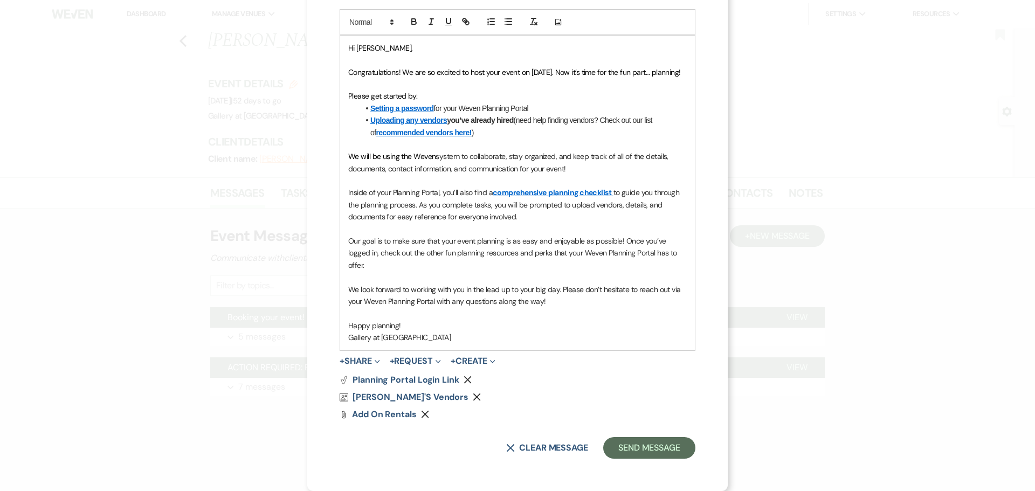
click at [473, 396] on icon "Remove" at bounding box center [477, 397] width 8 height 8
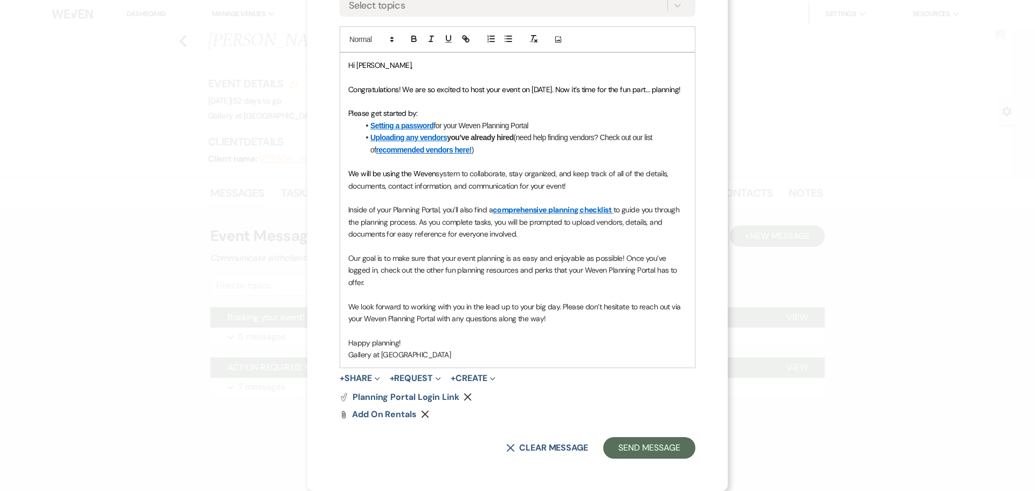
scroll to position [250, 0]
click at [362, 375] on button "+ Share Expand" at bounding box center [359, 378] width 40 height 9
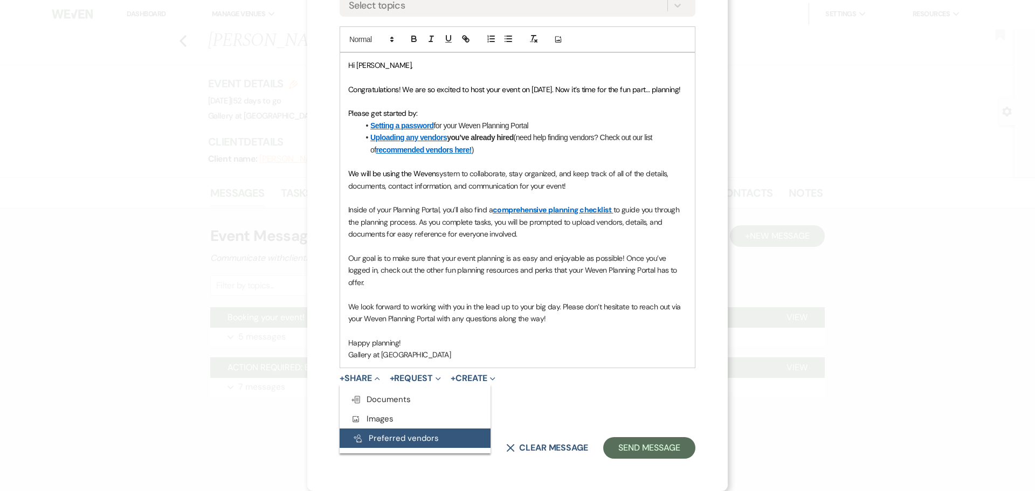
click at [377, 439] on button "Pref Vendors Preferred vendors" at bounding box center [414, 437] width 151 height 19
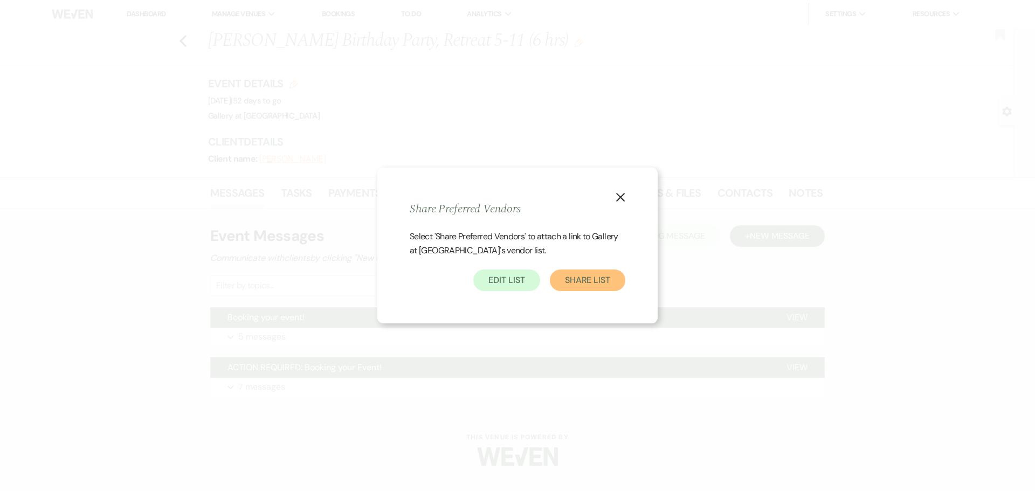
click at [569, 280] on button "Share List" at bounding box center [587, 280] width 75 height 22
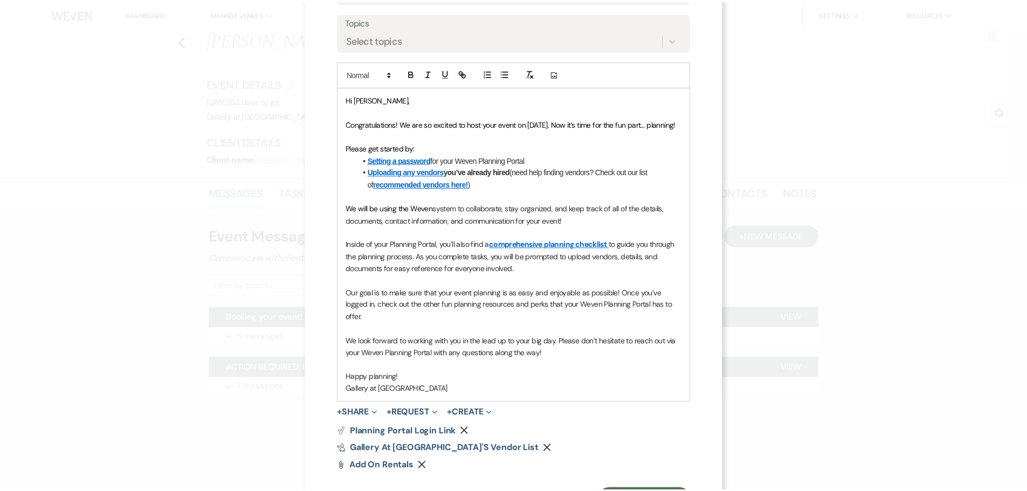
scroll to position [267, 0]
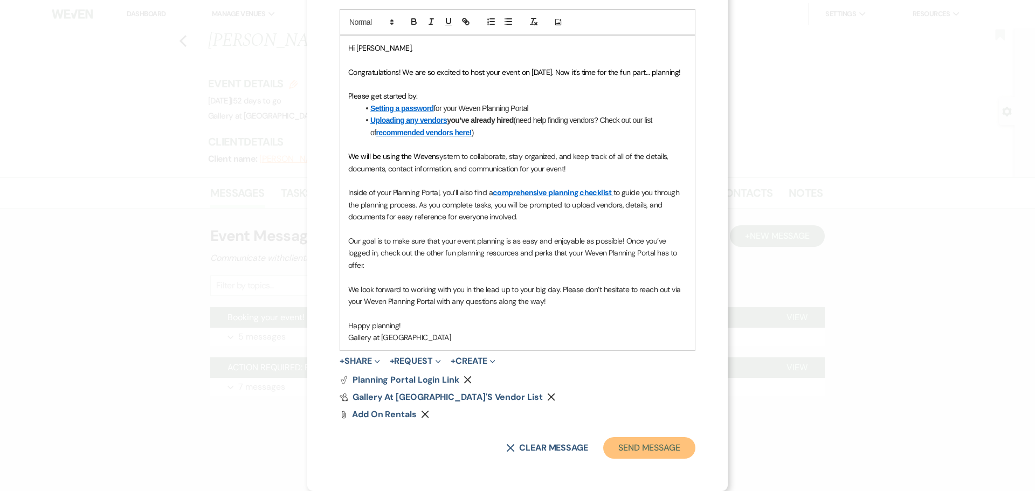
click at [662, 445] on button "Send Message" at bounding box center [649, 448] width 92 height 22
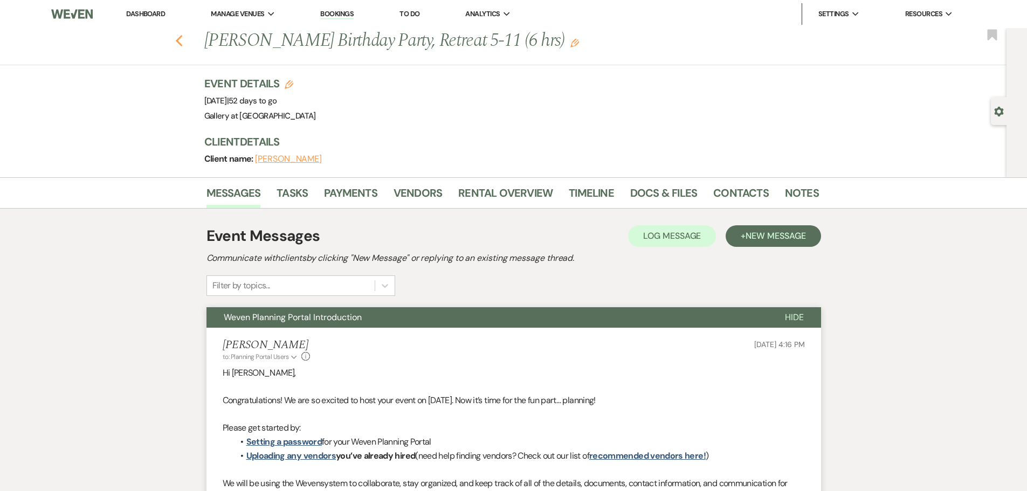
click at [183, 43] on icon "Previous" at bounding box center [179, 40] width 8 height 13
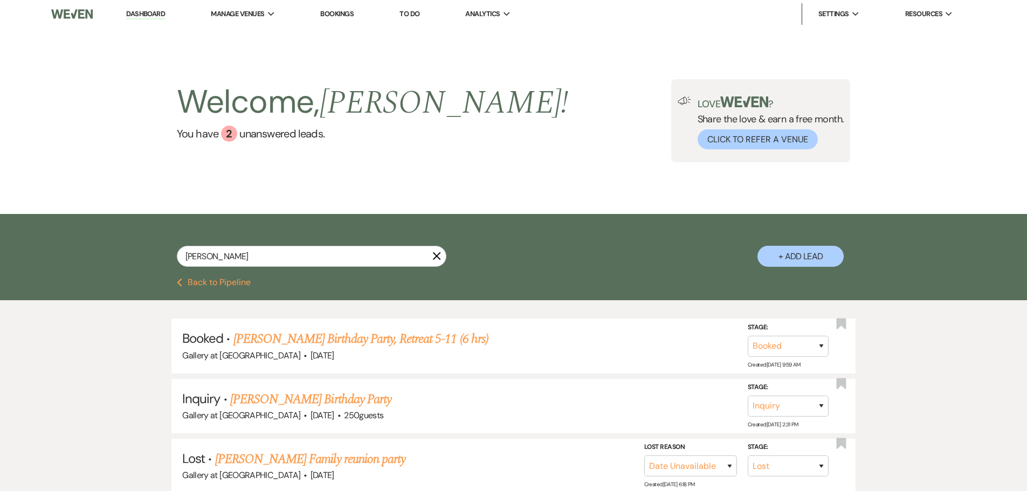
click at [438, 256] on icon "X" at bounding box center [436, 256] width 9 height 9
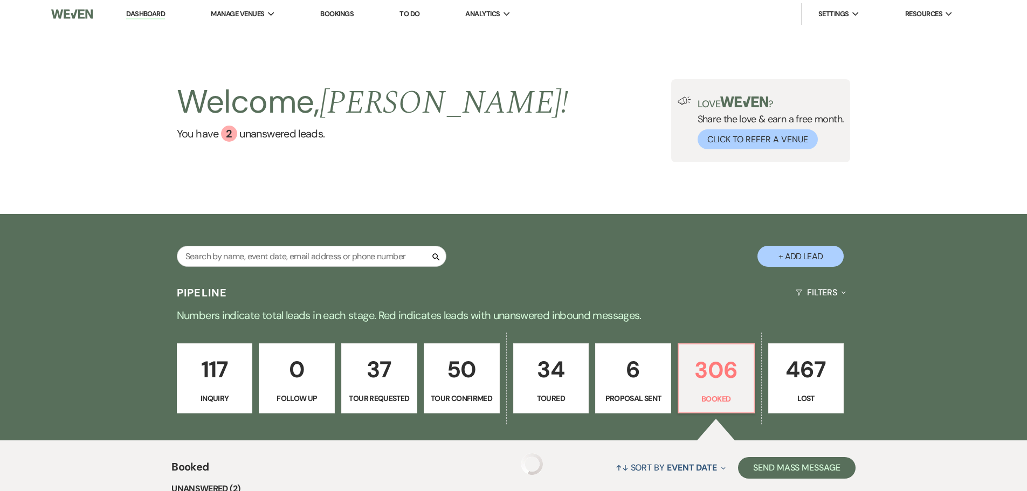
scroll to position [216, 0]
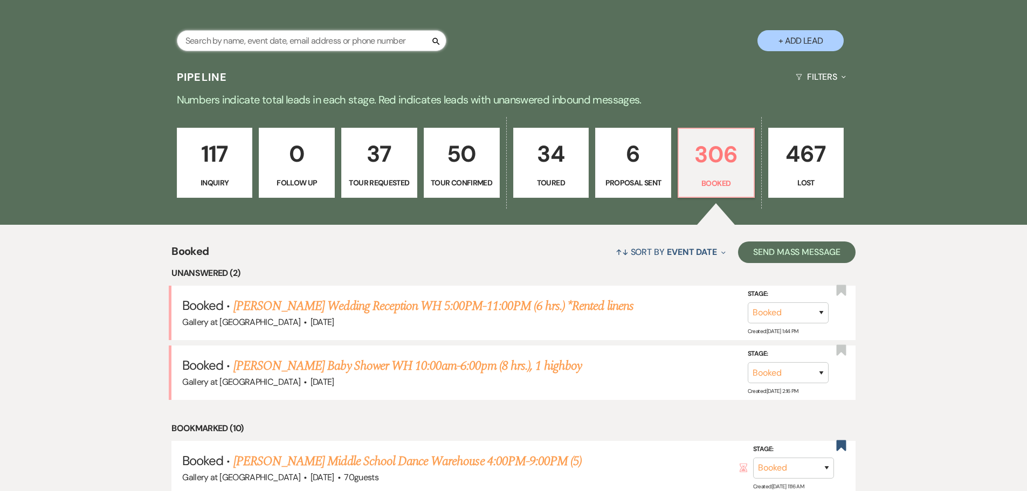
click at [244, 39] on input "text" at bounding box center [311, 40] width 269 height 21
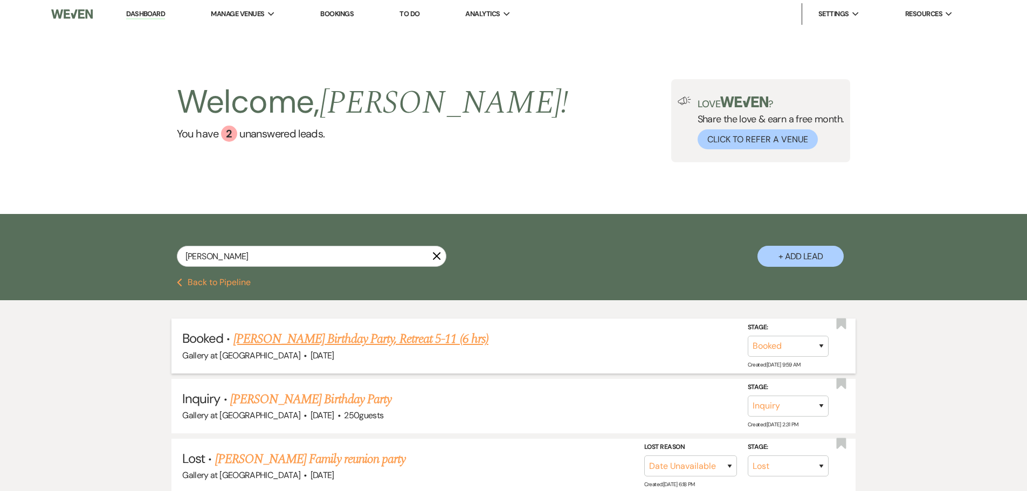
click at [340, 335] on link "[PERSON_NAME] Birthday Party, Retreat 5-11 (6 hrs)" at bounding box center [360, 338] width 255 height 19
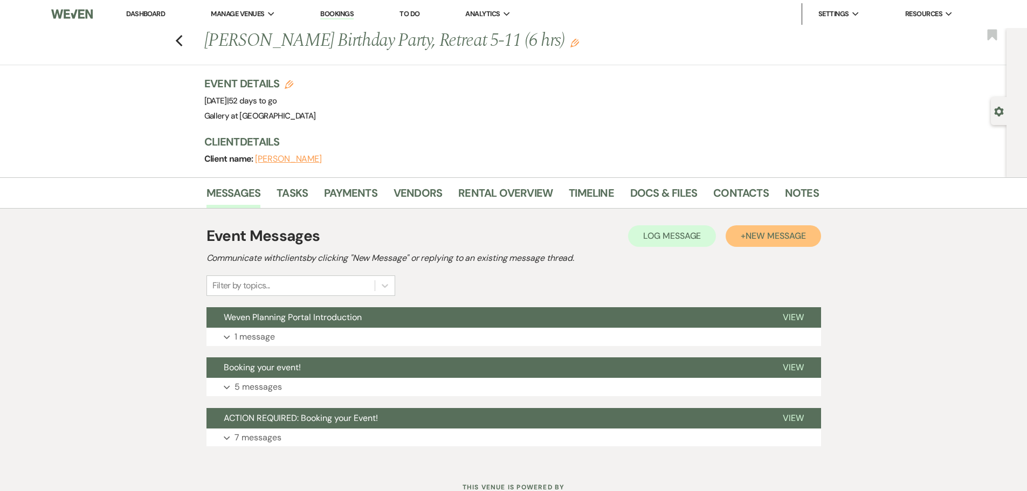
click at [766, 236] on span "New Message" at bounding box center [775, 235] width 60 height 11
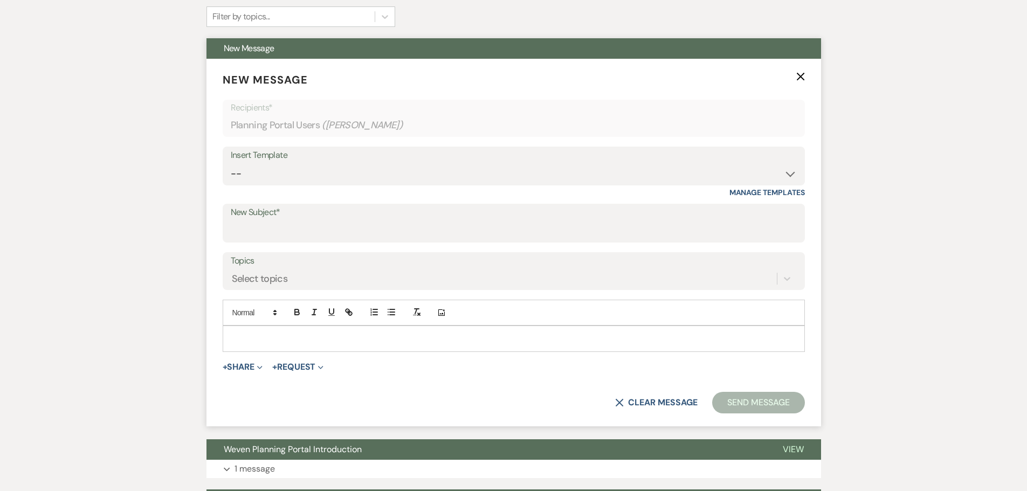
scroll to position [269, 0]
click at [250, 369] on button "+ Share Expand" at bounding box center [243, 366] width 40 height 9
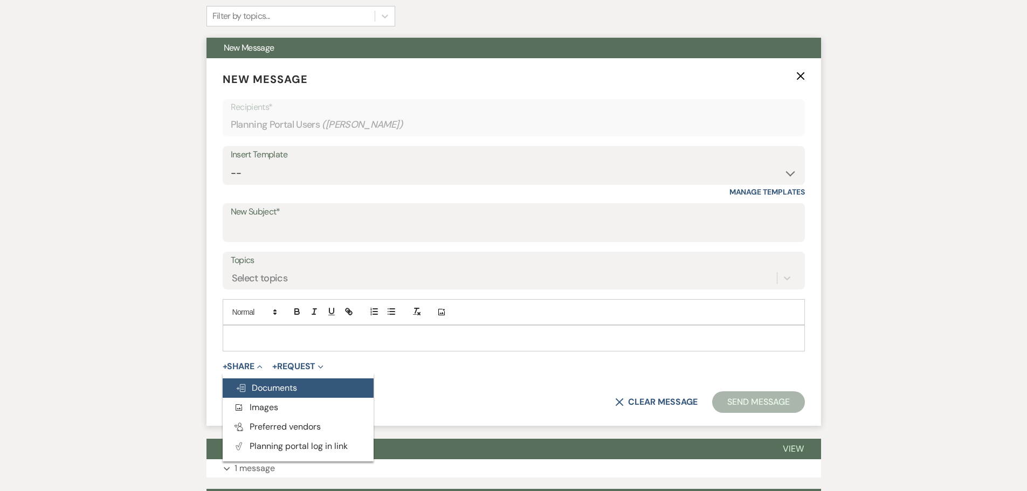
click at [260, 391] on span "Doc Upload Documents" at bounding box center [265, 387] width 61 height 11
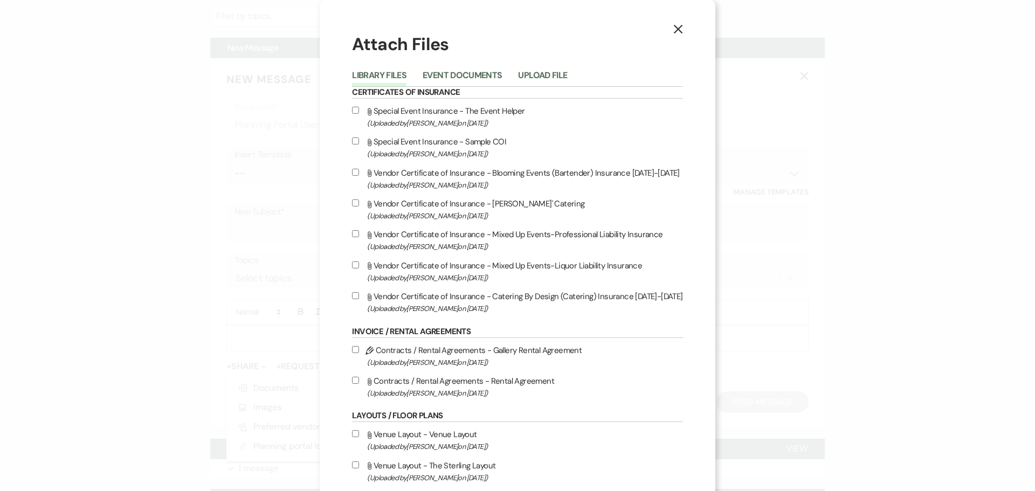
click at [680, 31] on icon "X" at bounding box center [678, 29] width 10 height 10
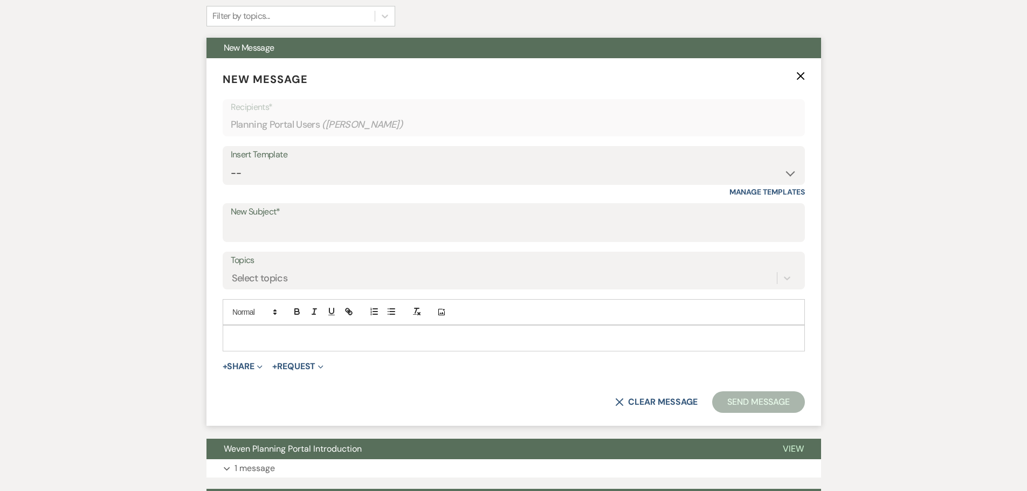
click at [255, 359] on form "New Message X Recipients* Planning Portal Users ( Stephanie Adams ) Insert Temp…" at bounding box center [513, 242] width 614 height 368
click at [253, 363] on button "+ Share Expand" at bounding box center [243, 366] width 40 height 9
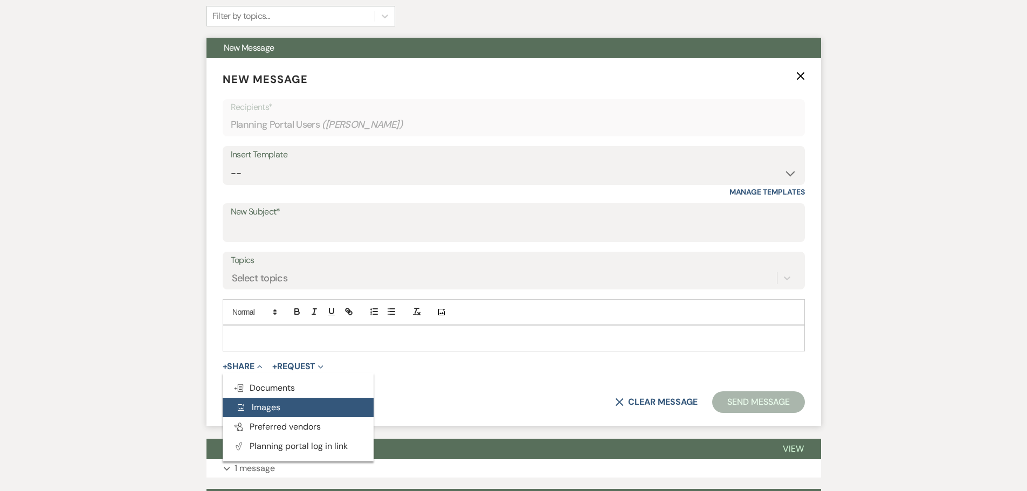
click at [255, 399] on button "Add Photo Images" at bounding box center [298, 407] width 151 height 19
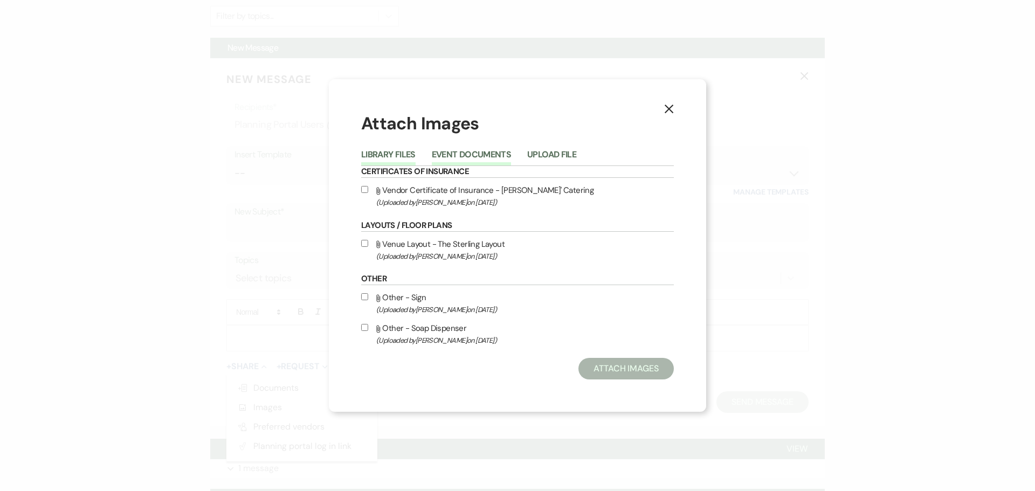
click at [463, 155] on button "Event Documents" at bounding box center [471, 157] width 79 height 15
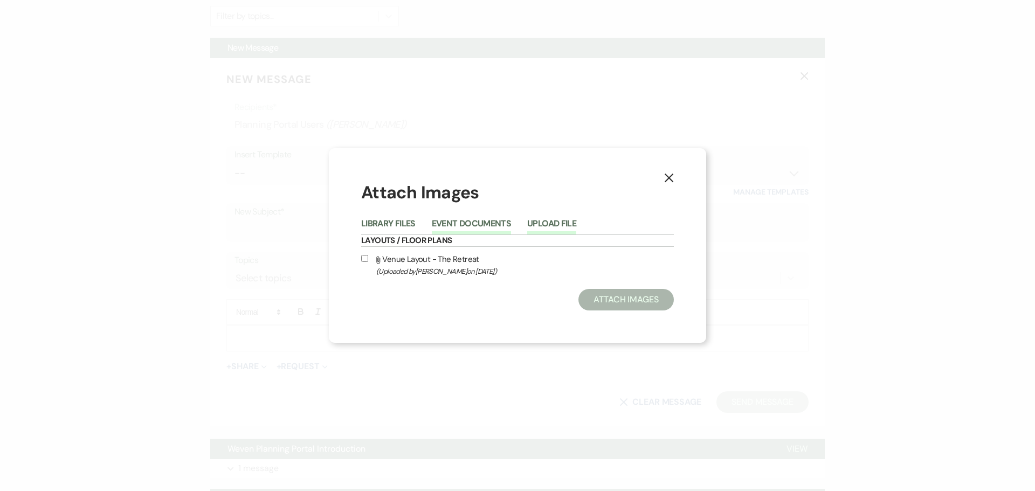
click at [539, 224] on button "Upload File" at bounding box center [551, 226] width 49 height 15
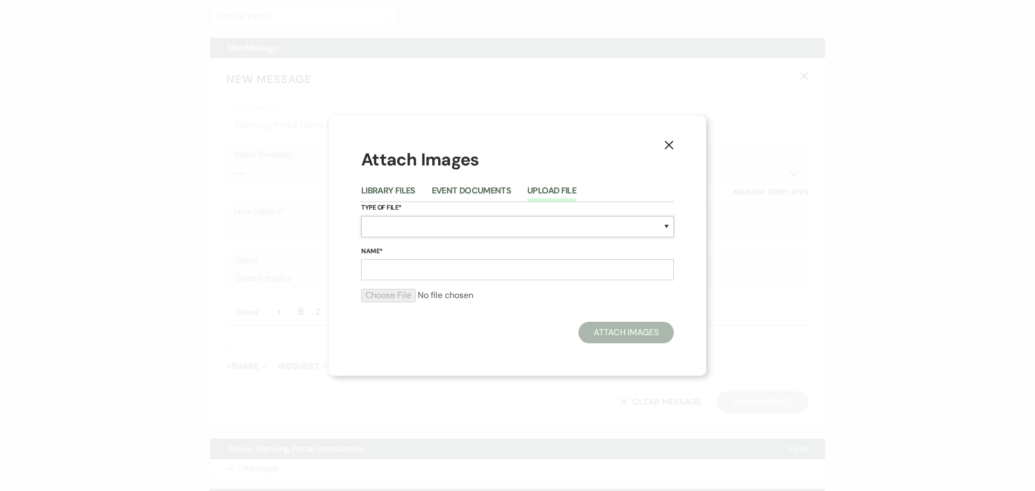
click at [524, 228] on select "Special Event Insurance Vendor Certificate of Insurance Contracts / Rental Agre…" at bounding box center [517, 226] width 313 height 21
click at [361, 216] on select "Special Event Insurance Vendor Certificate of Insurance Contracts / Rental Agre…" at bounding box center [517, 226] width 313 height 21
click at [401, 267] on input "Name*" at bounding box center [517, 269] width 313 height 21
click at [386, 299] on input "file" at bounding box center [517, 295] width 313 height 13
click at [670, 141] on icon "X" at bounding box center [669, 145] width 10 height 10
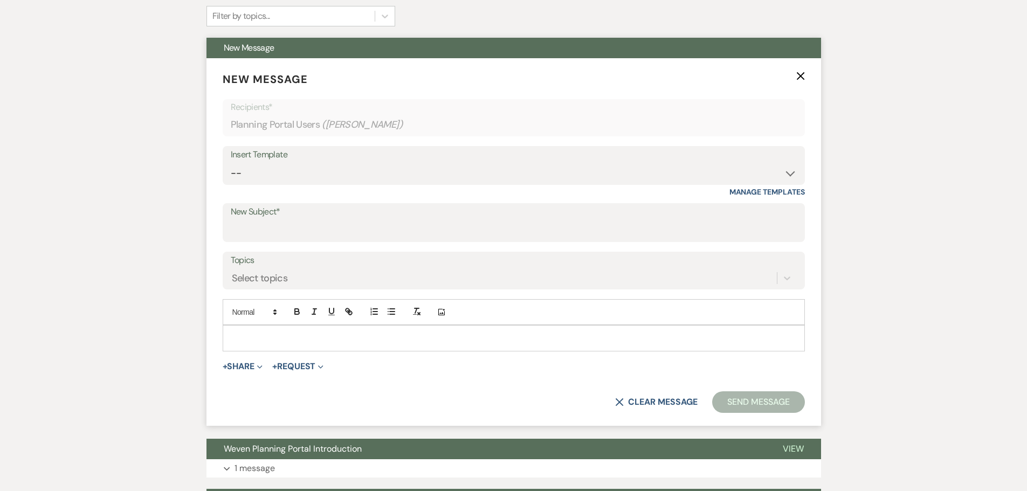
click at [801, 77] on use "button" at bounding box center [800, 76] width 8 height 8
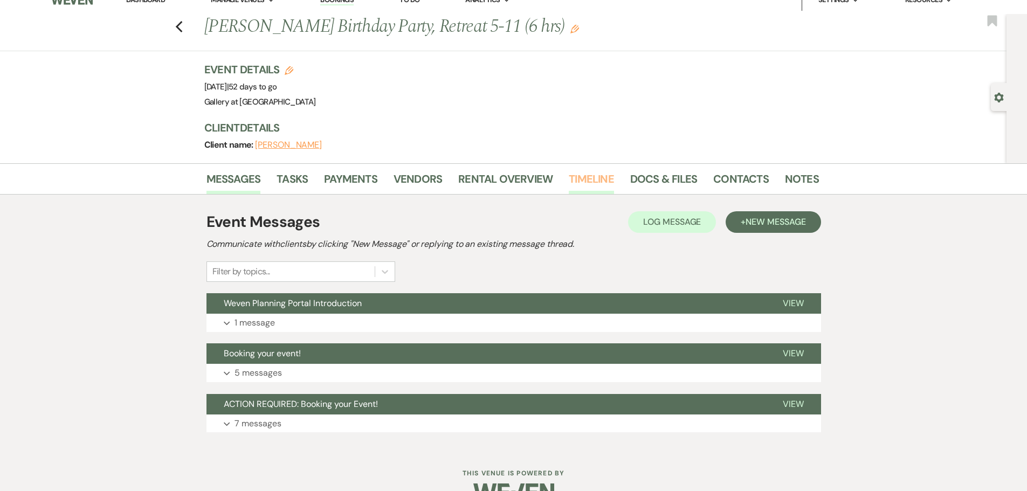
scroll to position [0, 0]
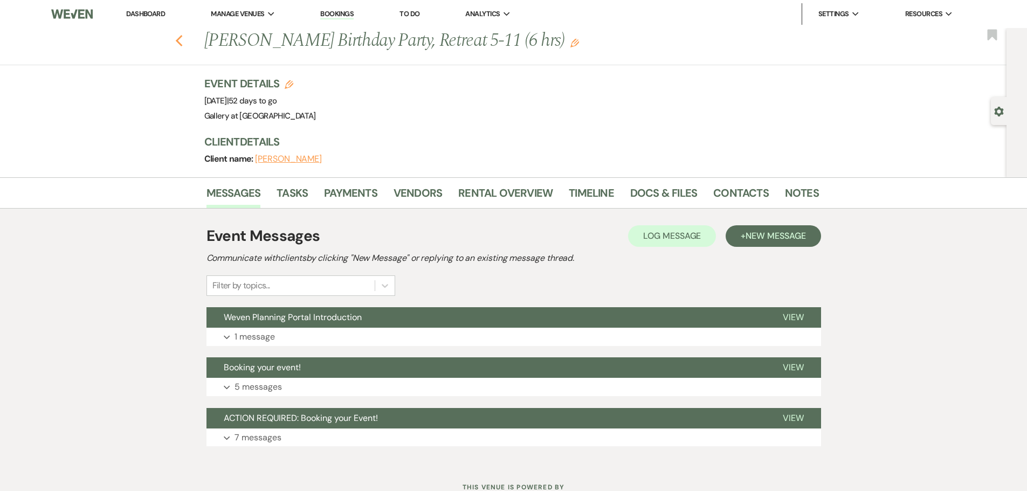
click at [182, 45] on use "button" at bounding box center [178, 41] width 7 height 12
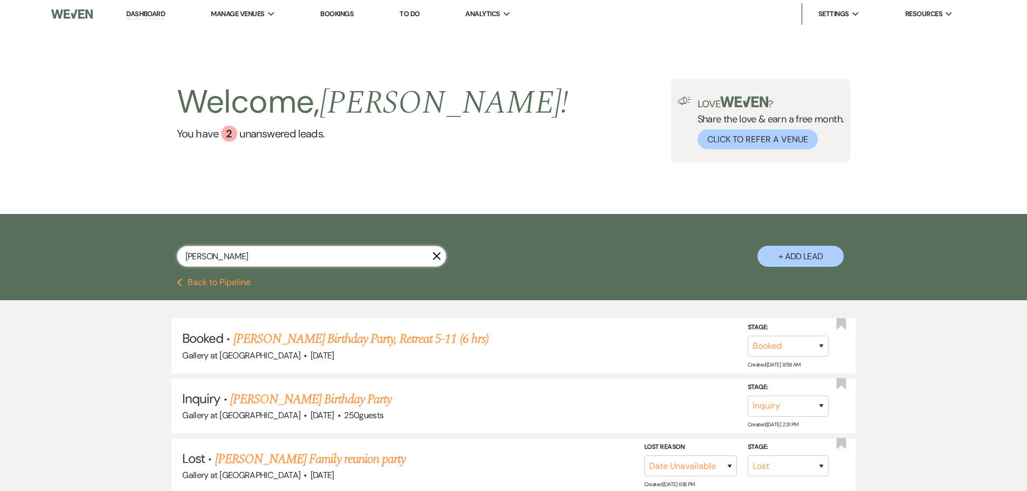
drag, startPoint x: 272, startPoint y: 255, endPoint x: 54, endPoint y: 265, distance: 217.4
click at [54, 265] on div "stephanie adam X + Add Lead" at bounding box center [513, 246] width 1027 height 65
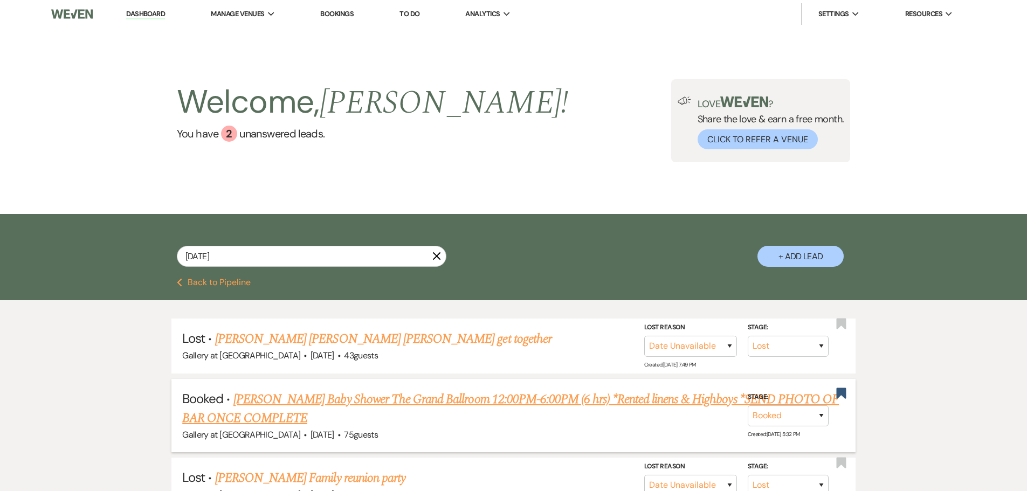
click at [245, 414] on link "Tiffany Watkins's Baby Shower The Grand Ballroom 12:00PM-6:00PM (6 hrs) *Rented…" at bounding box center [510, 409] width 656 height 39
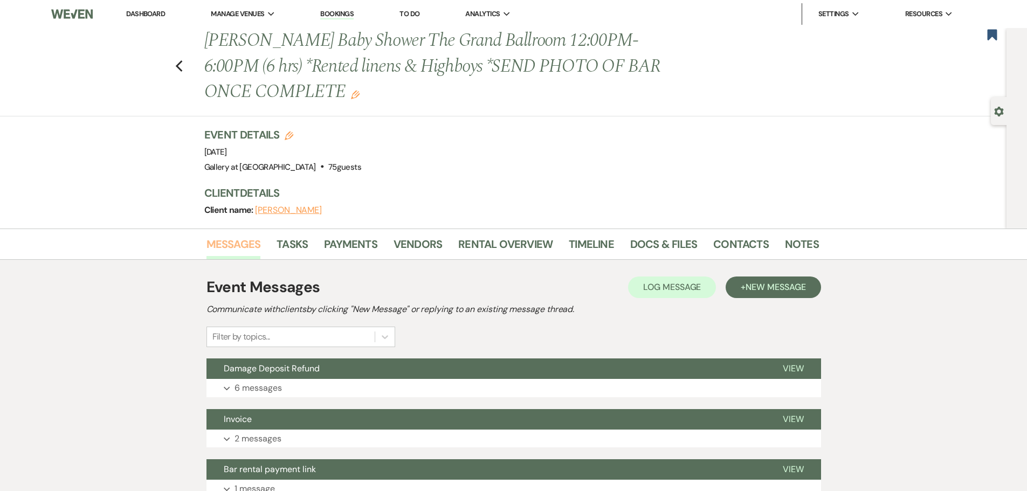
click at [237, 245] on link "Messages" at bounding box center [233, 247] width 54 height 24
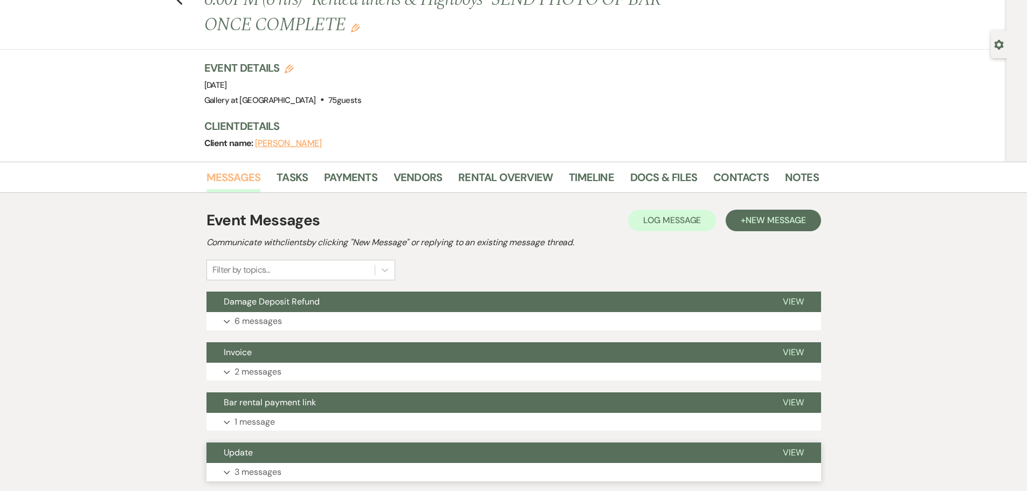
scroll to position [162, 0]
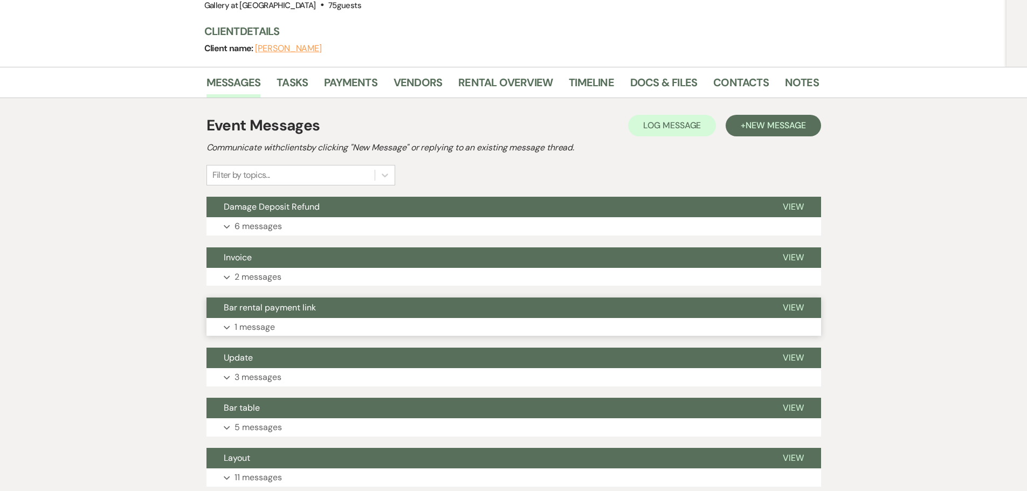
click at [323, 318] on button "Expand 1 message" at bounding box center [513, 327] width 614 height 18
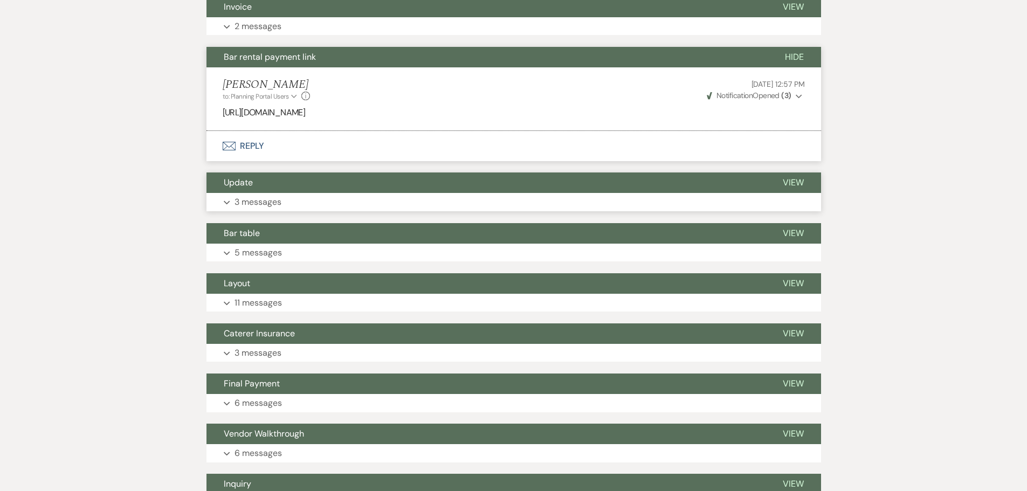
scroll to position [431, 0]
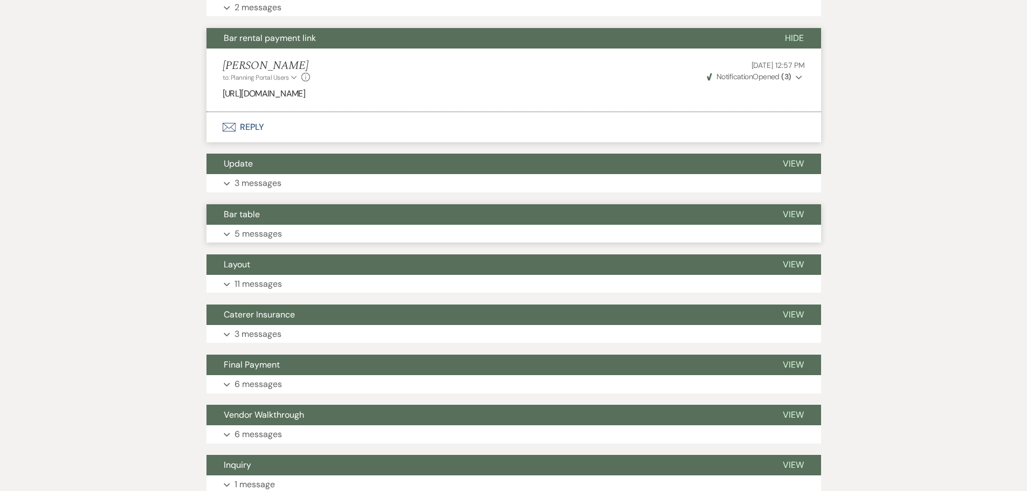
click at [279, 240] on p "5 messages" at bounding box center [257, 234] width 47 height 14
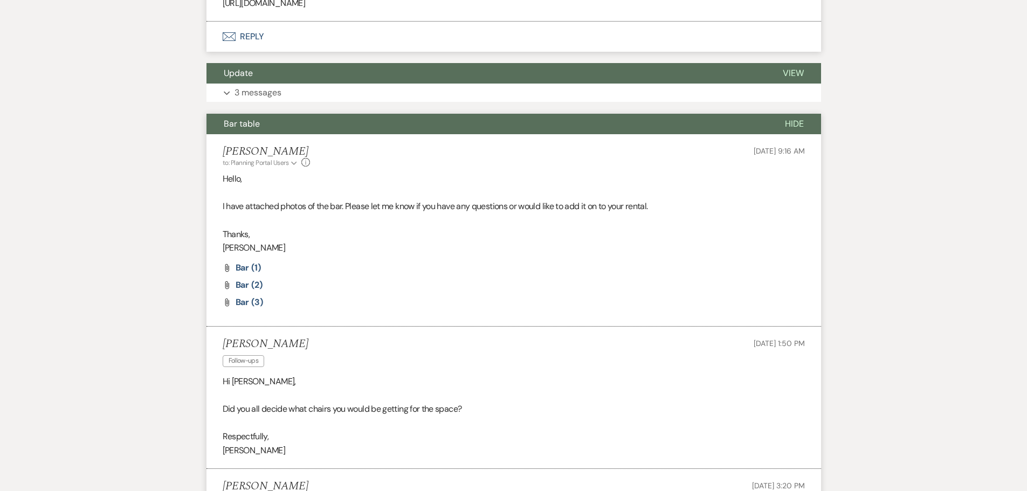
scroll to position [647, 0]
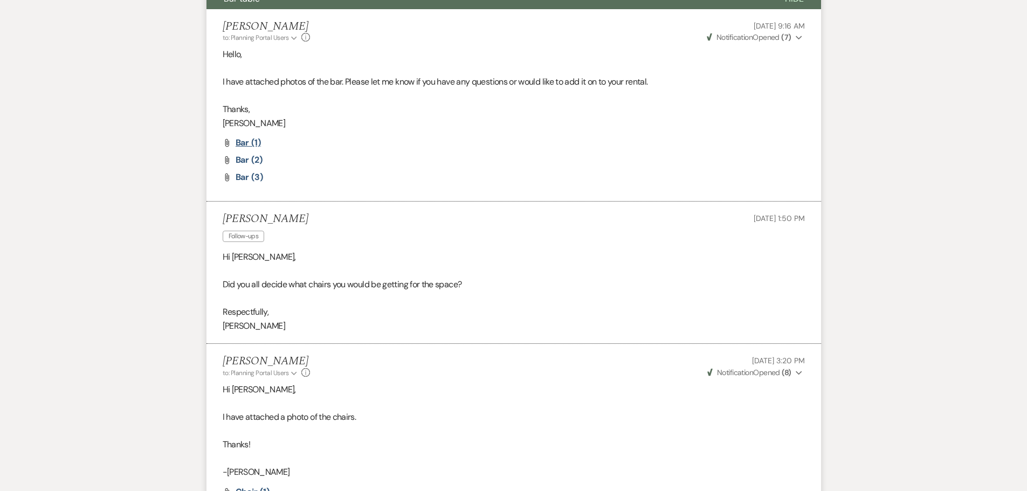
click at [247, 145] on span "Bar (1)" at bounding box center [247, 142] width 25 height 11
click at [242, 160] on span "Bar (2)" at bounding box center [248, 159] width 27 height 11
click at [239, 176] on span "Bar (3)" at bounding box center [248, 176] width 27 height 11
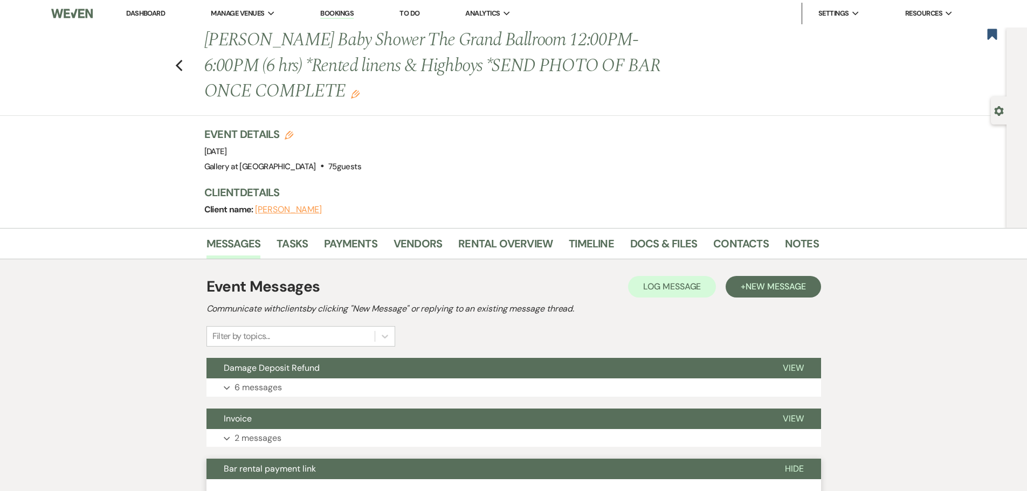
scroll to position [0, 0]
click at [183, 68] on icon "Previous" at bounding box center [179, 66] width 8 height 13
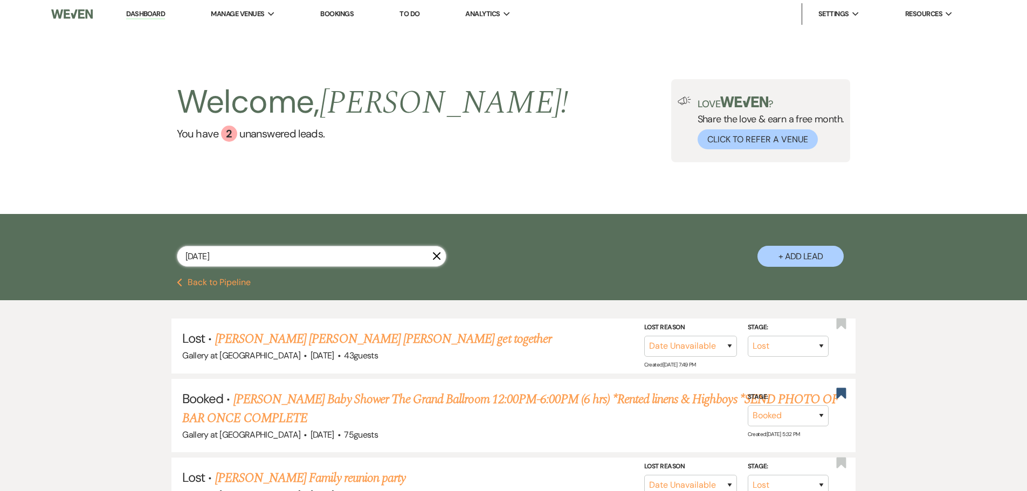
drag, startPoint x: 230, startPoint y: 260, endPoint x: 168, endPoint y: 257, distance: 62.0
click at [168, 257] on div "august30 X + Add Lead" at bounding box center [514, 247] width 776 height 57
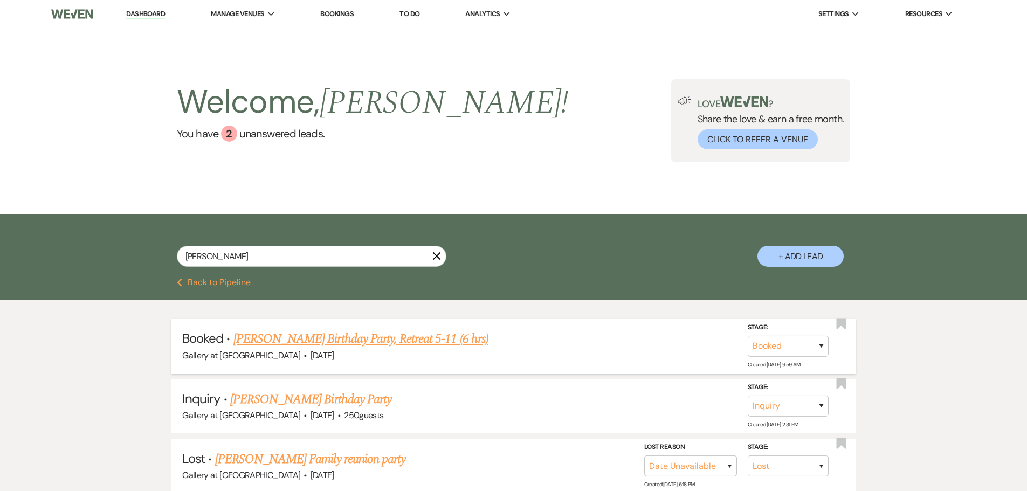
click at [389, 339] on link "[PERSON_NAME] Birthday Party, Retreat 5-11 (6 hrs)" at bounding box center [360, 338] width 255 height 19
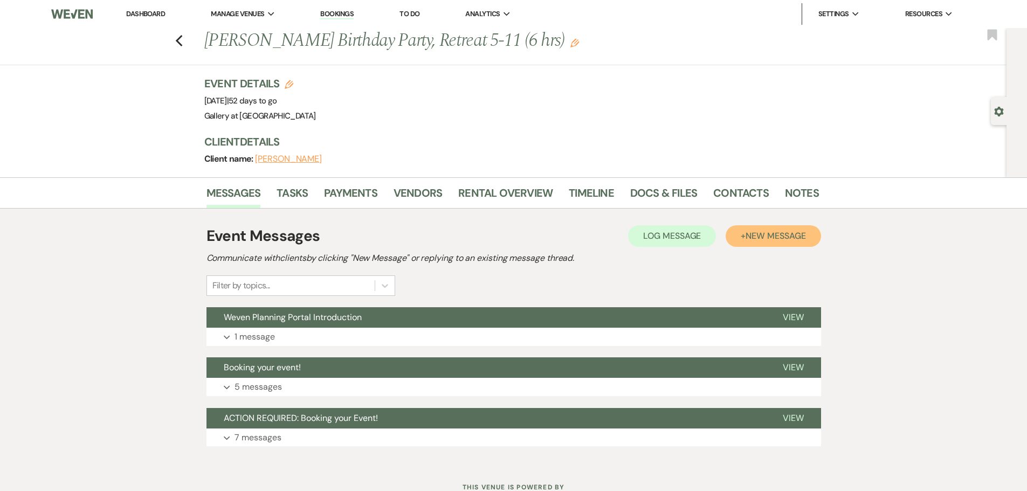
click at [791, 233] on span "New Message" at bounding box center [775, 235] width 60 height 11
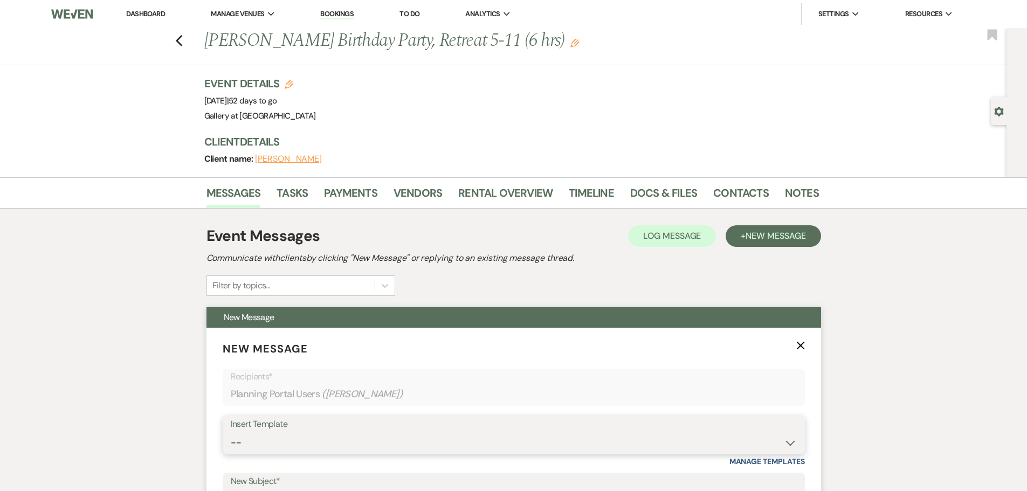
click at [261, 447] on select "-- Initial Inquiry Response-DATE IS AVAILABLE Initial Inquiry Response-DATE NOT…" at bounding box center [514, 442] width 566 height 21
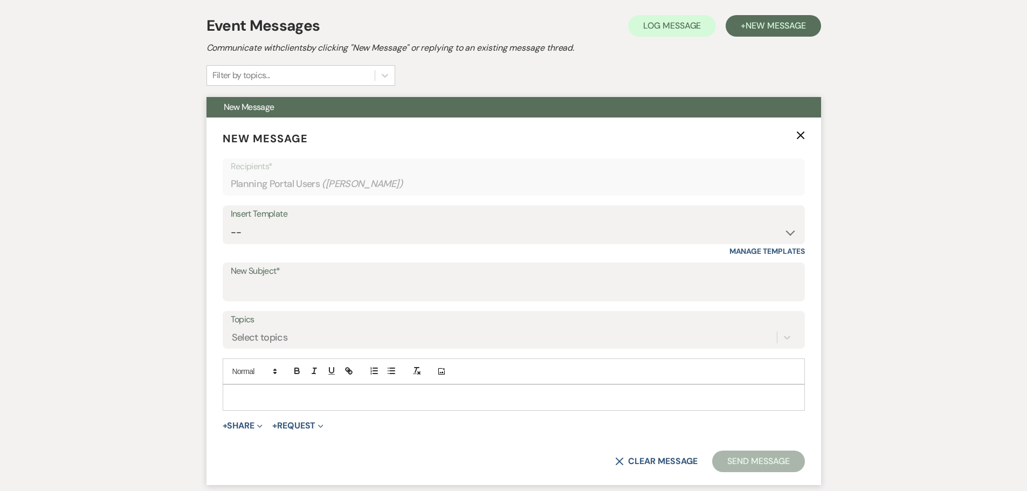
scroll to position [216, 0]
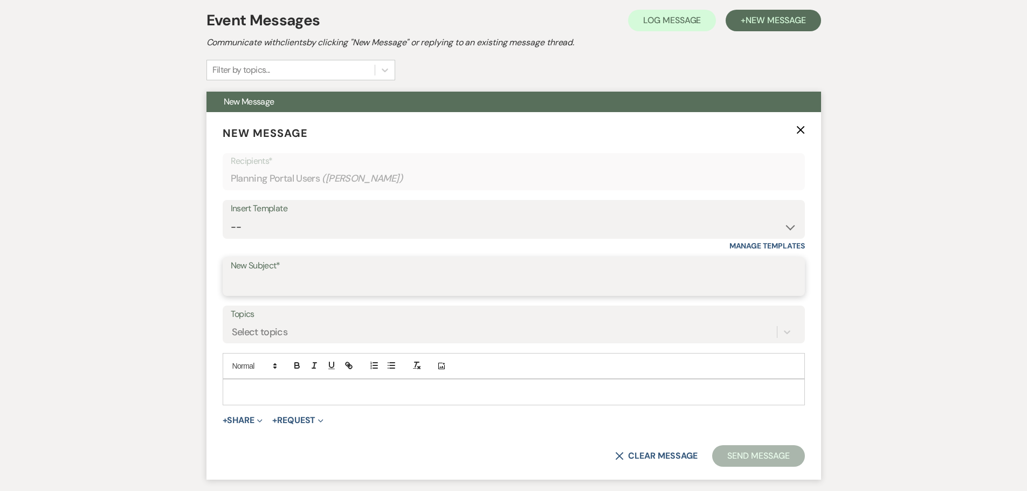
click at [282, 278] on input "New Subject*" at bounding box center [514, 284] width 566 height 21
click at [240, 389] on p at bounding box center [513, 392] width 565 height 12
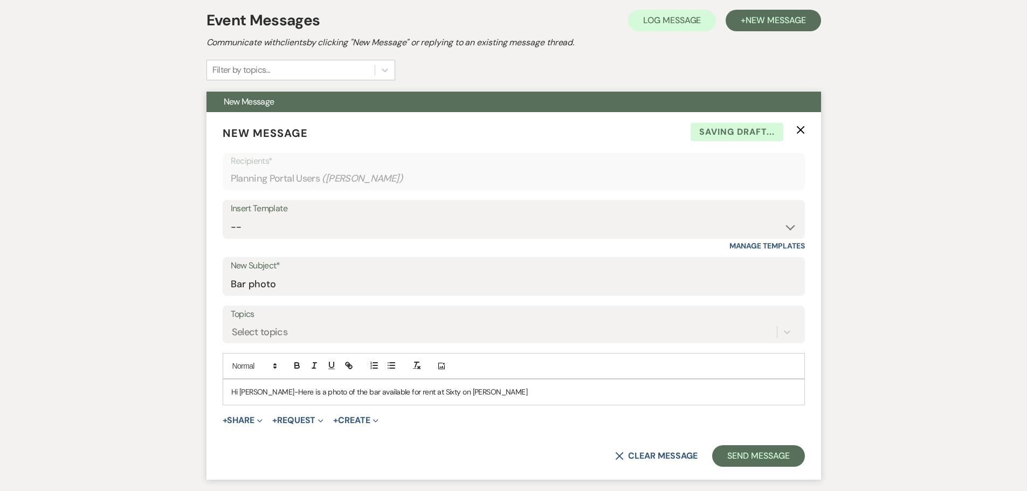
click at [420, 387] on p "Hi Stephanie-Here is a photo of the bar available for rent at Sixty on Sims" at bounding box center [513, 392] width 565 height 12
click at [514, 389] on p "Hi Stephanie-Here is a photo of the bar available for rent at our new venue, Si…" at bounding box center [513, 392] width 565 height 12
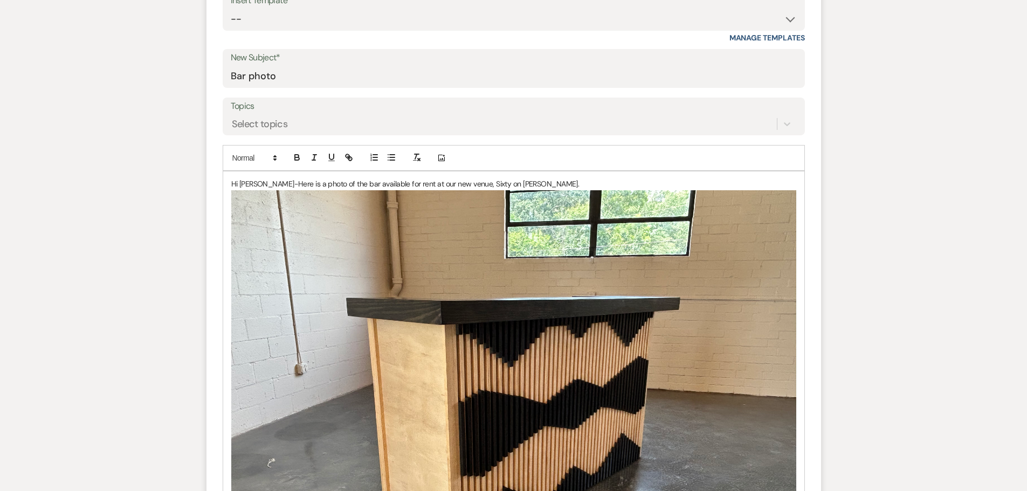
scroll to position [316, 0]
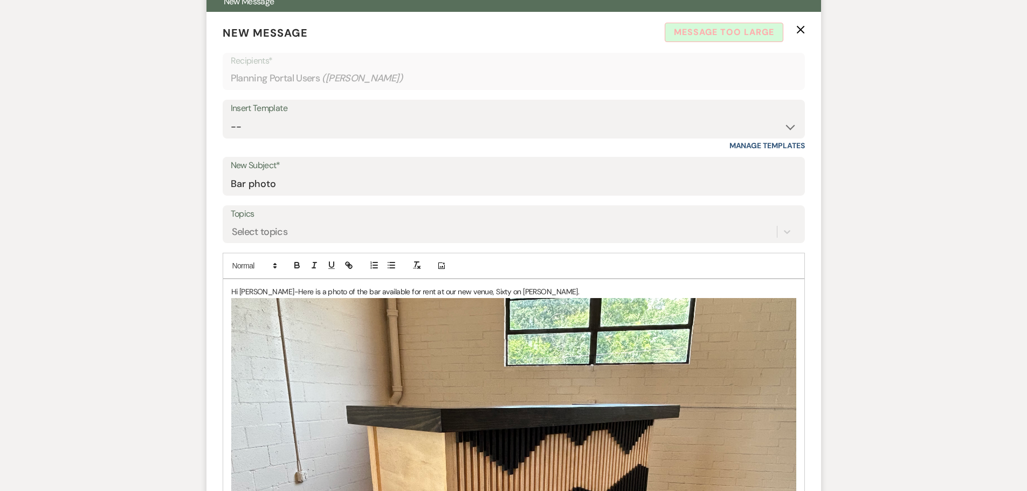
drag, startPoint x: 291, startPoint y: 294, endPoint x: 304, endPoint y: 293, distance: 12.9
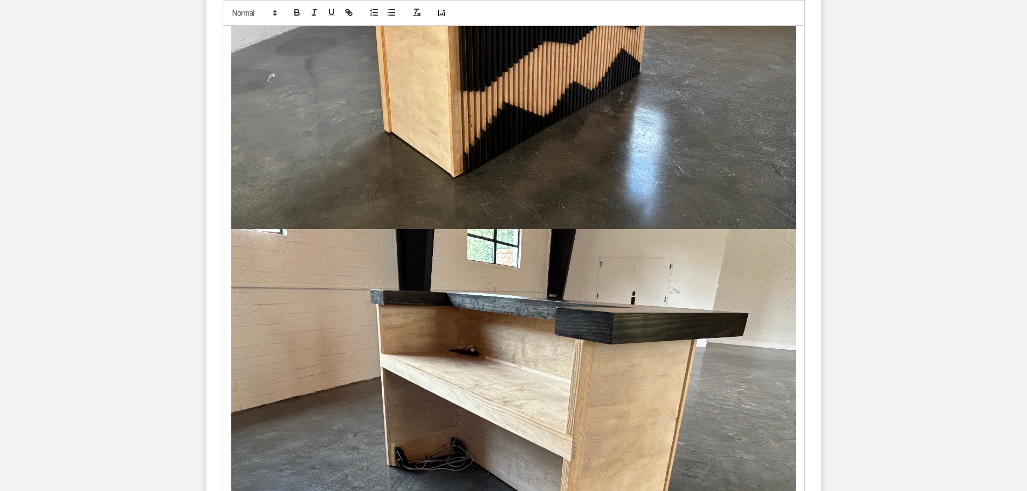
scroll to position [970, 0]
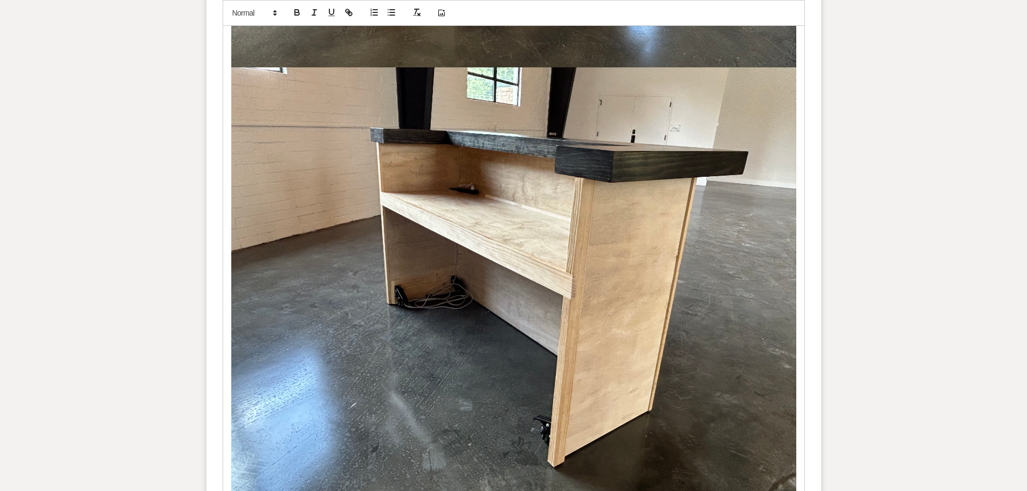
click at [578, 250] on img at bounding box center [513, 279] width 565 height 424
click at [365, 258] on img at bounding box center [513, 279] width 565 height 424
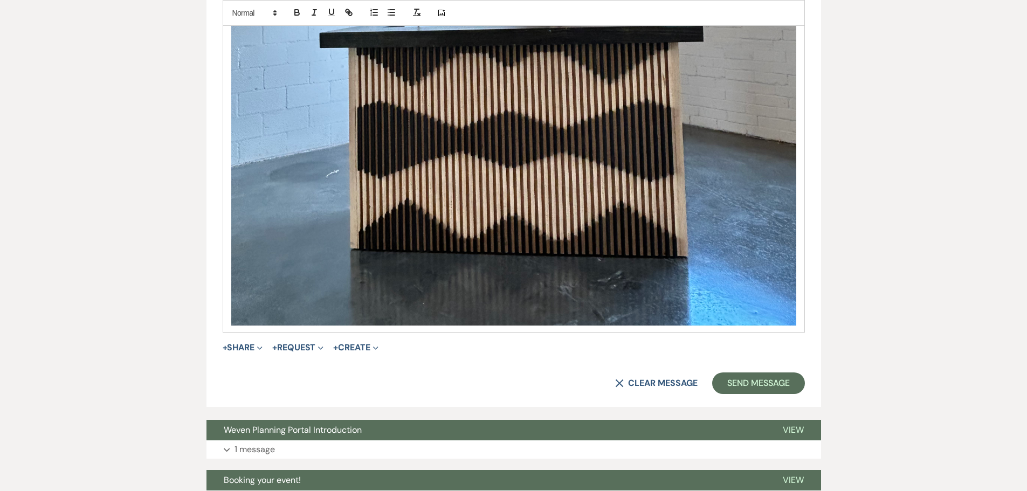
scroll to position [1295, 0]
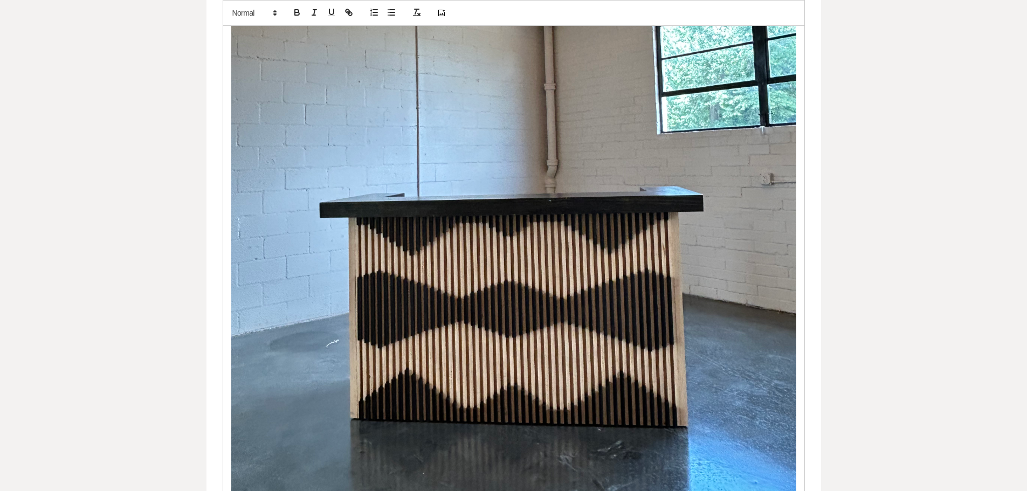
click at [527, 247] on img at bounding box center [513, 118] width 565 height 753
click at [517, 303] on img at bounding box center [513, 118] width 565 height 753
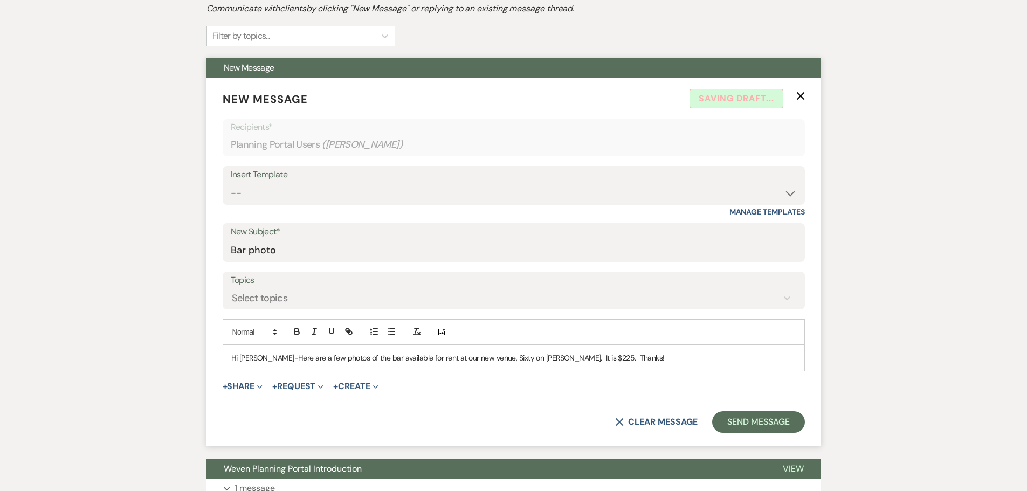
scroll to position [366, 0]
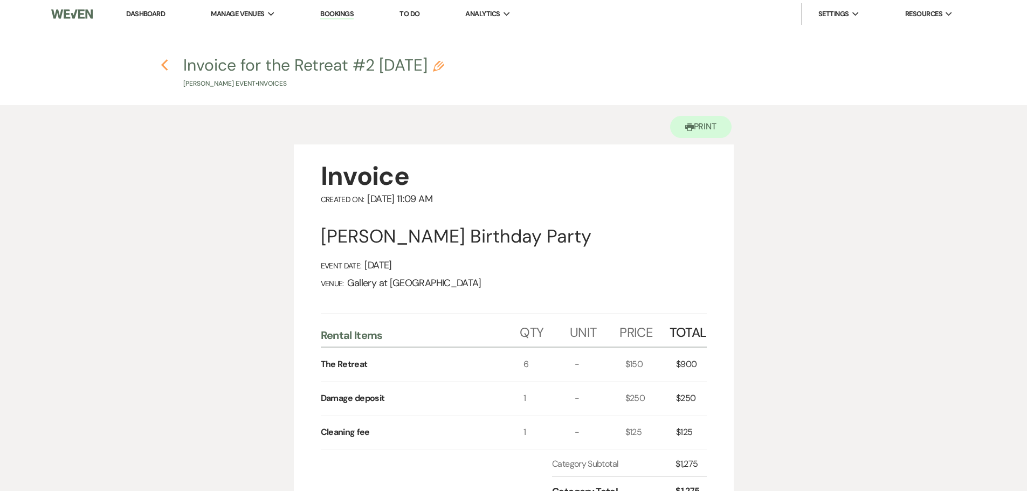
click at [162, 65] on use "button" at bounding box center [164, 65] width 7 height 12
select select "6"
select select "22"
select select "4"
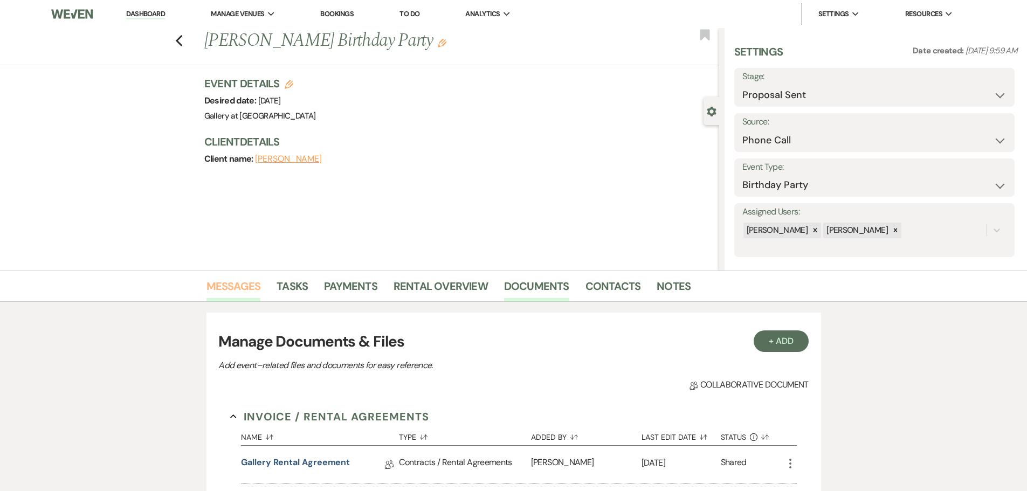
click at [233, 290] on link "Messages" at bounding box center [233, 290] width 54 height 24
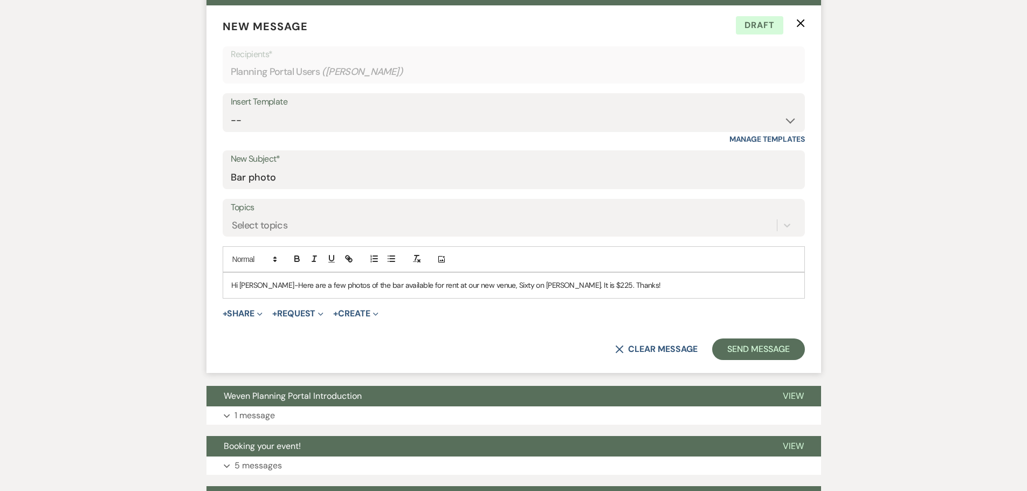
scroll to position [323, 0]
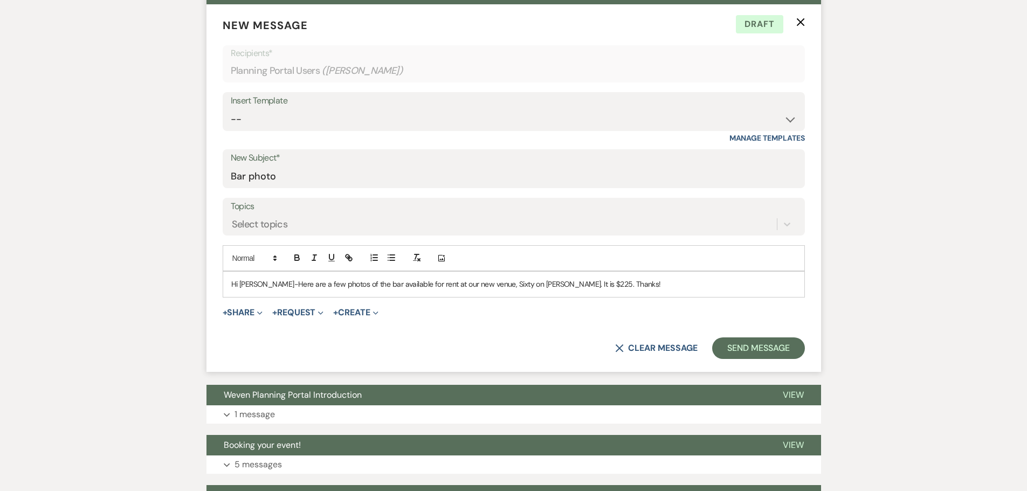
click at [625, 291] on div "Hi [PERSON_NAME]-Here are a few photos of the bar available for rent at our new…" at bounding box center [513, 284] width 581 height 25
click at [321, 282] on p "Hi [PERSON_NAME]-Here are a few photos of the bar available for rent at our new…" at bounding box center [513, 284] width 565 height 12
click at [584, 281] on p "Hi [PERSON_NAME]-Here is a photo of the bar available for rent at our new venue…" at bounding box center [513, 284] width 565 height 12
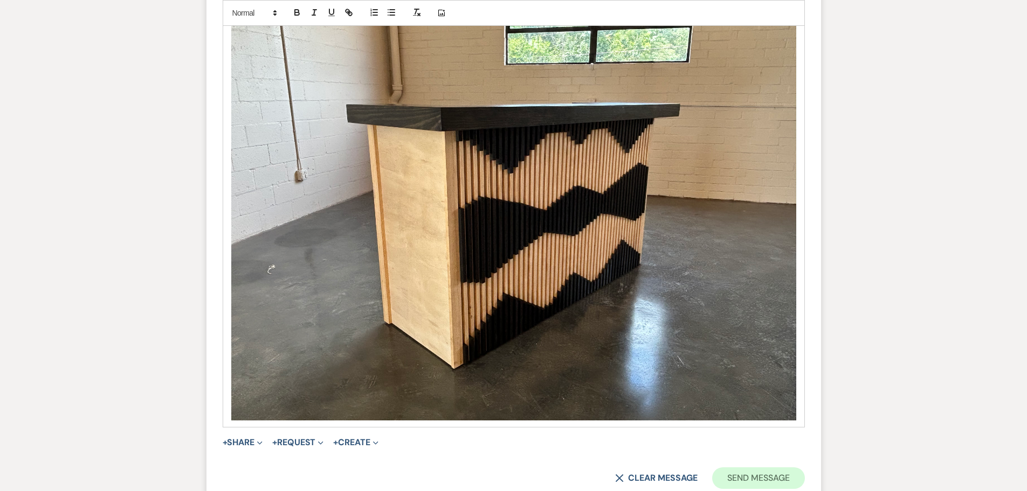
scroll to position [701, 0]
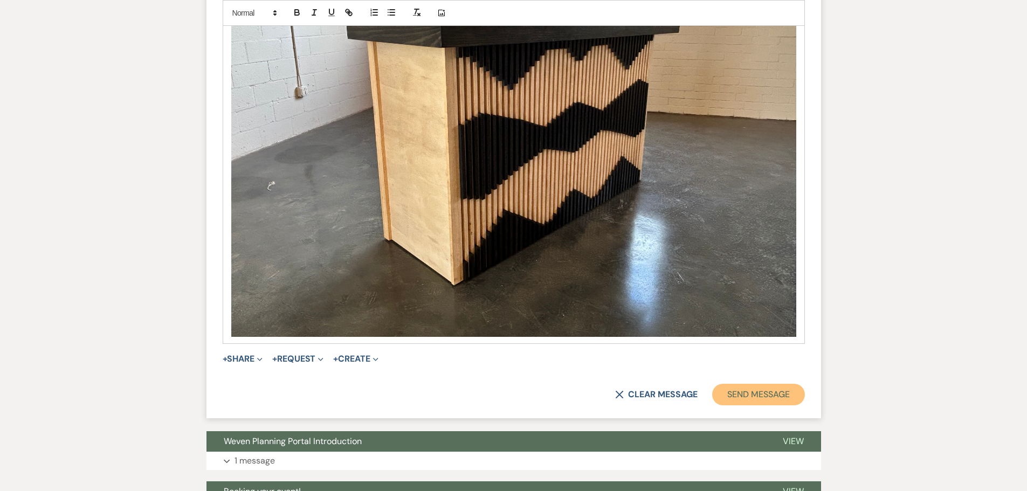
click at [760, 399] on button "Send Message" at bounding box center [758, 395] width 92 height 22
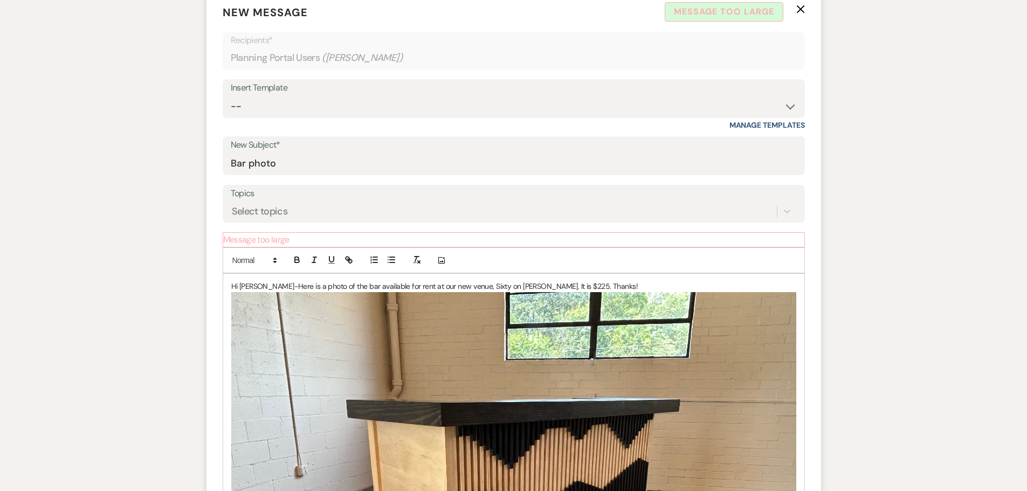
scroll to position [338, 0]
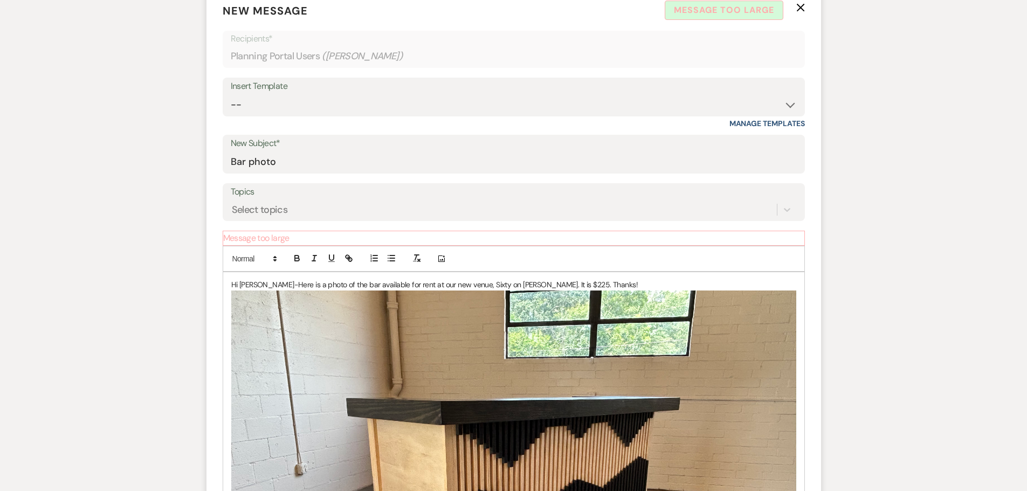
click at [796, 9] on icon "X" at bounding box center [800, 7] width 9 height 9
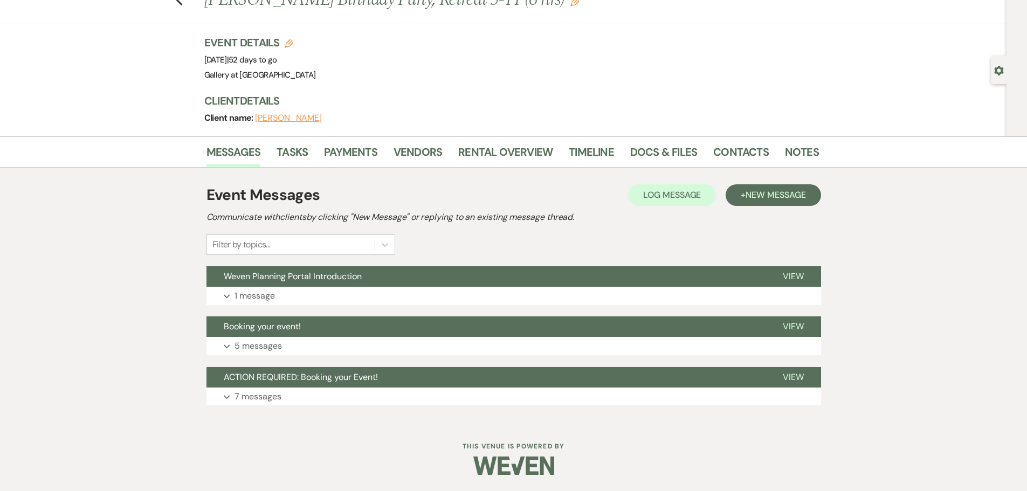
scroll to position [41, 0]
click at [788, 193] on span "New Message" at bounding box center [775, 194] width 60 height 11
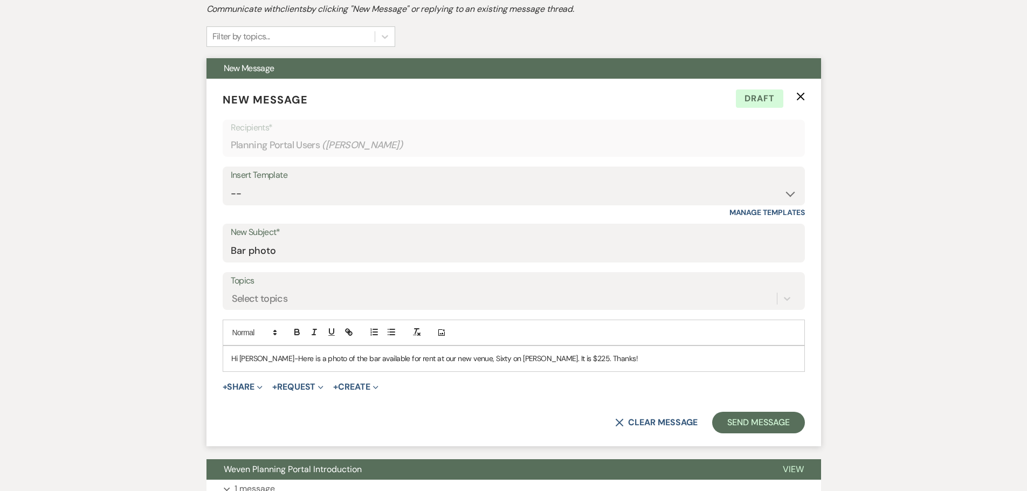
scroll to position [257, 0]
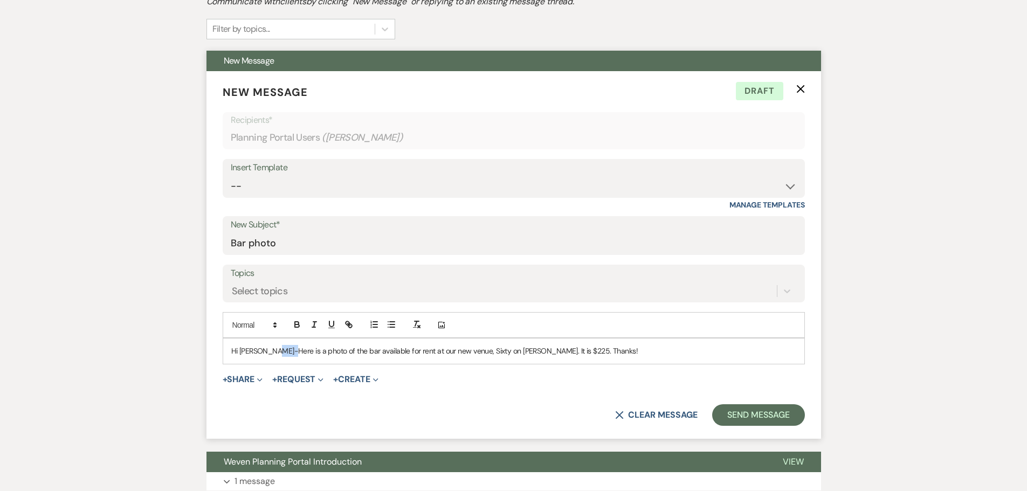
drag, startPoint x: 277, startPoint y: 349, endPoint x: 290, endPoint y: 349, distance: 13.5
click at [290, 349] on p "Hi [PERSON_NAME]-Here is a photo of the bar available for rent at our new venue…" at bounding box center [513, 351] width 565 height 12
click at [240, 379] on button "+ Share Expand" at bounding box center [243, 379] width 40 height 9
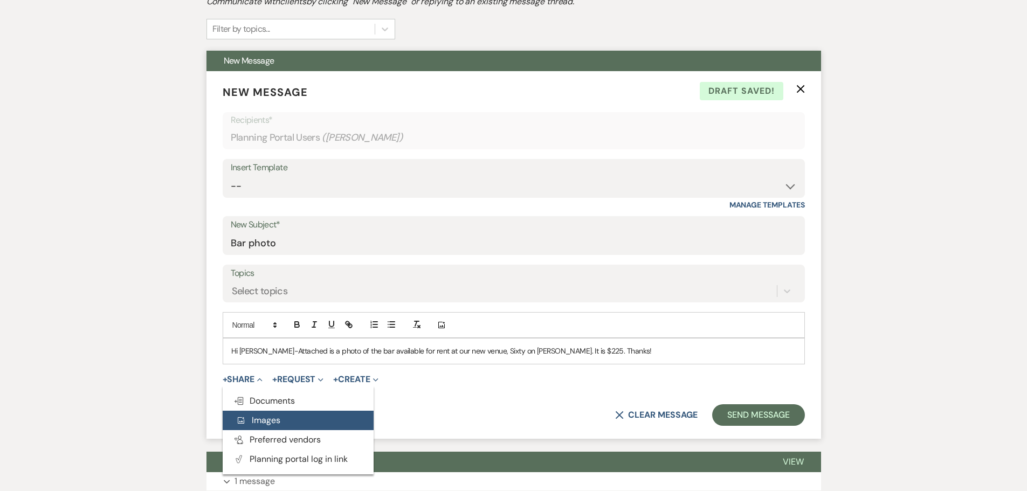
click at [259, 418] on span "Add Photo Images" at bounding box center [257, 419] width 45 height 11
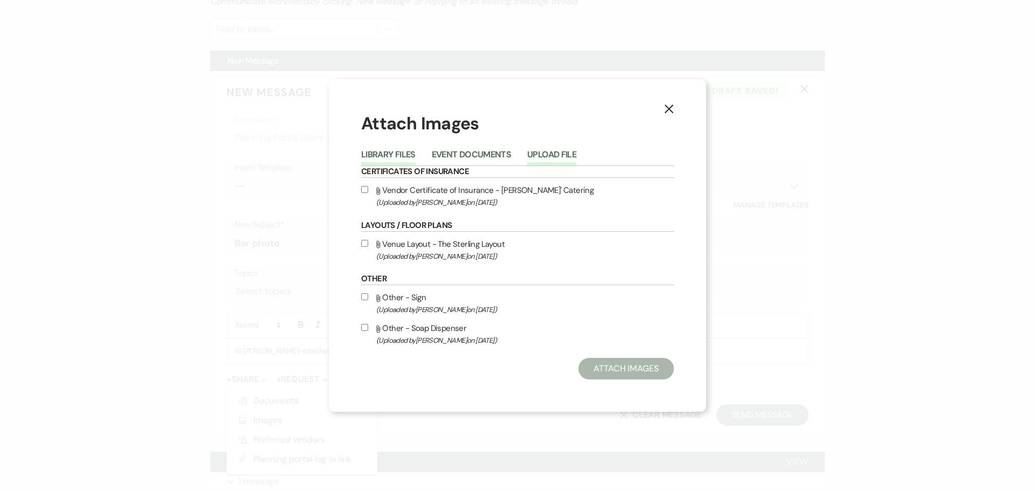
click at [555, 150] on button "Upload File" at bounding box center [551, 157] width 49 height 15
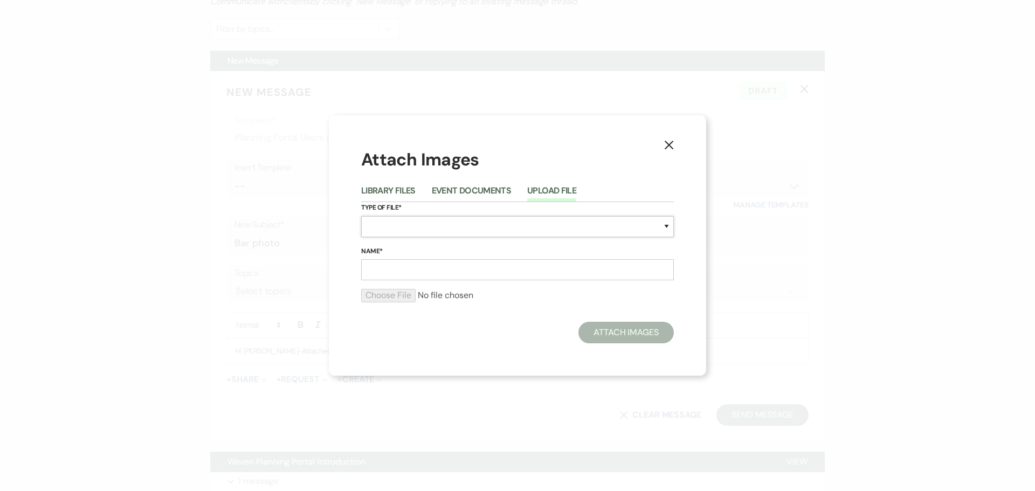
click at [381, 232] on select "Special Event Insurance Vendor Certificate of Insurance Contracts / Rental Agre…" at bounding box center [517, 226] width 313 height 21
select select "57"
click at [361, 216] on select "Special Event Insurance Vendor Certificate of Insurance Contracts / Rental Agre…" at bounding box center [517, 226] width 313 height 21
click at [397, 273] on input "Name*" at bounding box center [517, 269] width 313 height 21
type input "[PERSON_NAME]-bar"
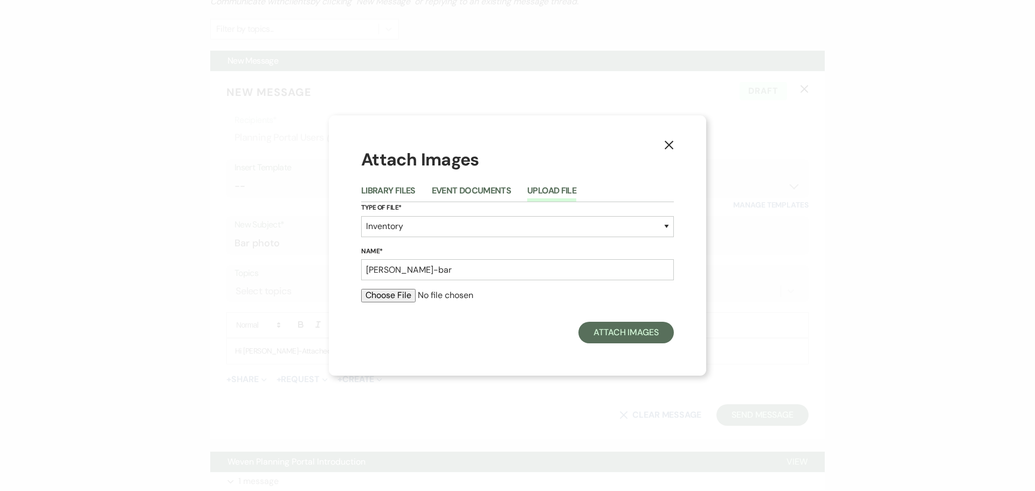
click at [378, 295] on input "file" at bounding box center [517, 295] width 313 height 13
click at [376, 294] on input "file" at bounding box center [517, 295] width 313 height 13
type input "C:\fakepath\[PERSON_NAME]-bar.jpg"
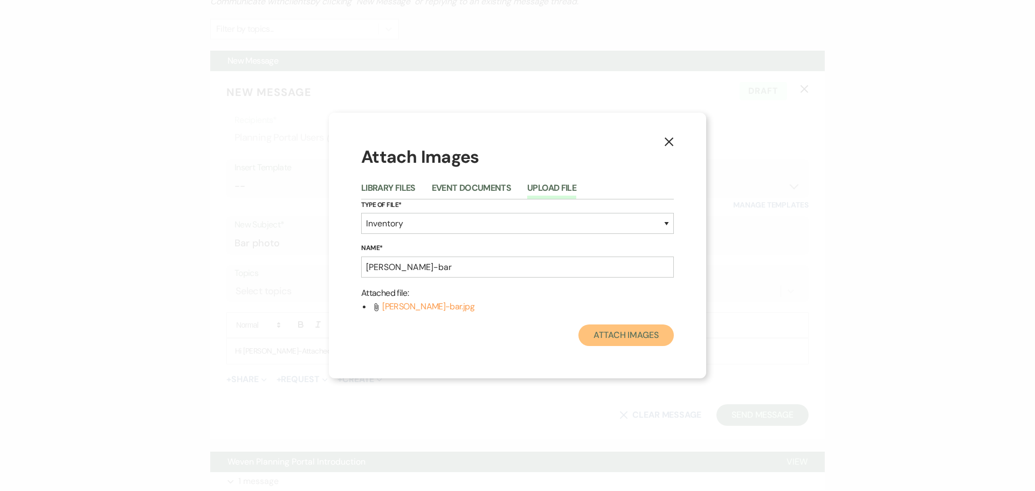
click at [640, 333] on button "Attach Images" at bounding box center [625, 335] width 95 height 22
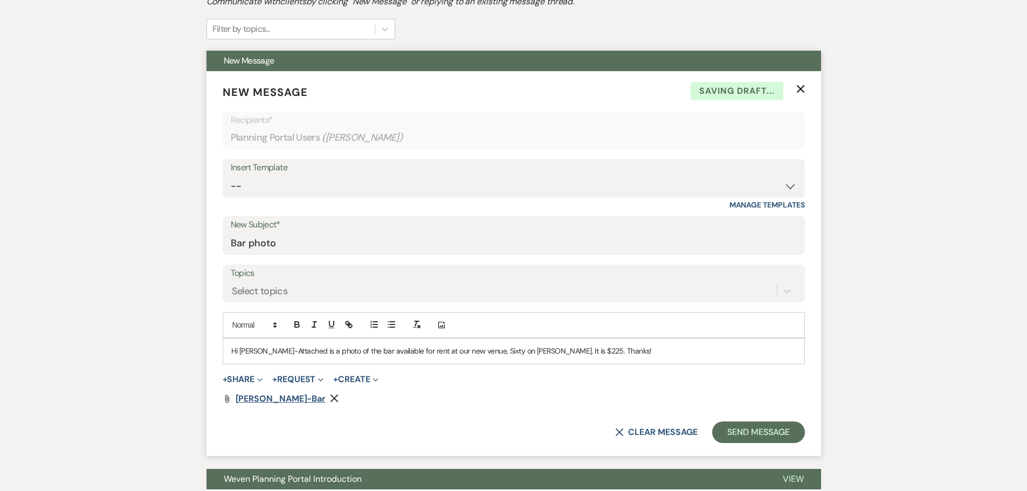
click at [259, 401] on span "[PERSON_NAME]-bar" at bounding box center [280, 398] width 91 height 11
click at [623, 347] on p "Hi [PERSON_NAME]-Attached is a photo of the bar available for rent at our new v…" at bounding box center [513, 351] width 565 height 12
click at [734, 431] on button "Send Message" at bounding box center [758, 432] width 92 height 22
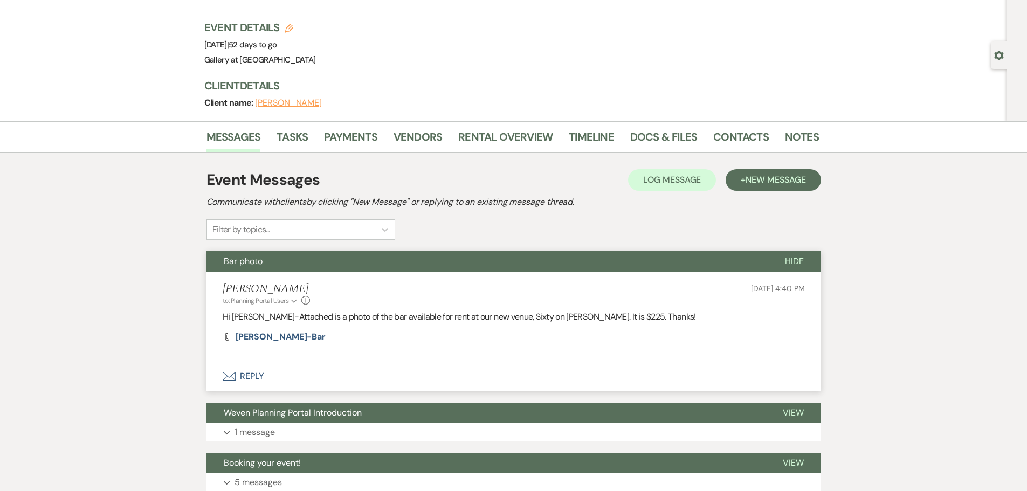
scroll to position [108, 0]
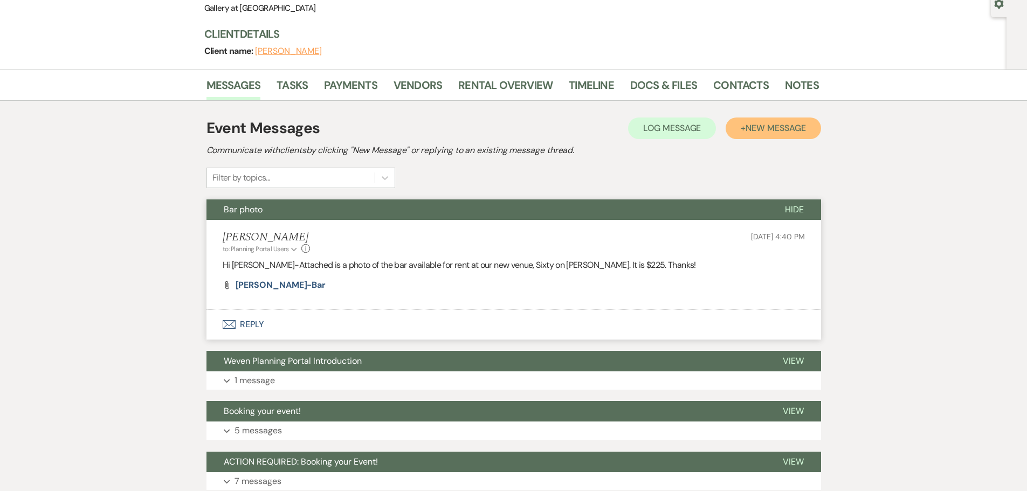
click at [778, 126] on span "New Message" at bounding box center [775, 127] width 60 height 11
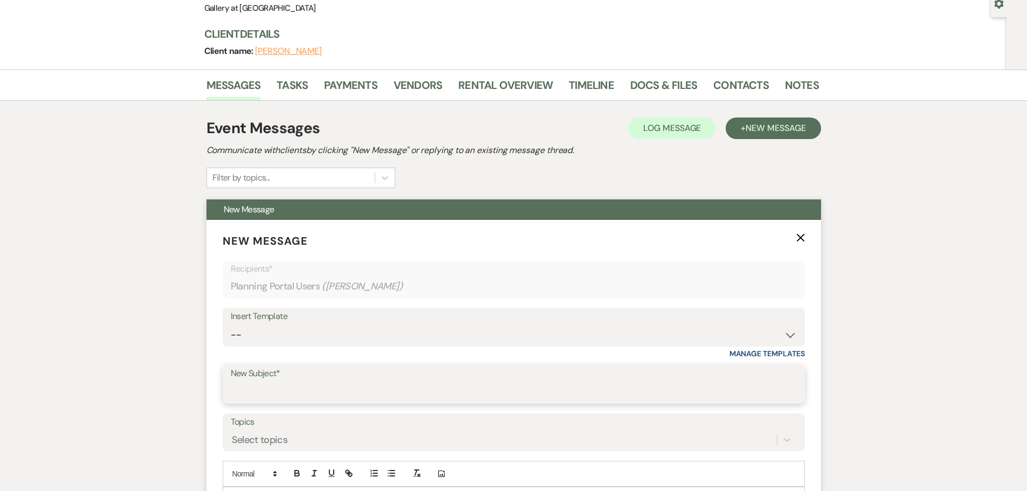
click at [265, 389] on input "New Subject*" at bounding box center [514, 392] width 566 height 21
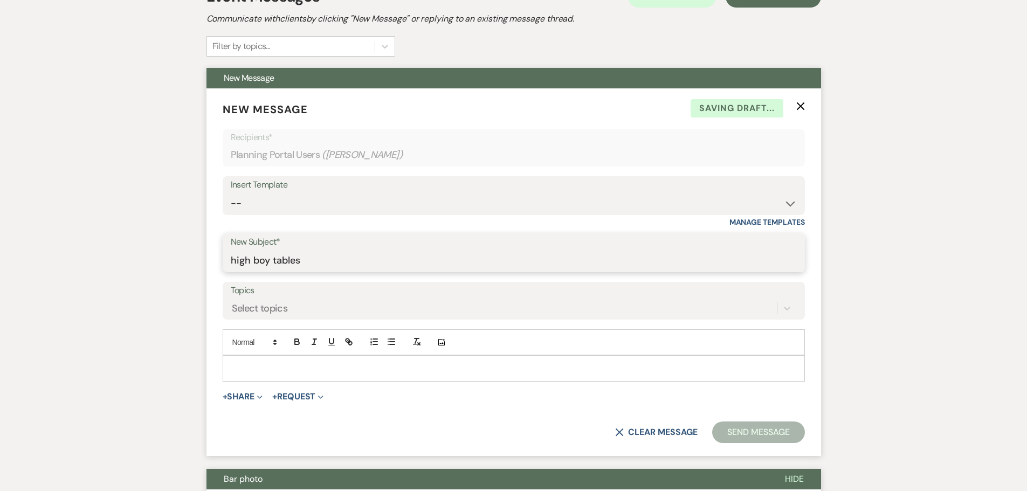
scroll to position [269, 0]
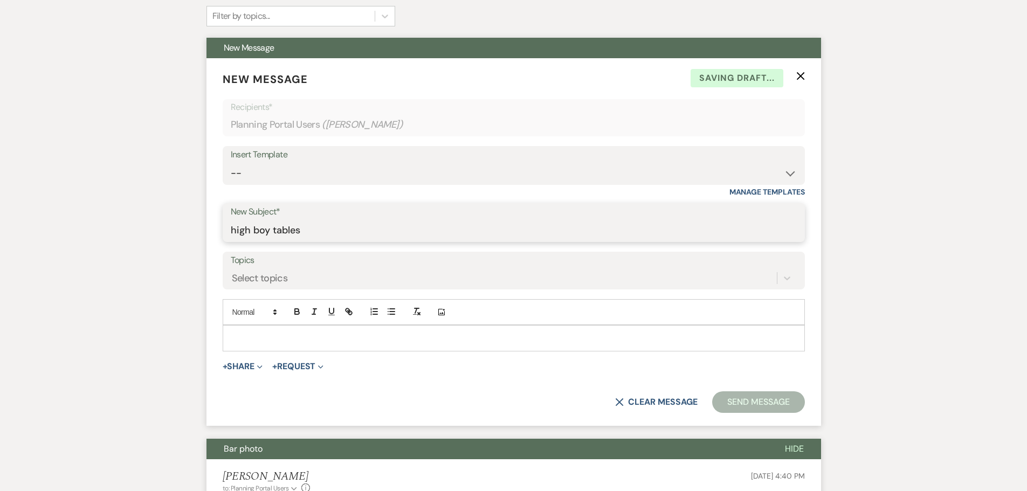
type input "high boy tables"
click at [278, 341] on p at bounding box center [513, 338] width 565 height 12
click at [726, 400] on button "Send Message" at bounding box center [758, 402] width 92 height 22
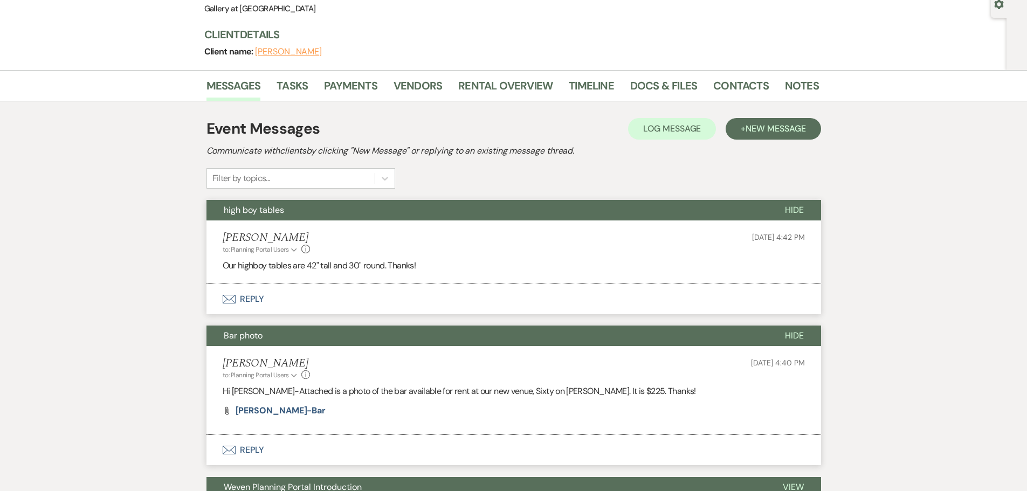
scroll to position [0, 0]
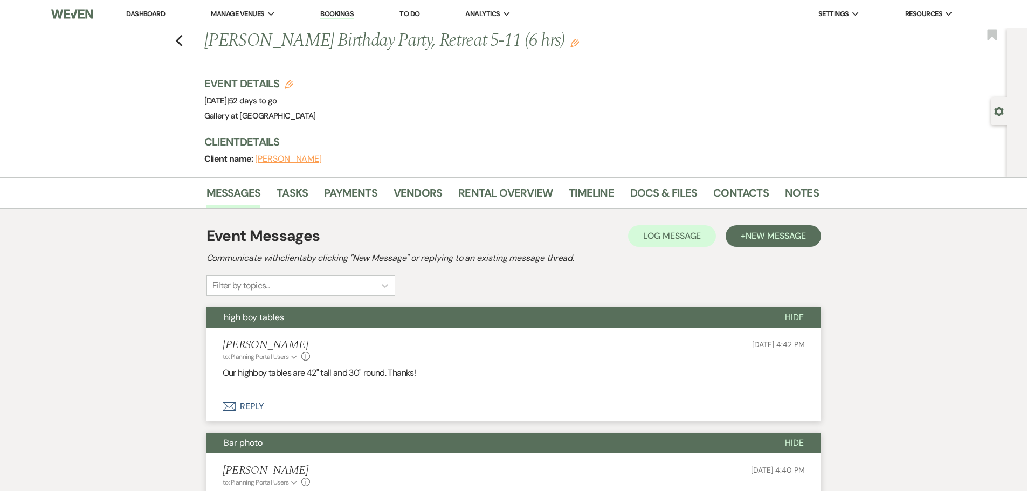
click at [178, 39] on div "Previous [PERSON_NAME] Birthday Party, Retreat 5-11 (6 hrs) Edit Bookmark" at bounding box center [500, 46] width 1011 height 37
click at [182, 41] on icon "Previous" at bounding box center [179, 40] width 8 height 13
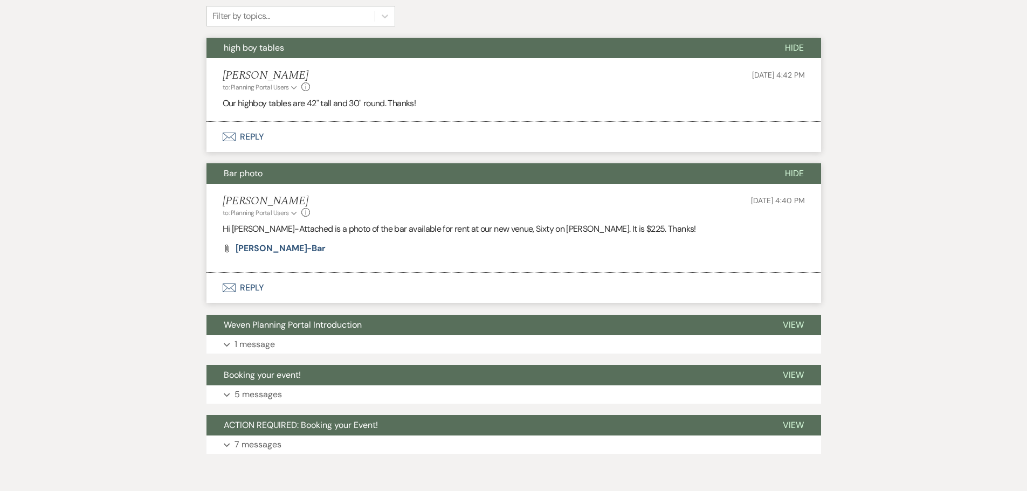
select select "6"
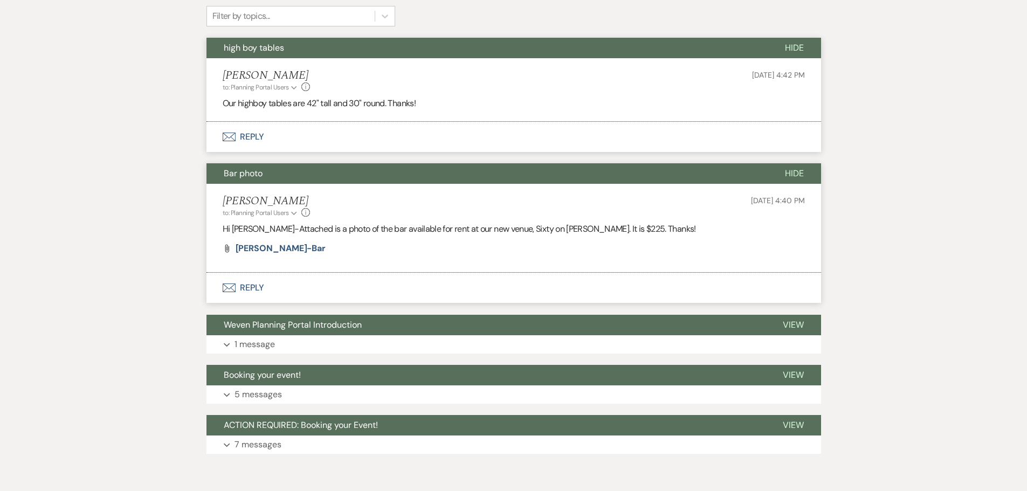
select select "6"
